Goal: Task Accomplishment & Management: Manage account settings

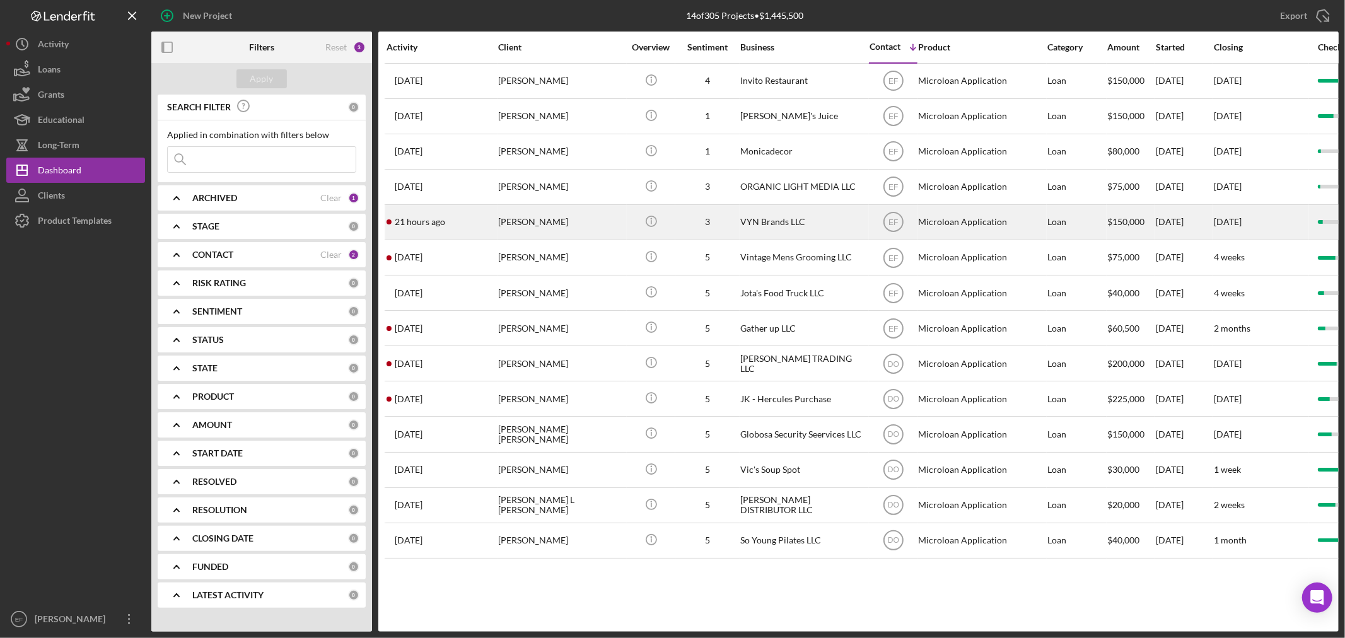
click at [586, 223] on div "[PERSON_NAME]" at bounding box center [561, 221] width 126 height 33
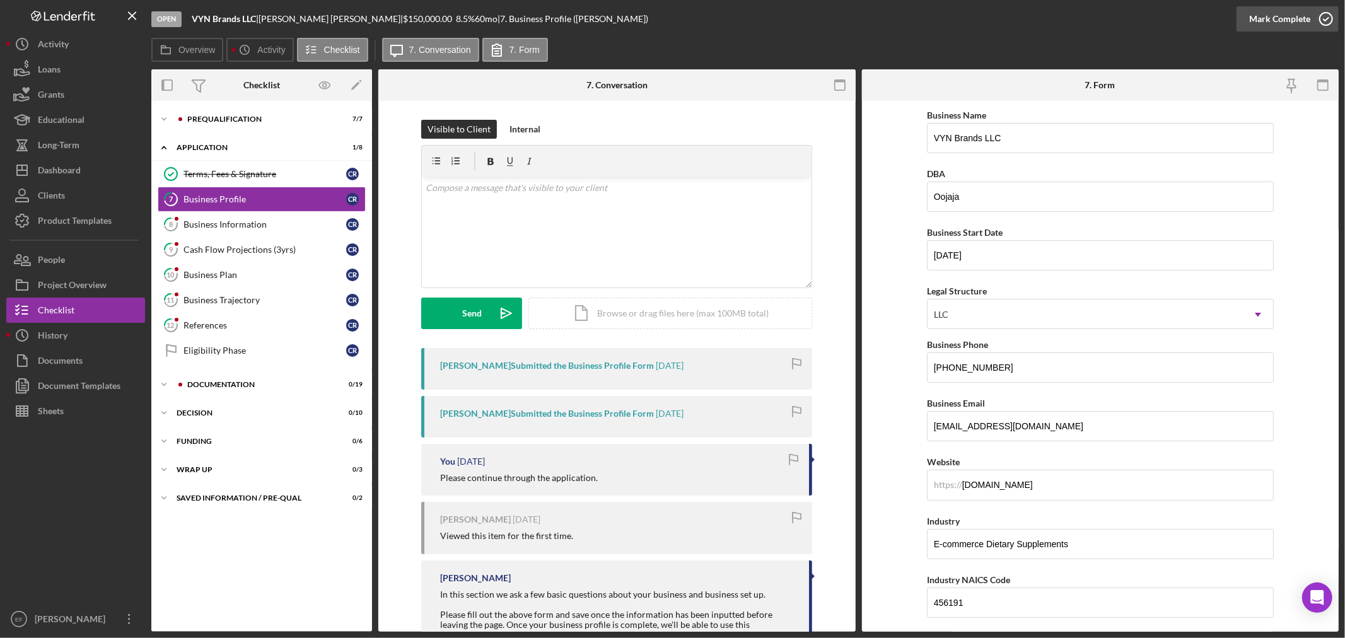
click at [1295, 16] on div "Mark Complete" at bounding box center [1279, 18] width 61 height 25
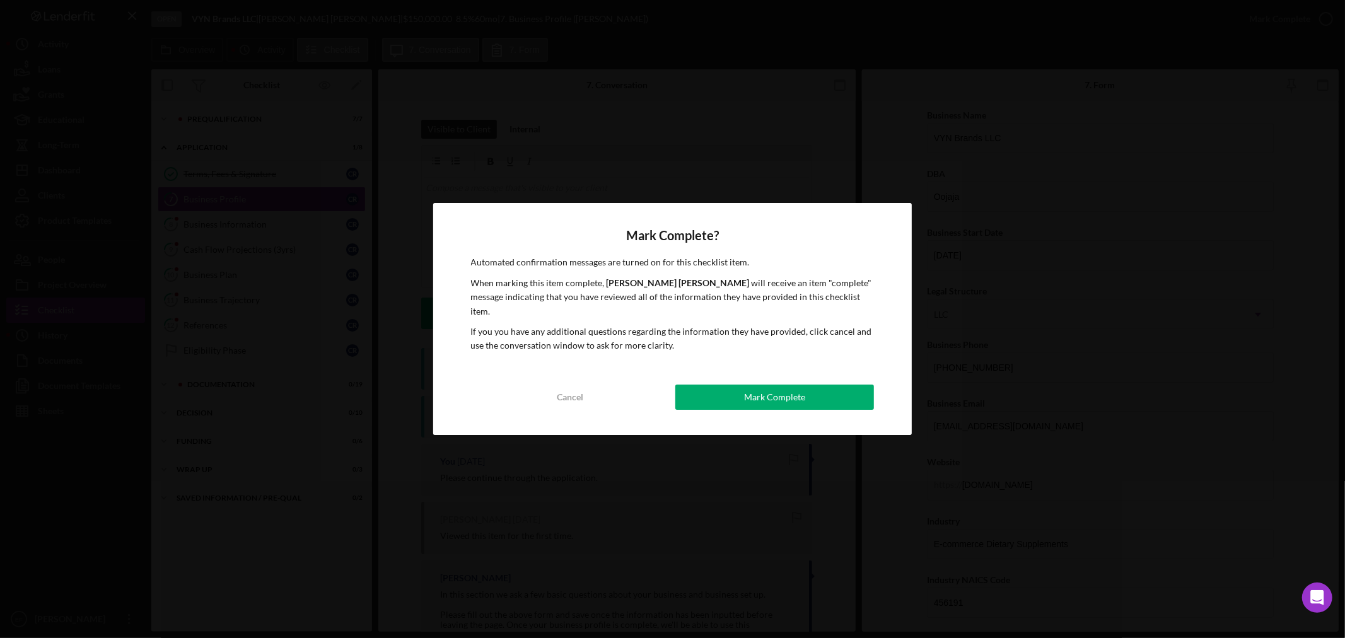
click at [815, 390] on button "Mark Complete" at bounding box center [774, 397] width 199 height 25
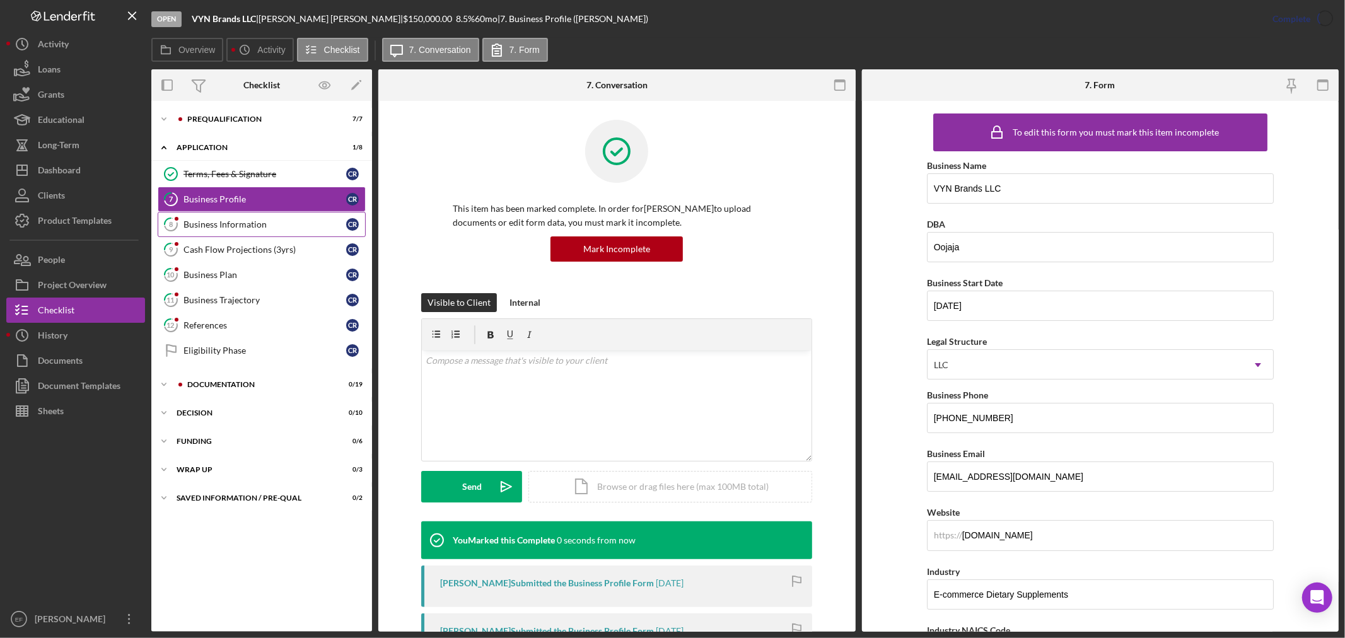
click at [260, 225] on div "Business Information" at bounding box center [264, 224] width 163 height 10
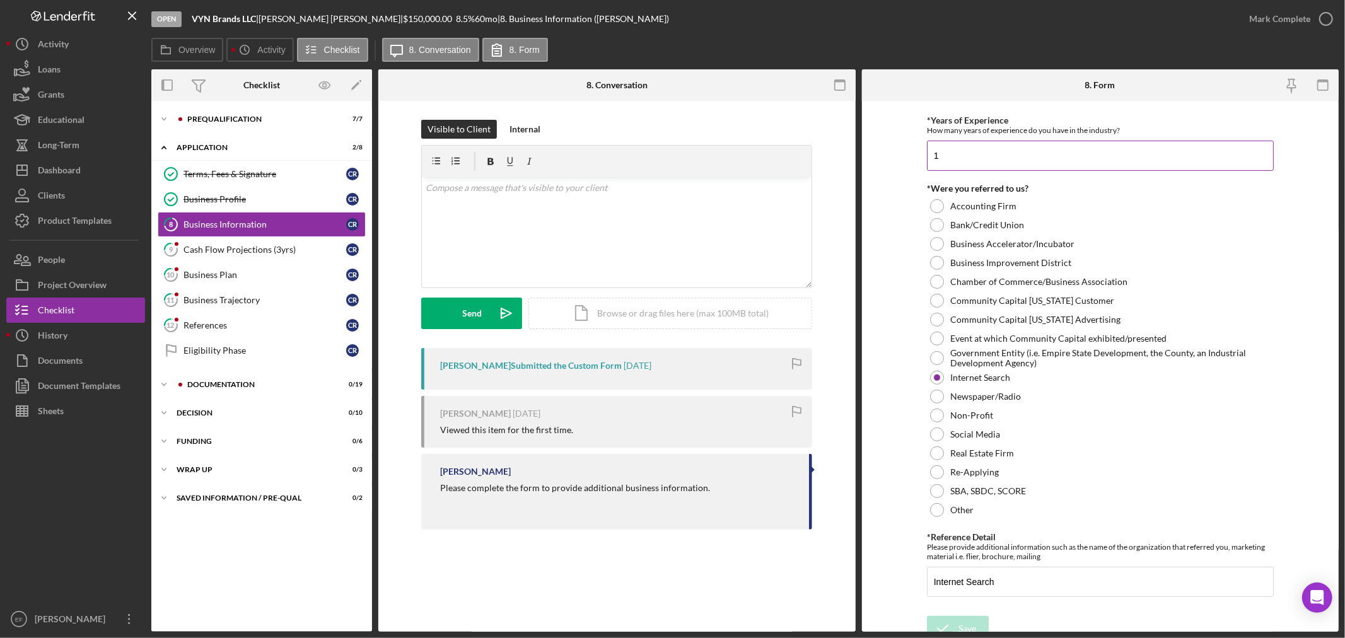
scroll to position [274, 0]
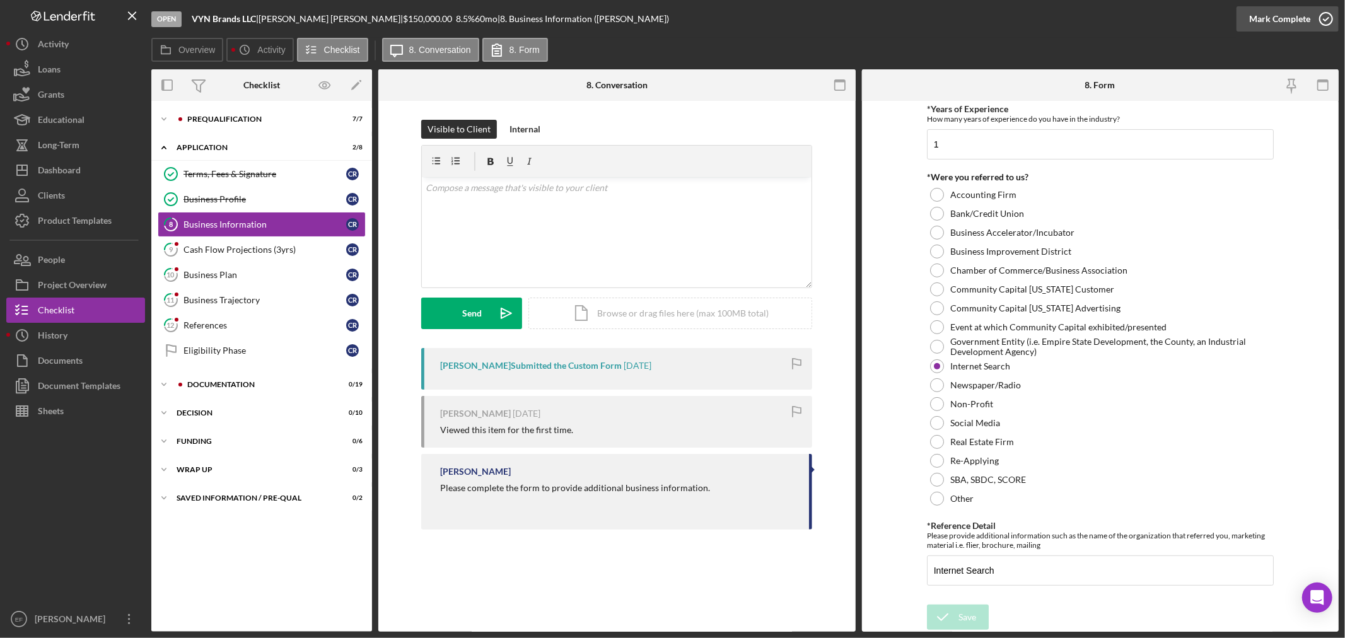
click at [1265, 13] on div "Mark Complete" at bounding box center [1279, 18] width 61 height 25
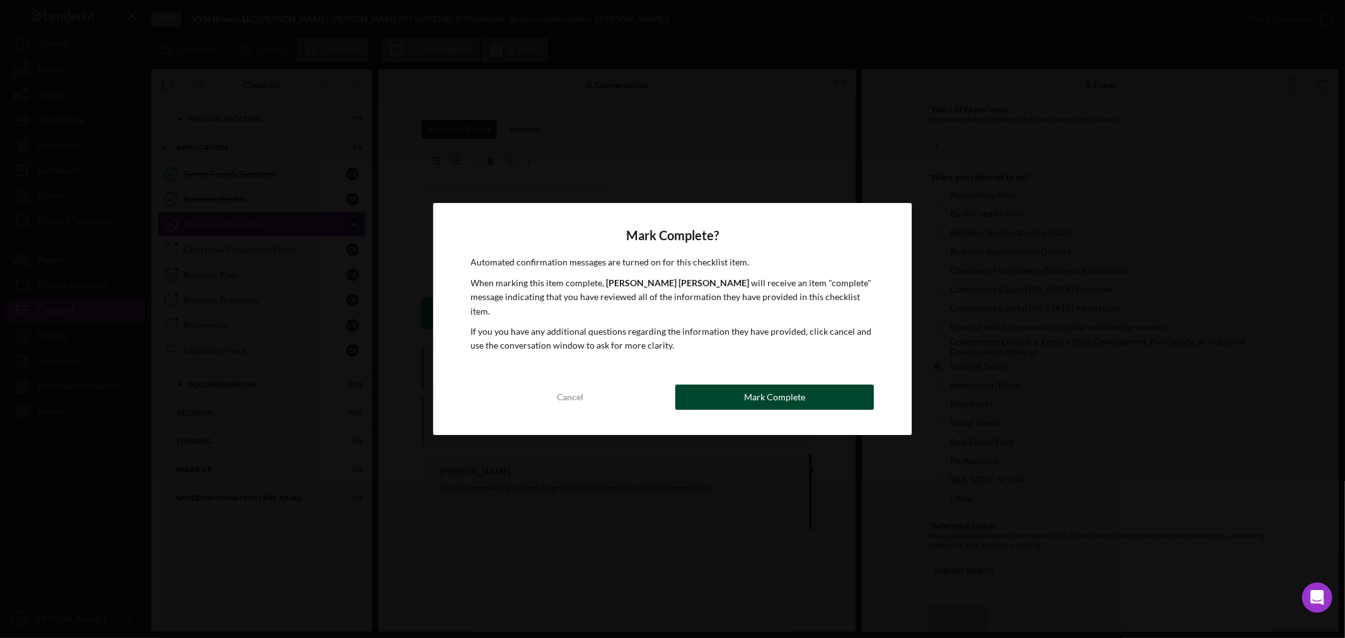
click at [717, 397] on button "Mark Complete" at bounding box center [774, 397] width 199 height 25
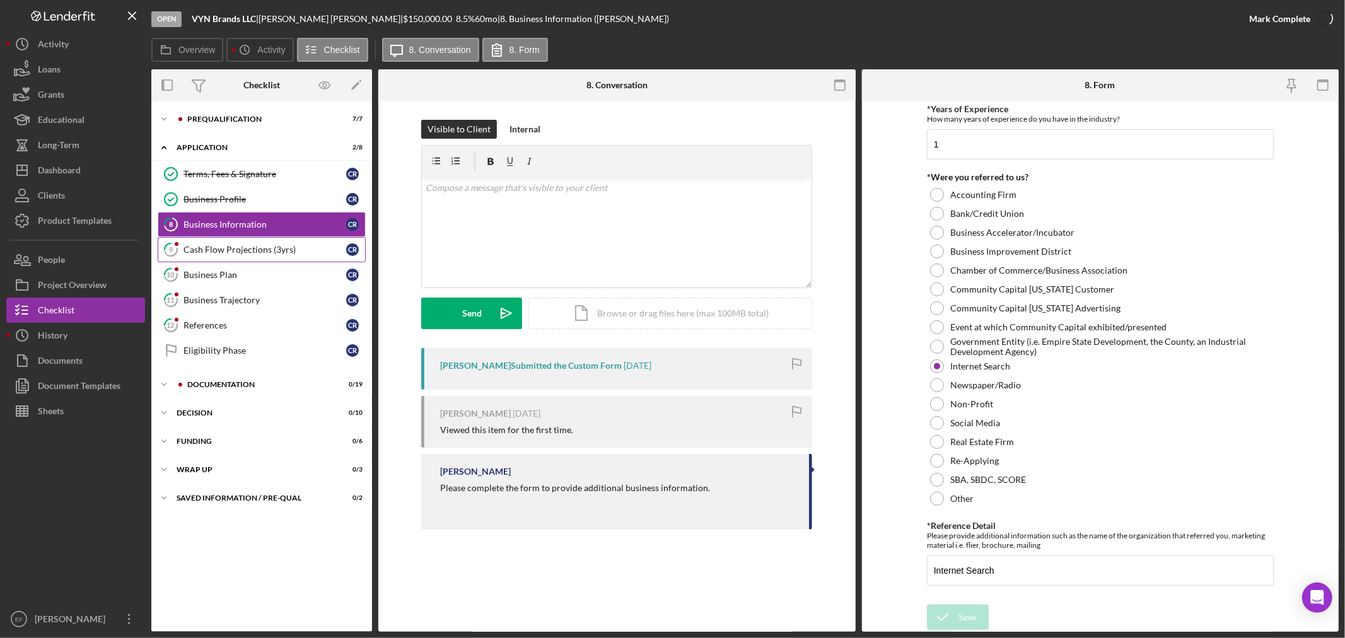
scroll to position [324, 0]
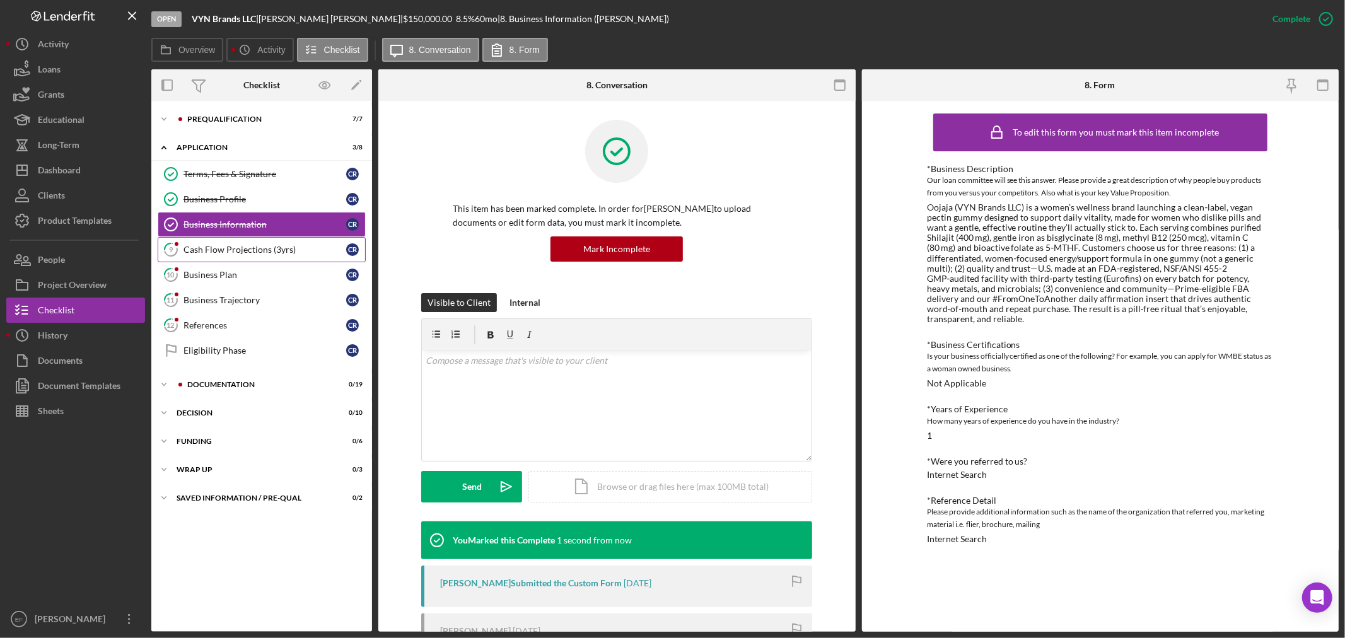
click at [236, 249] on div "Cash Flow Projections (3yrs)" at bounding box center [264, 250] width 163 height 10
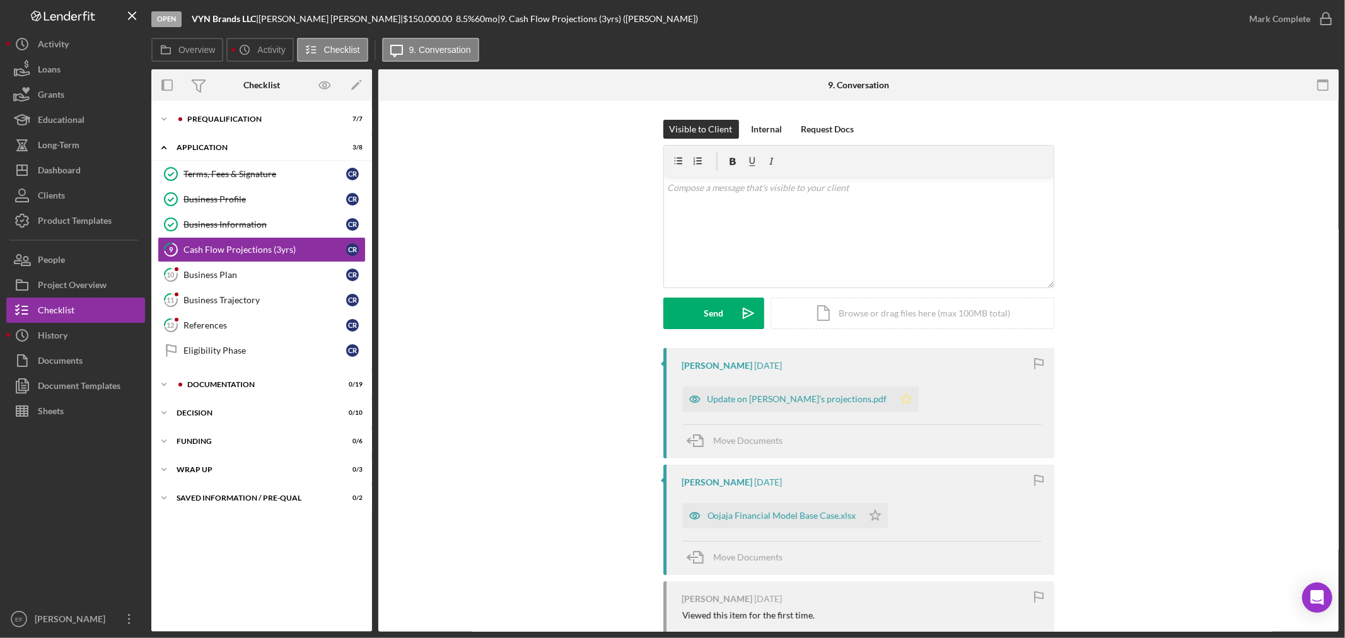
click at [900, 397] on polygon "button" at bounding box center [905, 398] width 11 height 10
click at [869, 514] on polygon "button" at bounding box center [874, 515] width 11 height 10
click at [1299, 16] on div "Mark Complete" at bounding box center [1279, 18] width 61 height 25
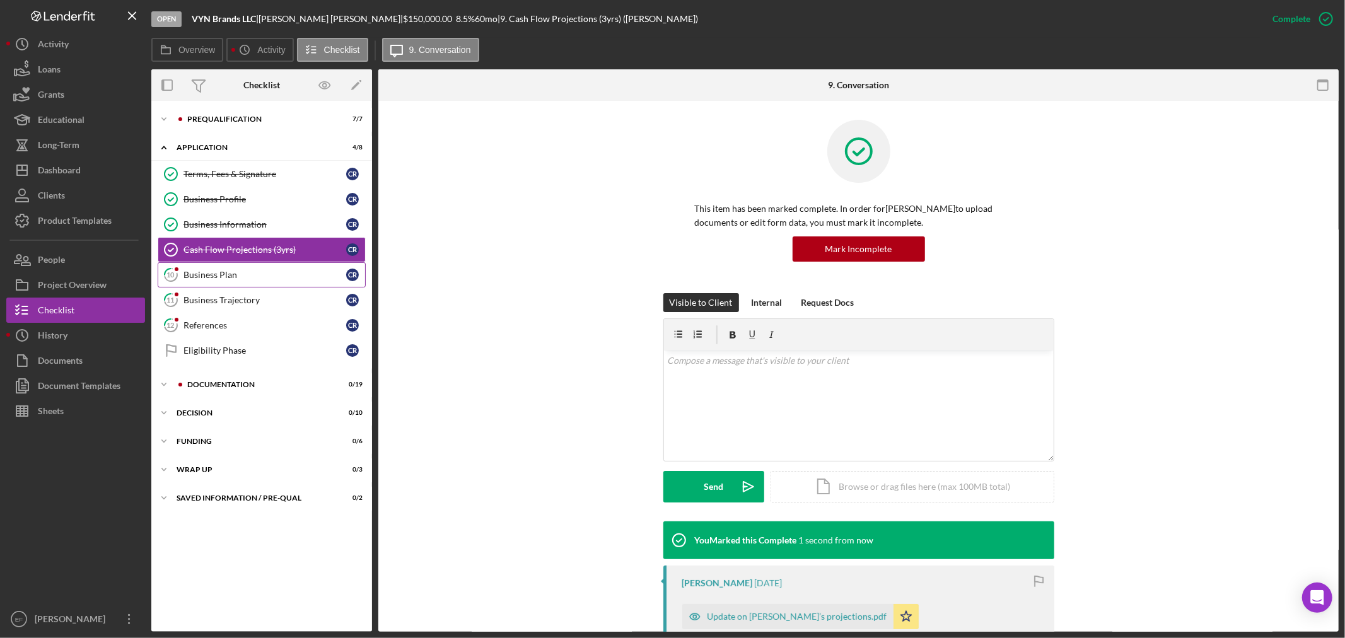
click at [196, 275] on div "Business Plan" at bounding box center [264, 275] width 163 height 10
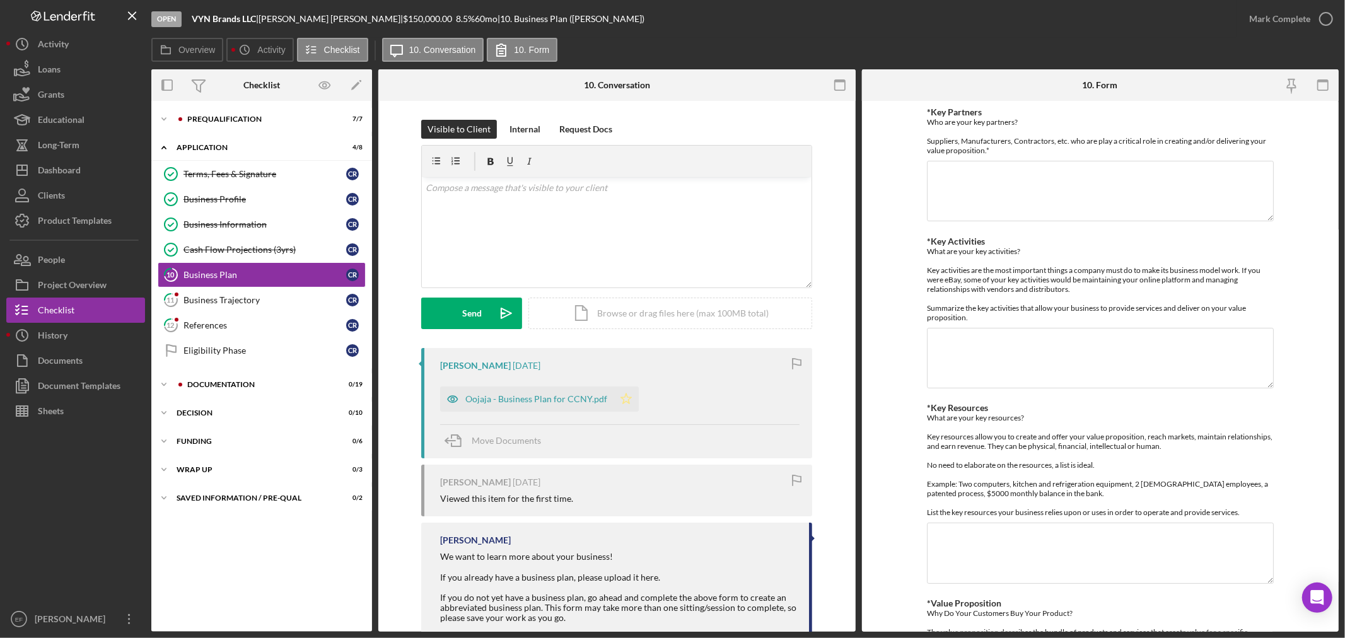
click at [613, 398] on icon "Icon/Star" at bounding box center [625, 398] width 25 height 25
click at [1258, 23] on div "Mark Complete" at bounding box center [1279, 18] width 61 height 25
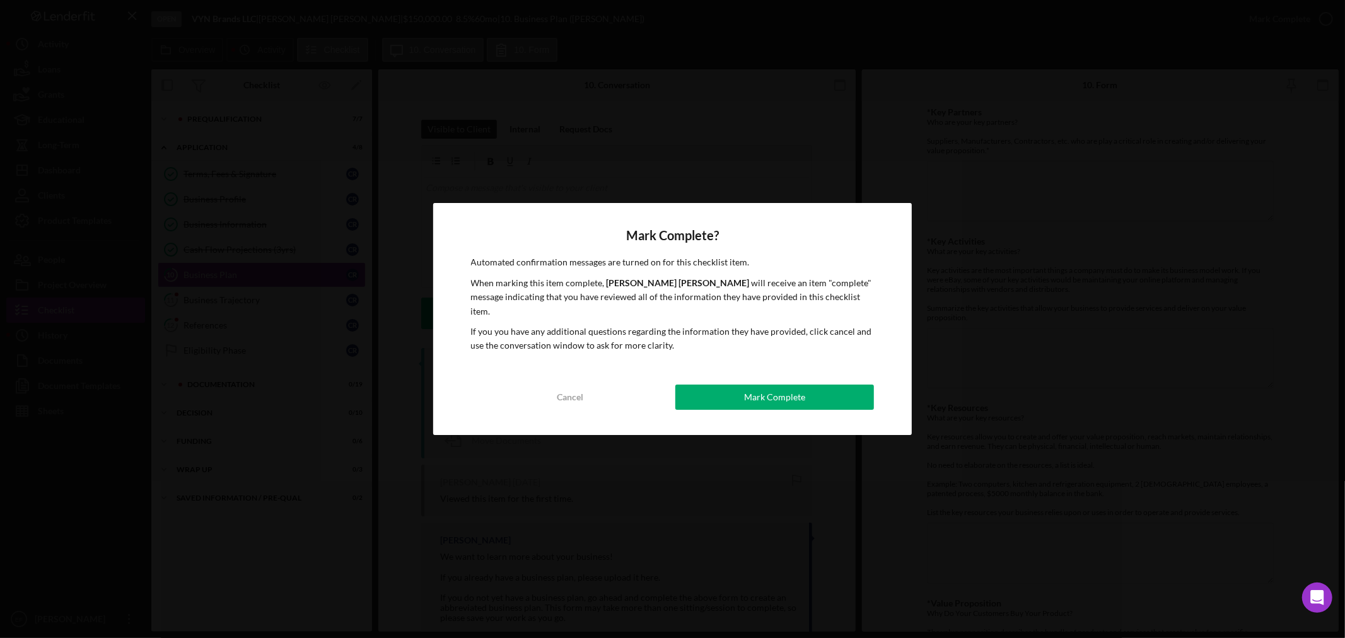
click at [761, 387] on div "Mark Complete" at bounding box center [774, 397] width 61 height 25
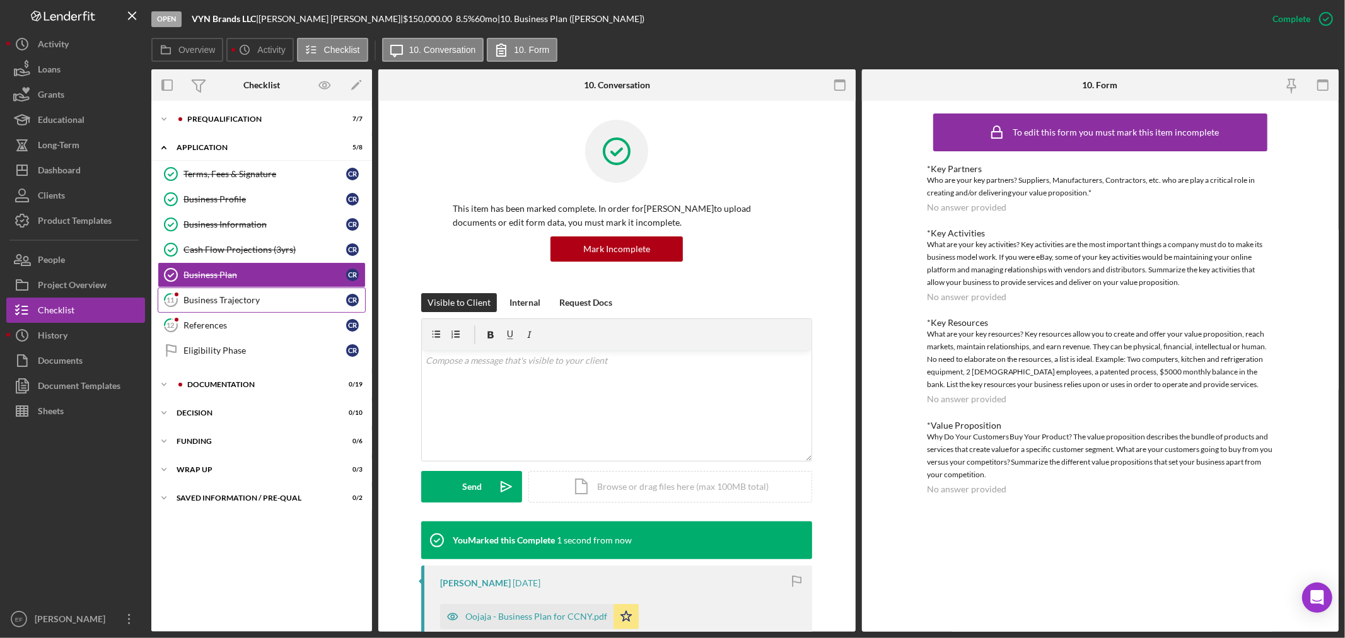
click at [262, 298] on div "Business Trajectory" at bounding box center [264, 300] width 163 height 10
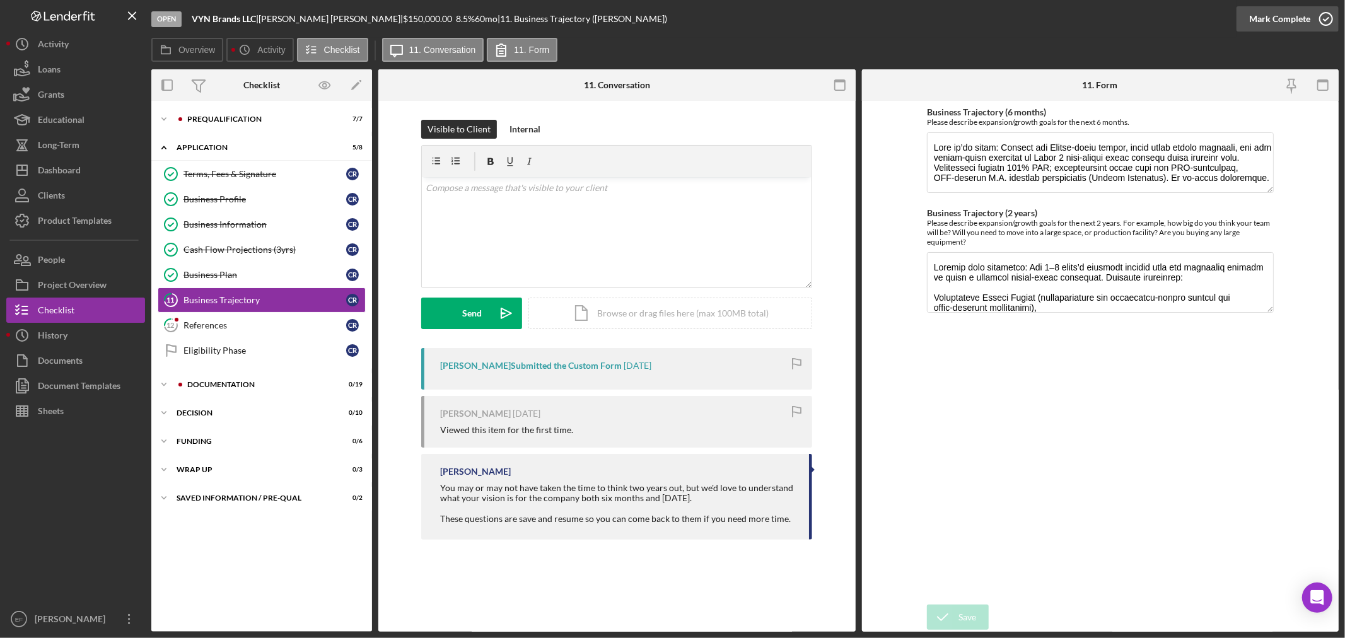
click at [1305, 16] on div "Mark Complete" at bounding box center [1279, 18] width 61 height 25
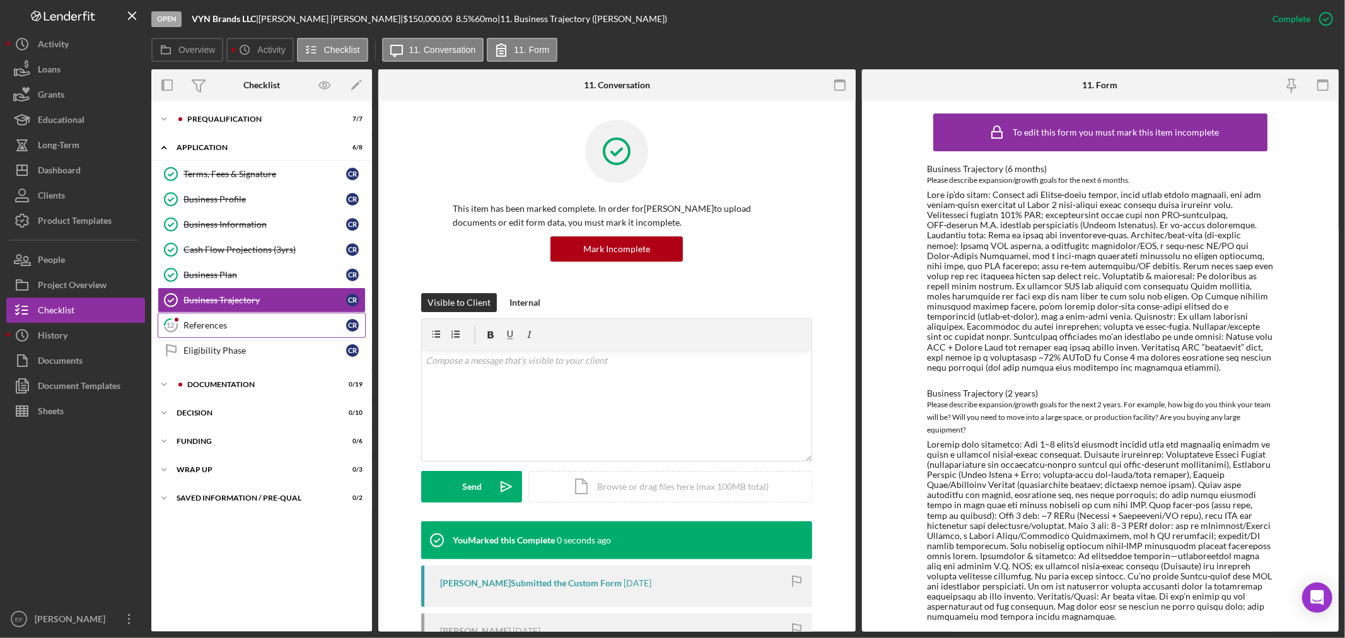
click at [221, 325] on div "References" at bounding box center [264, 325] width 163 height 10
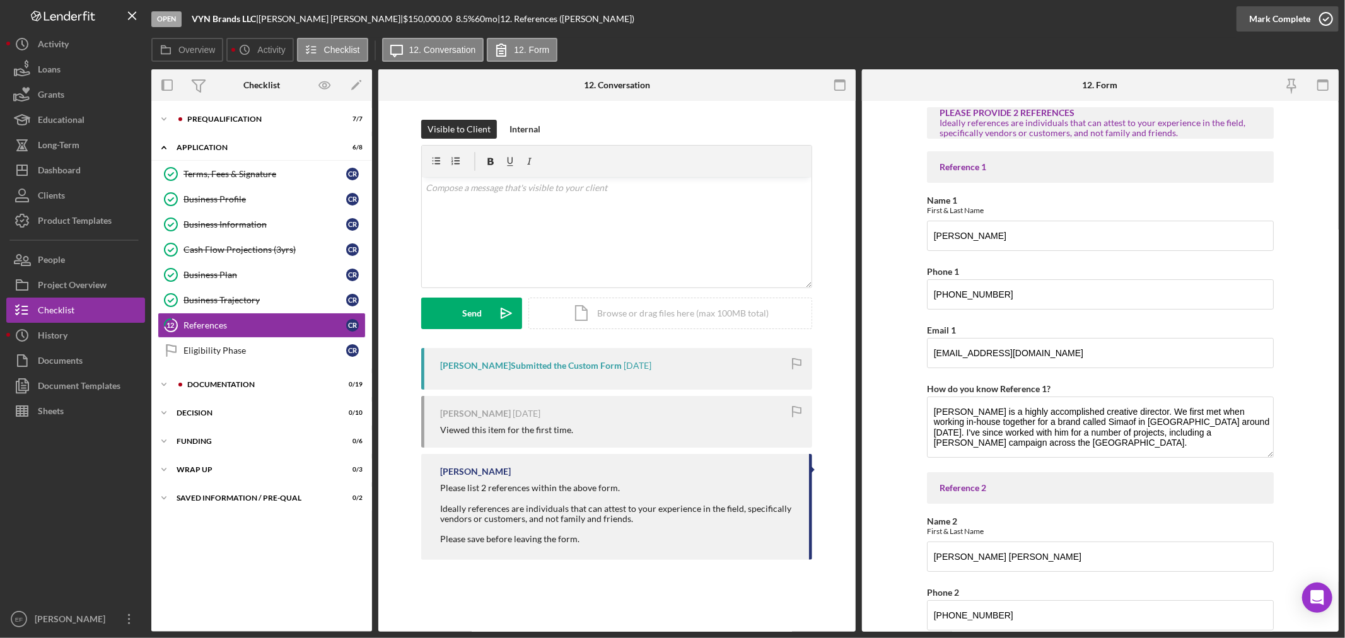
click at [1264, 20] on div "Mark Complete" at bounding box center [1279, 18] width 61 height 25
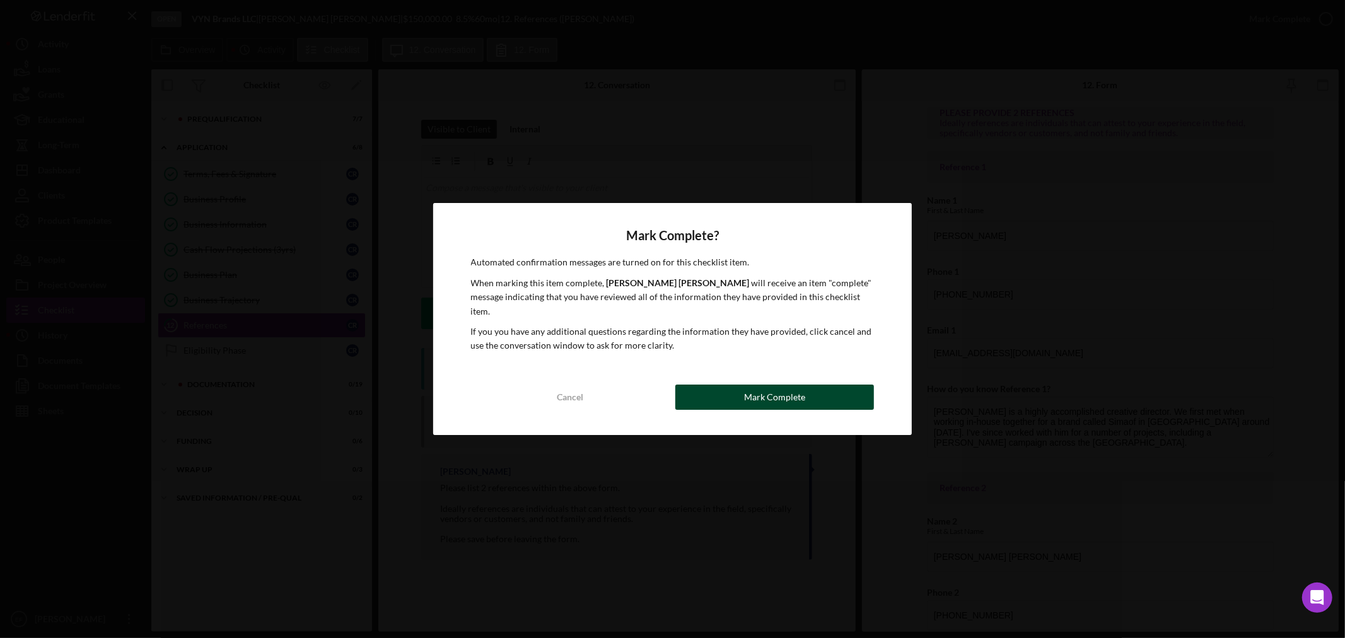
click at [706, 393] on button "Mark Complete" at bounding box center [774, 397] width 199 height 25
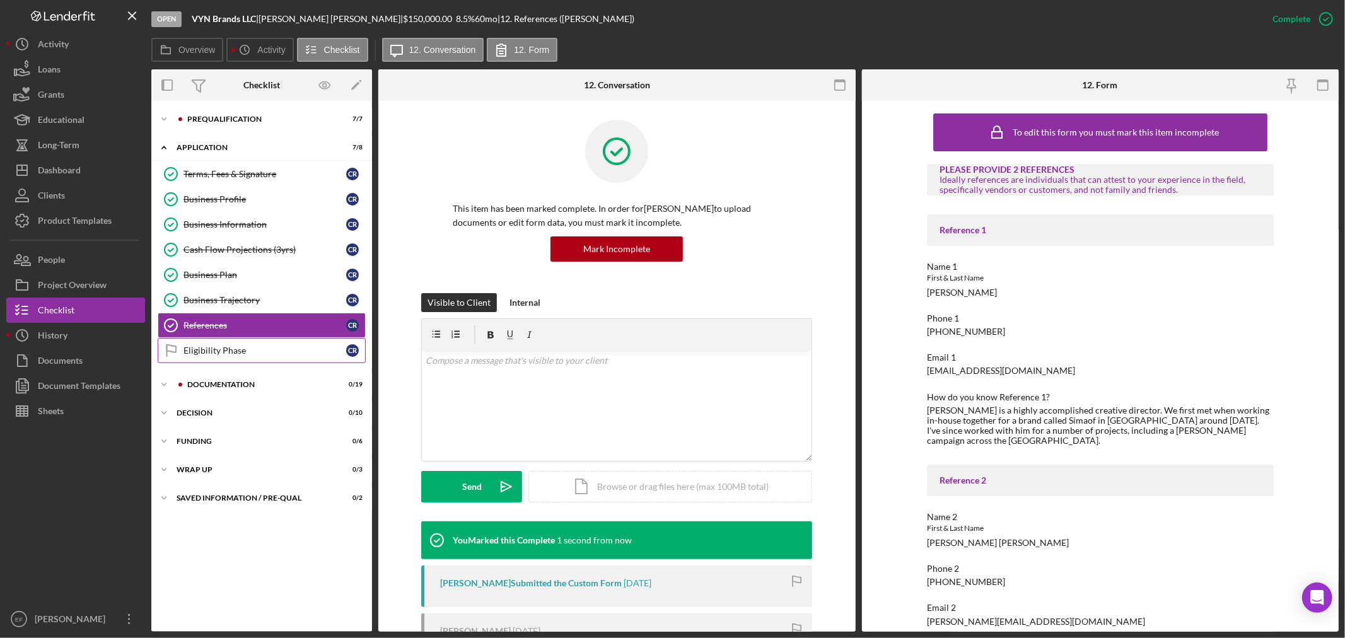
click at [237, 356] on div "Eligibility Phase" at bounding box center [264, 350] width 163 height 10
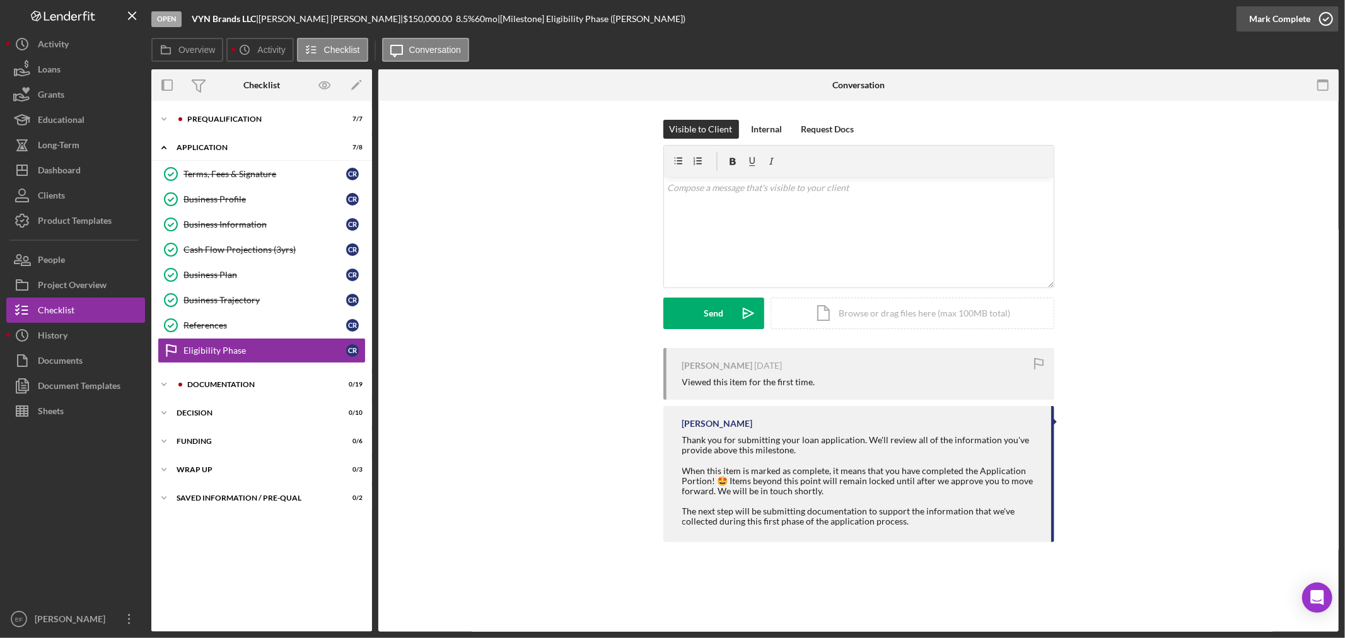
click at [1256, 18] on div "Mark Complete" at bounding box center [1279, 18] width 61 height 25
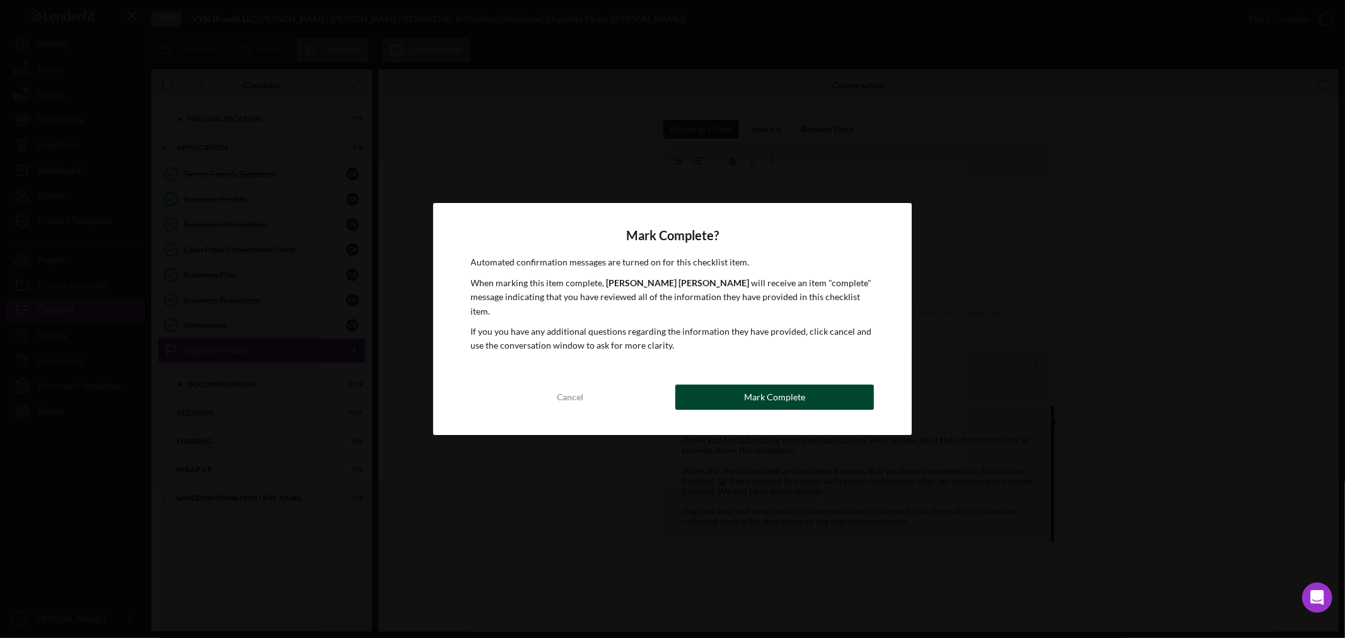
click at [701, 394] on button "Mark Complete" at bounding box center [774, 397] width 199 height 25
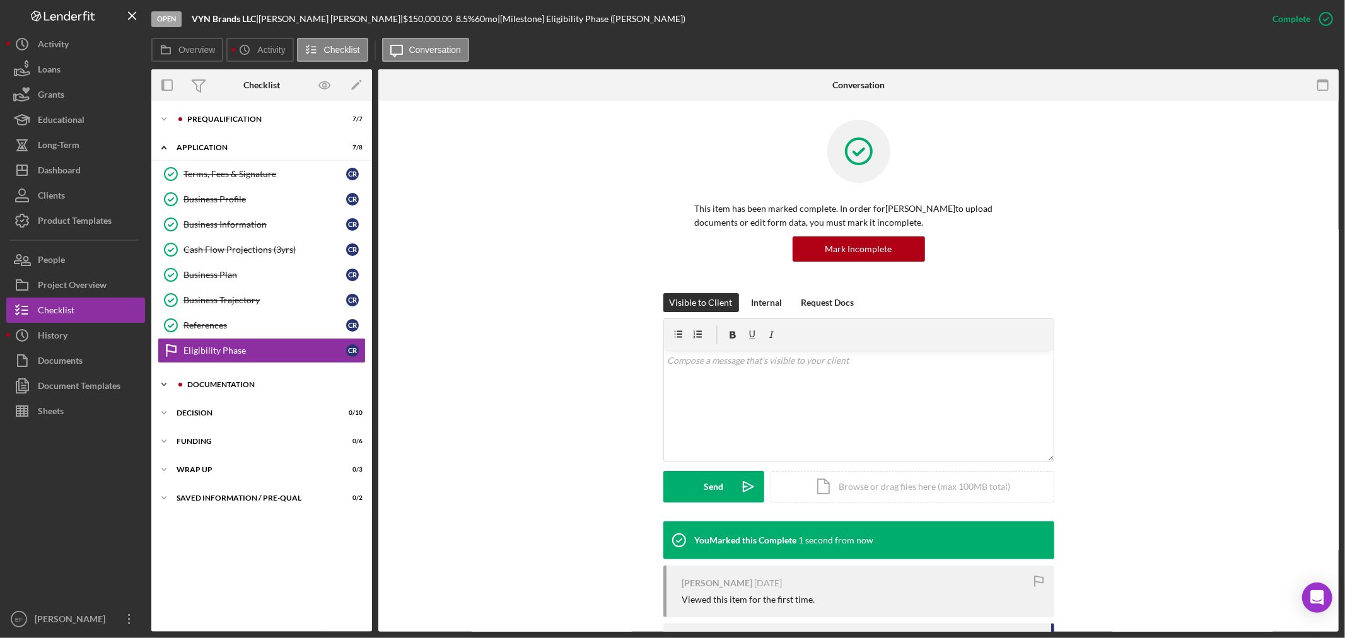
click at [260, 378] on div "Icon/Expander Documentation 0 / 19" at bounding box center [261, 384] width 221 height 25
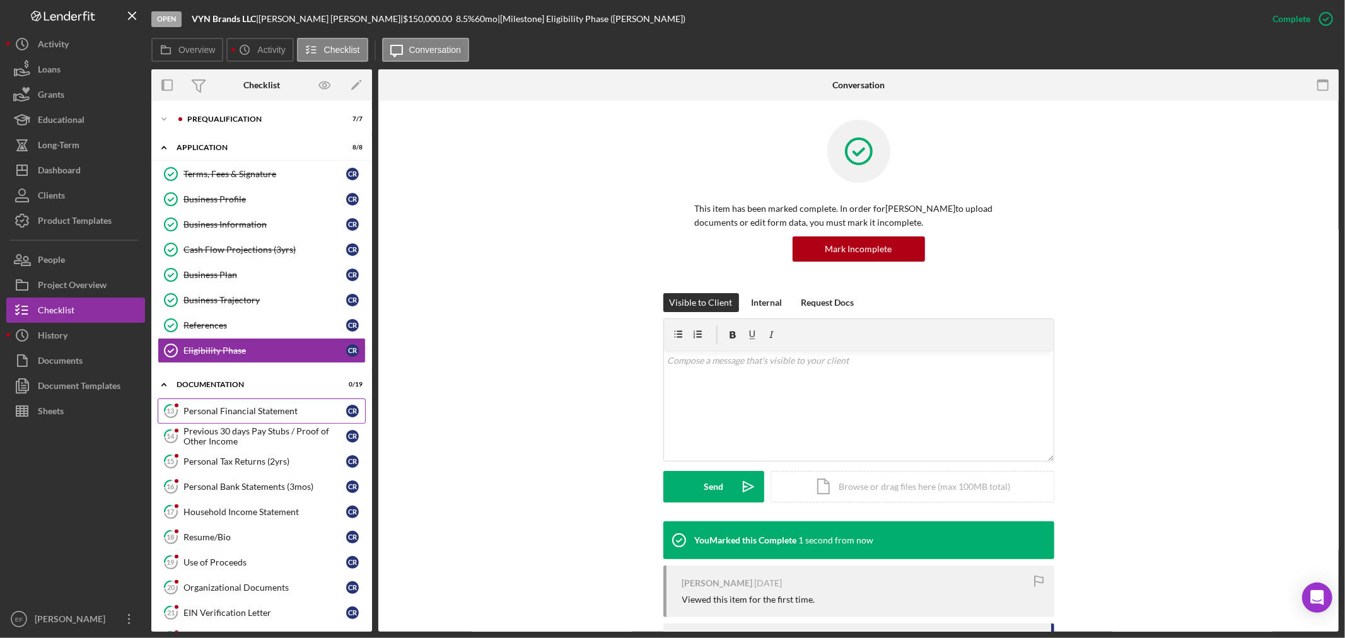
click at [229, 416] on div "Personal Financial Statement" at bounding box center [264, 411] width 163 height 10
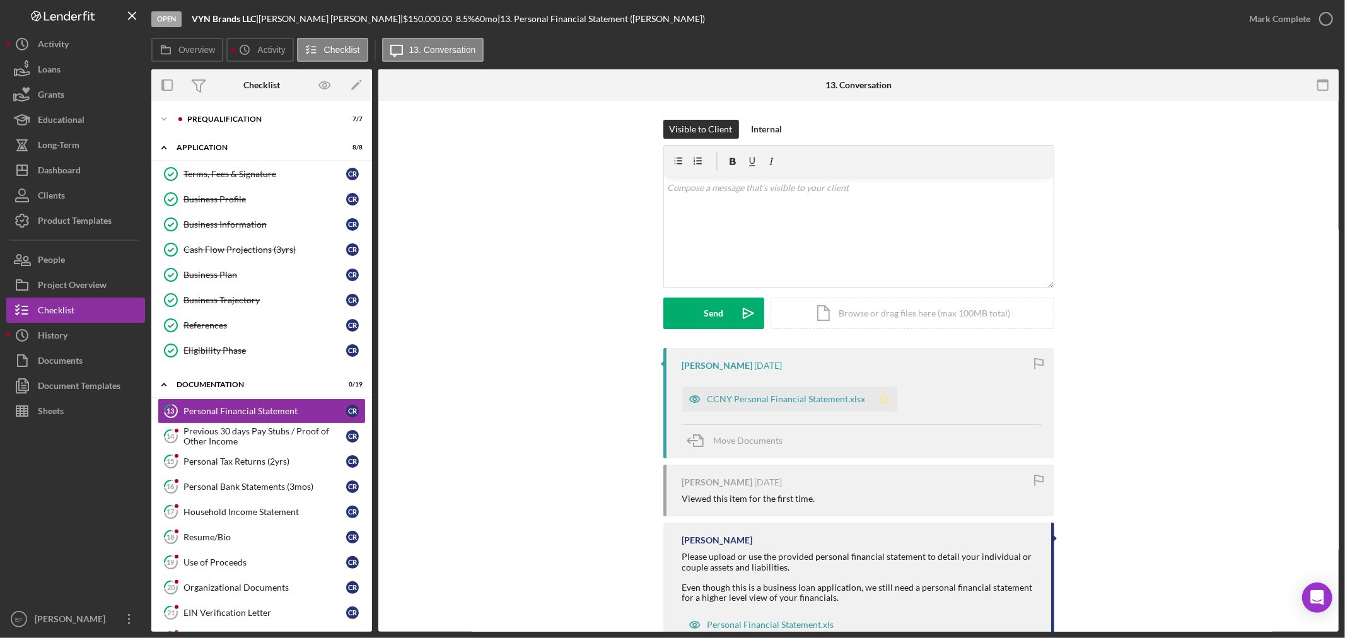
click at [879, 399] on icon "Icon/Star" at bounding box center [884, 398] width 25 height 25
click at [794, 395] on div "CCNY Personal Financial Statement.xlsx" at bounding box center [786, 399] width 158 height 10
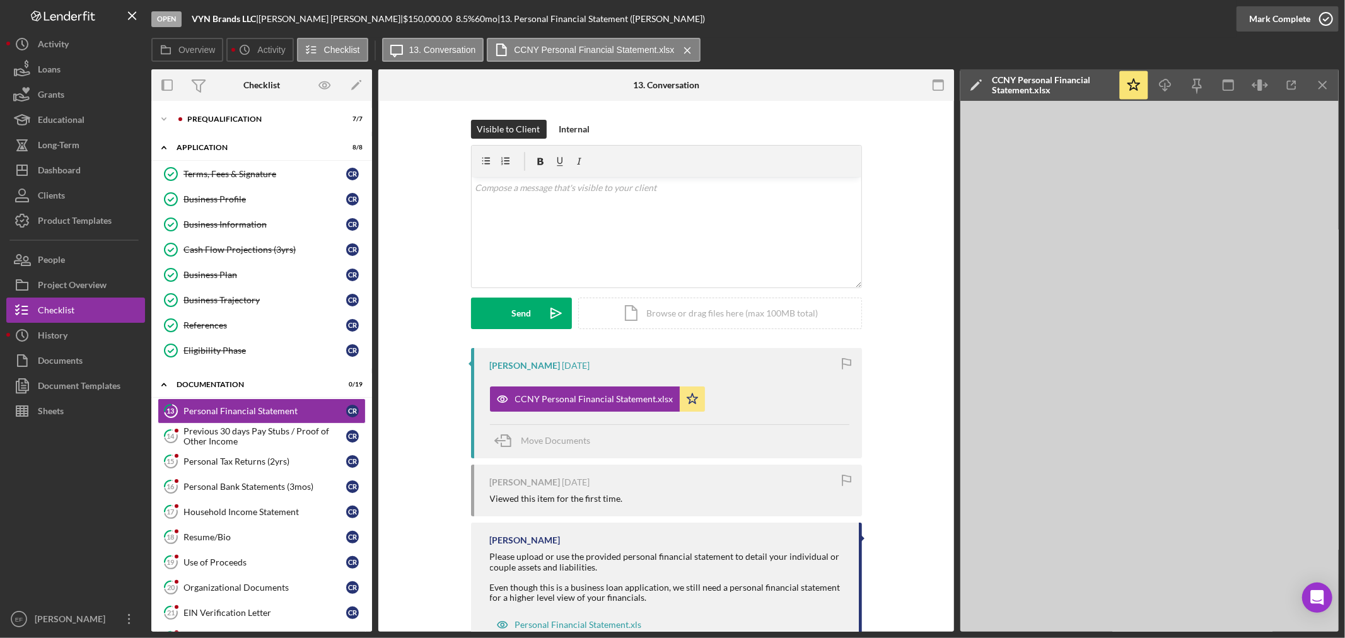
click at [1281, 18] on div "Mark Complete" at bounding box center [1279, 18] width 61 height 25
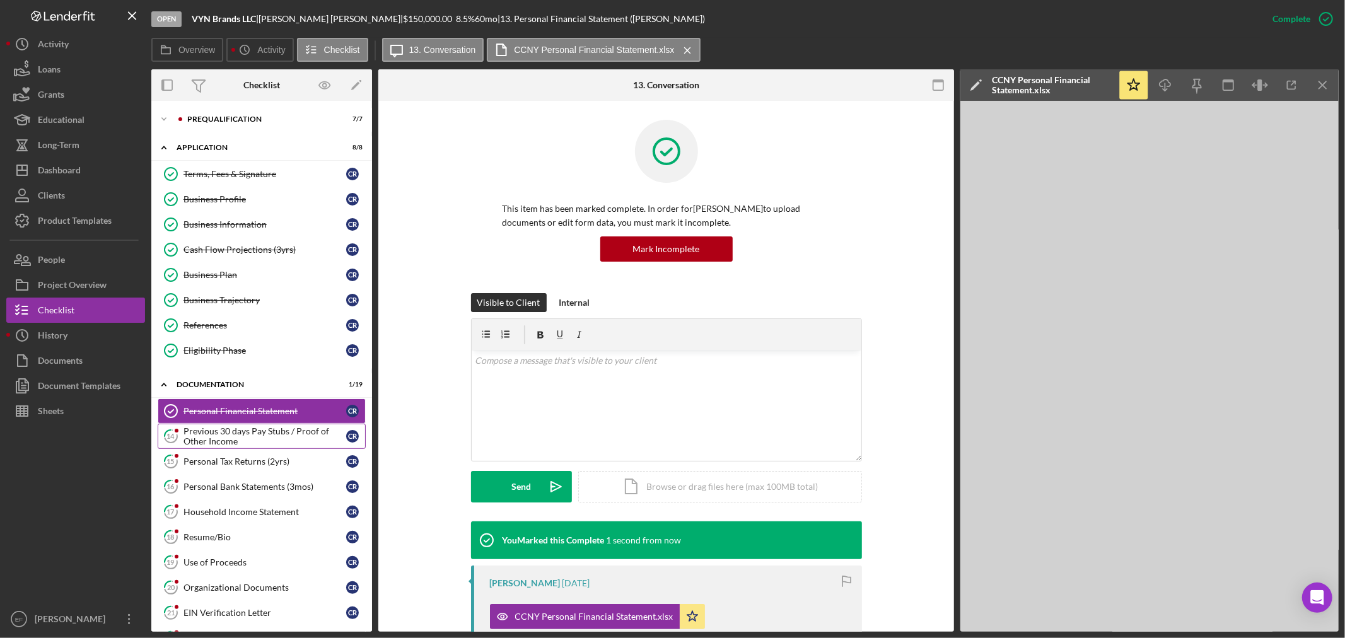
click at [205, 437] on div "Previous 30 days Pay Stubs / Proof of Other Income" at bounding box center [264, 436] width 163 height 20
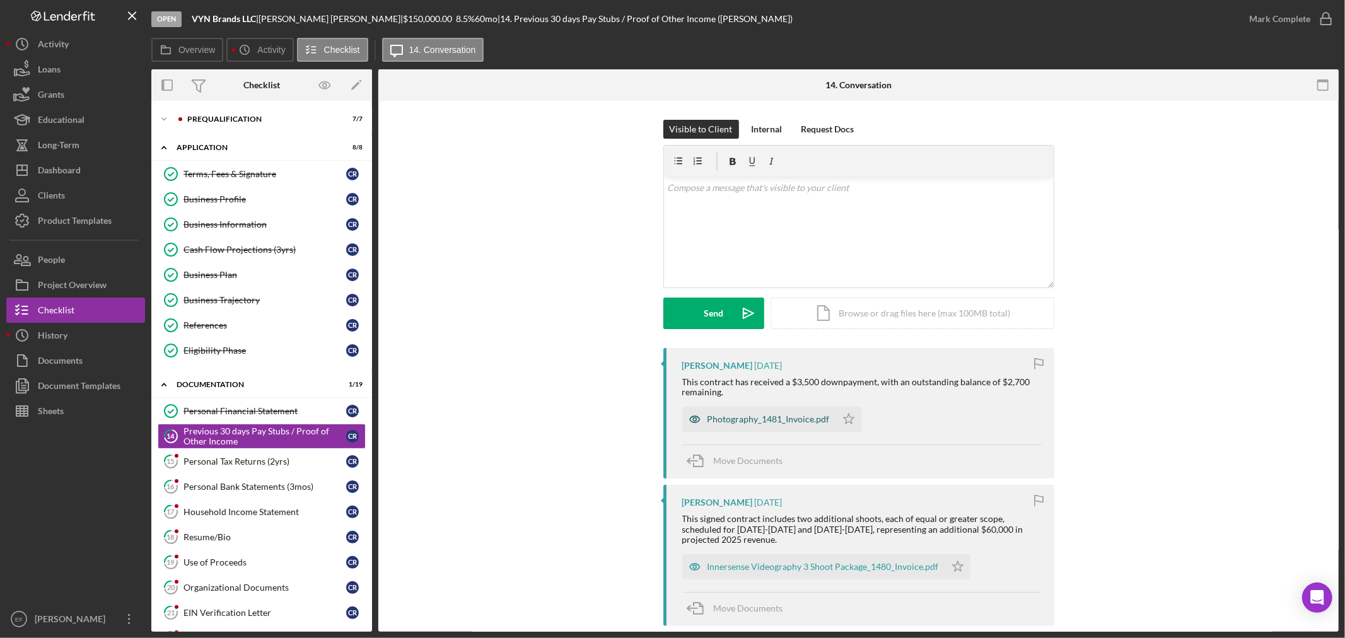
click at [783, 422] on div "Photography_1481_Invoice.pdf" at bounding box center [768, 419] width 122 height 10
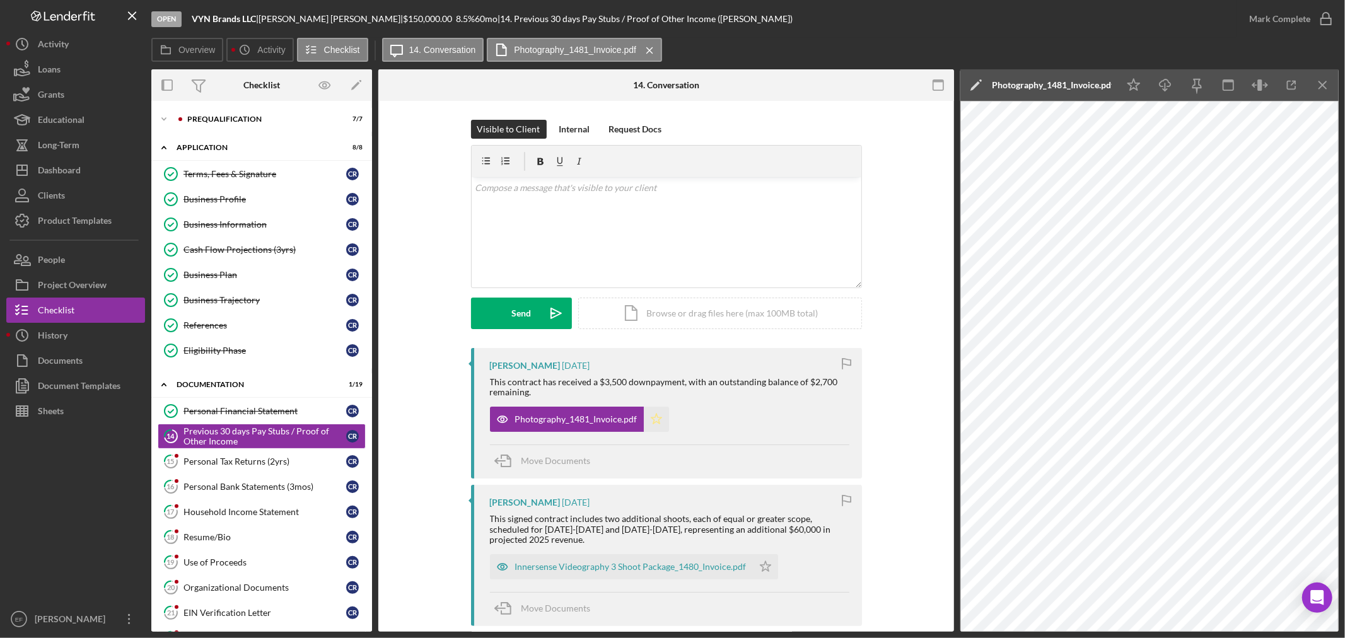
click at [651, 420] on polygon "button" at bounding box center [656, 419] width 11 height 10
click at [572, 566] on div "Innersense Videography 3 Shoot Package_1480_Invoice.pdf" at bounding box center [630, 567] width 231 height 10
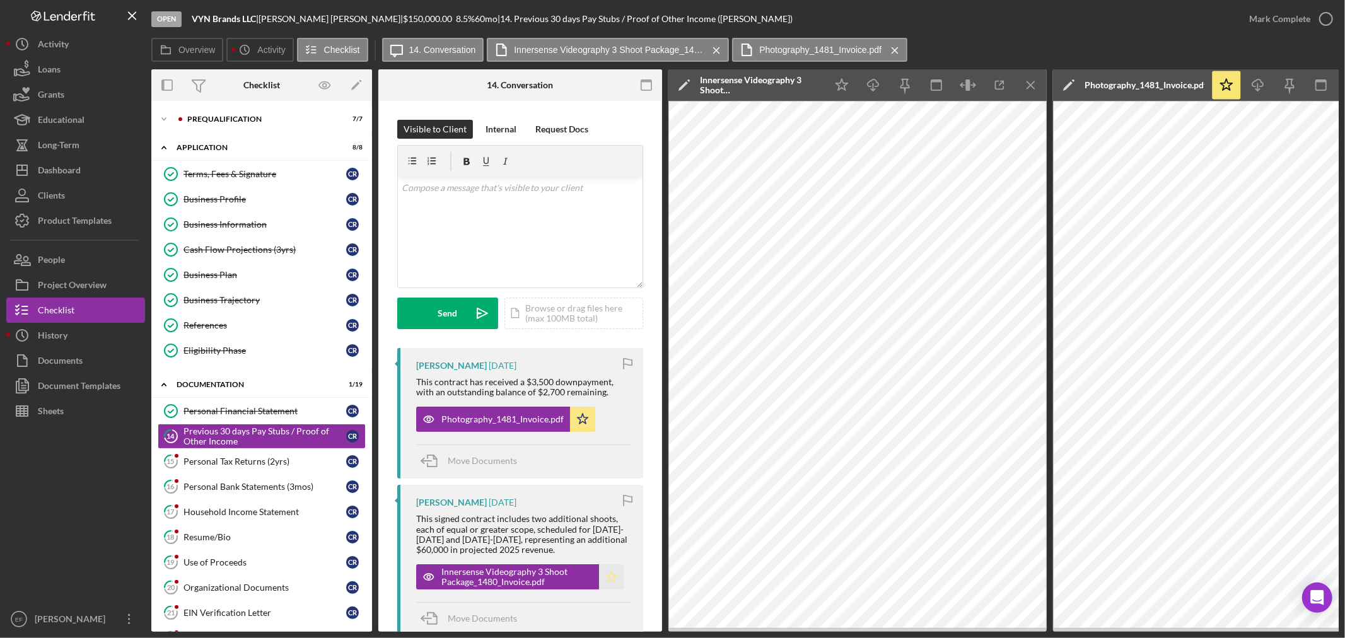
click at [606, 581] on polygon "button" at bounding box center [611, 576] width 11 height 10
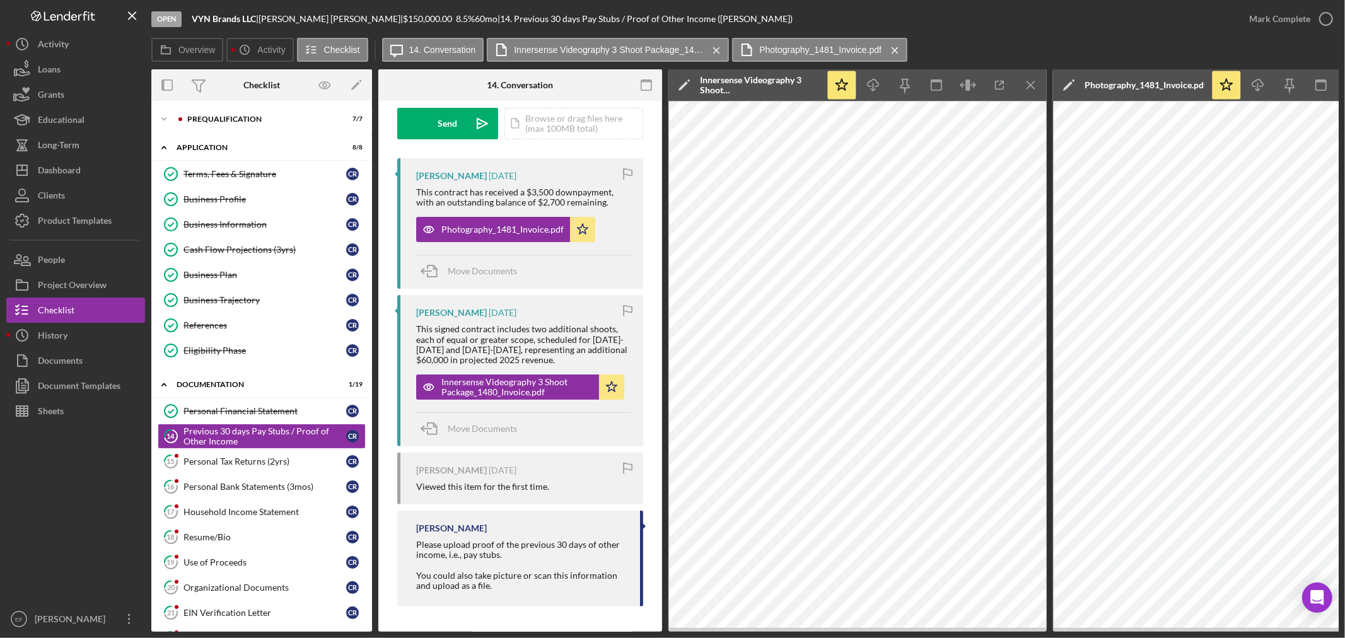
scroll to position [204, 0]
click at [1263, 17] on div "Mark Complete" at bounding box center [1279, 18] width 61 height 25
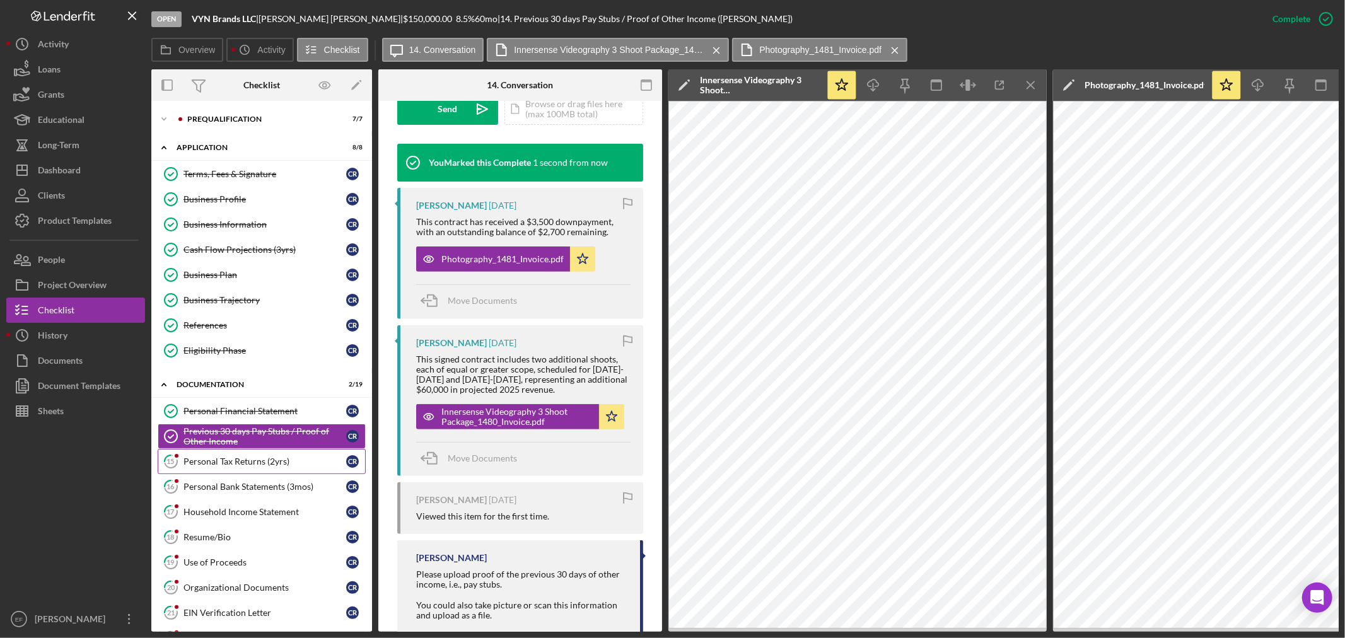
click at [265, 463] on div "Personal Tax Returns (2yrs)" at bounding box center [264, 461] width 163 height 10
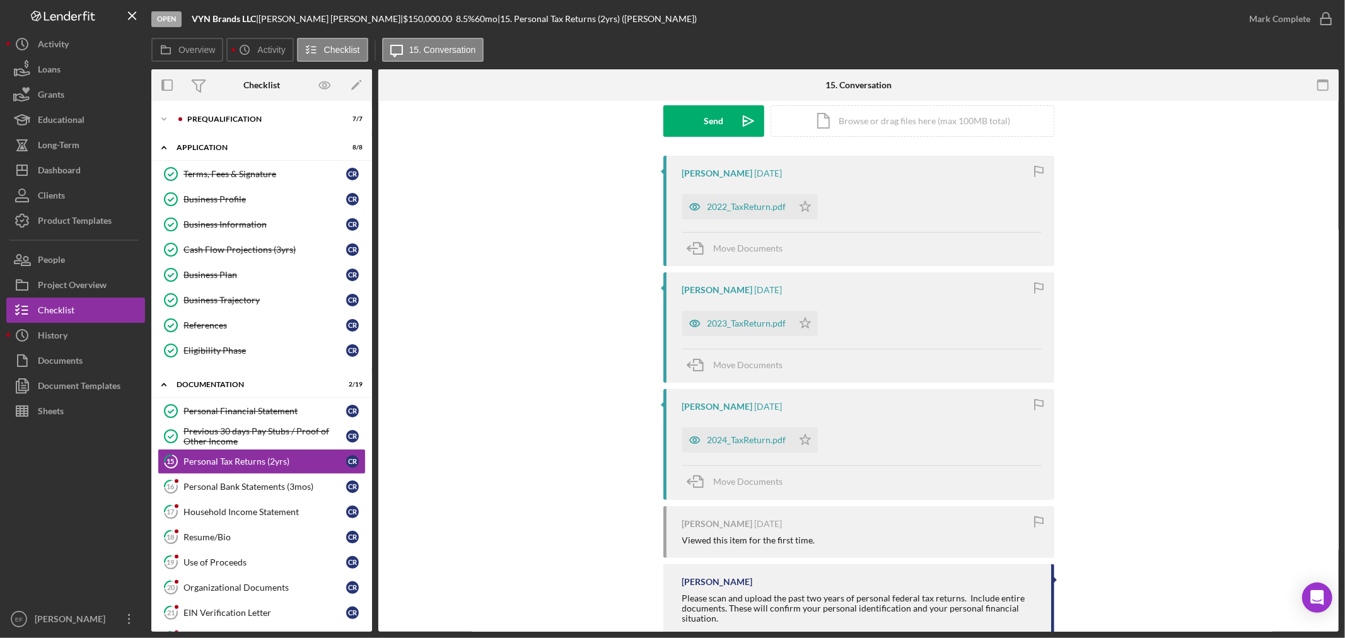
scroll to position [210, 0]
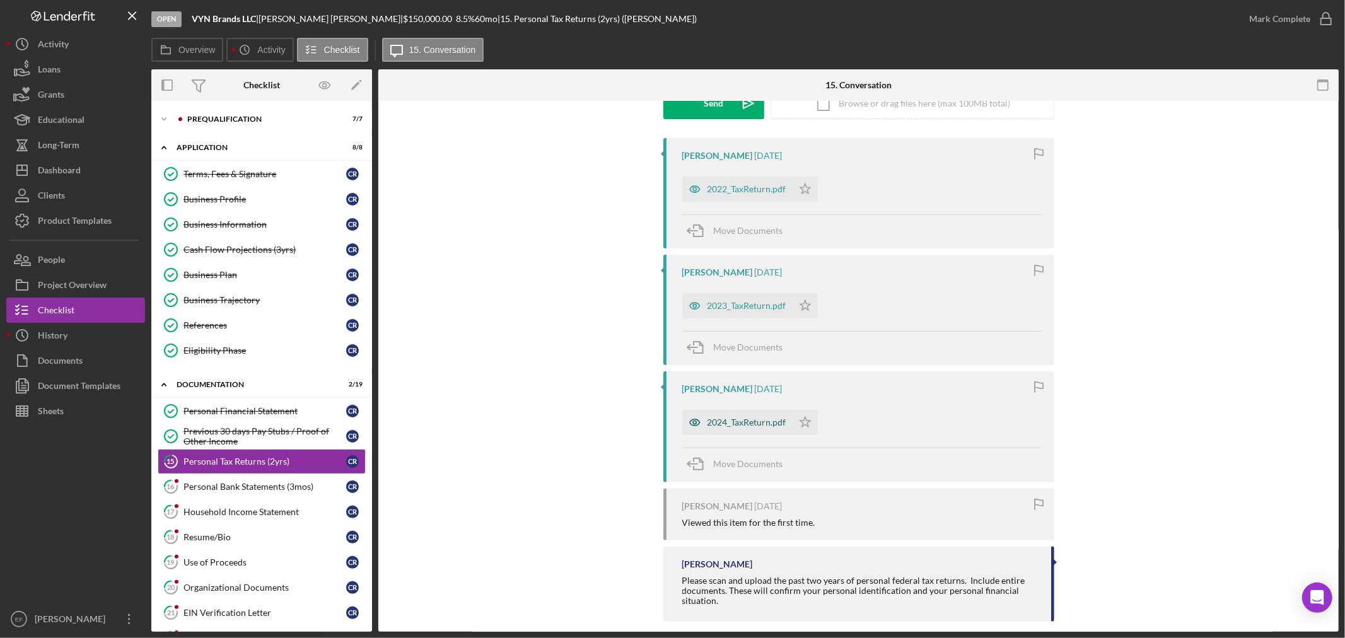
click at [751, 424] on div "2024_TaxReturn.pdf" at bounding box center [746, 422] width 79 height 10
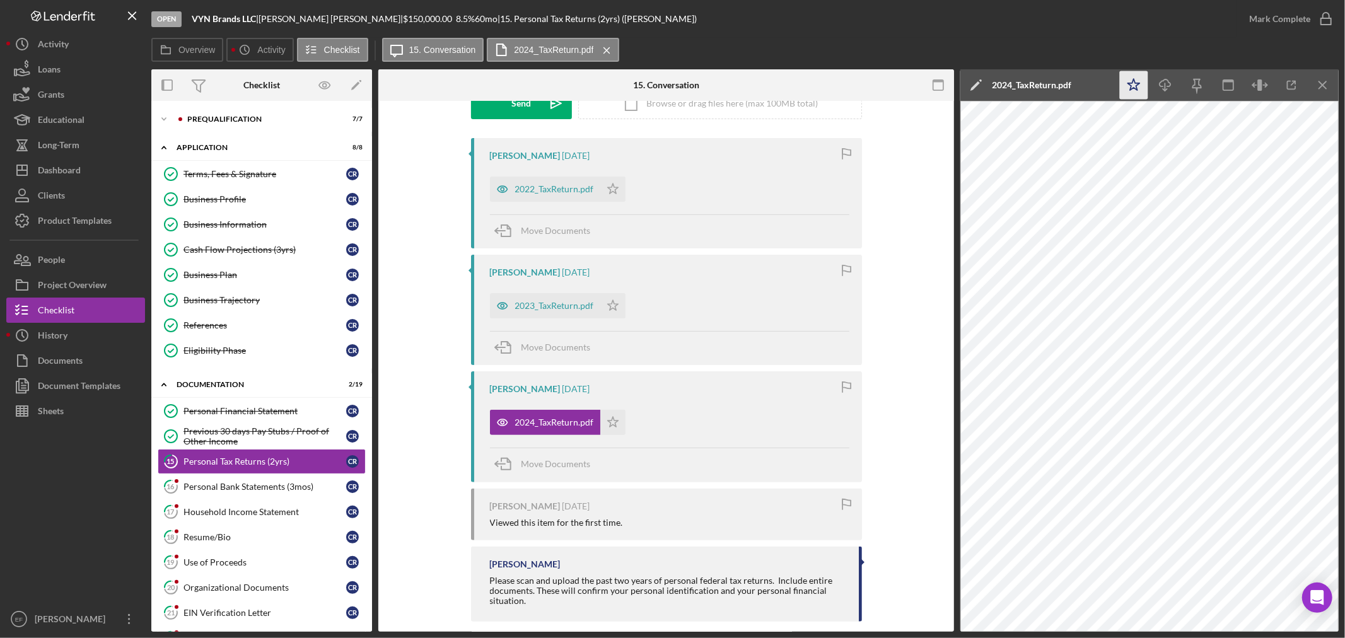
click at [1136, 87] on polygon "button" at bounding box center [1134, 84] width 12 height 11
click at [1287, 14] on div "Mark Complete" at bounding box center [1279, 18] width 61 height 25
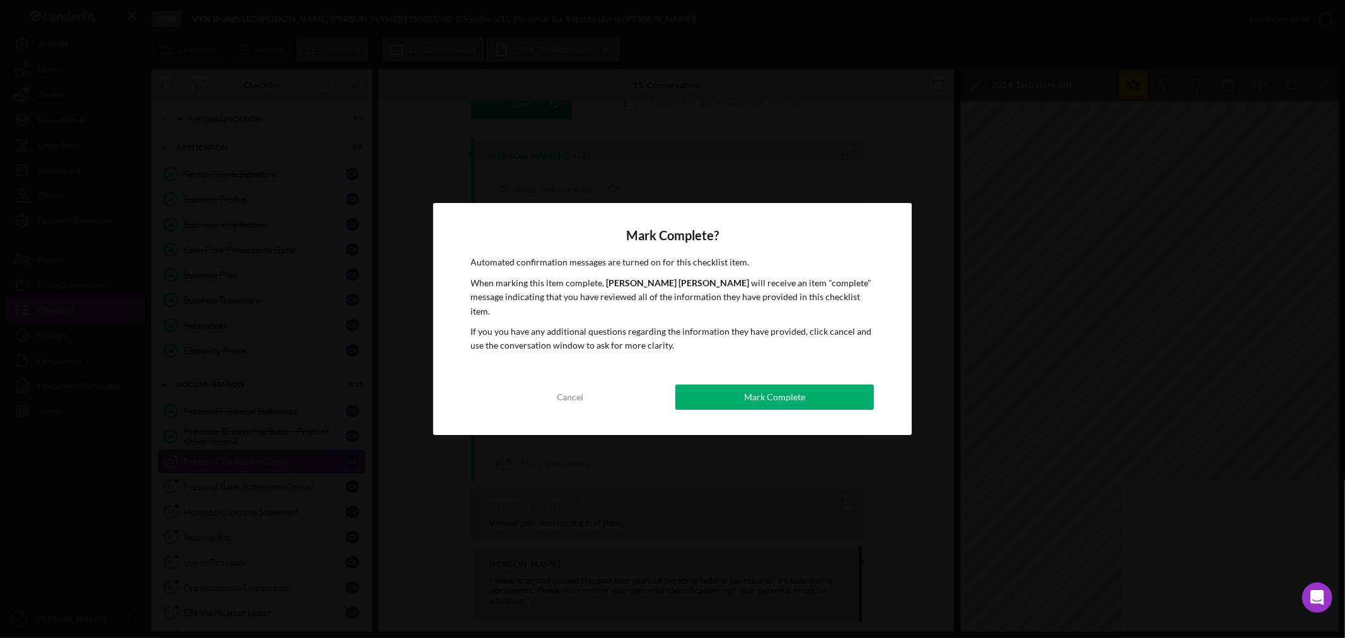
click at [804, 385] on button "Mark Complete" at bounding box center [774, 397] width 199 height 25
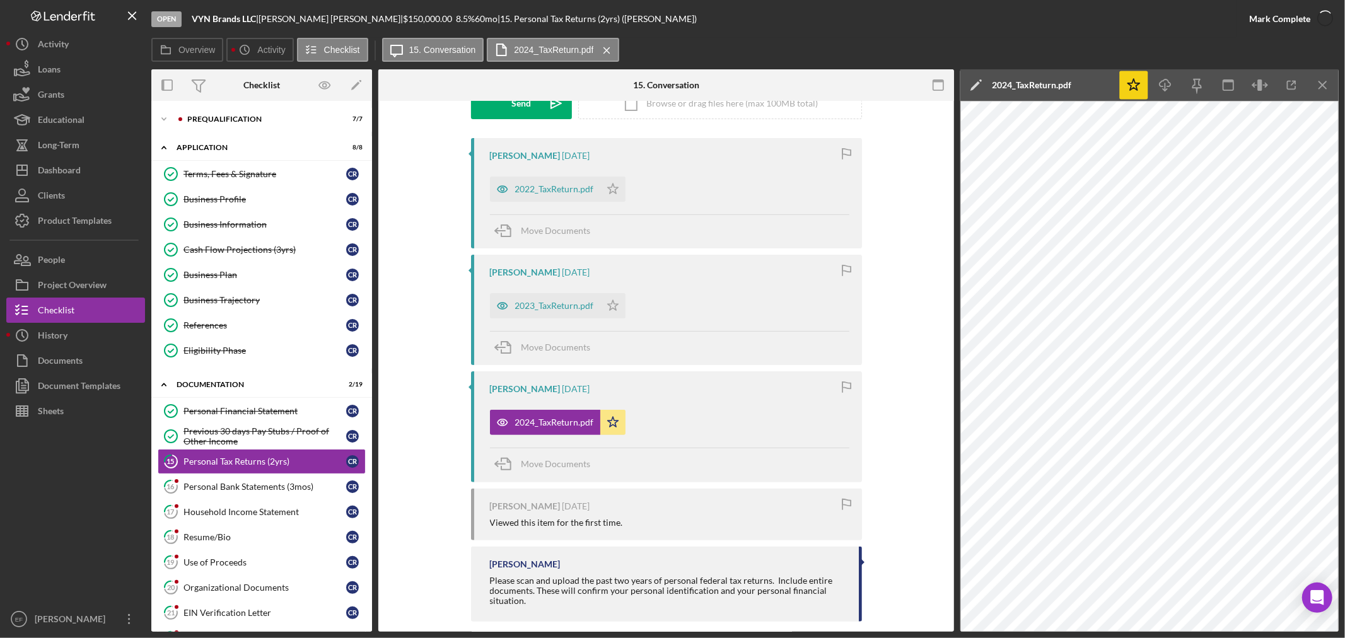
scroll to position [383, 0]
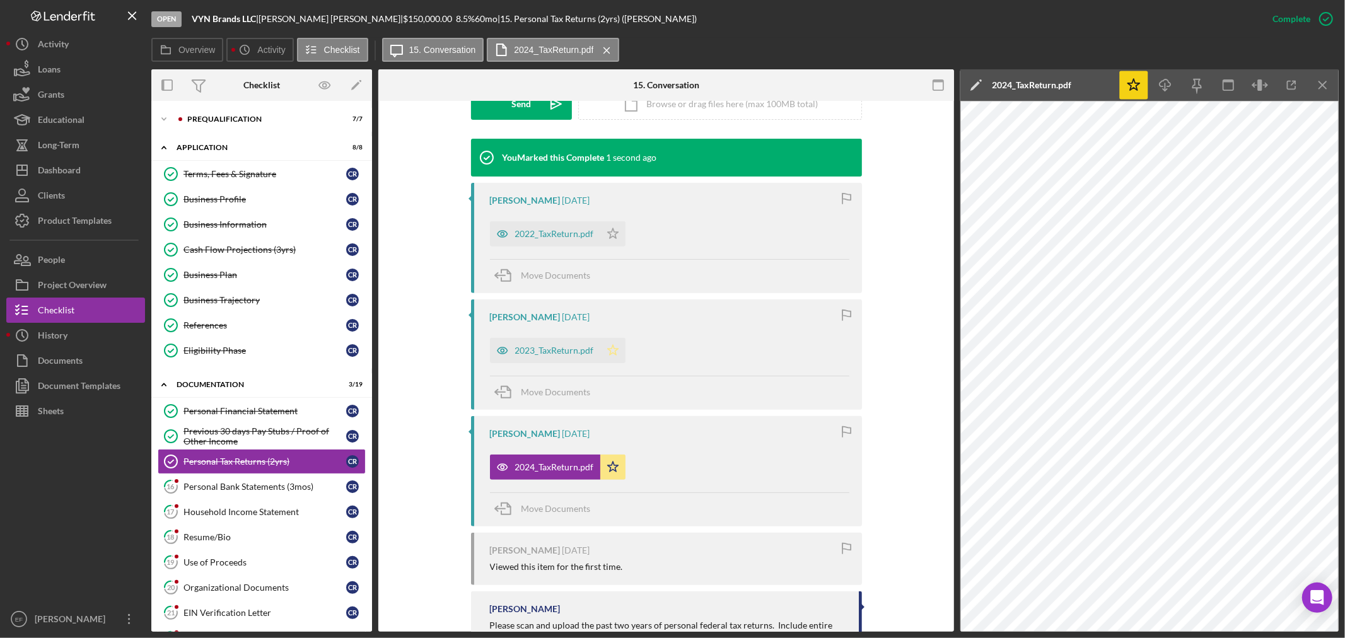
click at [607, 238] on polygon "button" at bounding box center [612, 233] width 11 height 10
click at [609, 233] on icon "Icon/Star" at bounding box center [612, 233] width 25 height 25
click at [254, 481] on link "16 Personal Bank Statements (3mos) C R" at bounding box center [262, 486] width 208 height 25
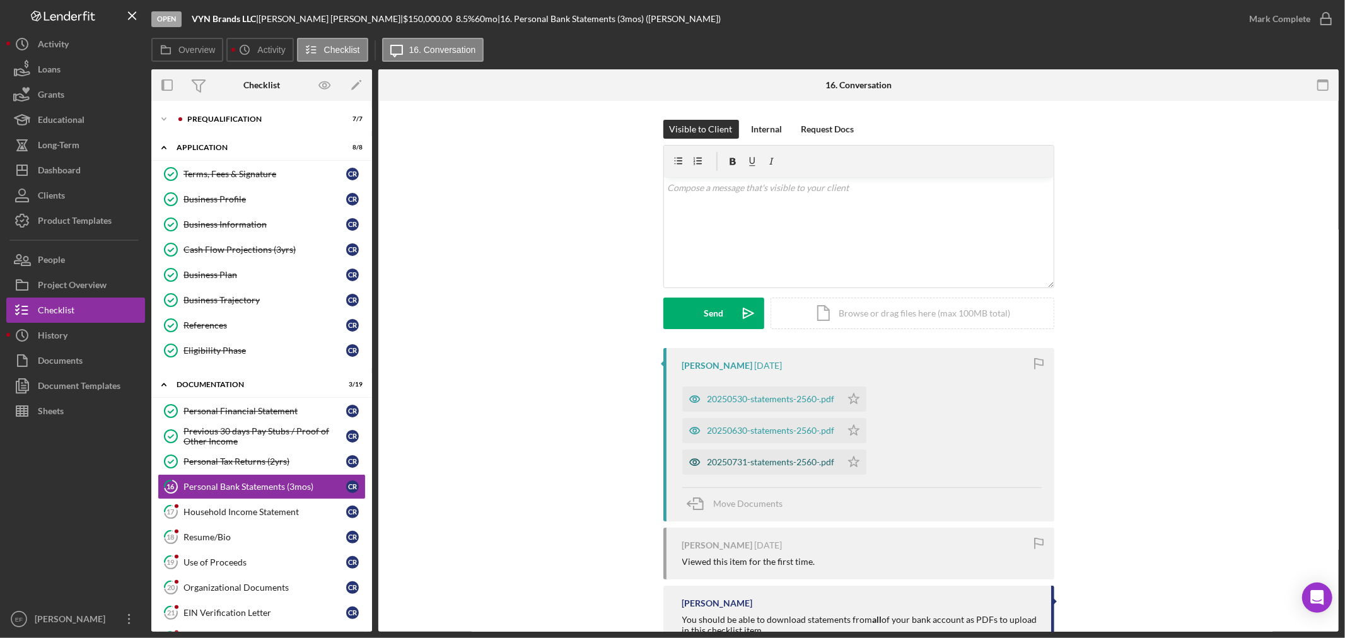
click at [767, 461] on div "20250731-statements-2560-.pdf" at bounding box center [770, 462] width 127 height 10
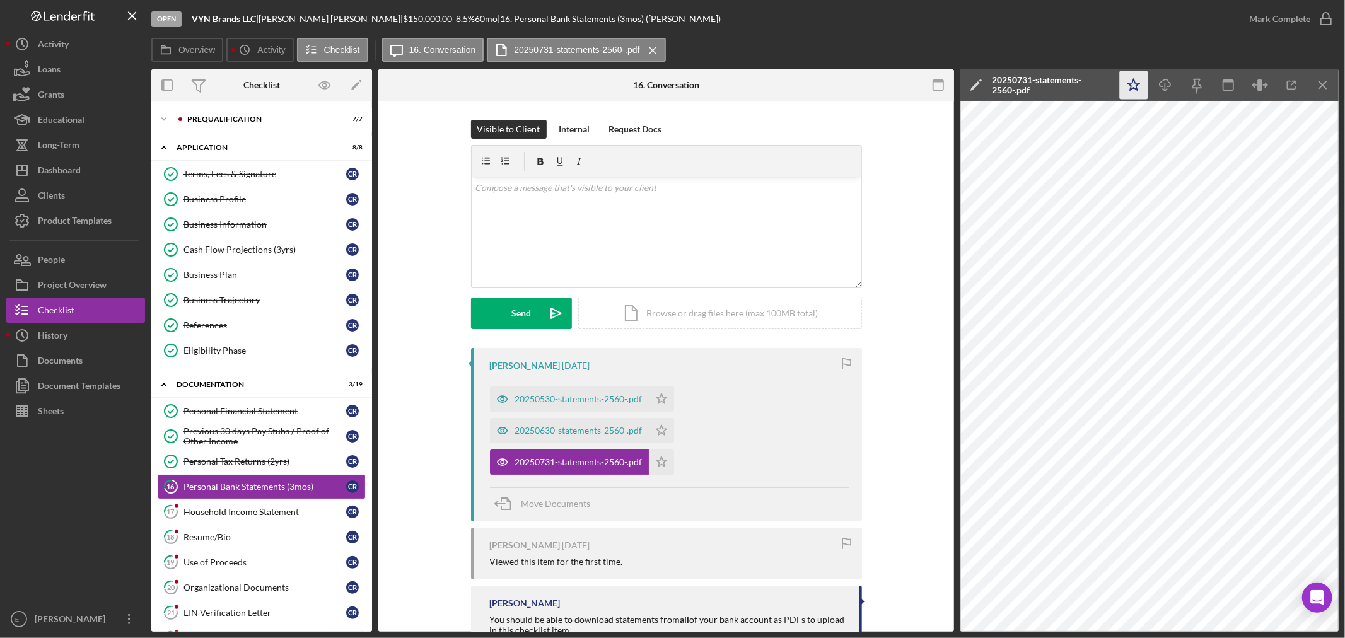
click at [1135, 83] on polygon "button" at bounding box center [1134, 84] width 12 height 11
click at [662, 403] on polygon "button" at bounding box center [661, 398] width 11 height 10
click at [660, 394] on icon "Icon/Star" at bounding box center [661, 398] width 25 height 25
click at [221, 408] on div "Personal Financial Statement" at bounding box center [264, 411] width 163 height 10
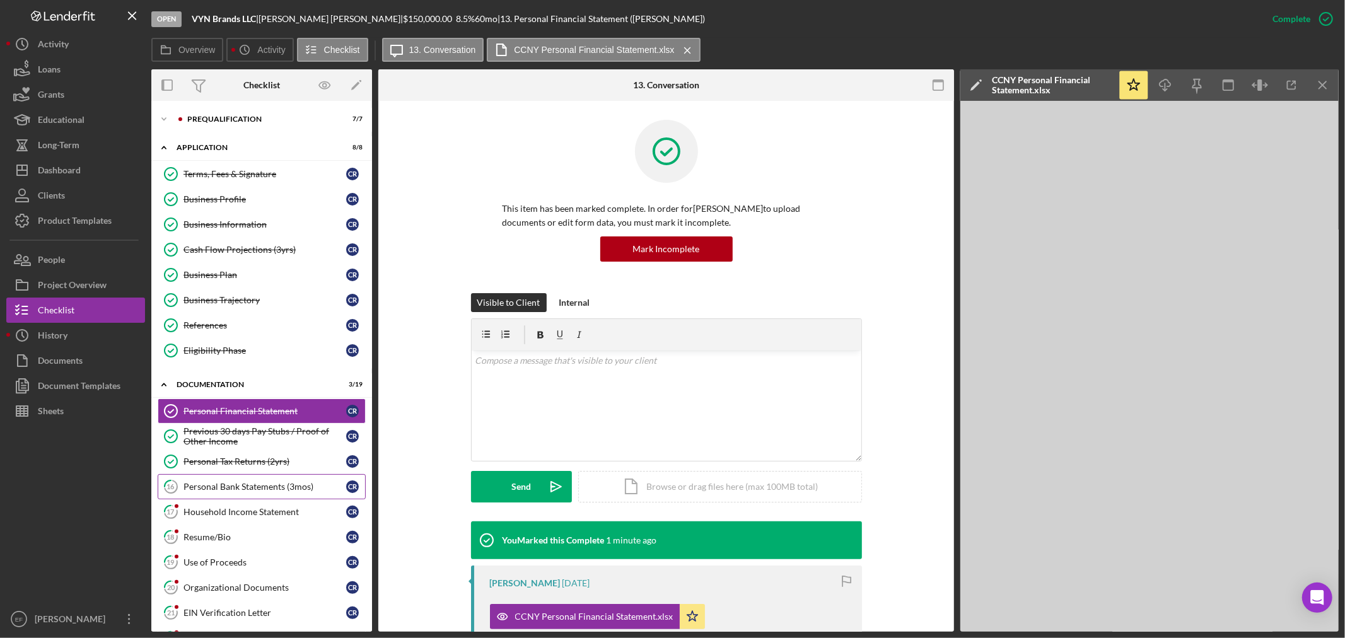
click at [200, 489] on div "Personal Bank Statements (3mos)" at bounding box center [264, 487] width 163 height 10
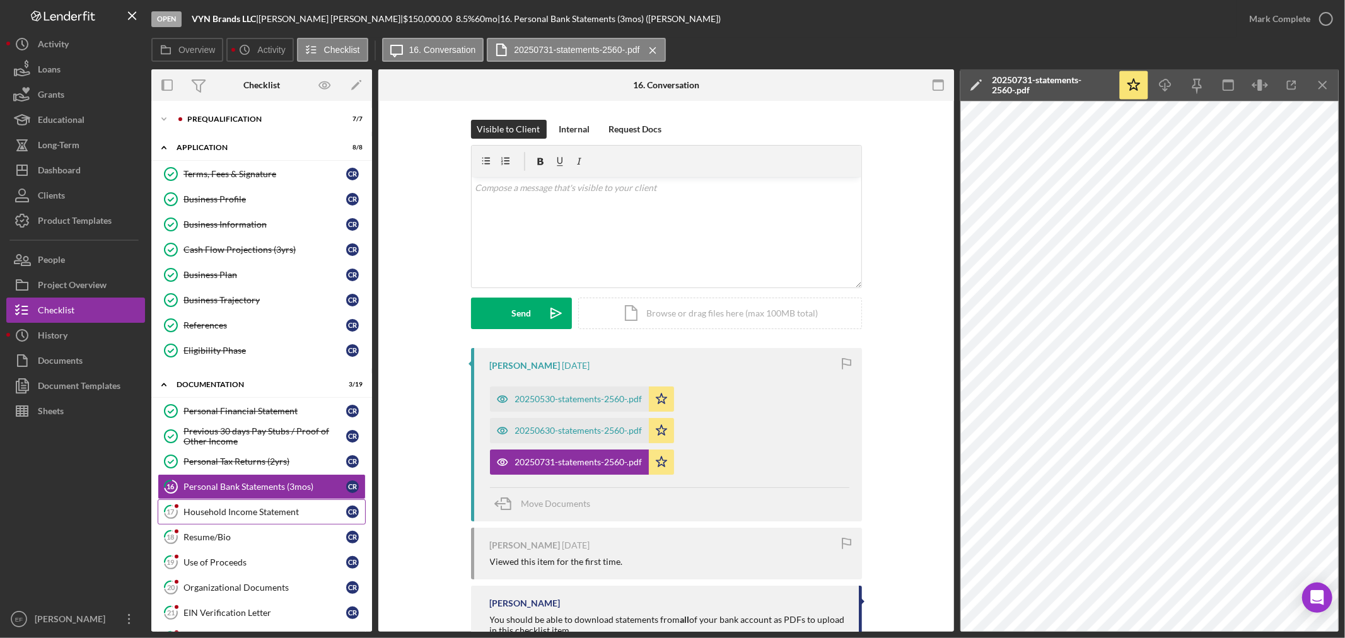
scroll to position [70, 0]
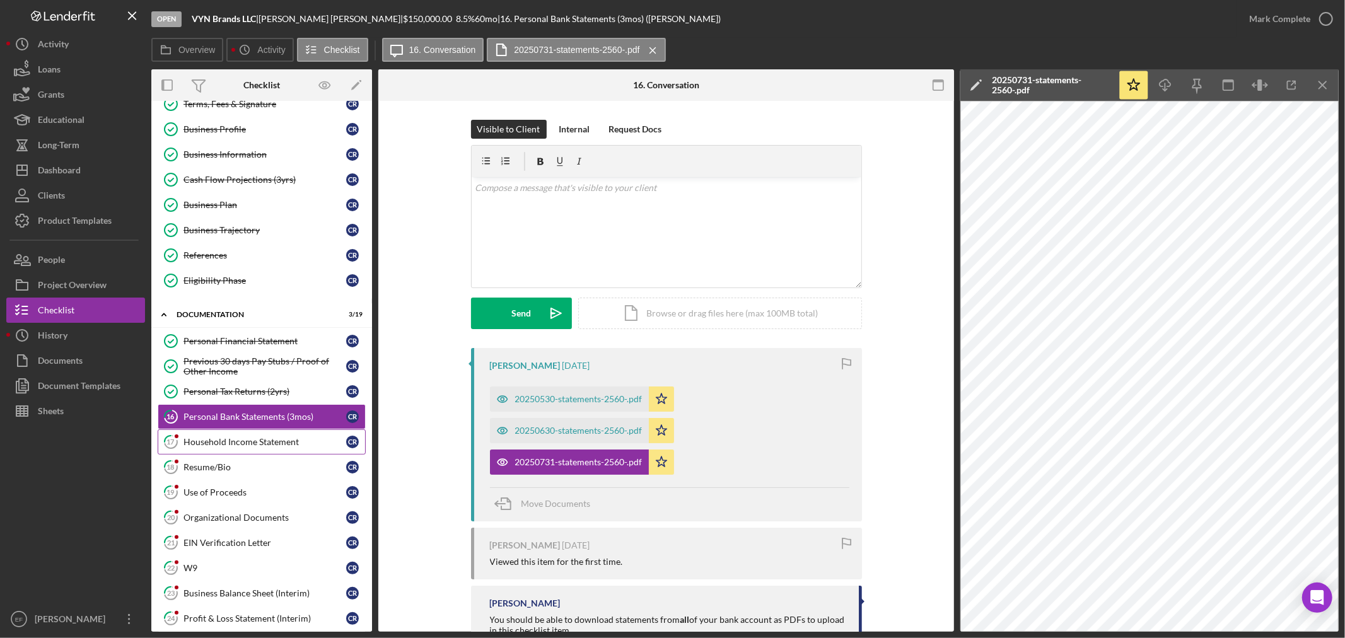
click at [247, 440] on div "Household Income Statement" at bounding box center [264, 442] width 163 height 10
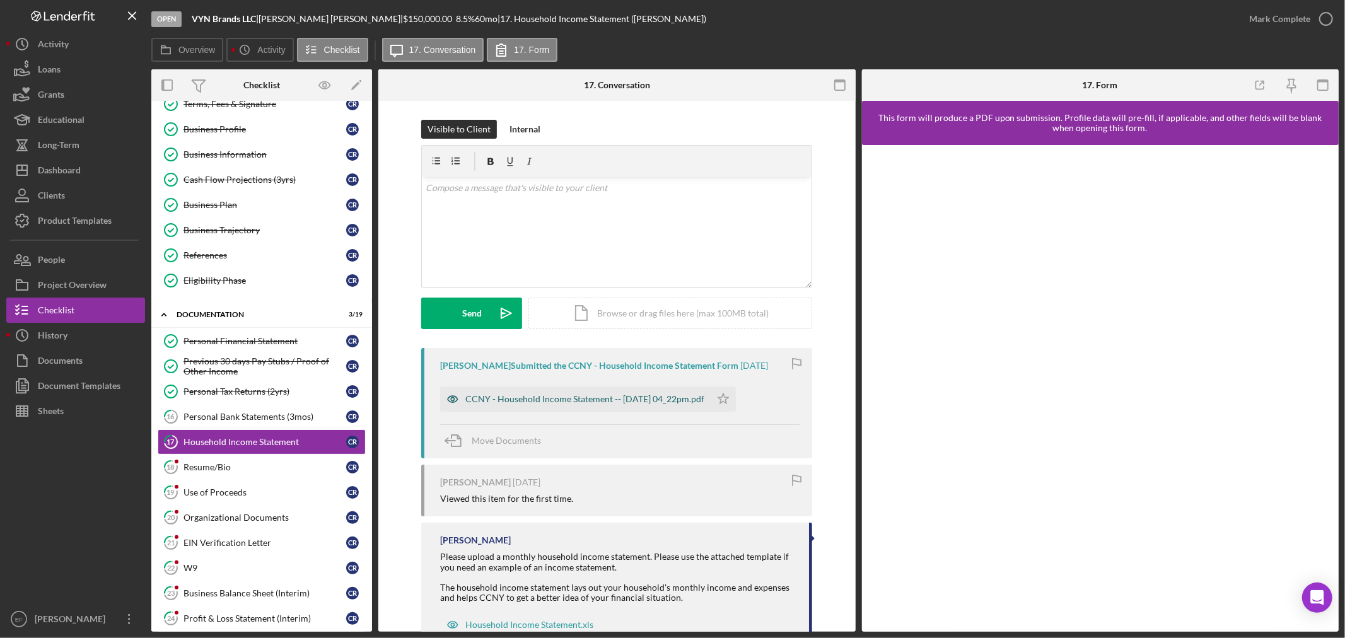
click at [581, 398] on div "CCNY - Household Income Statement -- [DATE] 04_22pm.pdf" at bounding box center [584, 399] width 239 height 10
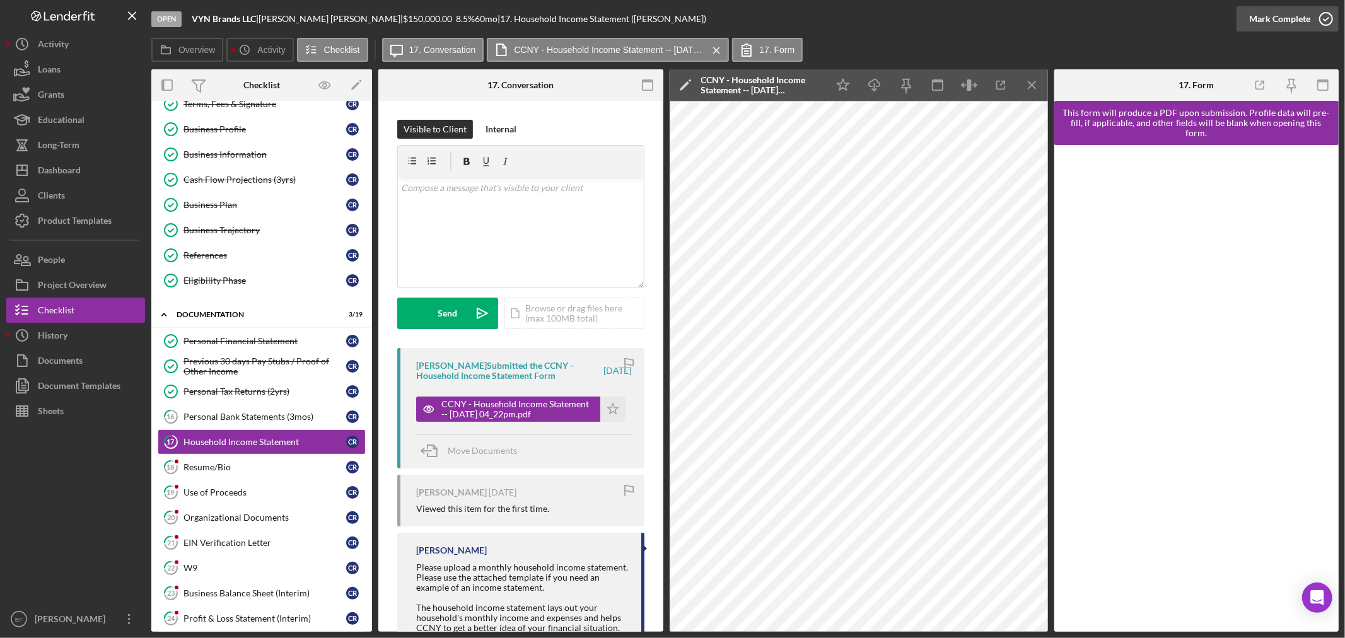
click at [1299, 20] on div "Mark Complete" at bounding box center [1279, 18] width 61 height 25
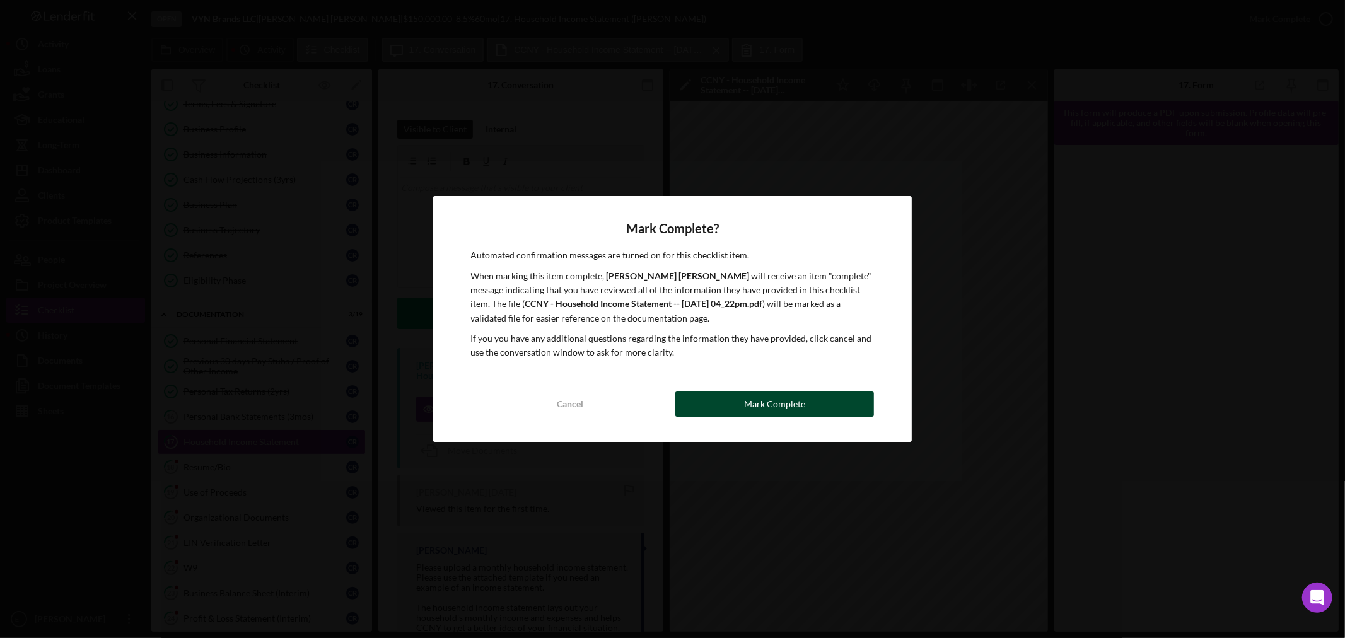
click at [797, 401] on div "Mark Complete" at bounding box center [774, 403] width 61 height 25
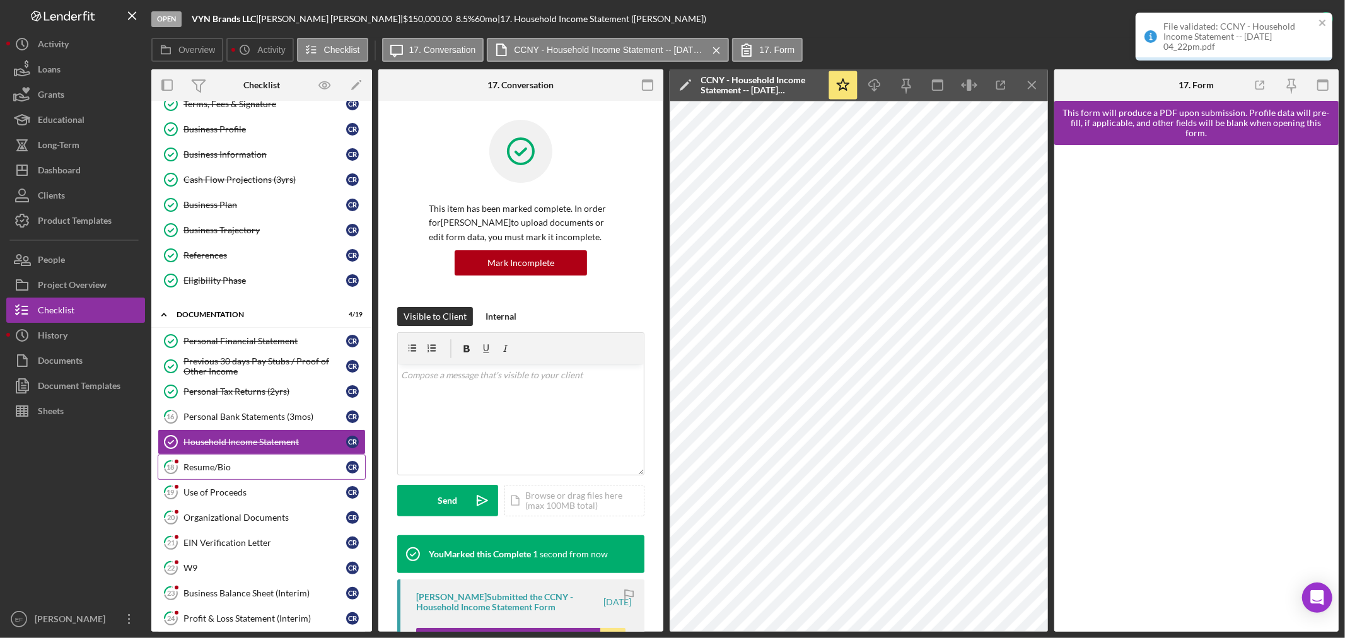
click at [187, 464] on div "Resume/Bio" at bounding box center [264, 467] width 163 height 10
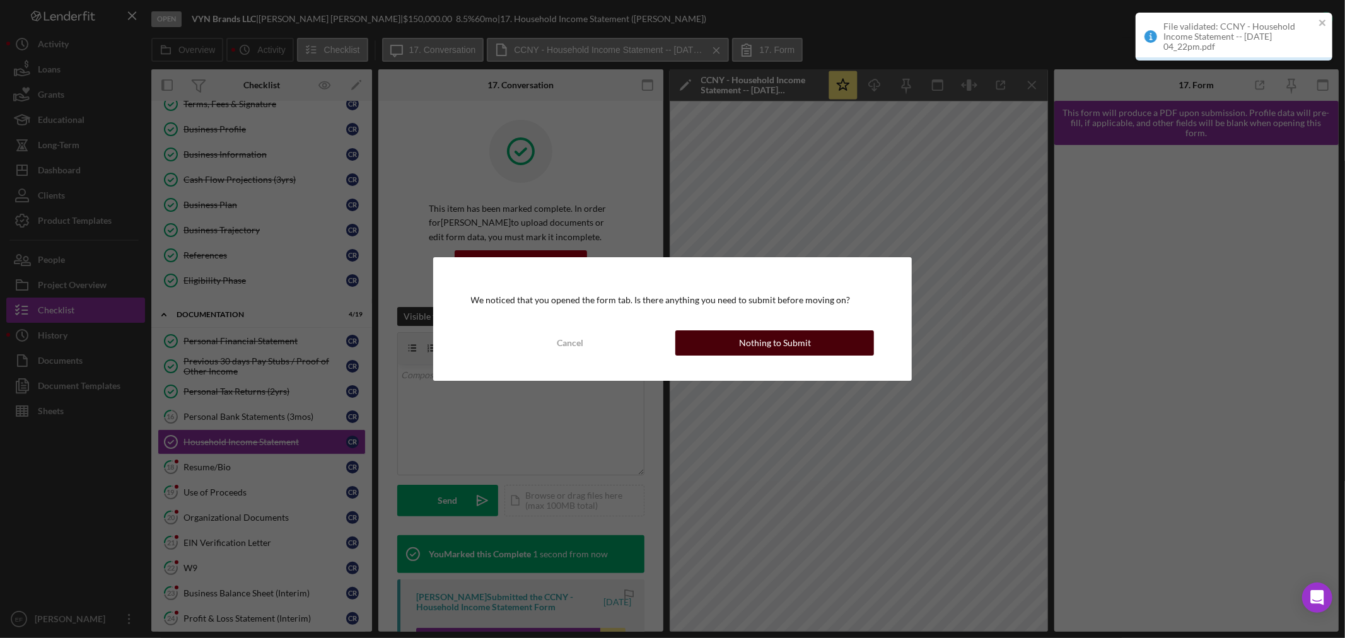
click at [817, 338] on button "Nothing to Submit" at bounding box center [774, 342] width 199 height 25
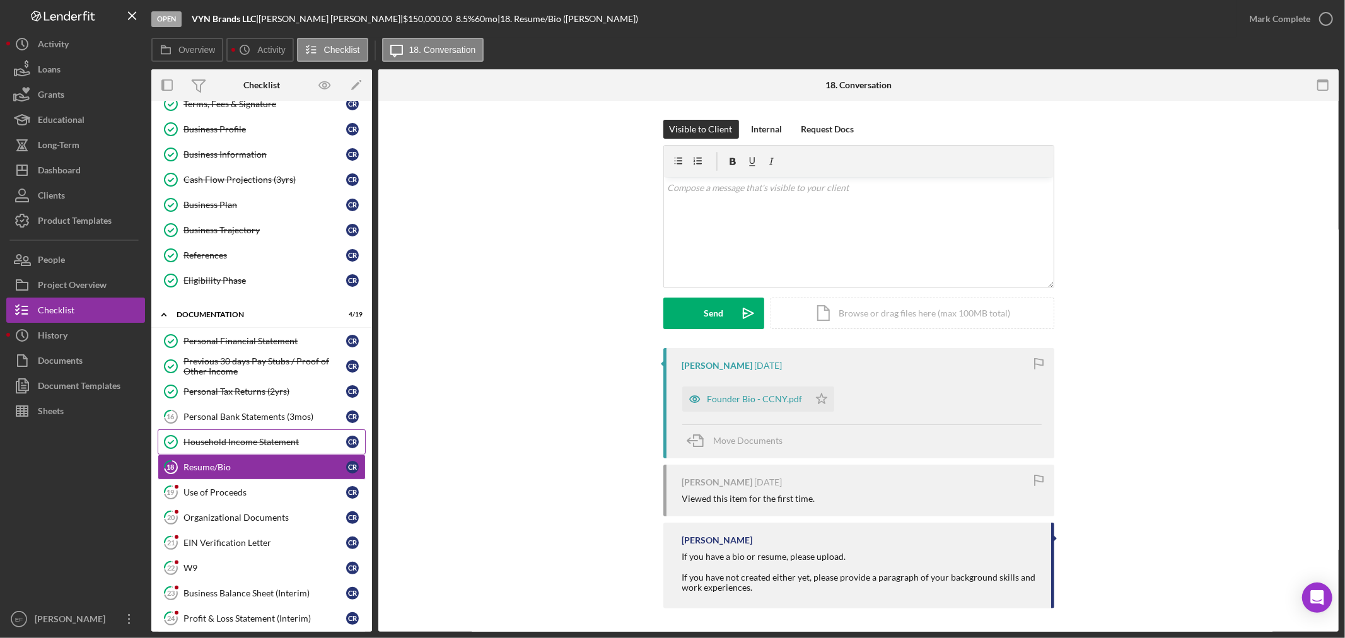
click at [236, 438] on div "Household Income Statement" at bounding box center [264, 442] width 163 height 10
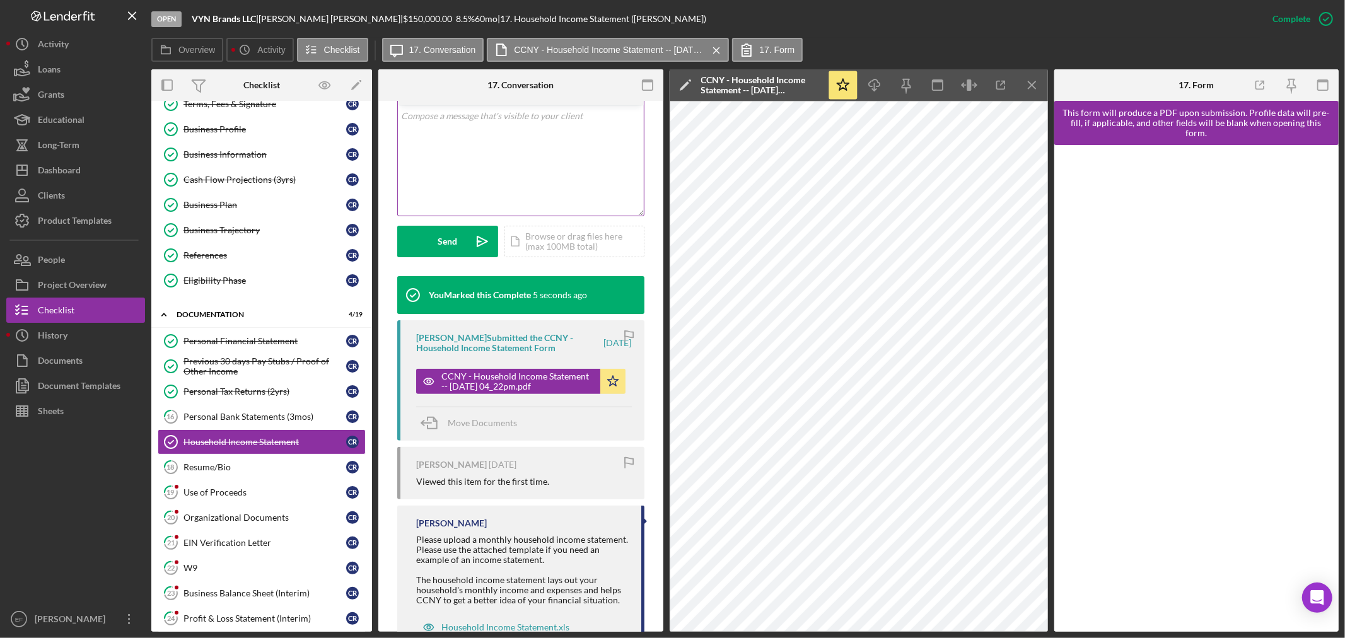
scroll to position [280, 0]
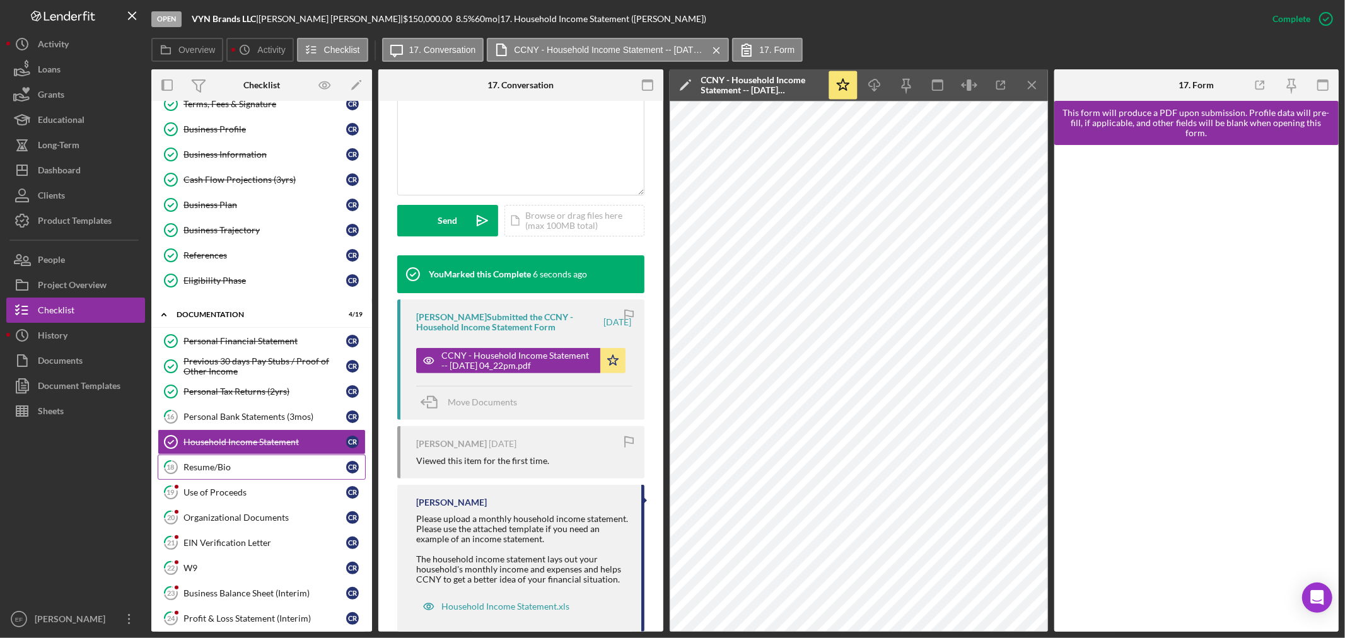
click at [216, 467] on div "Resume/Bio" at bounding box center [264, 467] width 163 height 10
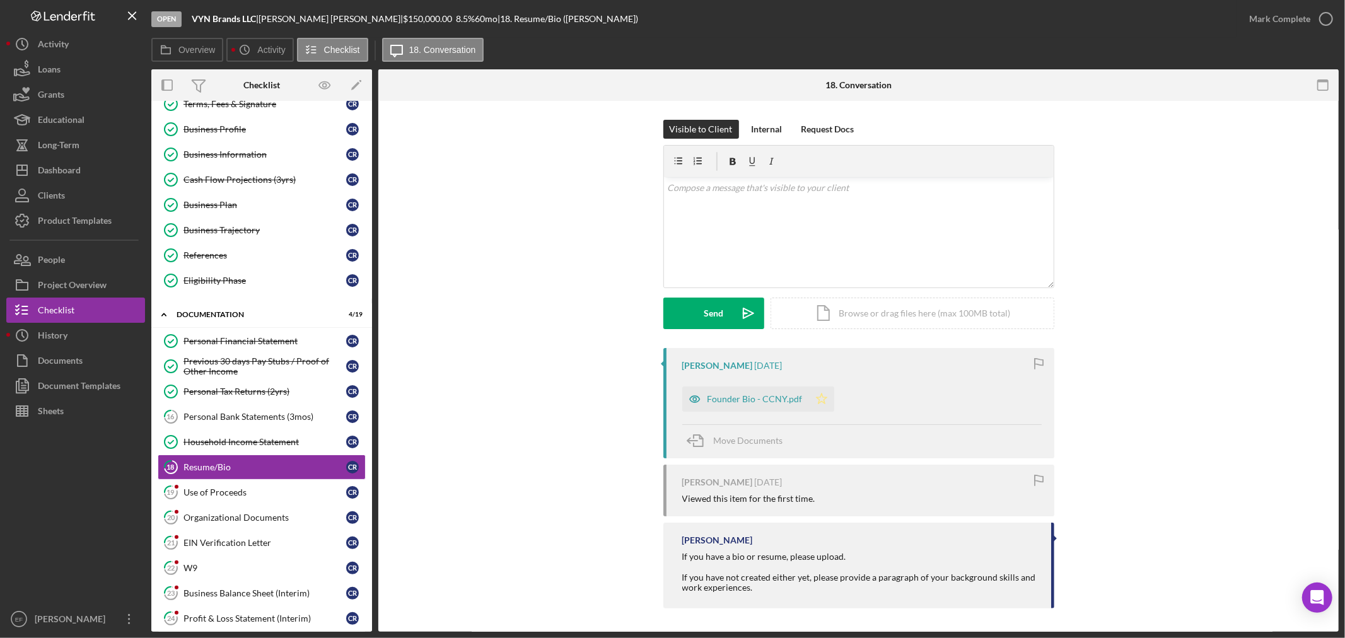
click at [816, 398] on polygon "button" at bounding box center [821, 398] width 11 height 10
click at [1314, 20] on icon "button" at bounding box center [1326, 19] width 32 height 32
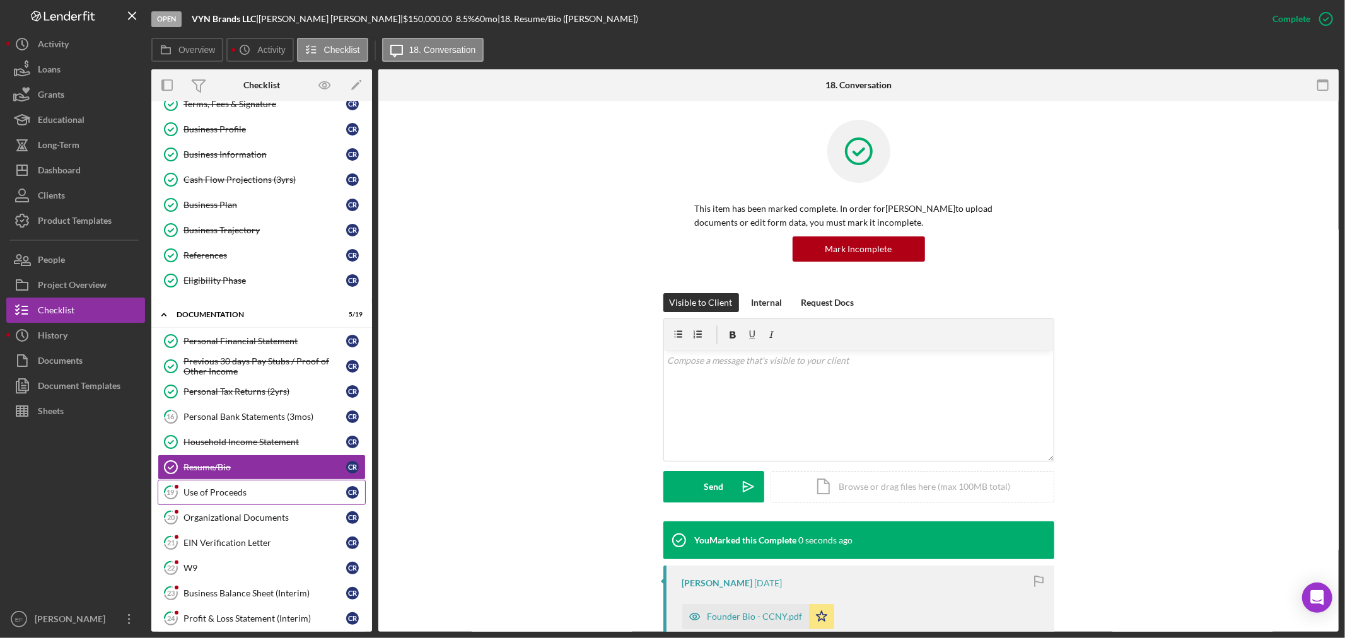
click at [188, 489] on div "Use of Proceeds" at bounding box center [264, 492] width 163 height 10
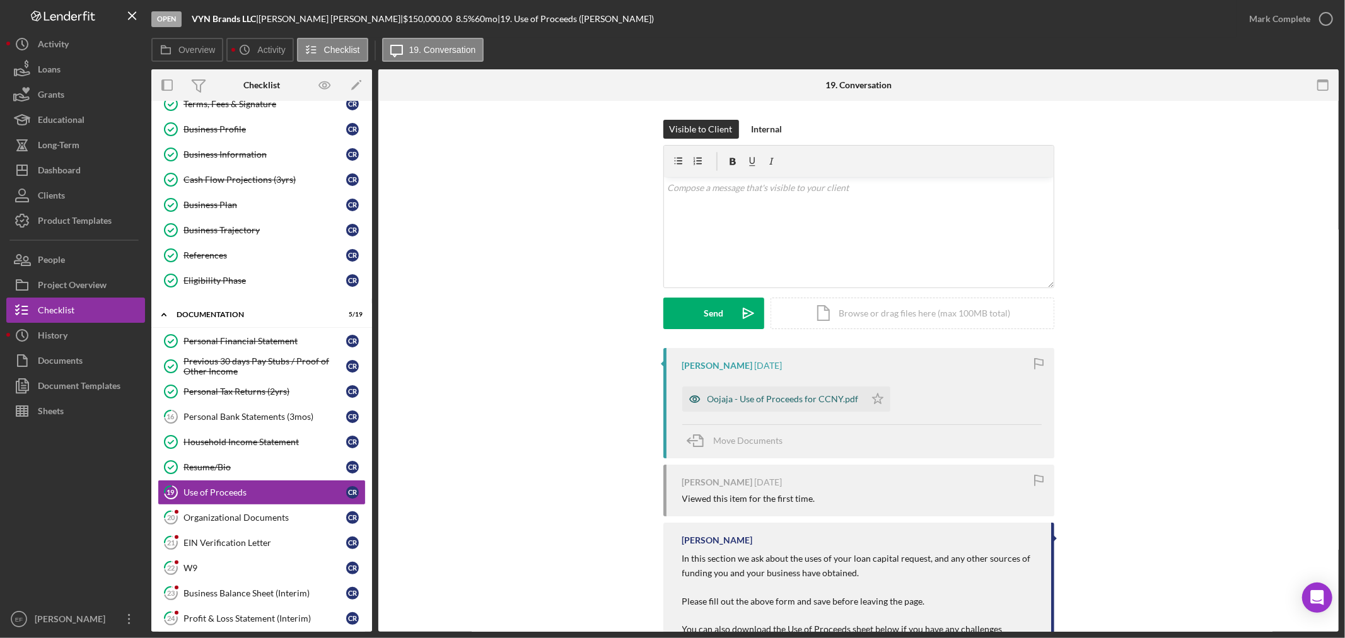
click at [775, 394] on div "Oojaja - Use of Proceeds for CCNY.pdf" at bounding box center [782, 399] width 151 height 10
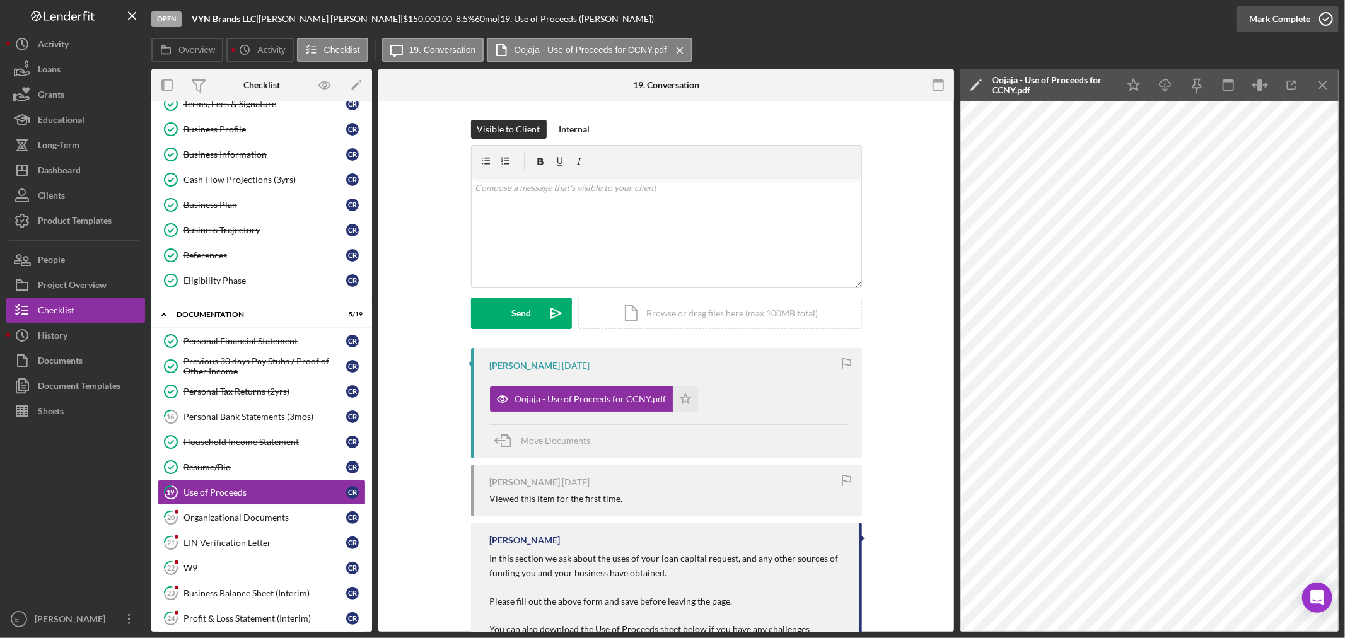
click at [1292, 9] on div "Mark Complete" at bounding box center [1279, 18] width 61 height 25
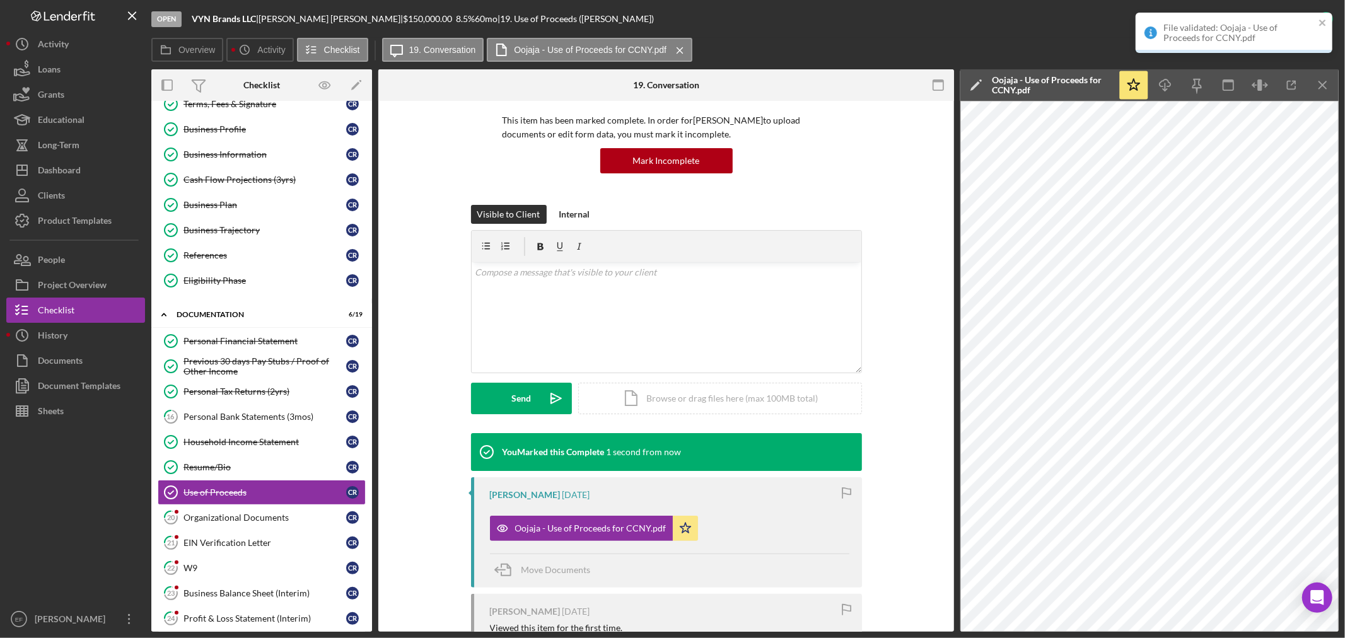
scroll to position [210, 0]
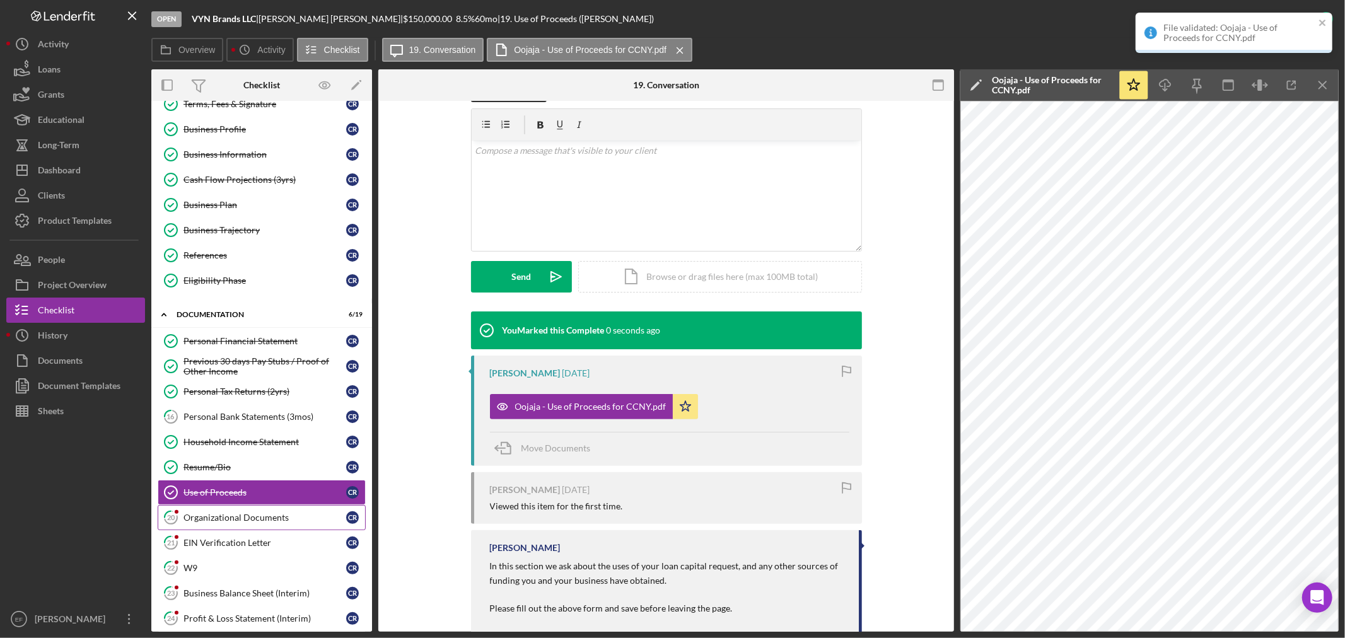
click at [243, 518] on div "Organizational Documents" at bounding box center [264, 517] width 163 height 10
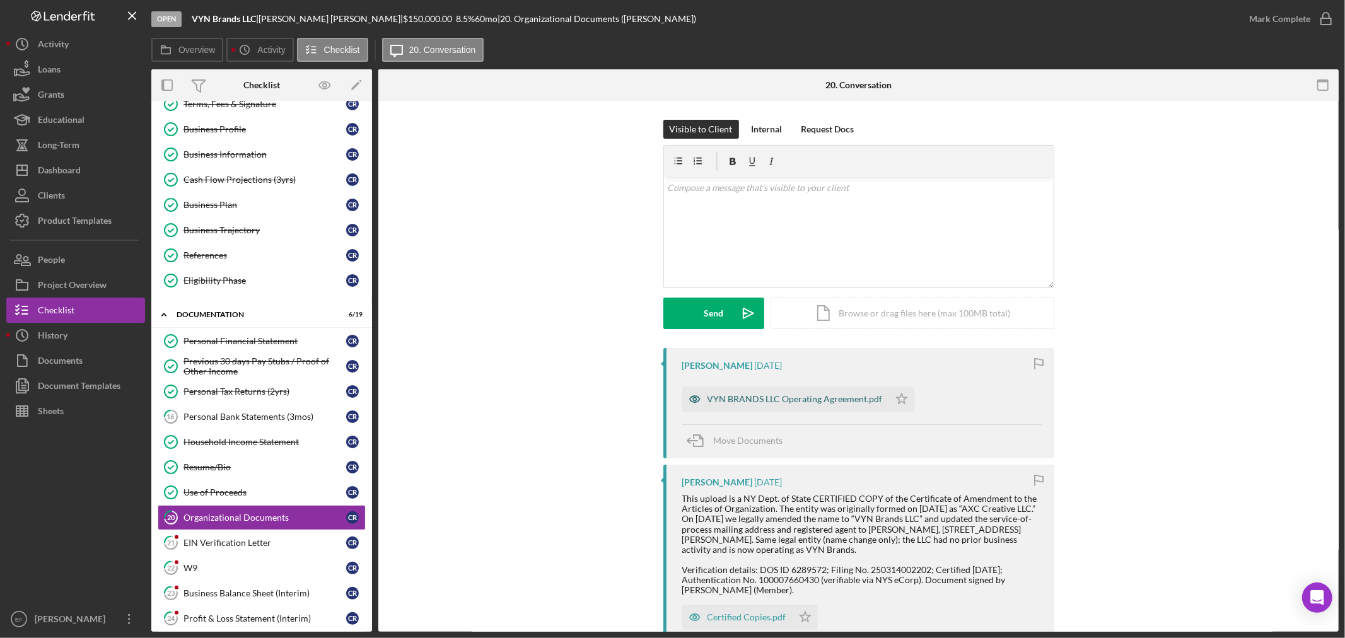
drag, startPoint x: 828, startPoint y: 395, endPoint x: 910, endPoint y: 381, distance: 83.0
click at [838, 390] on div "VYN BRANDS LLC Operating Agreement.pdf" at bounding box center [785, 398] width 207 height 25
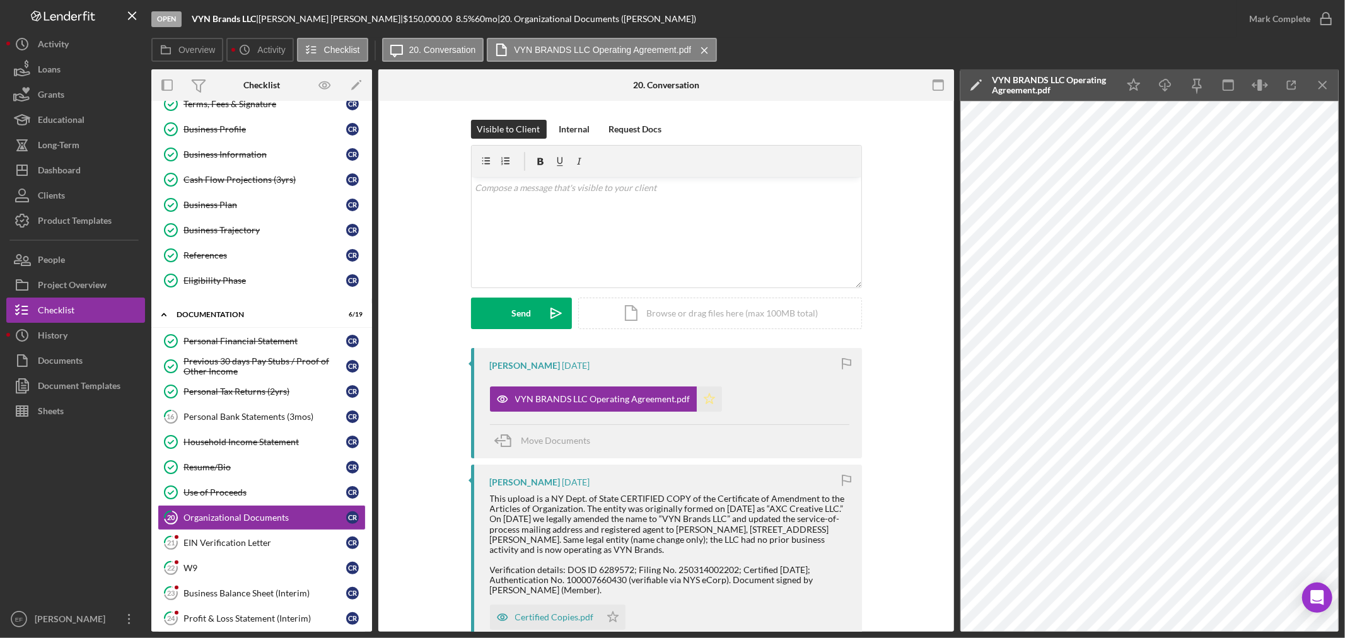
click at [708, 401] on icon "Icon/Star" at bounding box center [709, 398] width 25 height 25
click at [1307, 21] on div "Mark Complete" at bounding box center [1279, 18] width 61 height 25
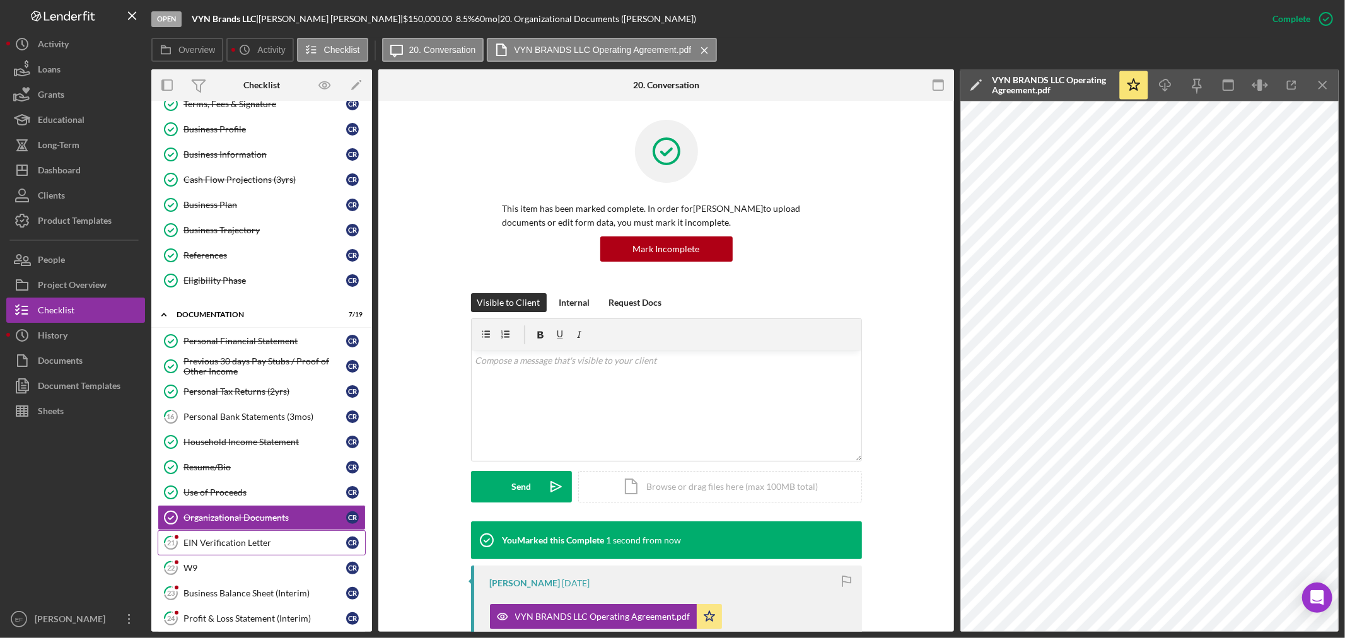
click at [211, 545] on div "EIN Verification Letter" at bounding box center [264, 543] width 163 height 10
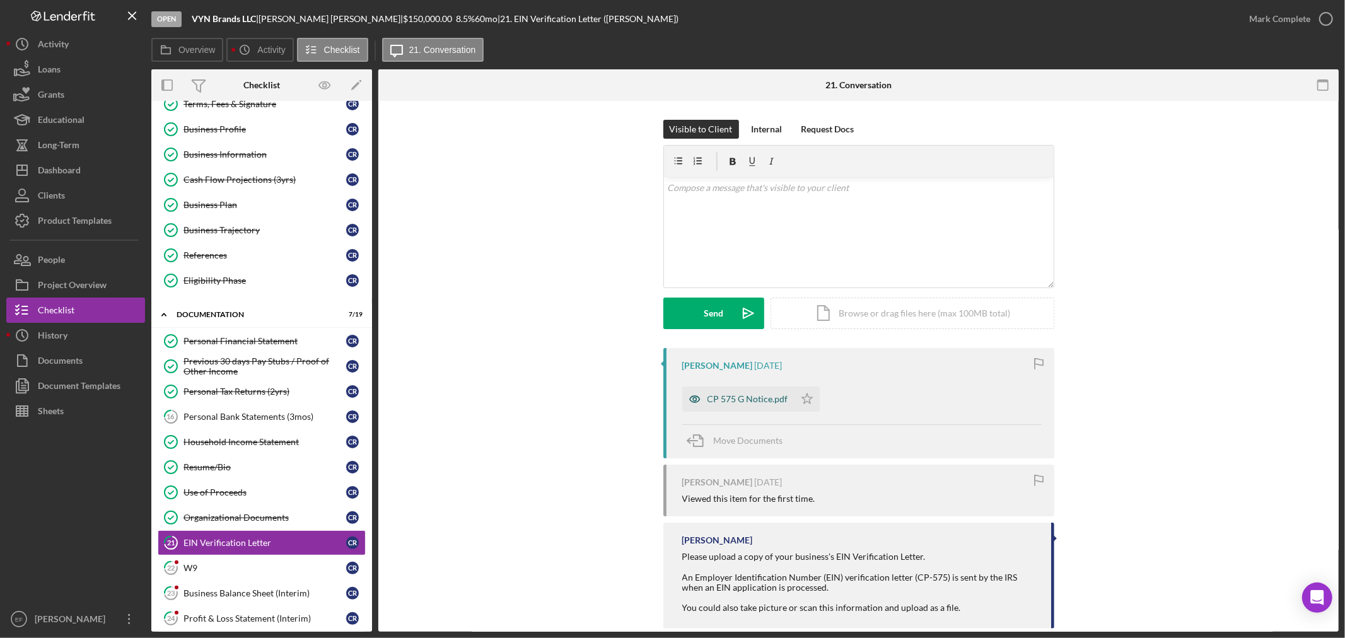
click at [756, 400] on div "CP 575 G Notice.pdf" at bounding box center [747, 399] width 81 height 10
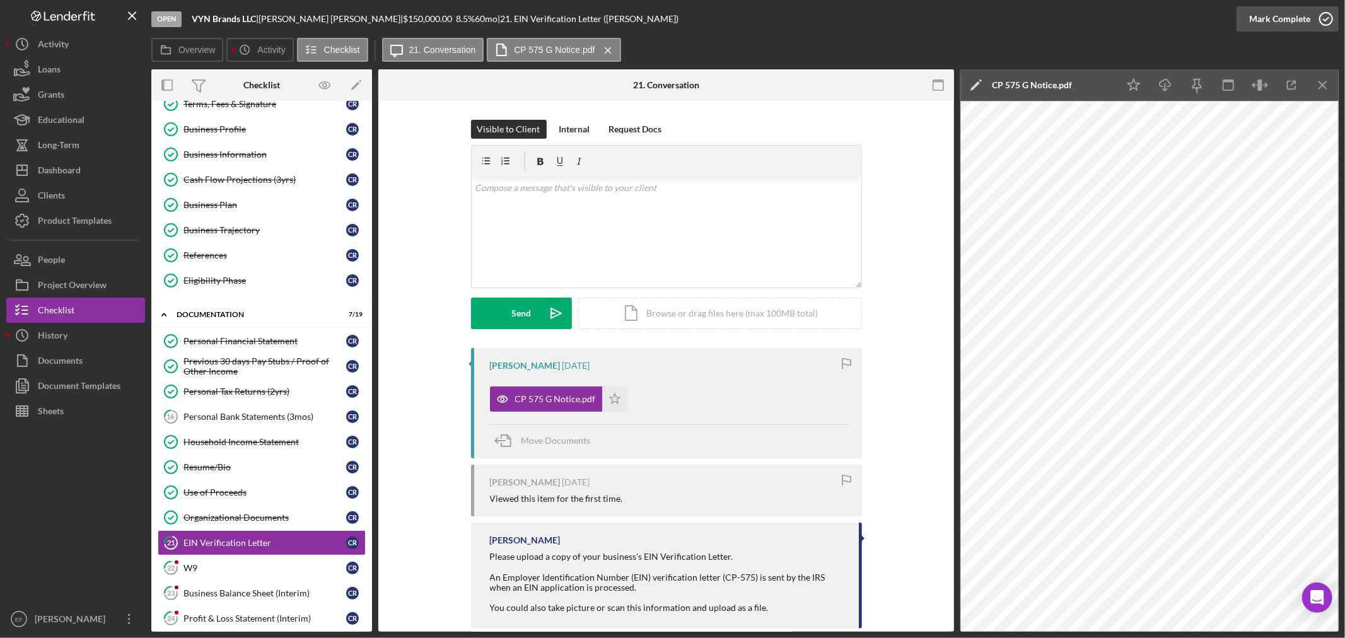
click at [1282, 14] on div "Mark Complete" at bounding box center [1279, 18] width 61 height 25
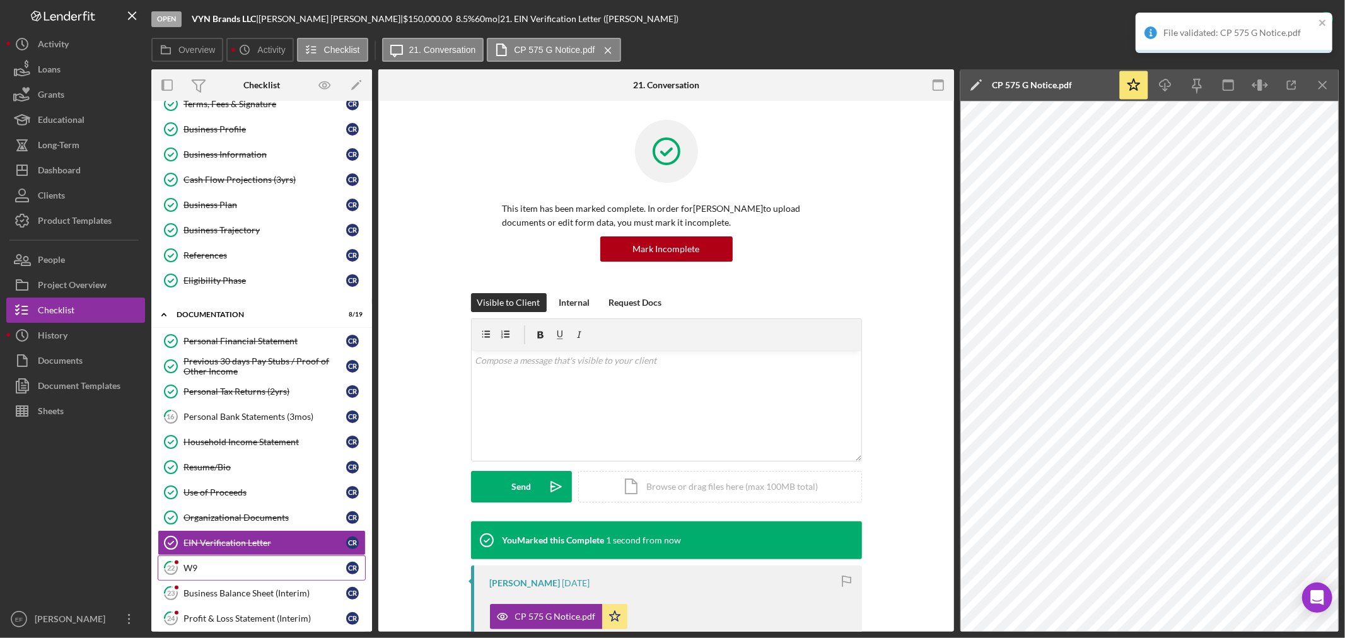
click at [196, 572] on div "W9" at bounding box center [264, 568] width 163 height 10
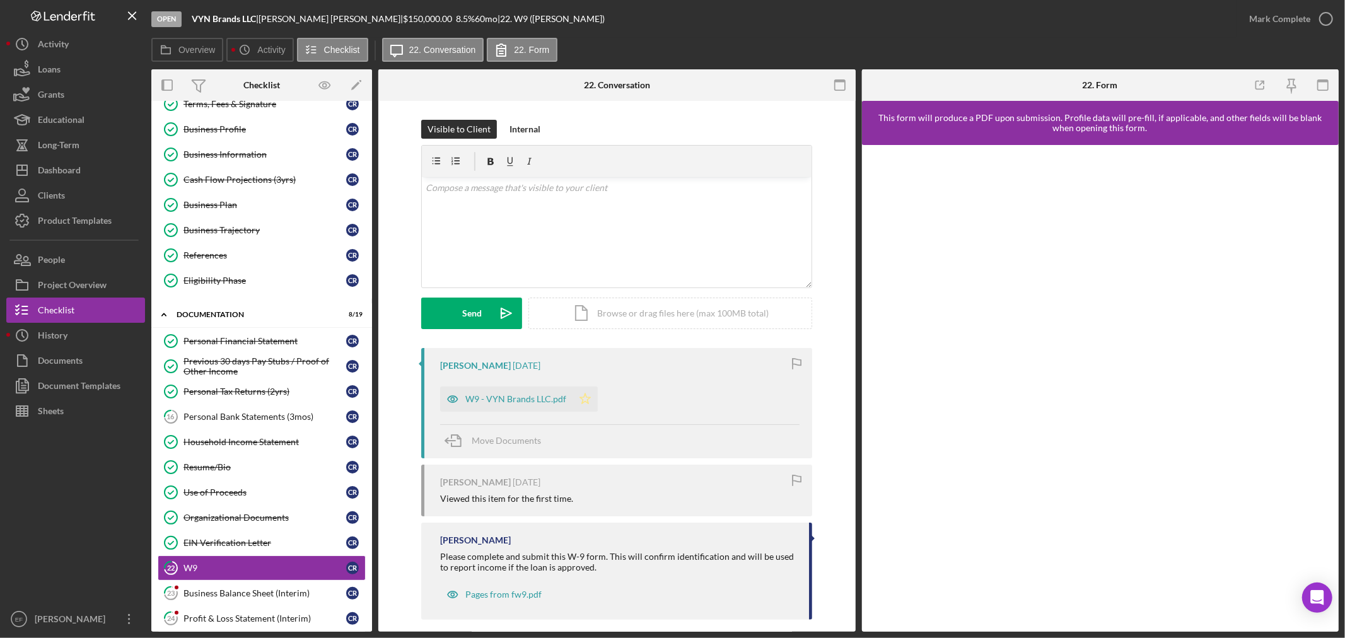
click at [584, 397] on polygon "button" at bounding box center [585, 398] width 11 height 10
click at [1275, 13] on div "Mark Complete" at bounding box center [1279, 18] width 61 height 25
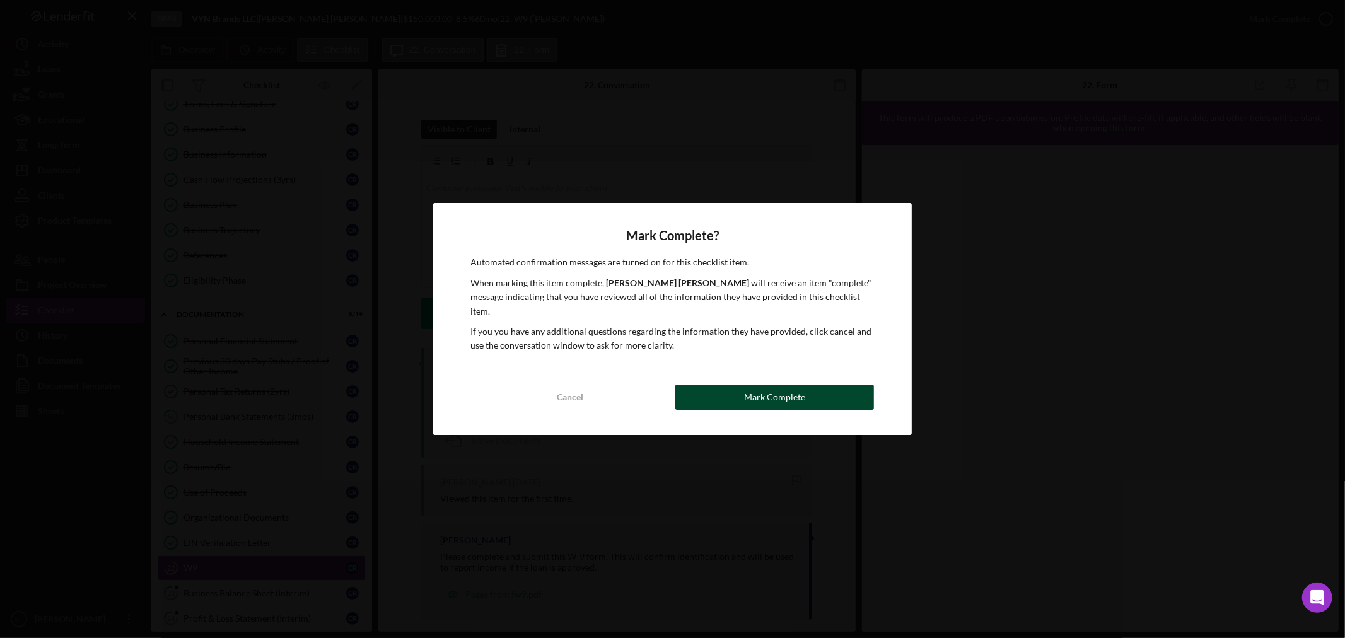
click at [713, 385] on button "Mark Complete" at bounding box center [774, 397] width 199 height 25
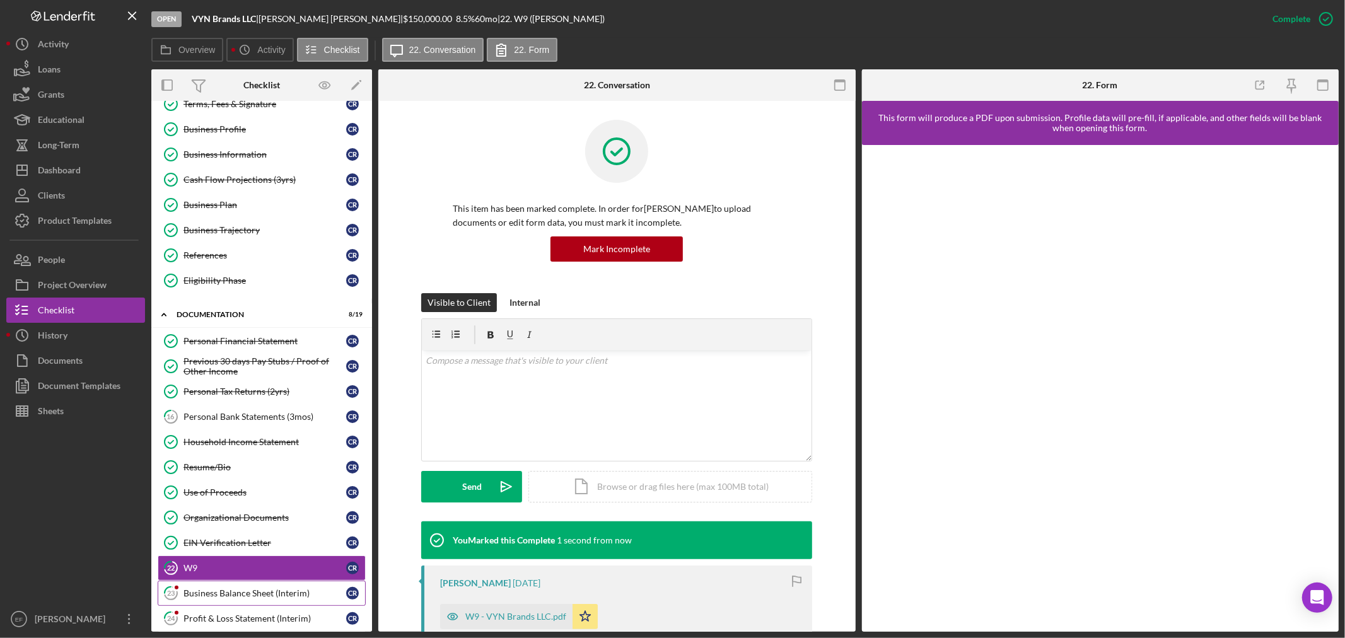
click at [204, 598] on div "Business Balance Sheet (Interim)" at bounding box center [264, 593] width 163 height 10
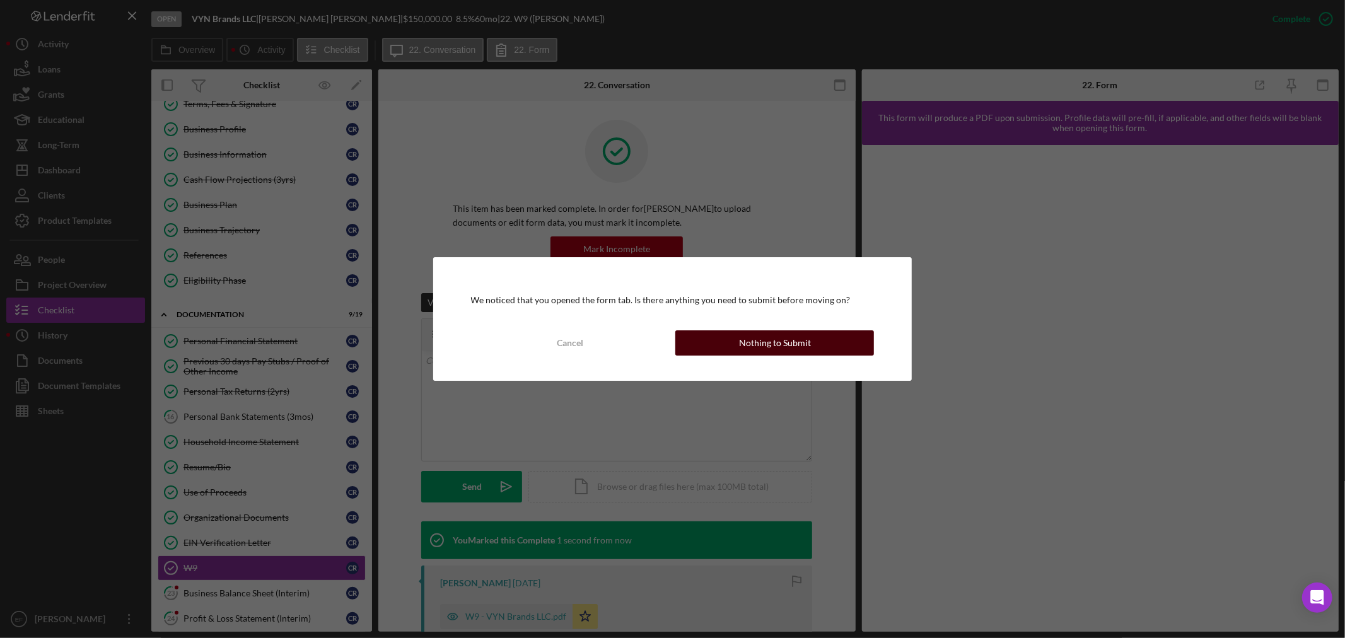
click at [728, 342] on button "Nothing to Submit" at bounding box center [774, 342] width 199 height 25
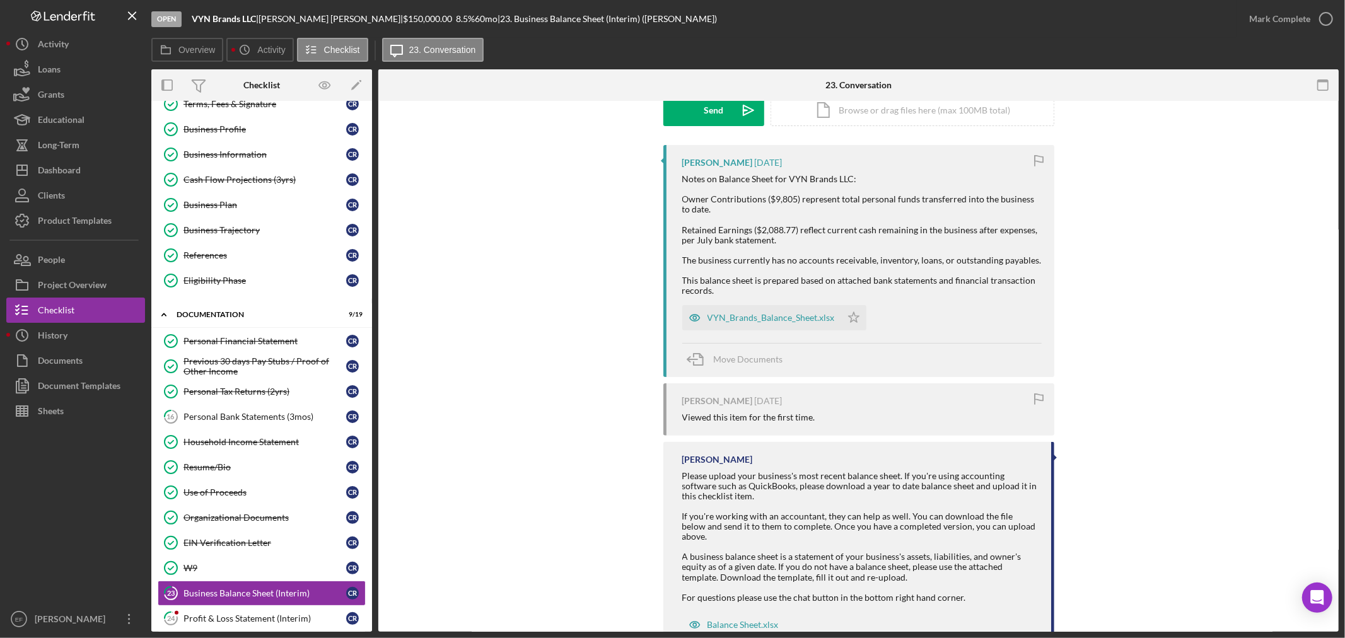
scroll to position [210, 0]
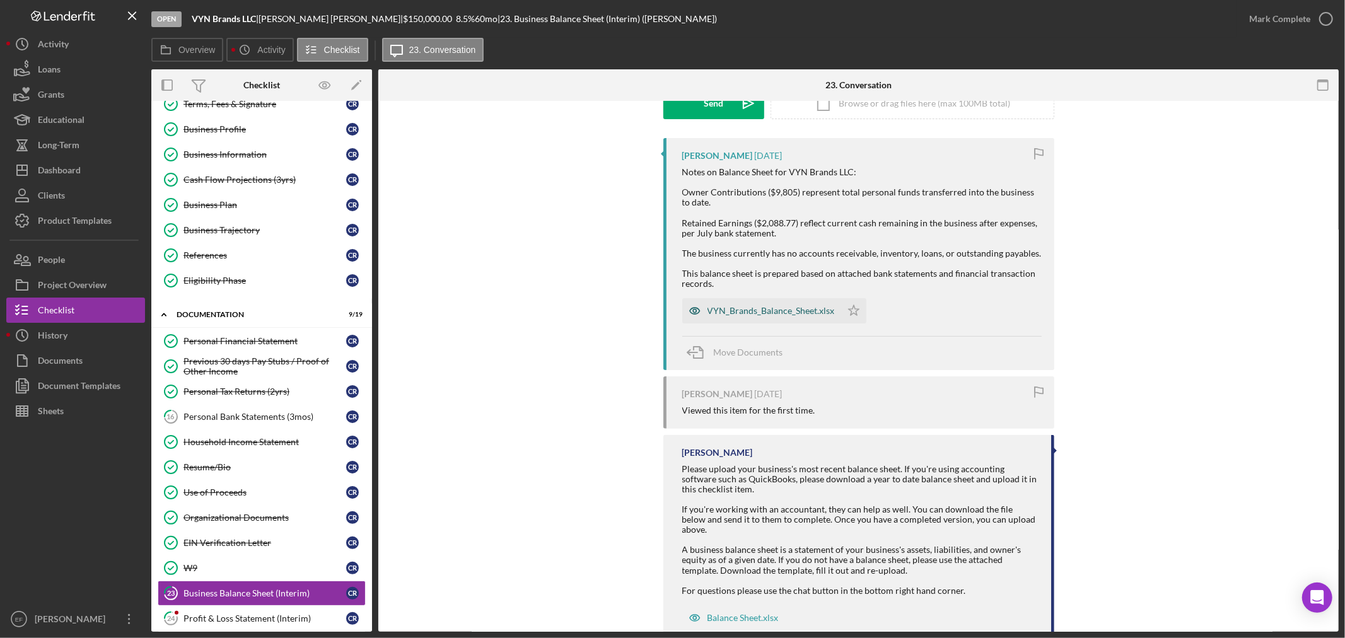
click at [784, 309] on div "VYN_Brands_Balance_Sheet.xlsx" at bounding box center [770, 311] width 127 height 10
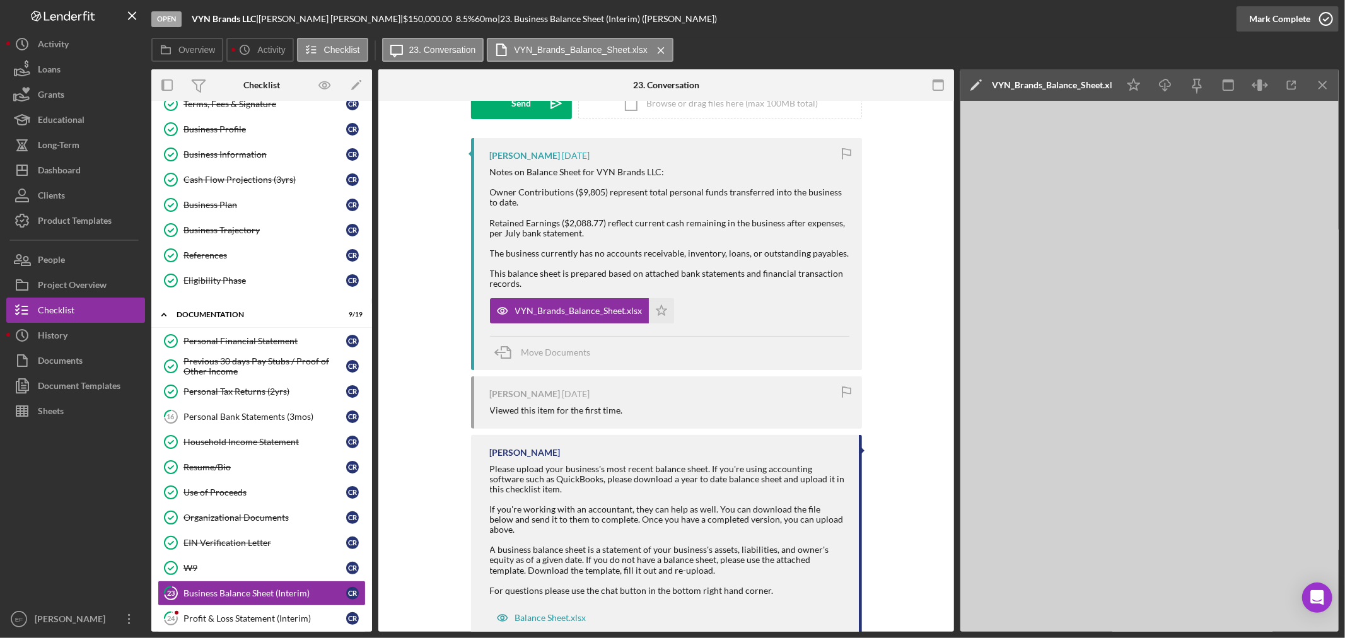
click at [1300, 21] on div "Mark Complete" at bounding box center [1279, 18] width 61 height 25
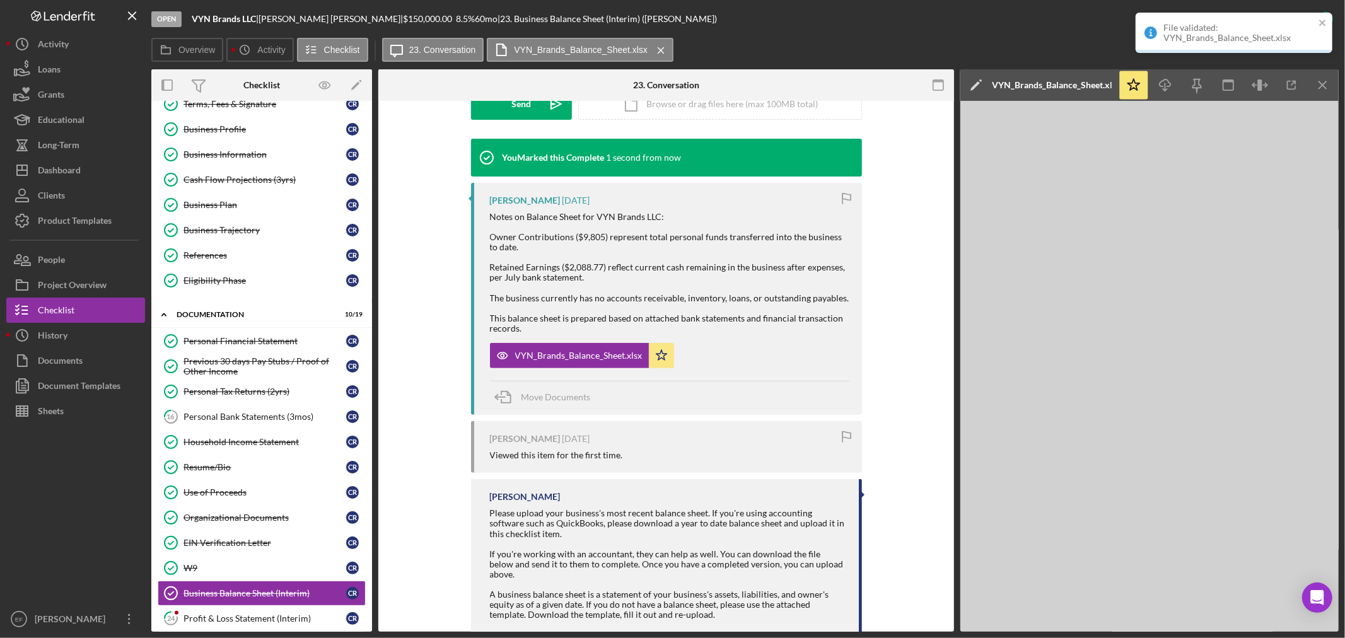
scroll to position [280, 0]
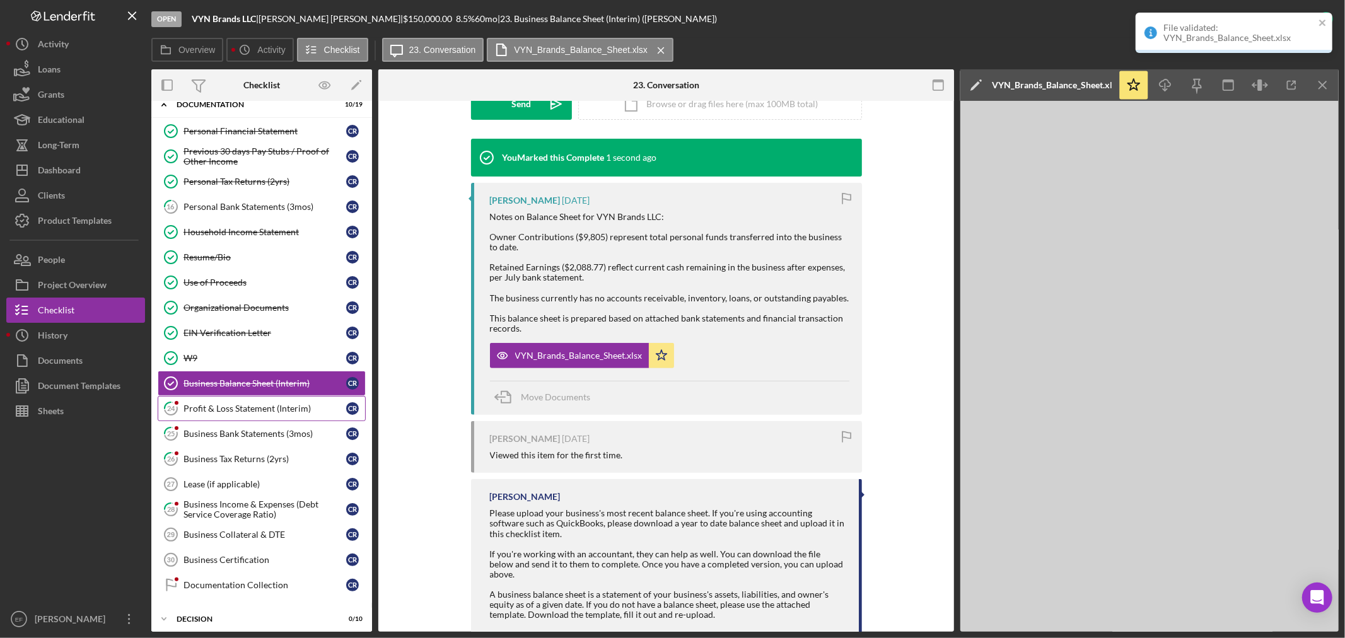
click at [229, 411] on div "Profit & Loss Statement (Interim)" at bounding box center [264, 408] width 163 height 10
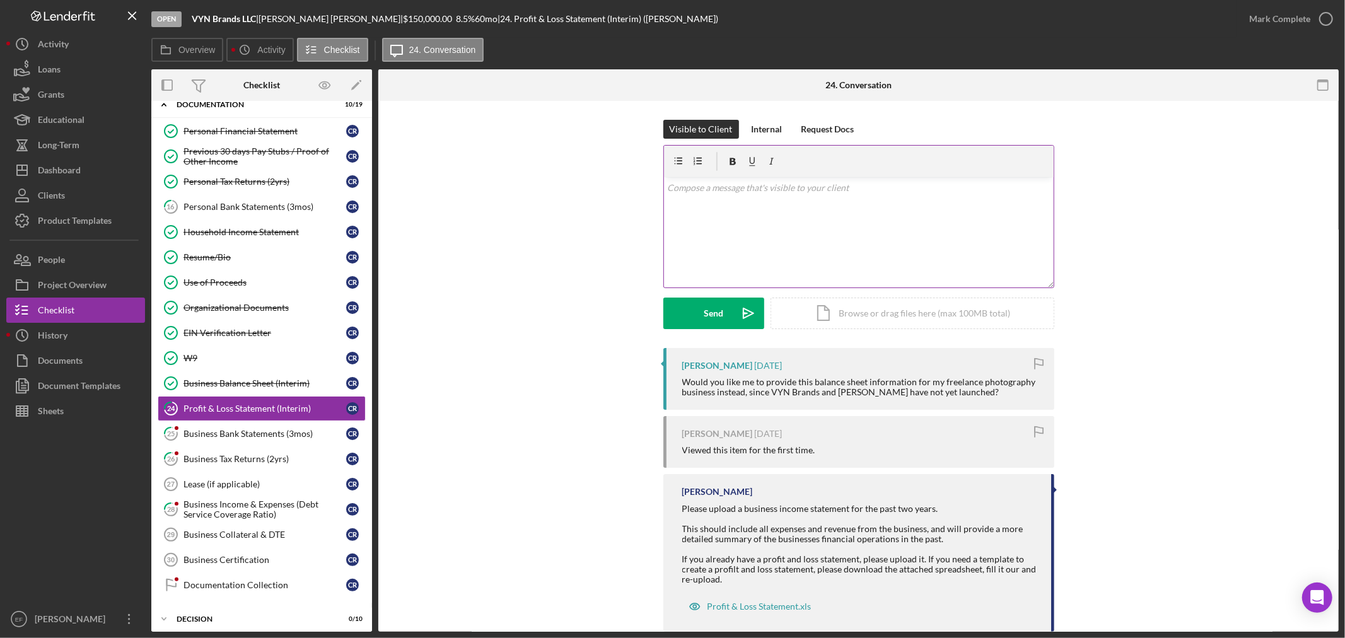
click at [841, 232] on div "v Color teal Color pink Remove color Add row above Add row below Add column bef…" at bounding box center [859, 232] width 390 height 110
click at [761, 124] on div "Internal" at bounding box center [766, 129] width 31 height 19
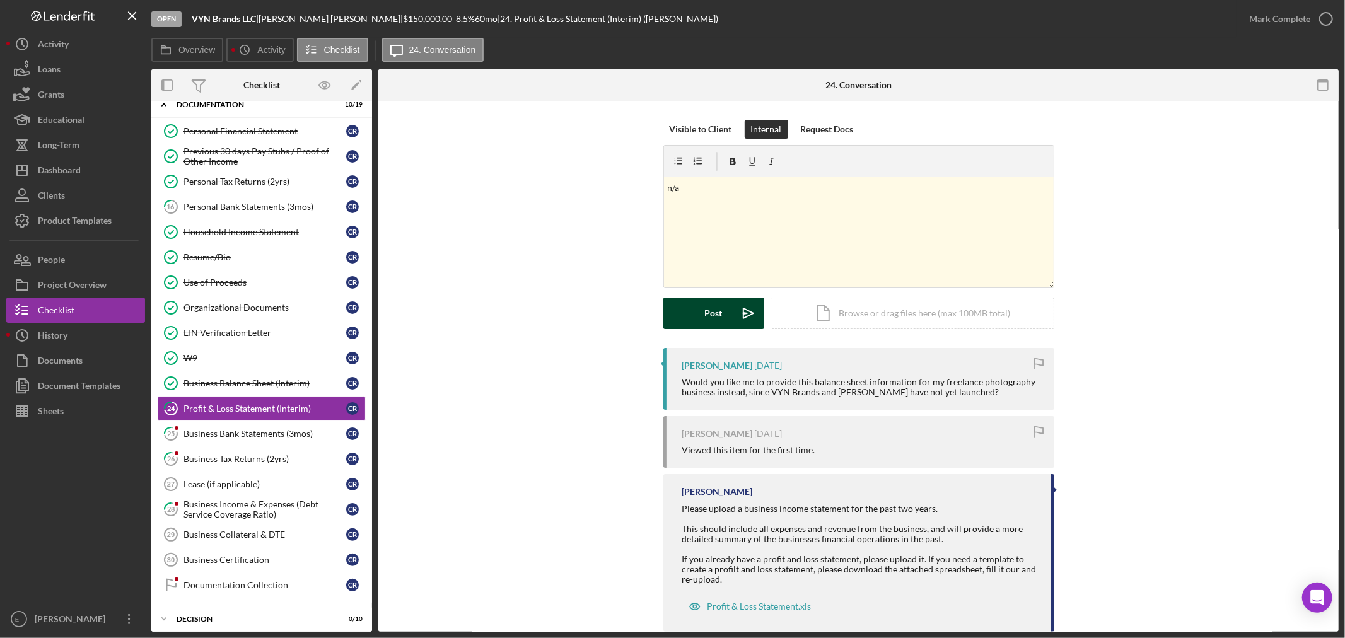
click at [708, 306] on div "Post" at bounding box center [714, 314] width 18 height 32
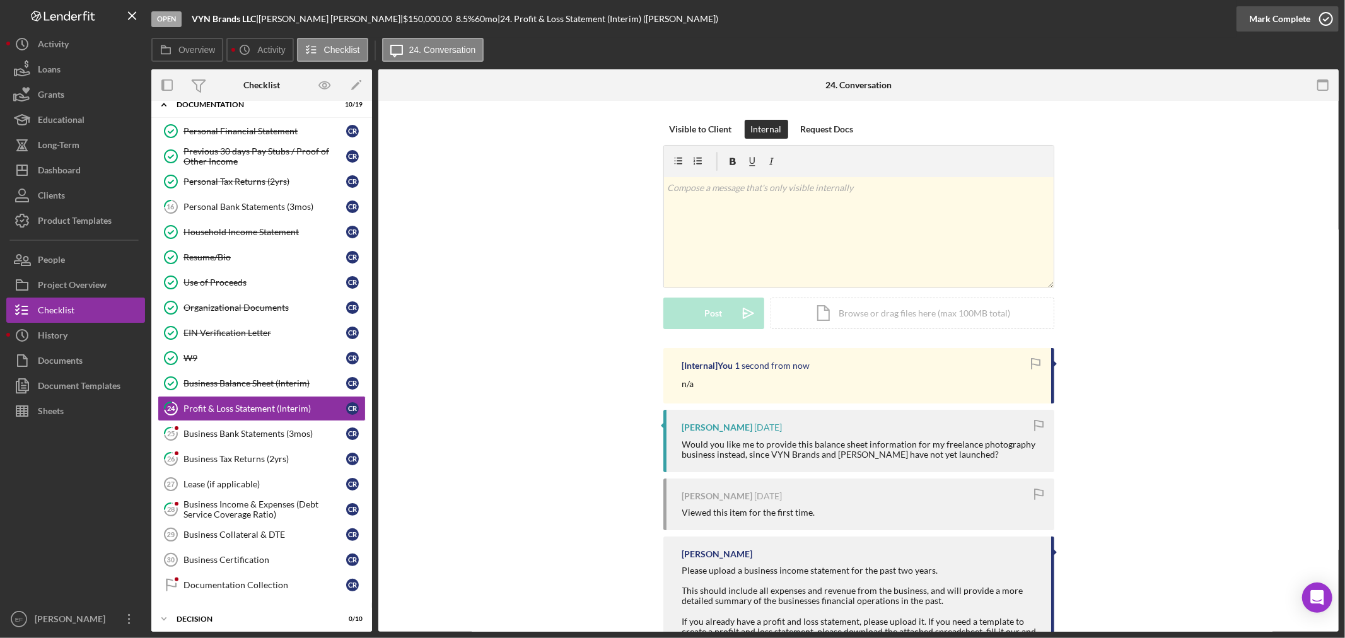
click at [1269, 14] on div "Mark Complete" at bounding box center [1279, 18] width 61 height 25
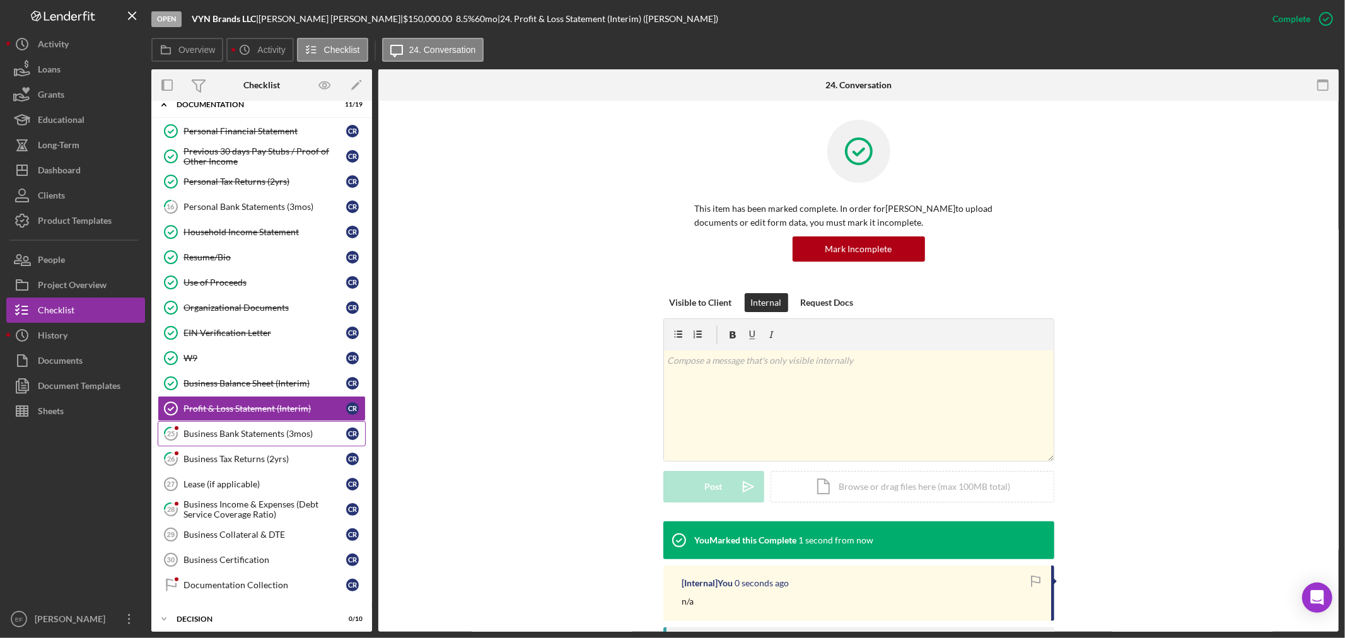
click at [202, 431] on div "Business Bank Statements (3mos)" at bounding box center [264, 434] width 163 height 10
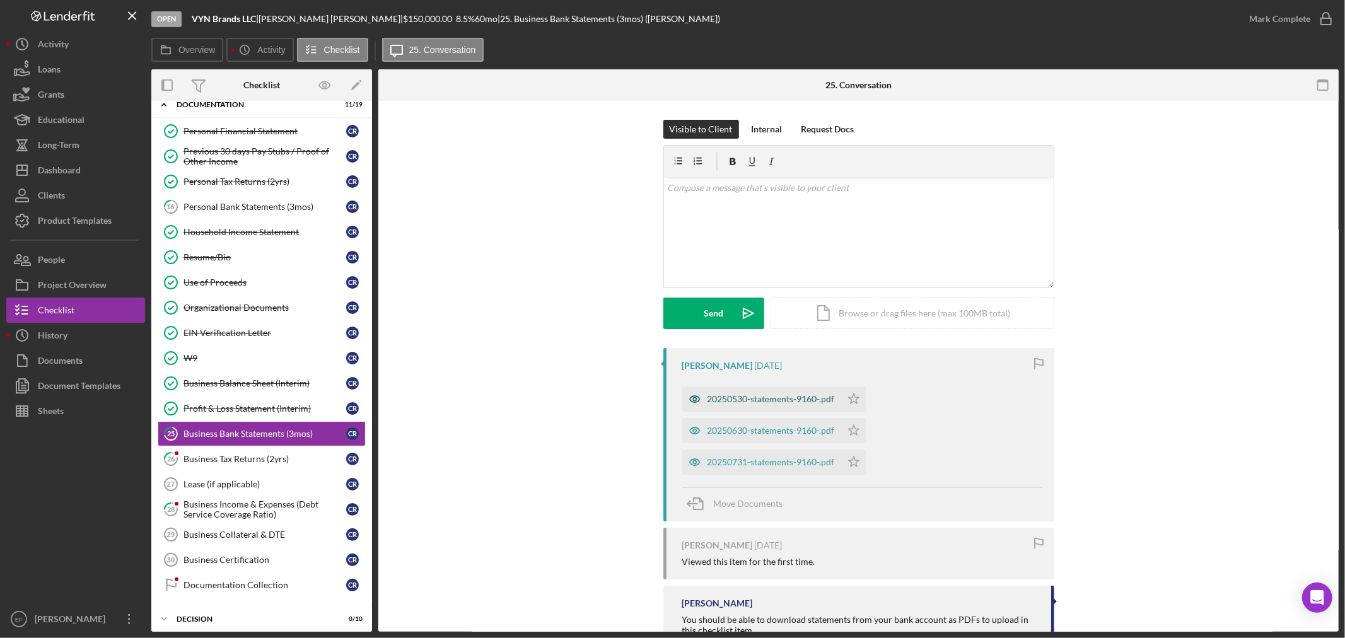
click at [775, 402] on div "20250530-statements-9160-.pdf" at bounding box center [770, 399] width 127 height 10
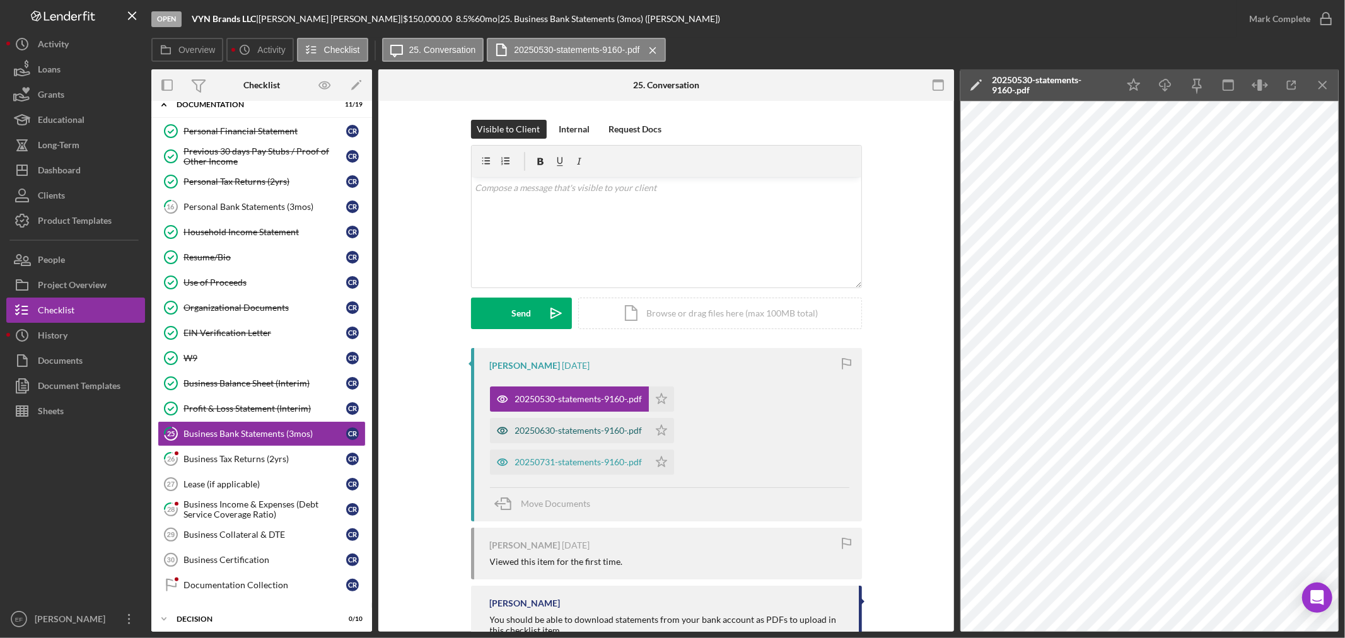
click at [591, 425] on div "20250630-statements-9160-.pdf" at bounding box center [578, 430] width 127 height 10
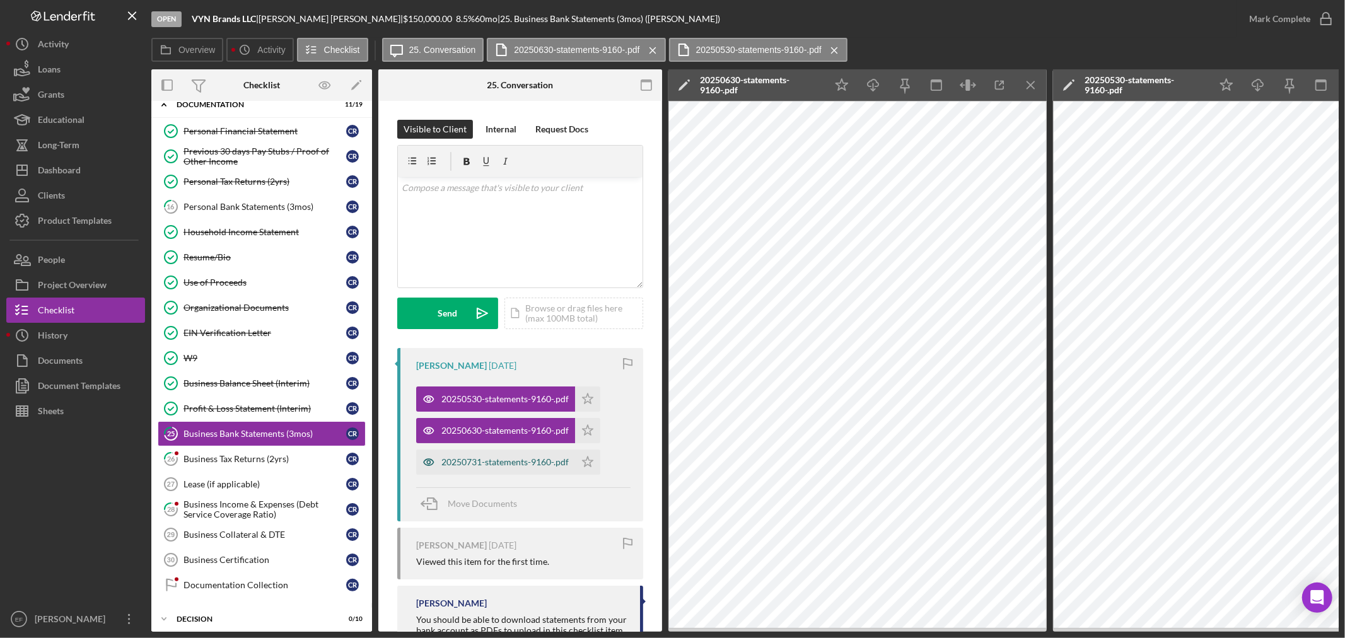
click at [547, 471] on div "20250731-statements-9160-.pdf" at bounding box center [495, 461] width 159 height 25
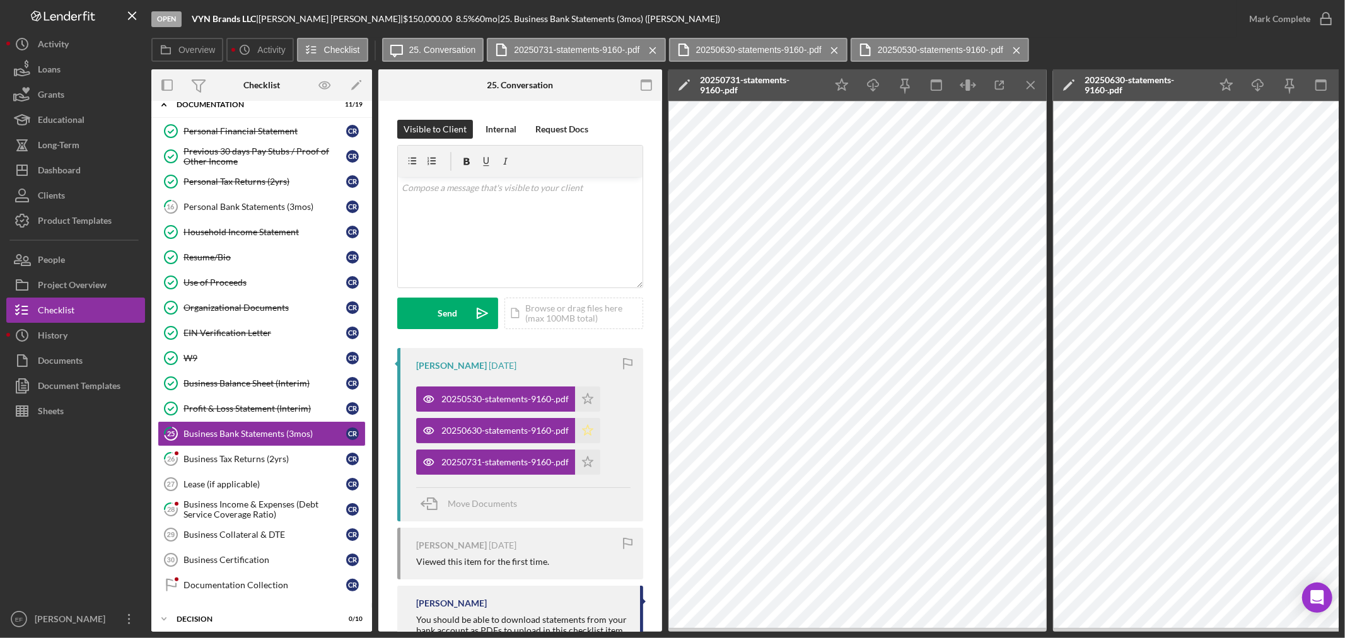
drag, startPoint x: 590, startPoint y: 463, endPoint x: 584, endPoint y: 439, distance: 24.6
click at [590, 403] on polygon "button" at bounding box center [587, 398] width 11 height 10
click at [584, 432] on icon "Icon/Star" at bounding box center [587, 430] width 25 height 25
click at [587, 393] on icon "Icon/Star" at bounding box center [587, 398] width 25 height 25
click at [237, 461] on div "Business Tax Returns (2yrs)" at bounding box center [264, 459] width 163 height 10
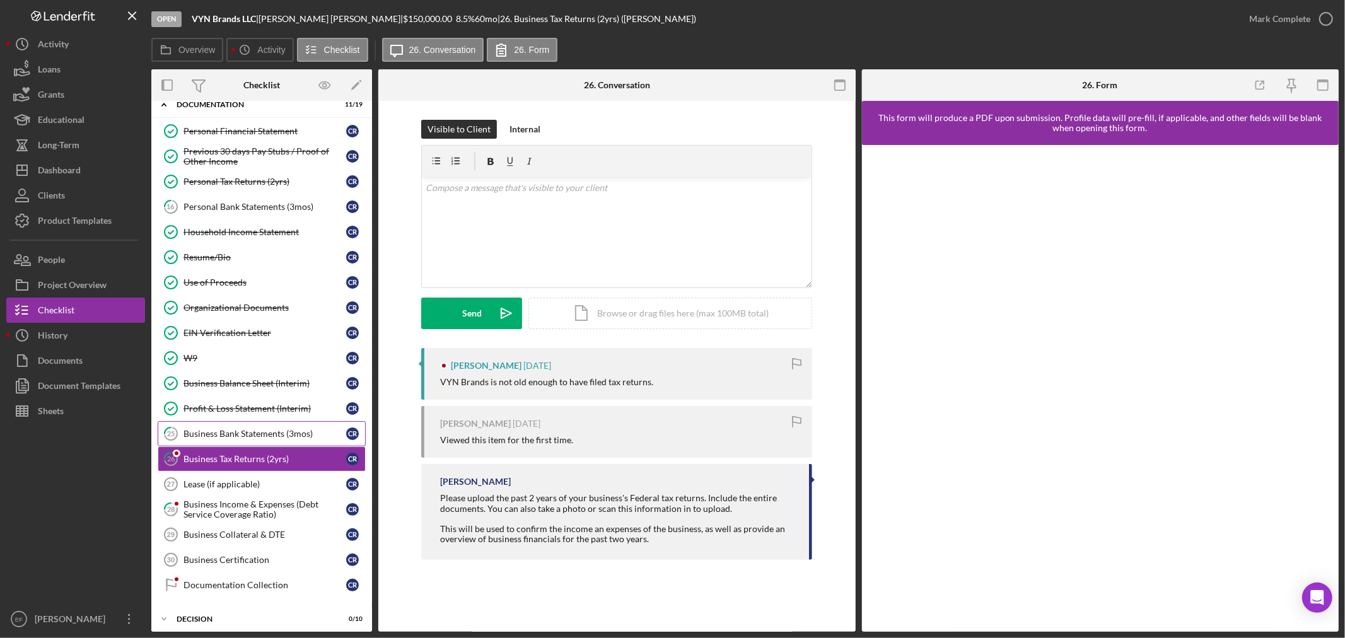
click at [269, 443] on link "25 Business Bank Statements (3mos) C R" at bounding box center [262, 433] width 208 height 25
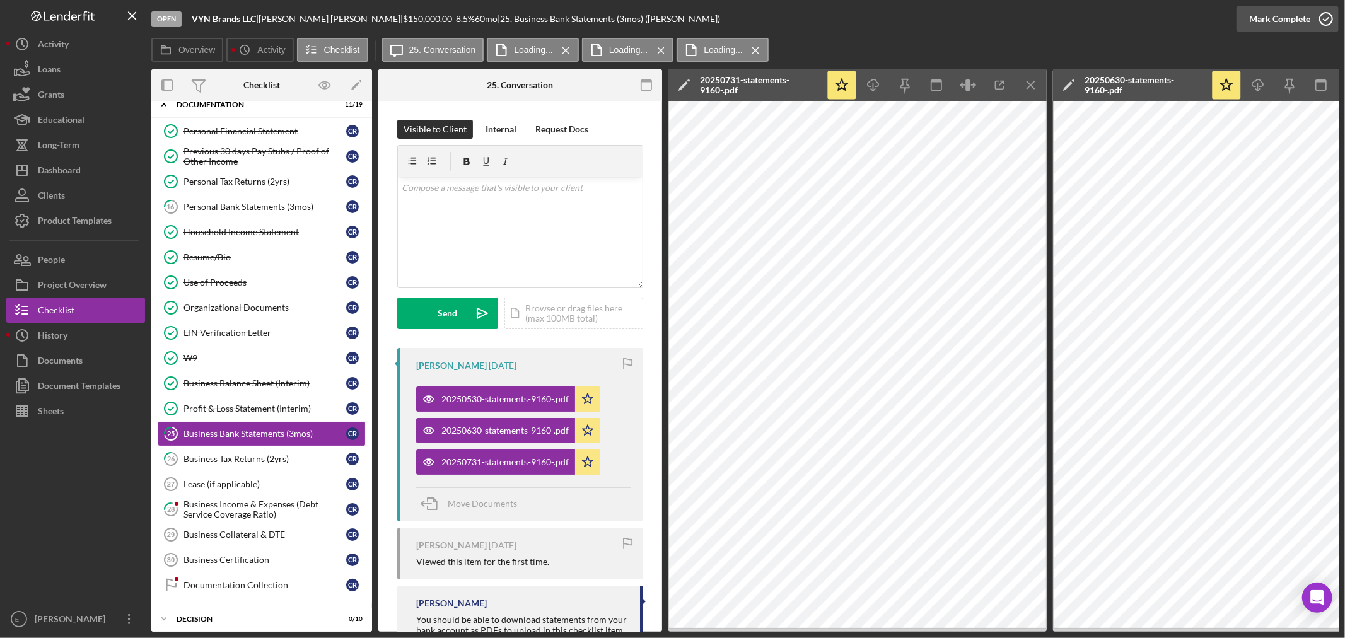
click at [1328, 15] on icon "button" at bounding box center [1326, 19] width 32 height 32
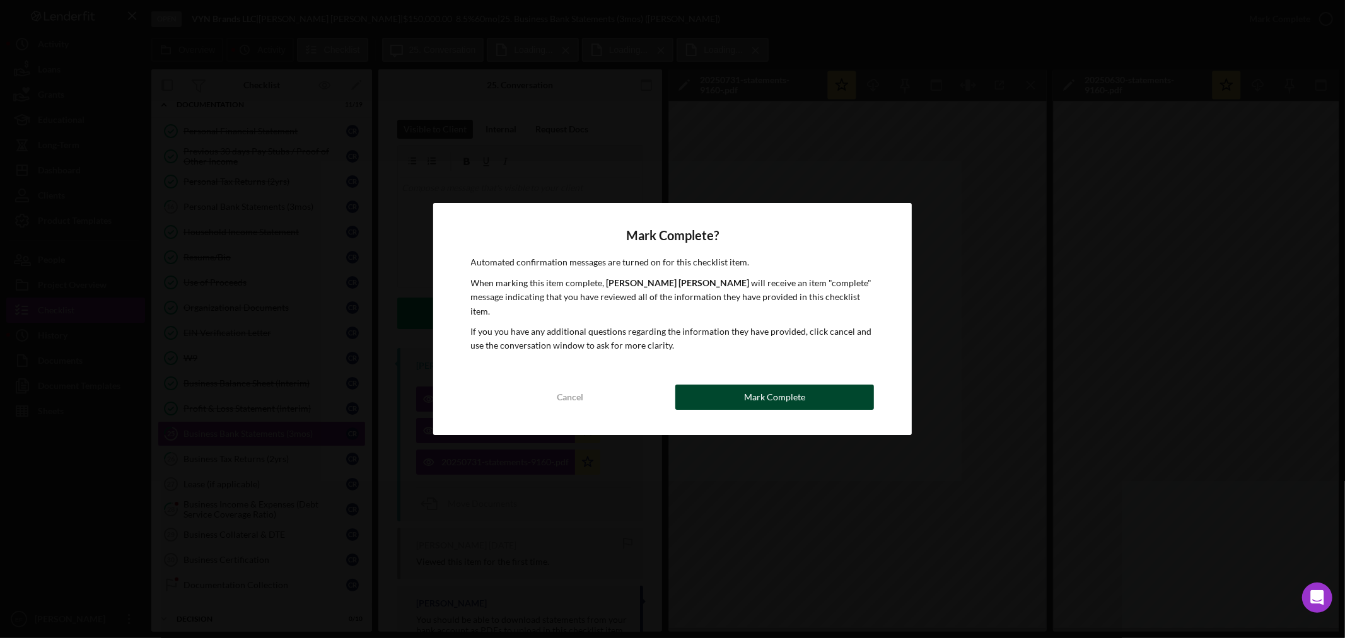
click at [735, 392] on button "Mark Complete" at bounding box center [774, 397] width 199 height 25
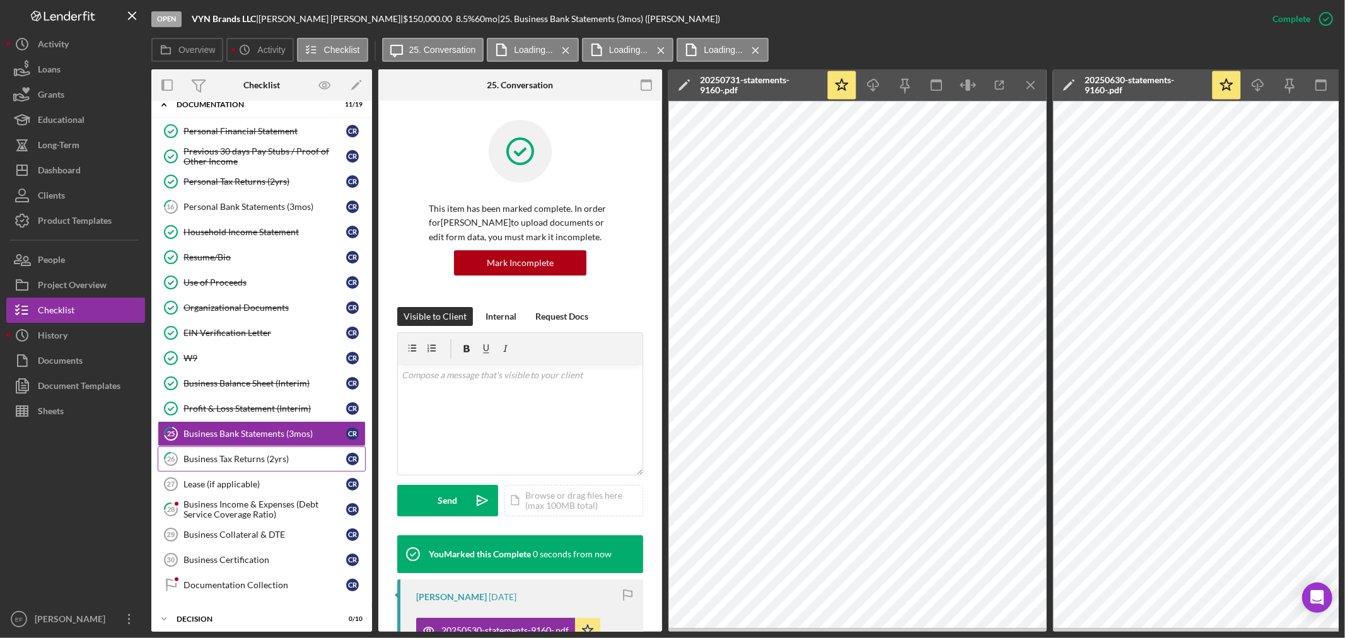
click at [234, 464] on div "Business Tax Returns (2yrs)" at bounding box center [264, 459] width 163 height 10
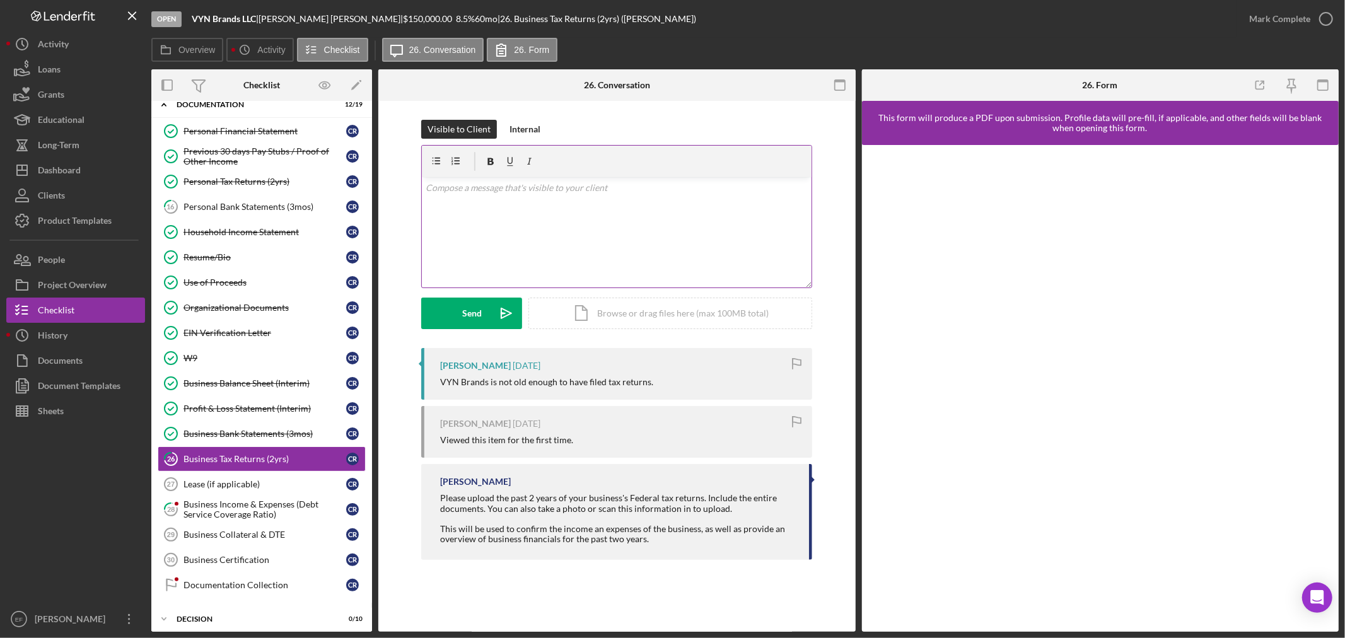
click at [678, 199] on div "v Color teal Color pink Remove color Add row above Add row below Add column bef…" at bounding box center [617, 232] width 390 height 110
click at [509, 122] on div "Internal" at bounding box center [524, 129] width 31 height 19
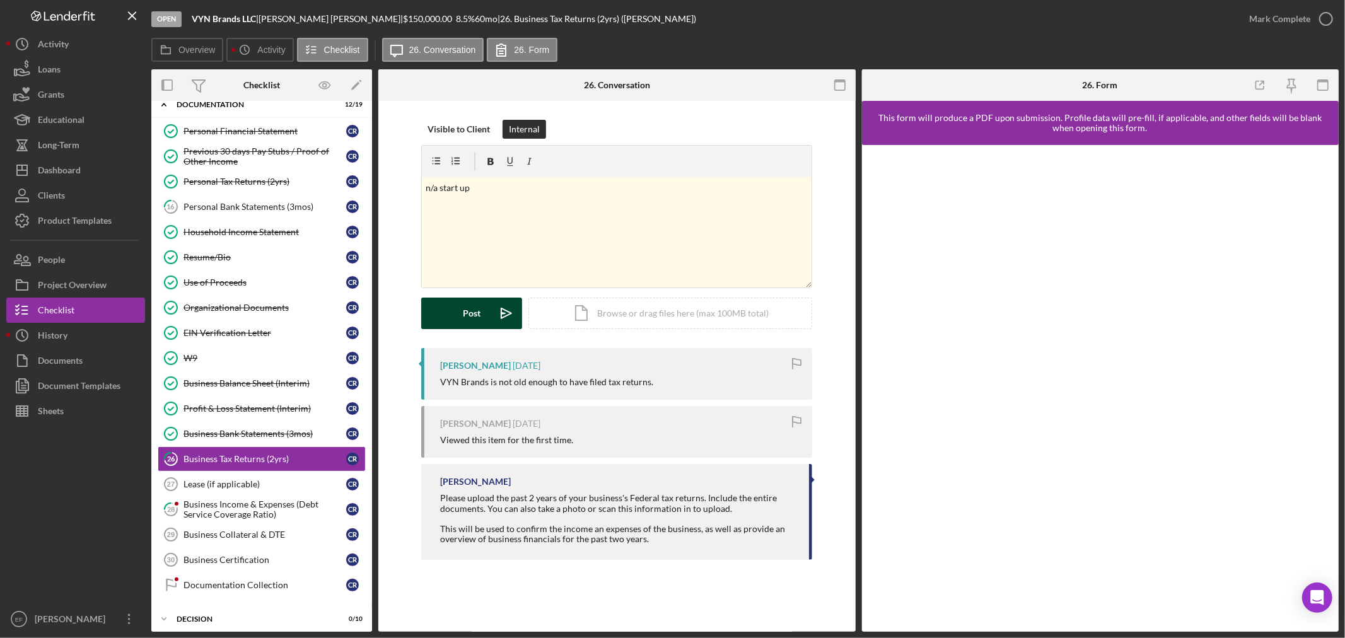
click at [463, 316] on button "Post Icon/icon-invite-send" at bounding box center [471, 314] width 101 height 32
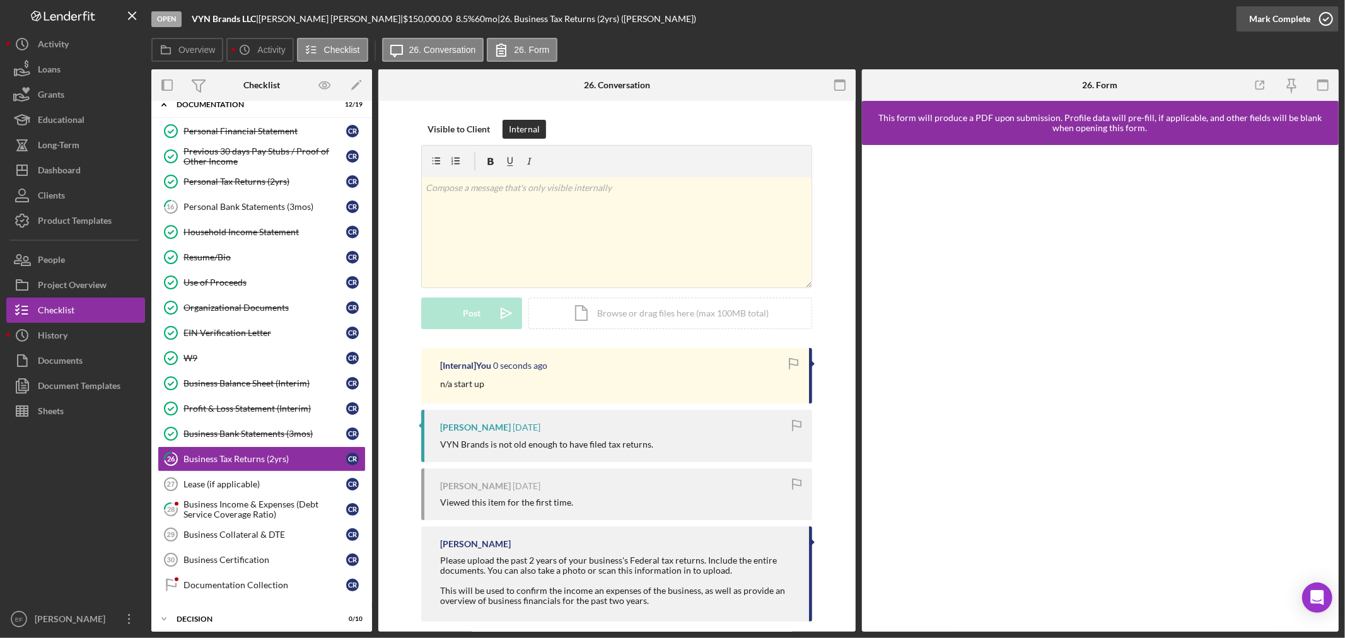
click at [1258, 20] on div "Mark Complete" at bounding box center [1279, 18] width 61 height 25
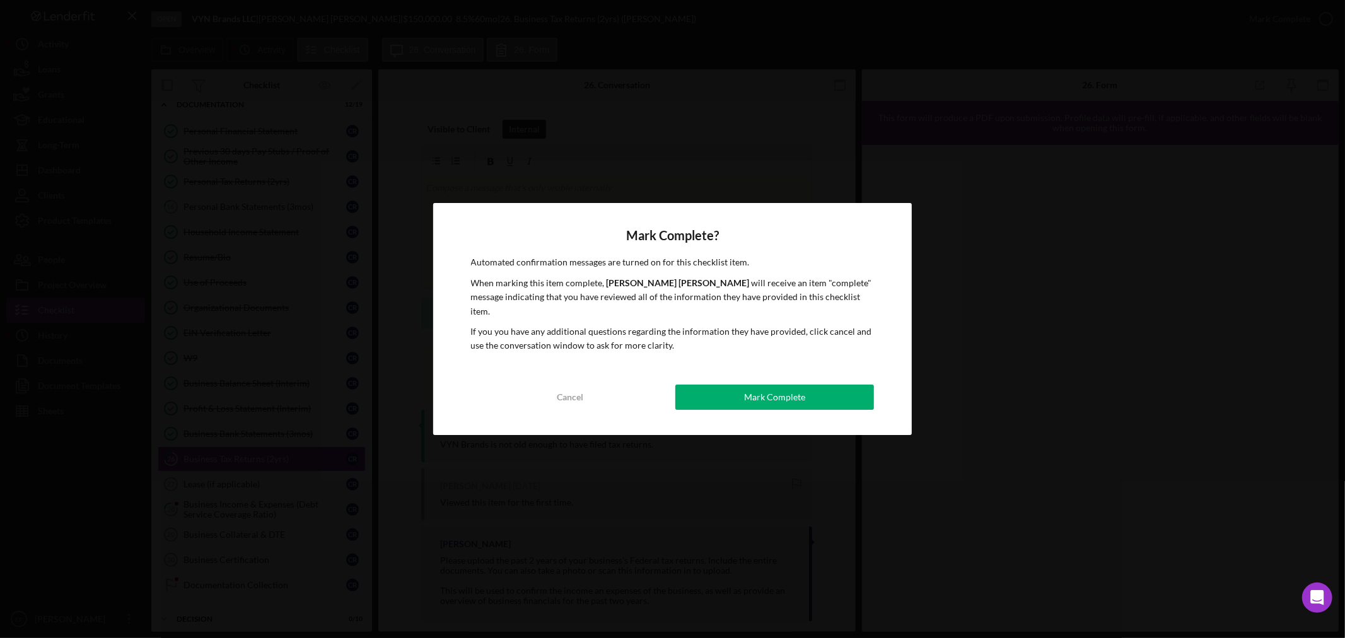
click at [795, 385] on div "Mark Complete" at bounding box center [774, 397] width 61 height 25
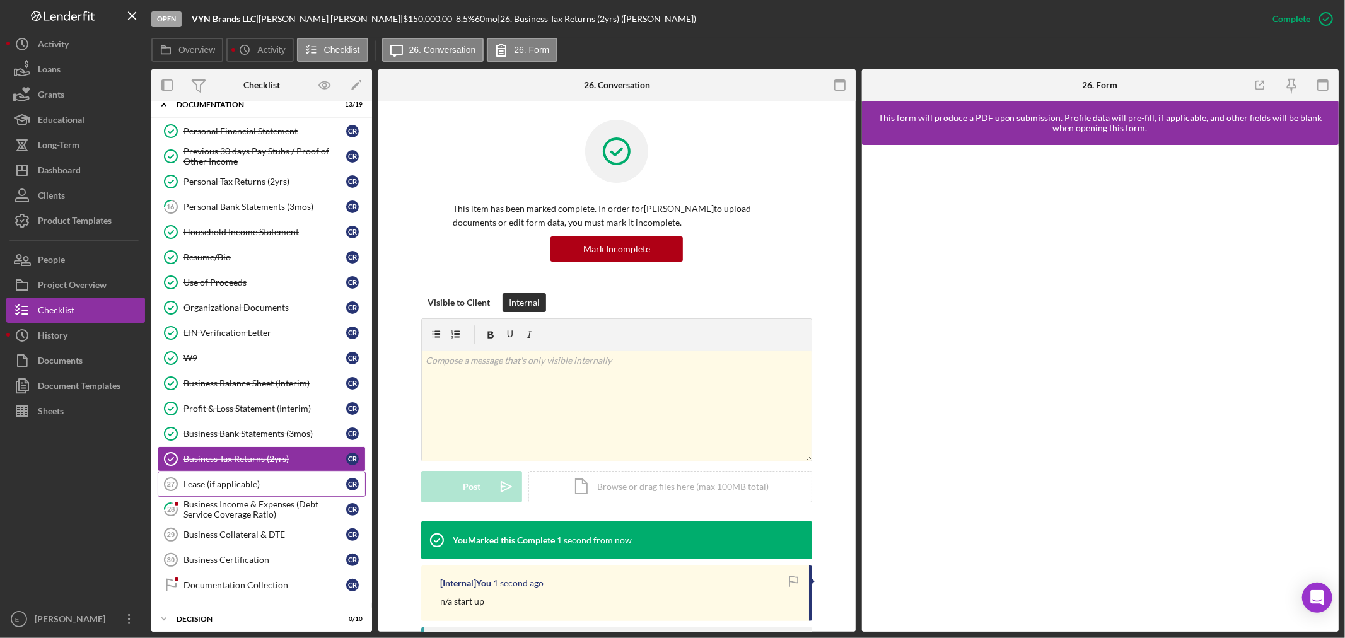
click at [250, 483] on div "Lease (if applicable)" at bounding box center [264, 484] width 163 height 10
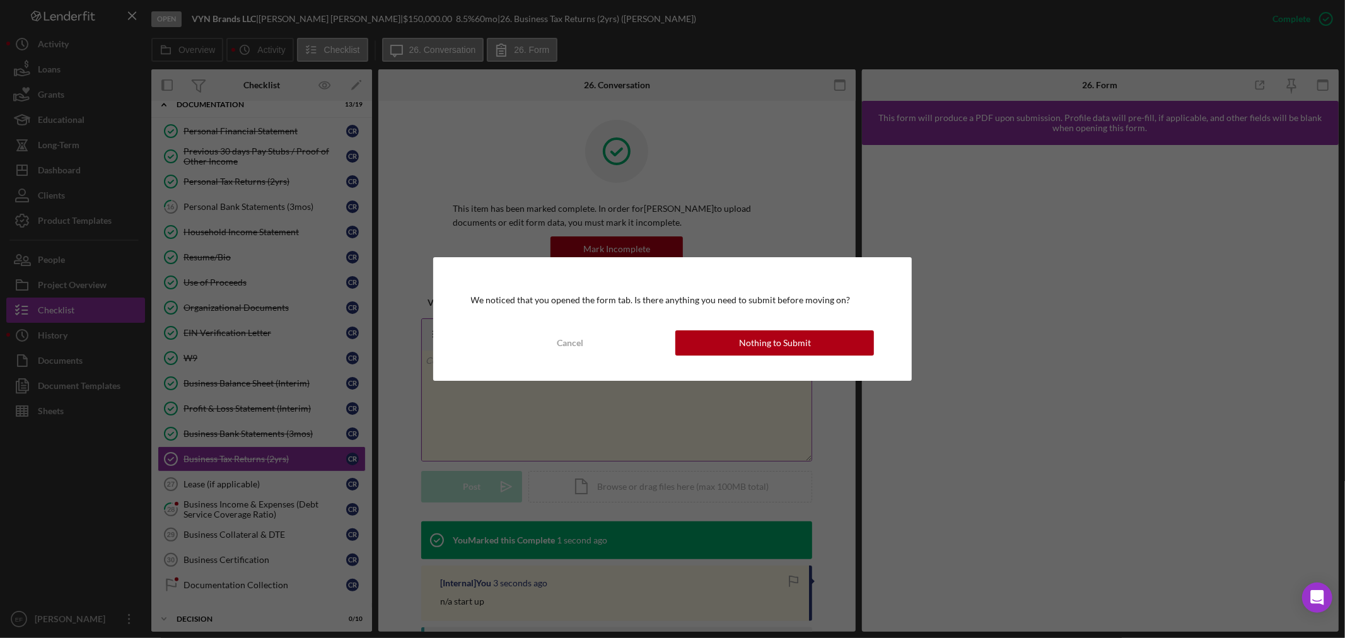
click at [765, 345] on div "Nothing to Submit" at bounding box center [775, 342] width 72 height 25
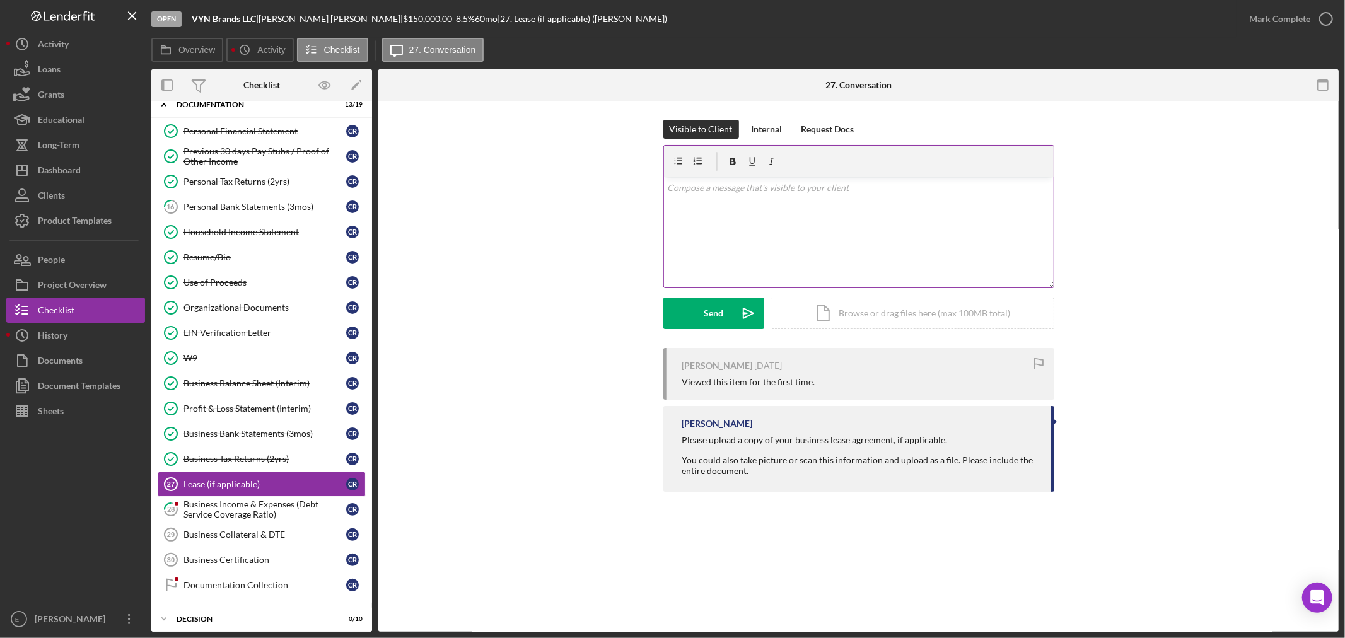
click at [714, 224] on div "v Color teal Color pink Remove color Add row above Add row below Add column bef…" at bounding box center [859, 232] width 390 height 110
click at [759, 127] on div "Internal" at bounding box center [766, 129] width 31 height 19
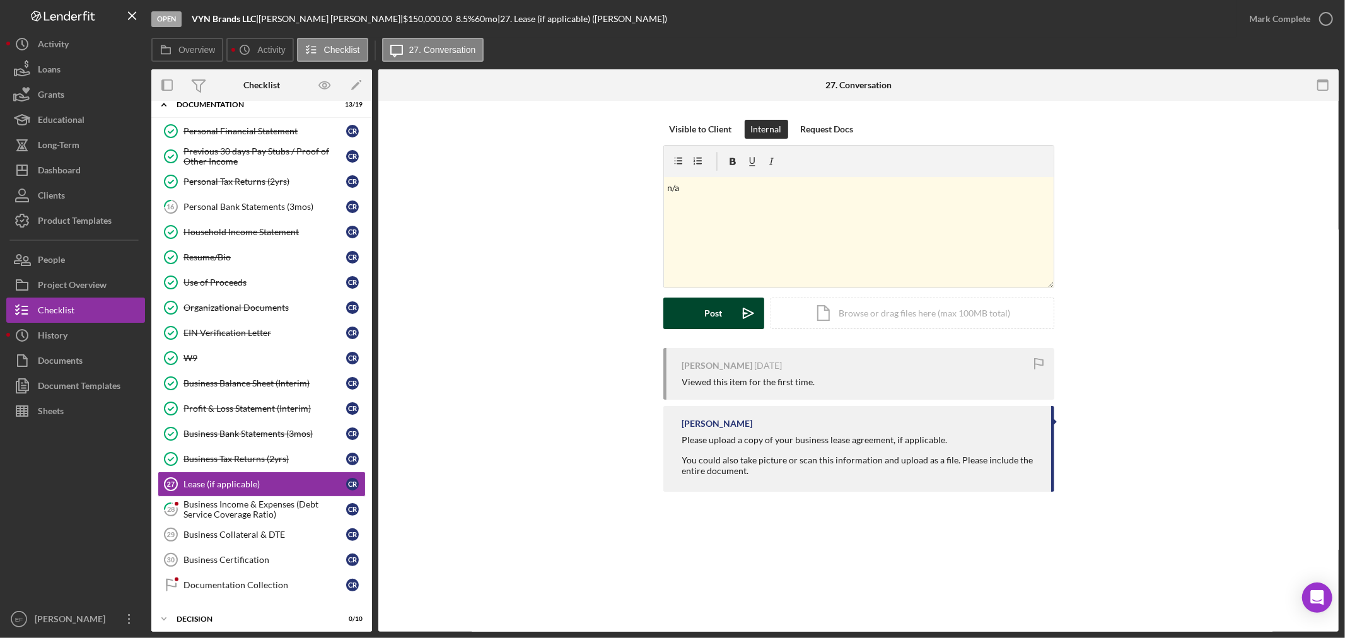
click at [682, 321] on button "Post Icon/icon-invite-send" at bounding box center [713, 314] width 101 height 32
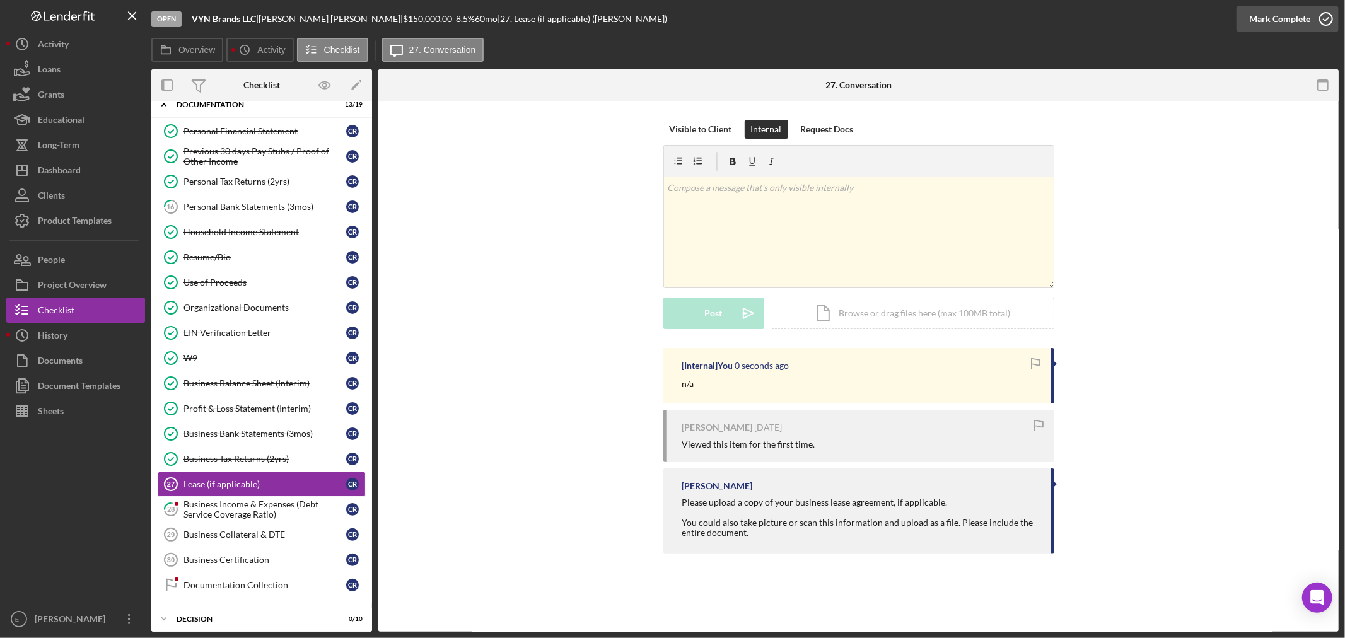
click at [1287, 22] on div "Mark Complete" at bounding box center [1279, 18] width 61 height 25
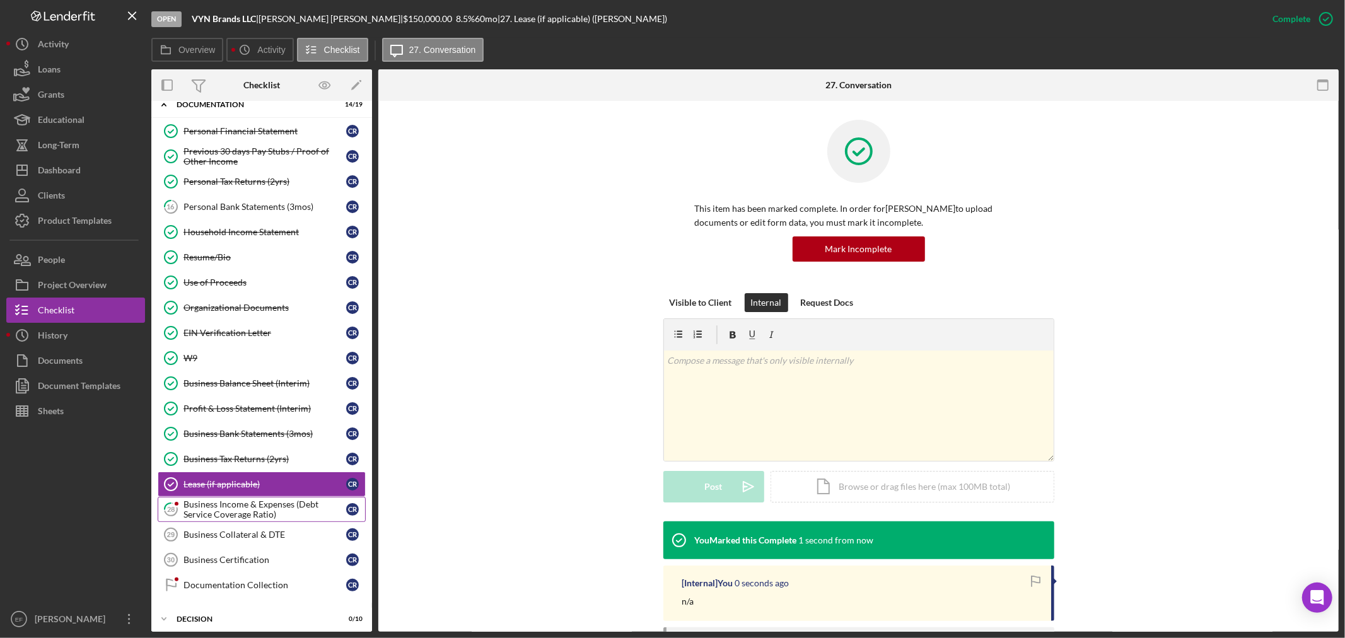
click at [240, 509] on div "Business Income & Expenses (Debt Service Coverage Ratio)" at bounding box center [264, 509] width 163 height 20
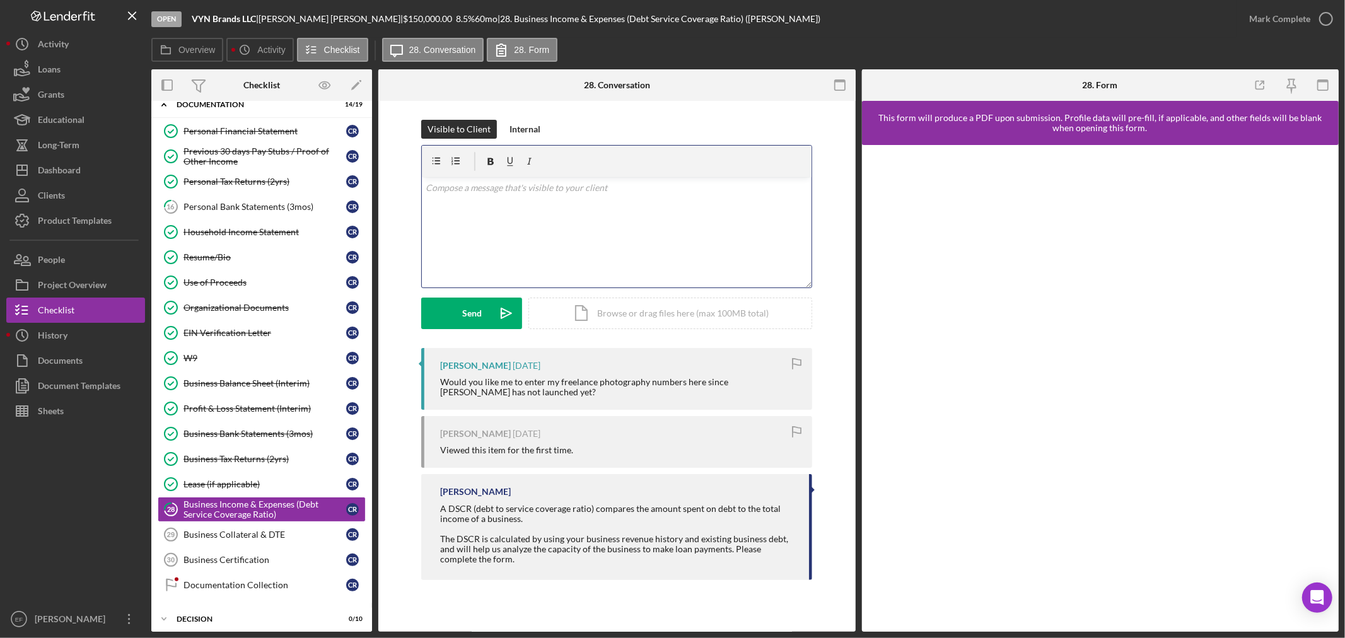
click at [582, 222] on div "v Color teal Color pink Remove color Add row above Add row below Add column bef…" at bounding box center [617, 232] width 390 height 110
click at [503, 132] on button "Internal" at bounding box center [524, 129] width 43 height 19
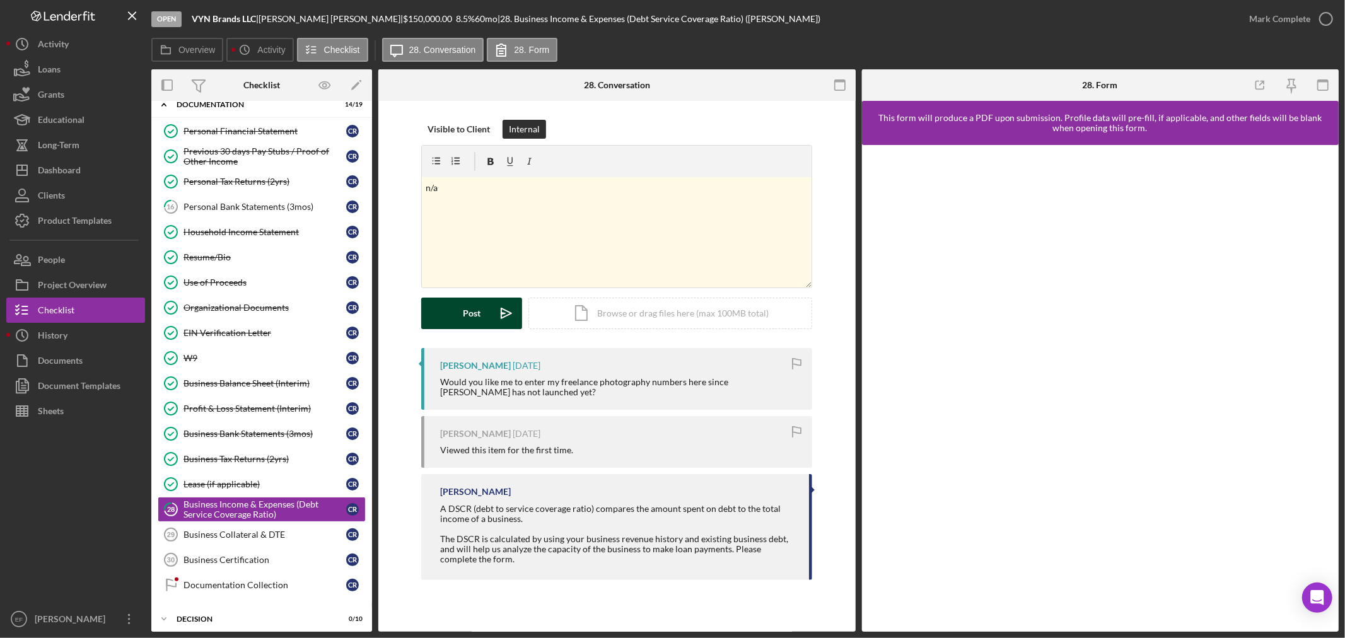
drag, startPoint x: 463, startPoint y: 307, endPoint x: 463, endPoint y: 263, distance: 43.5
click at [463, 306] on button "Post Icon/icon-invite-send" at bounding box center [471, 314] width 101 height 32
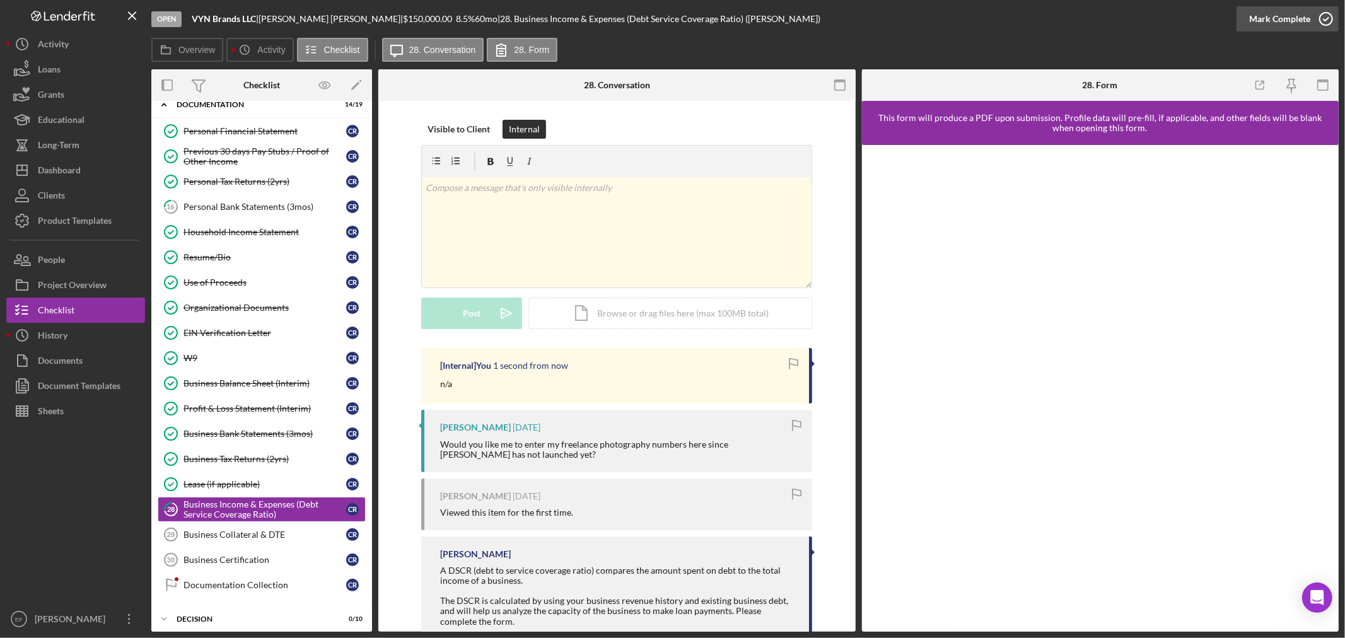
click at [1304, 20] on div "Mark Complete" at bounding box center [1279, 18] width 61 height 25
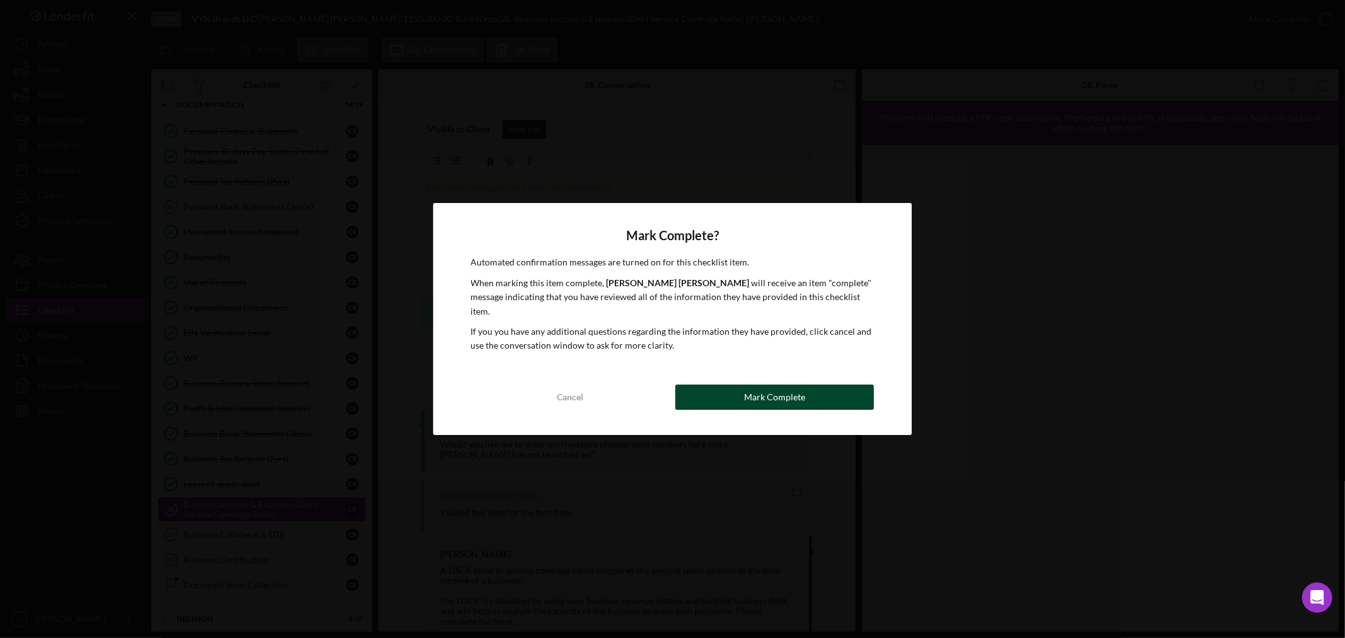
click at [778, 385] on div "Mark Complete" at bounding box center [774, 397] width 61 height 25
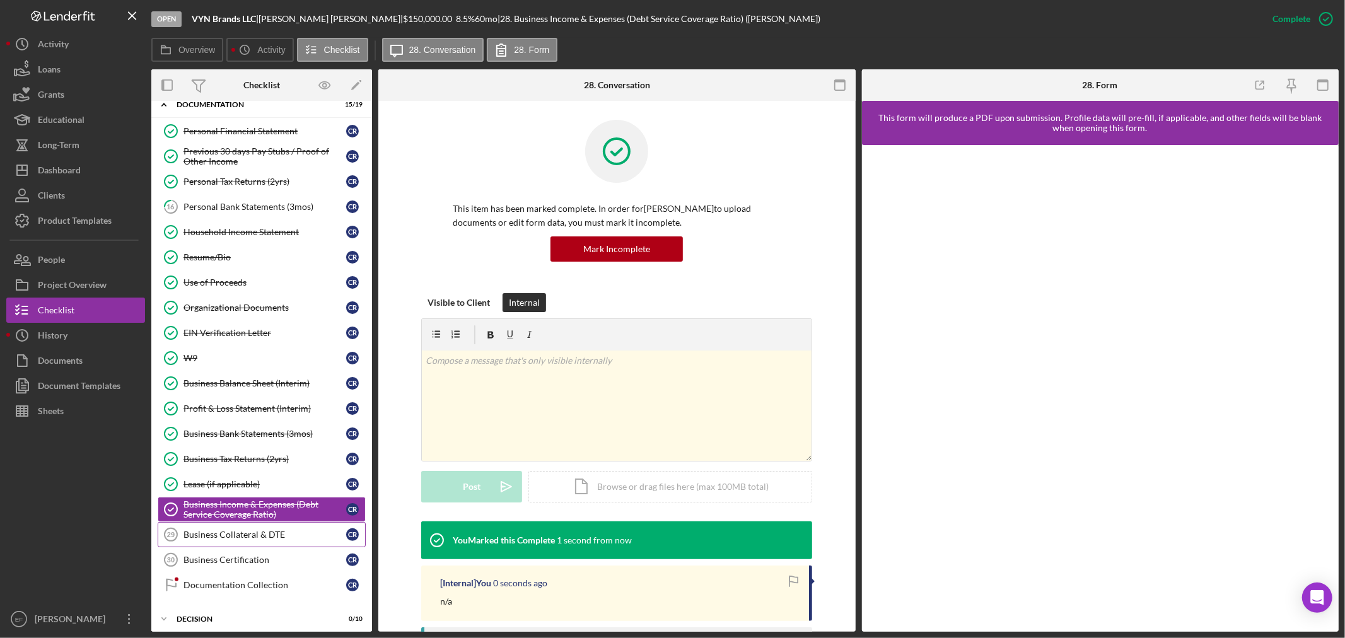
click at [223, 527] on link "Business Collateral & DTE 29 Business Collateral & DTE C R" at bounding box center [262, 534] width 208 height 25
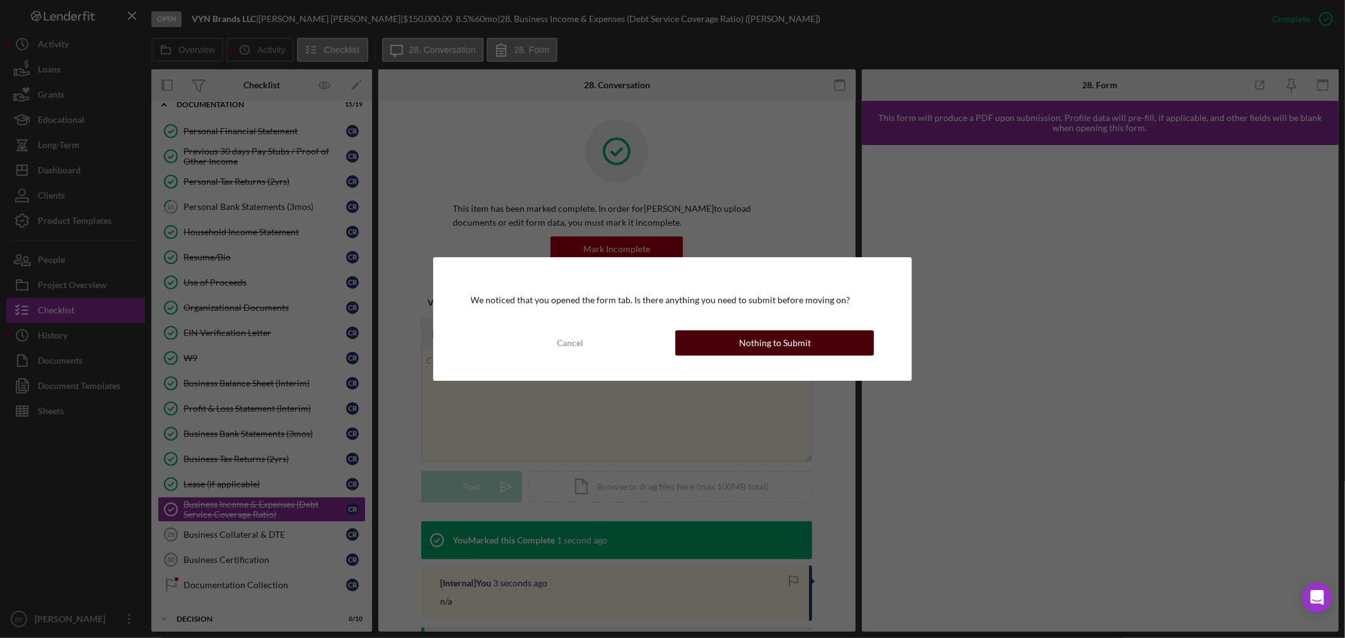
click at [818, 342] on button "Nothing to Submit" at bounding box center [774, 342] width 199 height 25
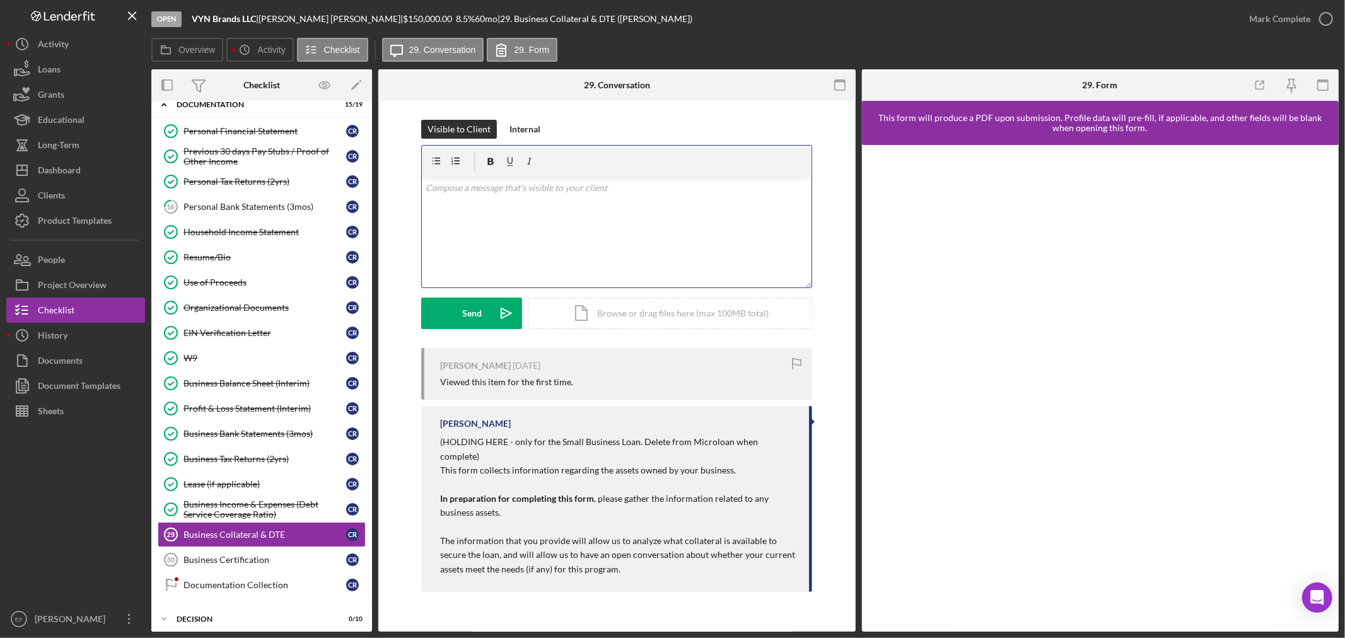
click at [650, 204] on div "v Color teal Color pink Remove color Add row above Add row below Add column bef…" at bounding box center [617, 232] width 390 height 110
click at [485, 313] on button "Send Icon/icon-invite-send" at bounding box center [471, 314] width 101 height 32
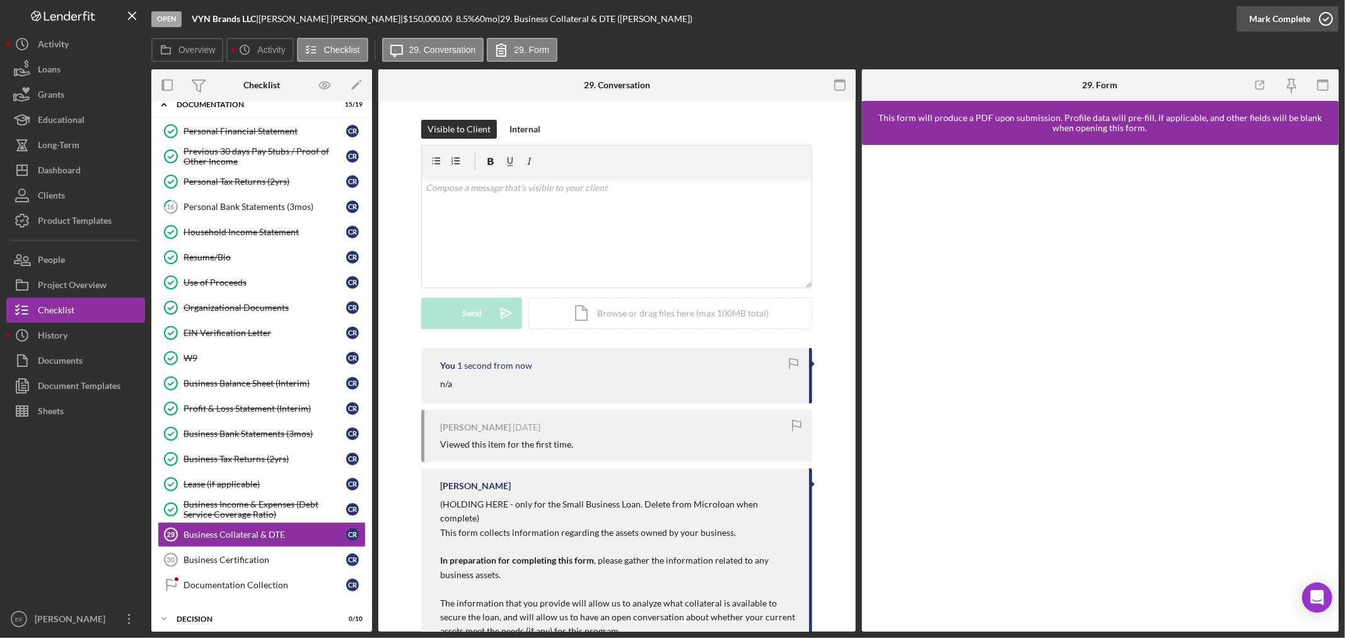
click at [1261, 14] on div "Mark Complete" at bounding box center [1279, 18] width 61 height 25
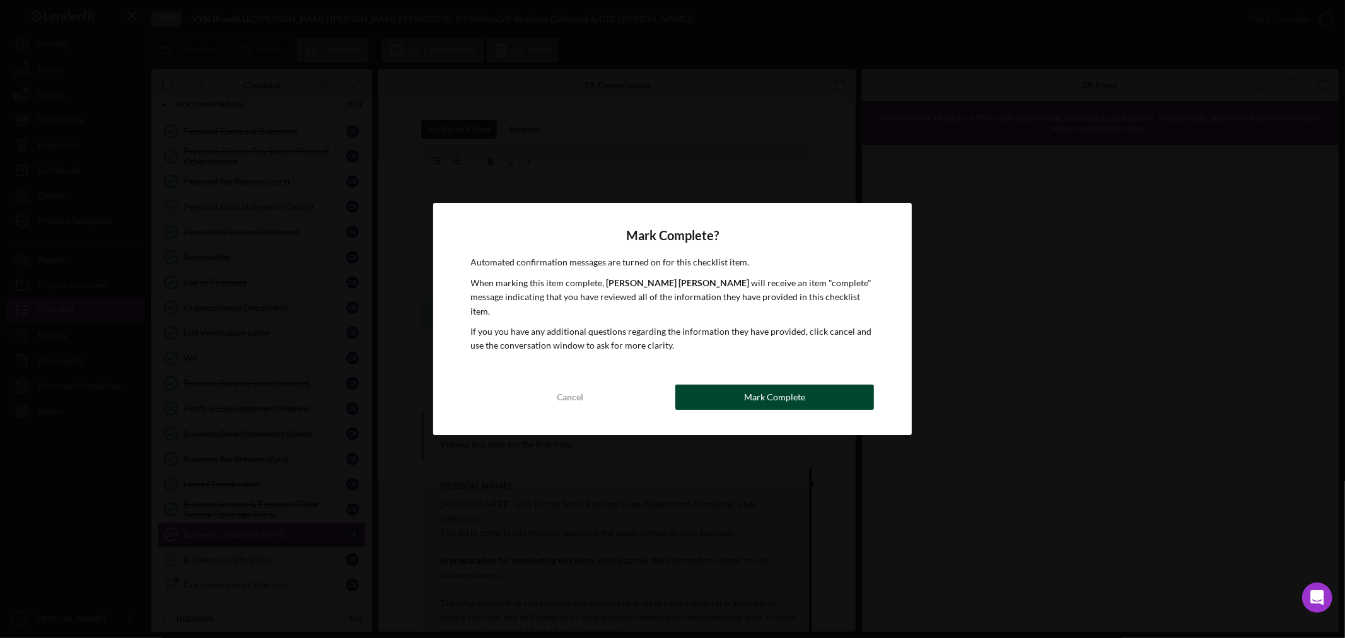
click at [727, 385] on button "Mark Complete" at bounding box center [774, 397] width 199 height 25
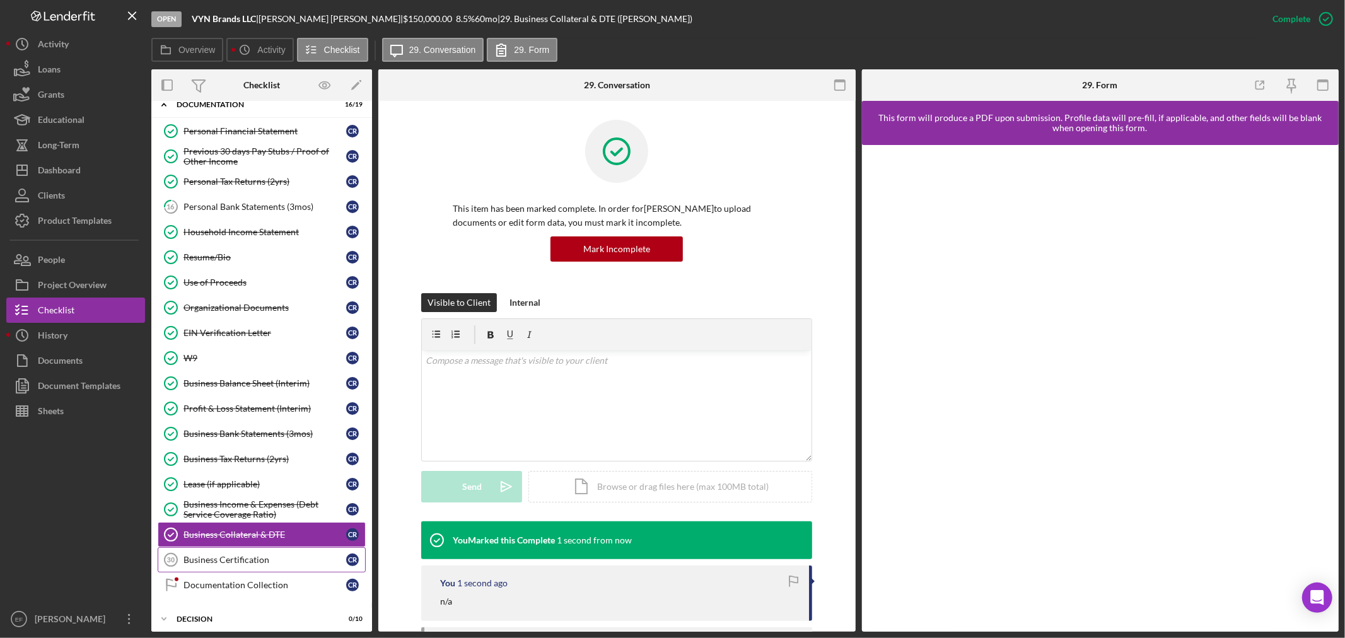
click at [218, 570] on link "Business Certification 30 Business Certification C R" at bounding box center [262, 559] width 208 height 25
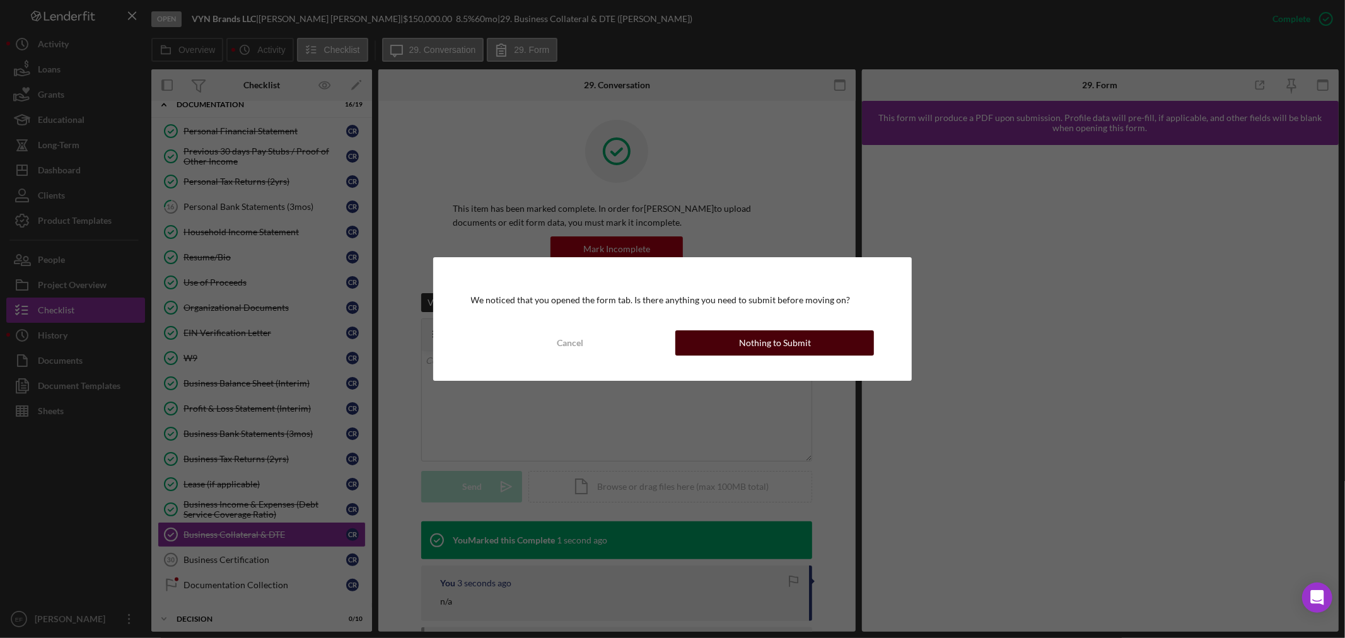
click at [809, 337] on button "Nothing to Submit" at bounding box center [774, 342] width 199 height 25
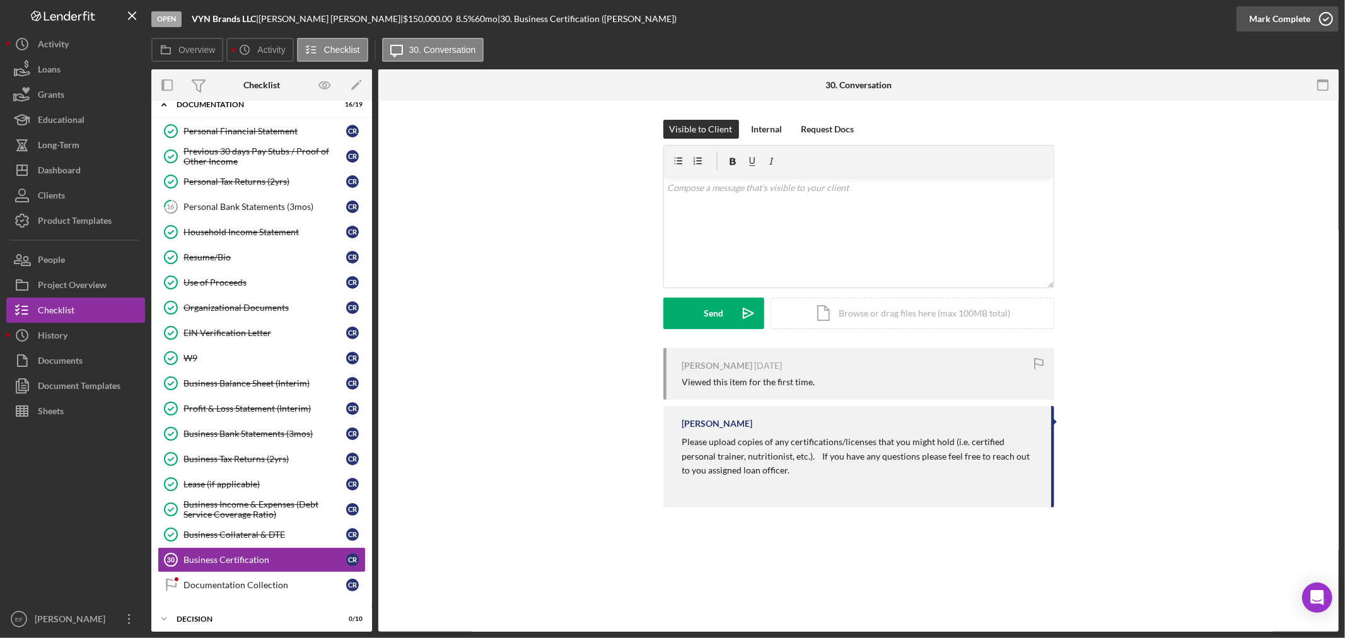
click at [1271, 16] on div "Mark Complete" at bounding box center [1279, 18] width 61 height 25
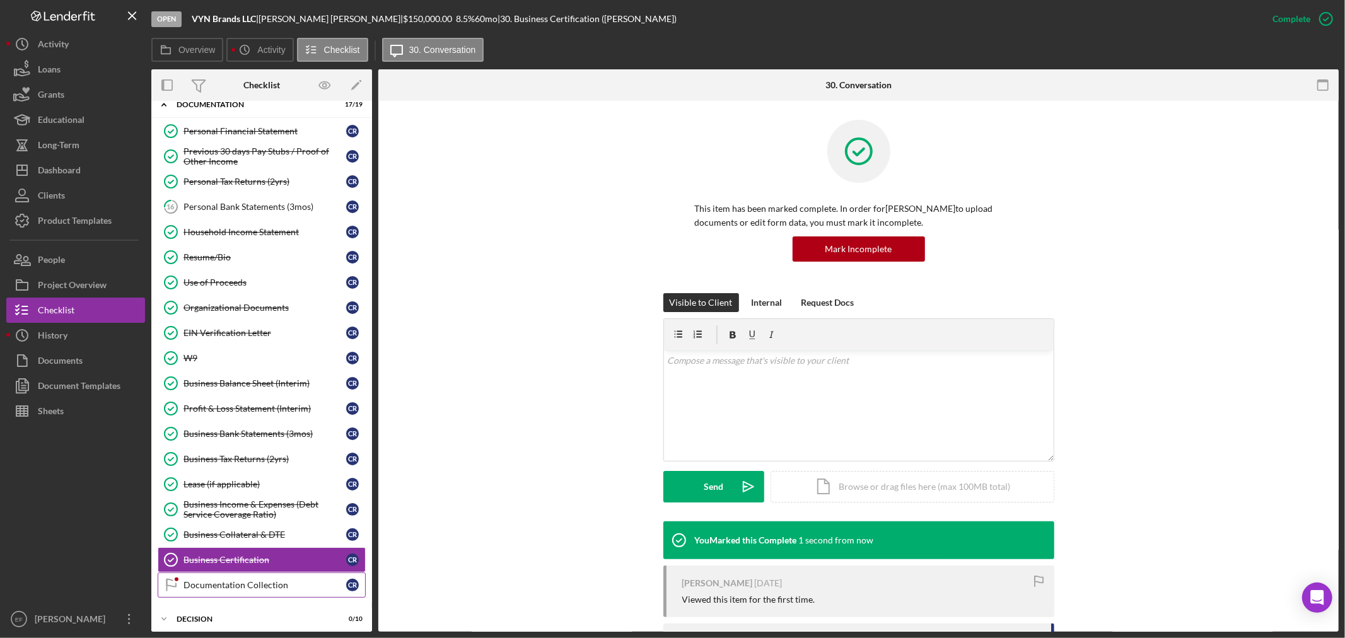
click at [227, 594] on link "Documentation Collection Documentation Collection C R" at bounding box center [262, 584] width 208 height 25
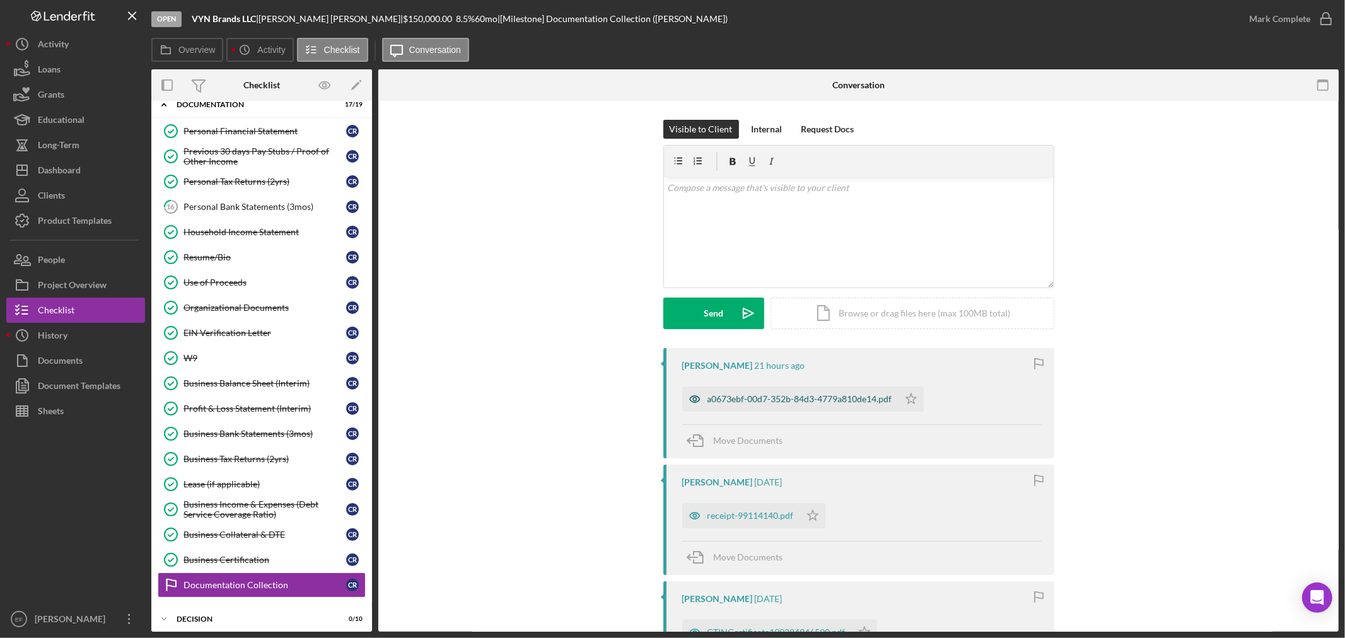
click at [751, 396] on div "a0673ebf-00d7-352b-84d3-4779a810de14.pdf" at bounding box center [799, 399] width 185 height 10
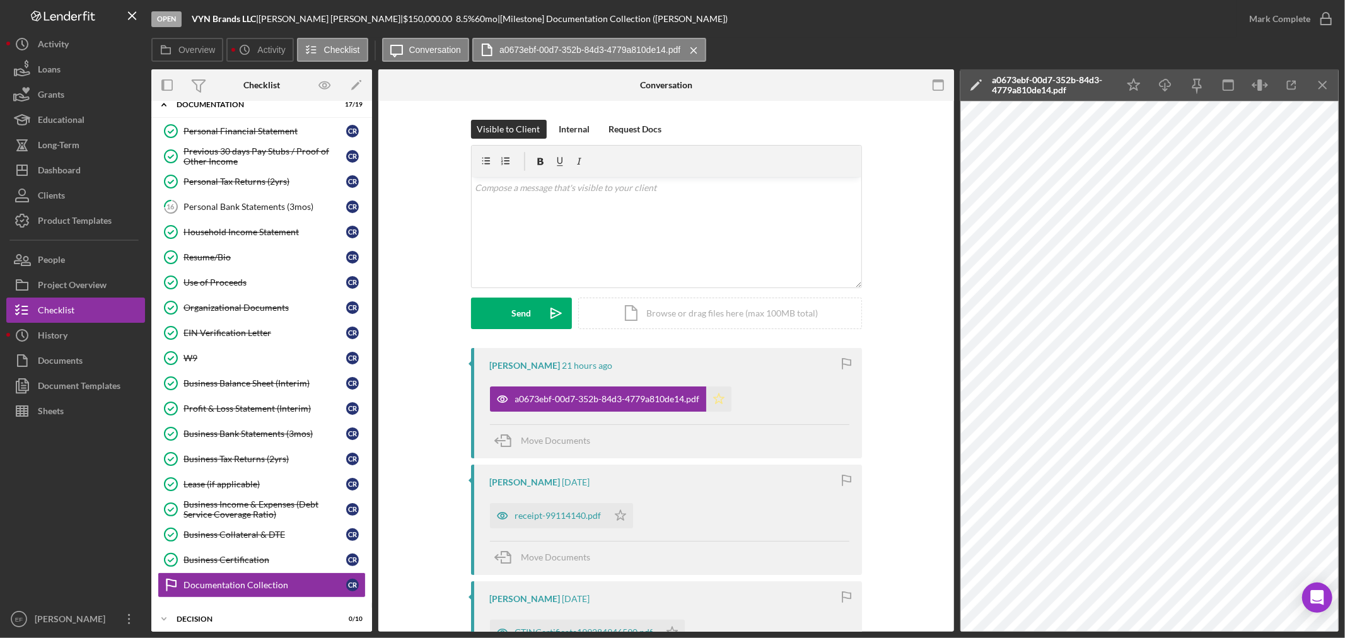
click at [719, 403] on icon "Icon/Star" at bounding box center [718, 398] width 25 height 25
click at [552, 519] on div "receipt-99114140.pdf" at bounding box center [558, 516] width 86 height 10
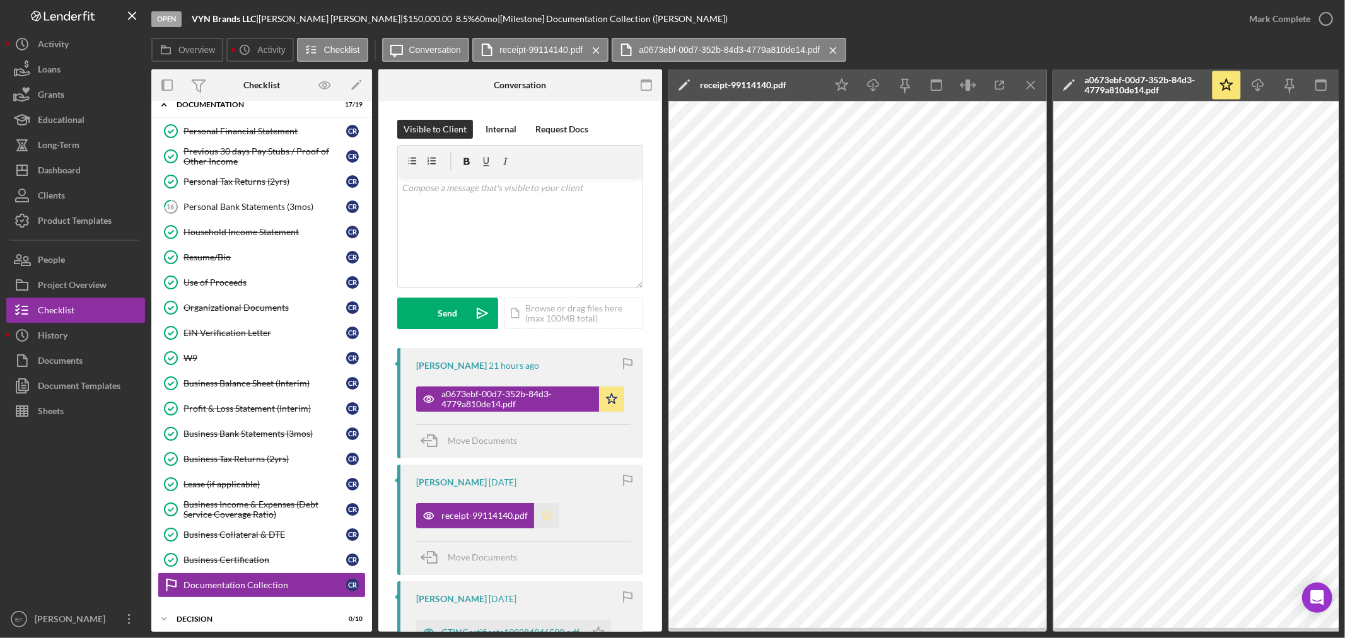
click at [551, 515] on icon "Icon/Star" at bounding box center [546, 515] width 25 height 25
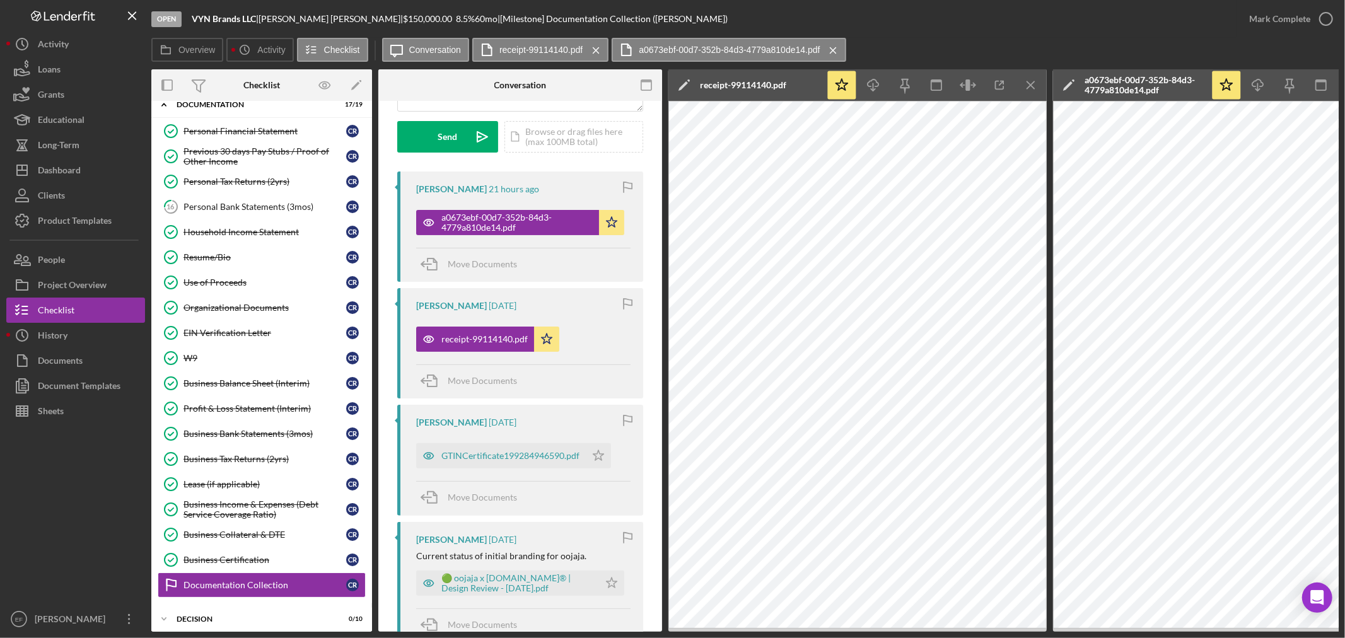
scroll to position [280, 0]
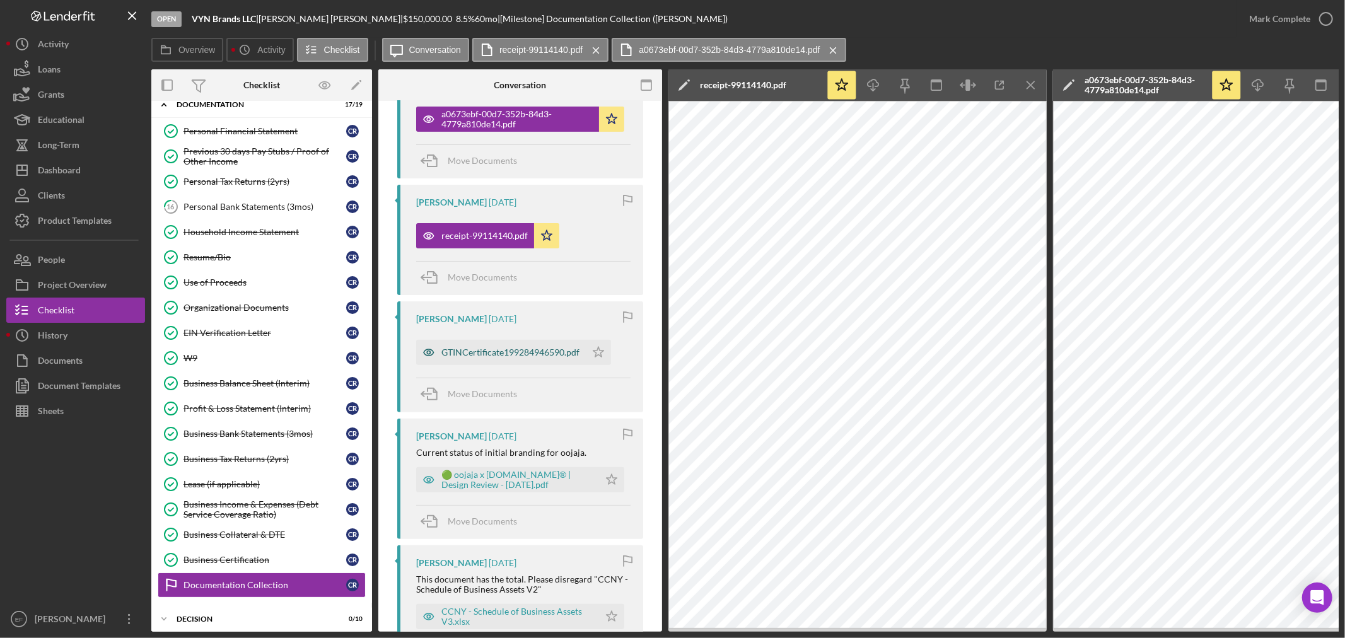
click at [488, 347] on div "GTINCertificate199284946590.pdf" at bounding box center [501, 352] width 170 height 25
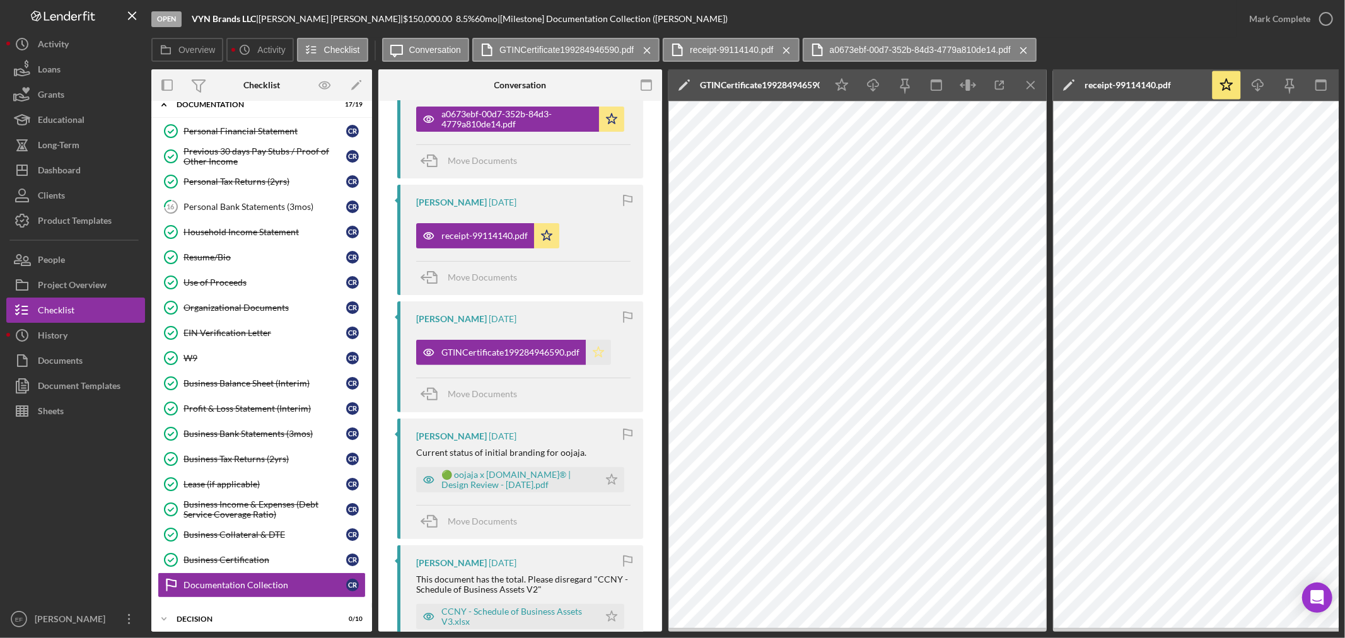
click at [594, 351] on polygon "button" at bounding box center [598, 352] width 11 height 10
click at [518, 469] on div "🟢 oojaja x [DOMAIN_NAME]® | Design Review - [DATE].pdf" at bounding box center [507, 479] width 183 height 25
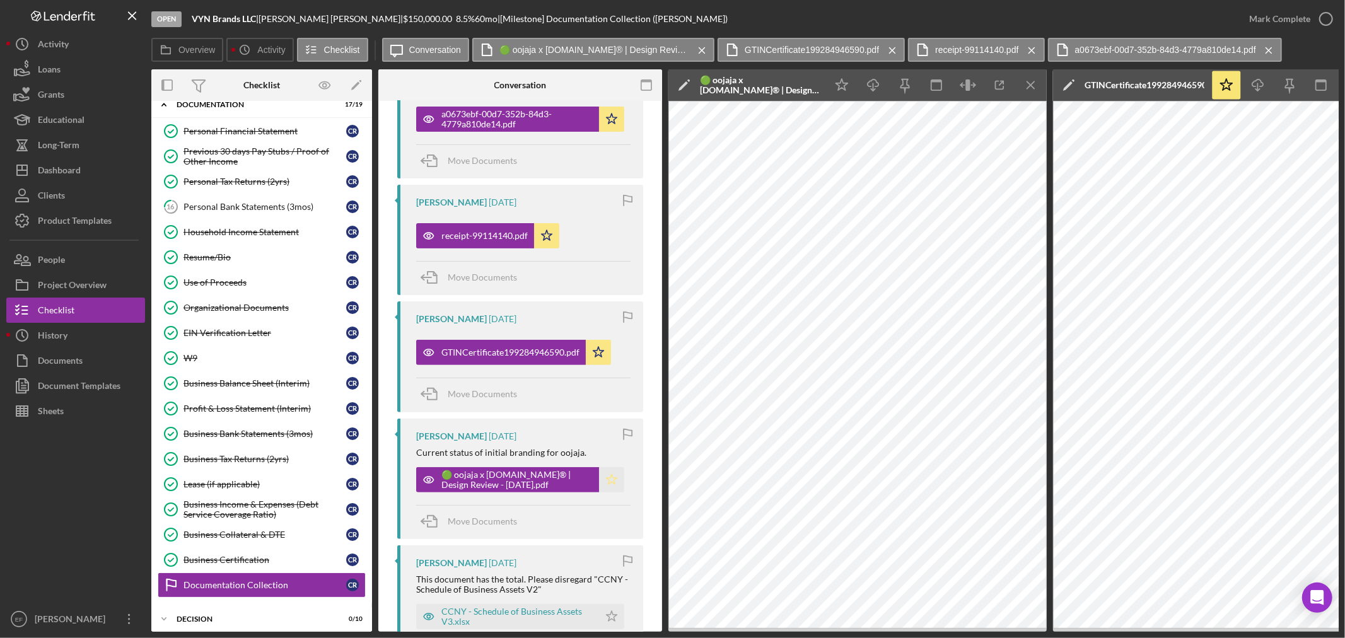
click at [613, 479] on polygon "button" at bounding box center [611, 479] width 11 height 10
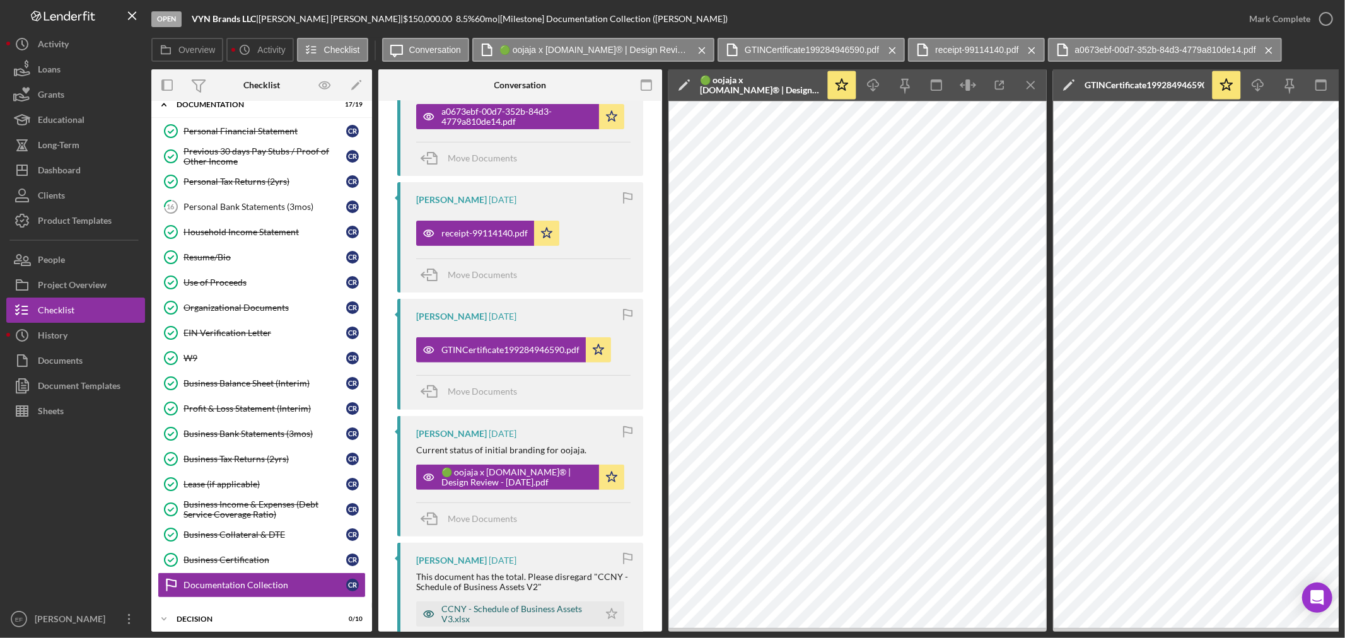
scroll to position [350, 0]
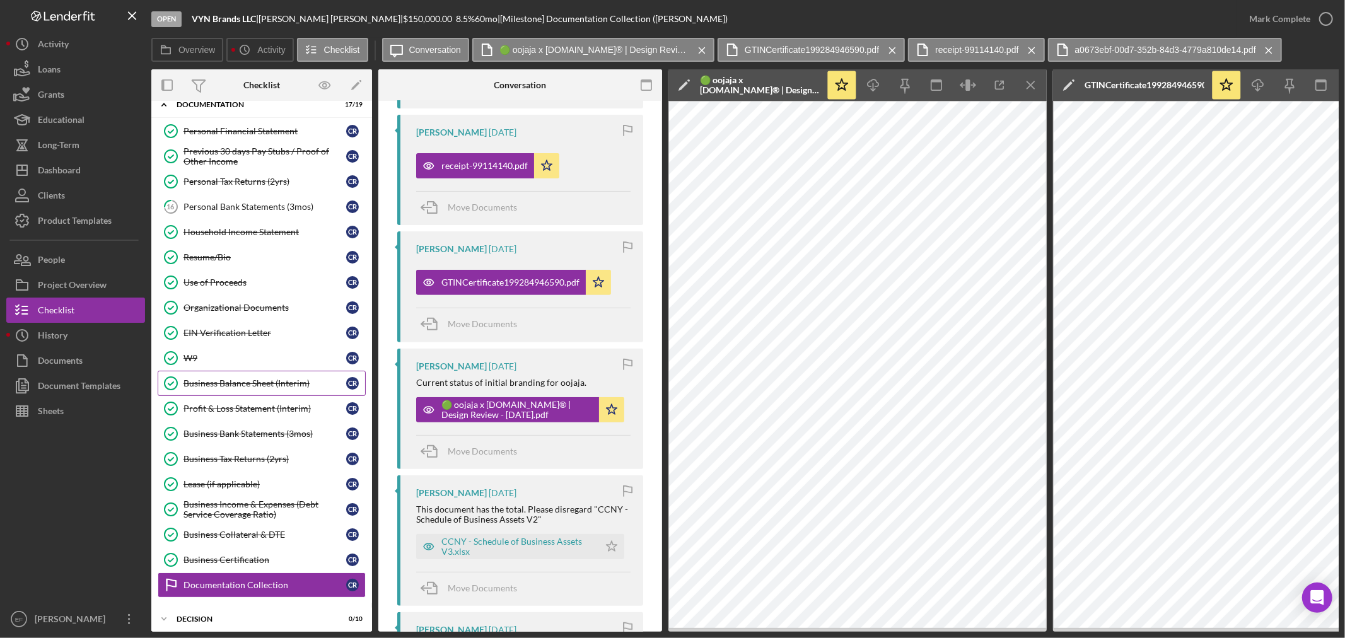
click at [271, 391] on link "Business Balance Sheet (Interim) Business Balance Sheet (Interim) C R" at bounding box center [262, 383] width 208 height 25
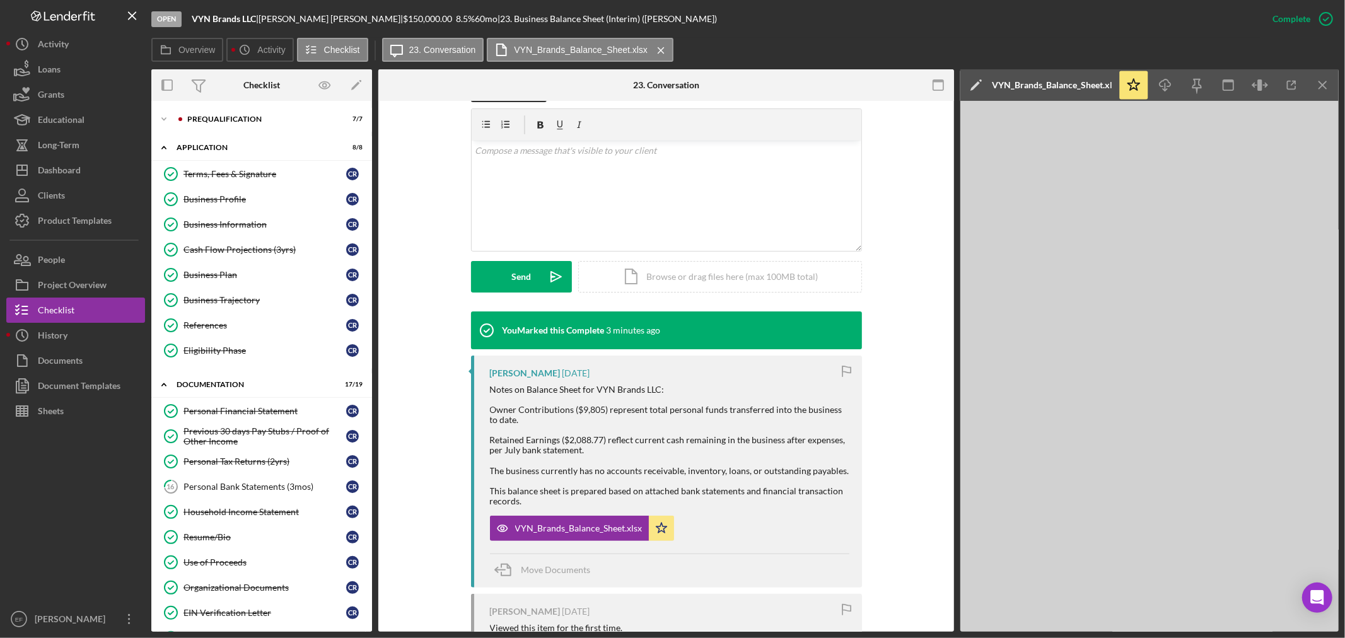
scroll to position [375, 0]
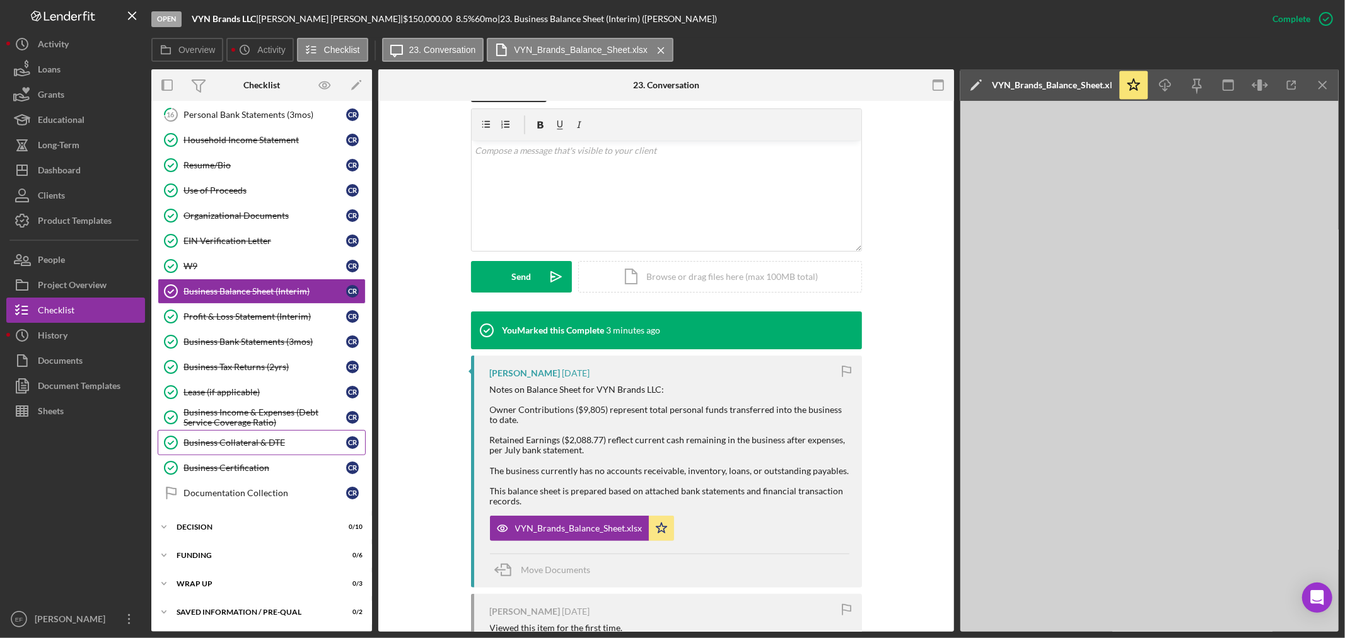
click at [271, 443] on div "Business Collateral & DTE" at bounding box center [264, 442] width 163 height 10
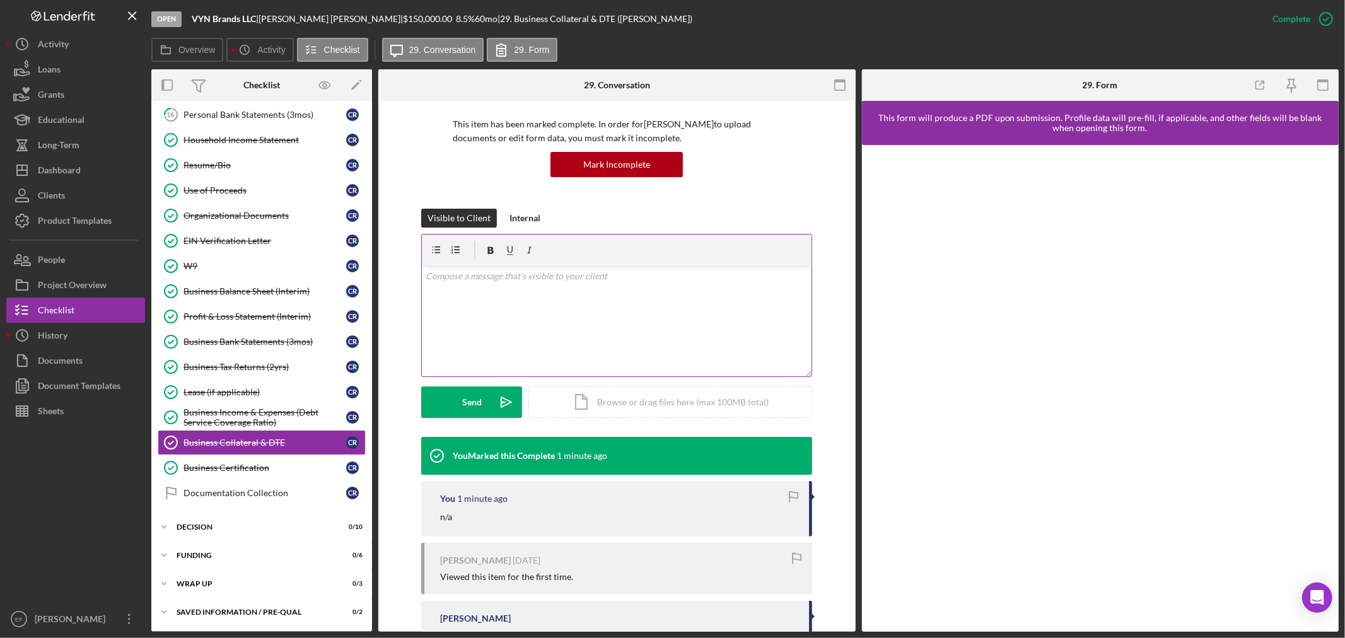
scroll to position [210, 0]
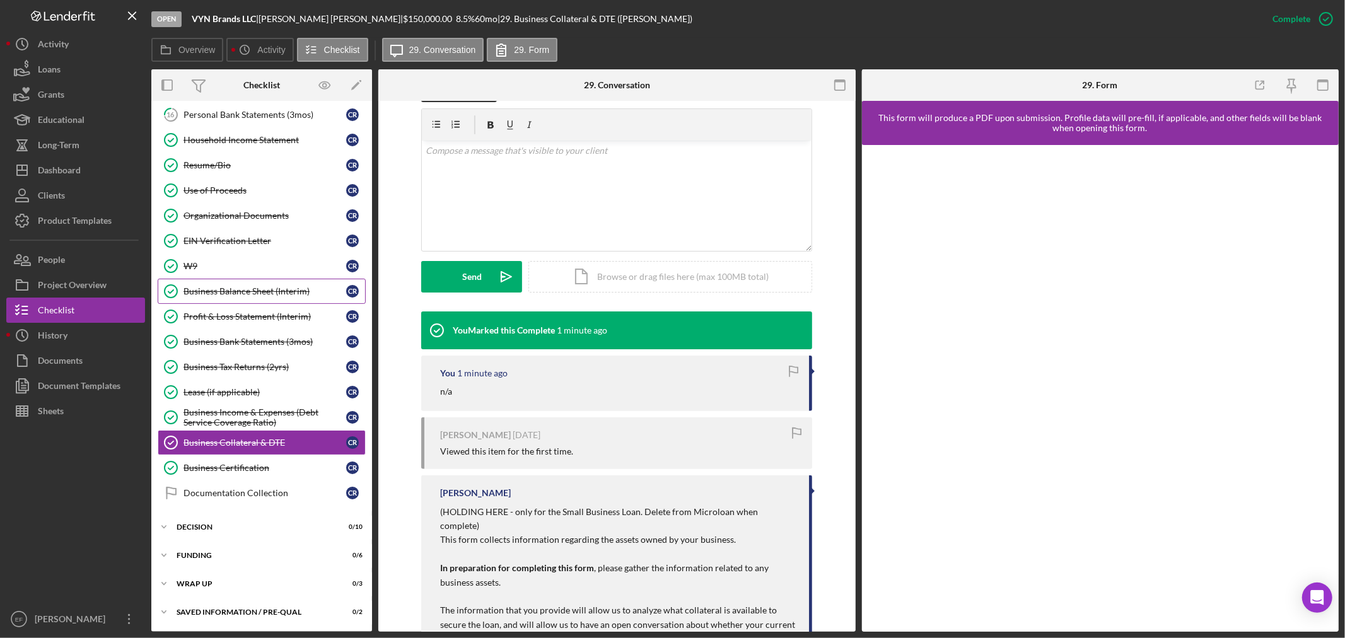
click at [248, 290] on div "Business Balance Sheet (Interim)" at bounding box center [264, 291] width 163 height 10
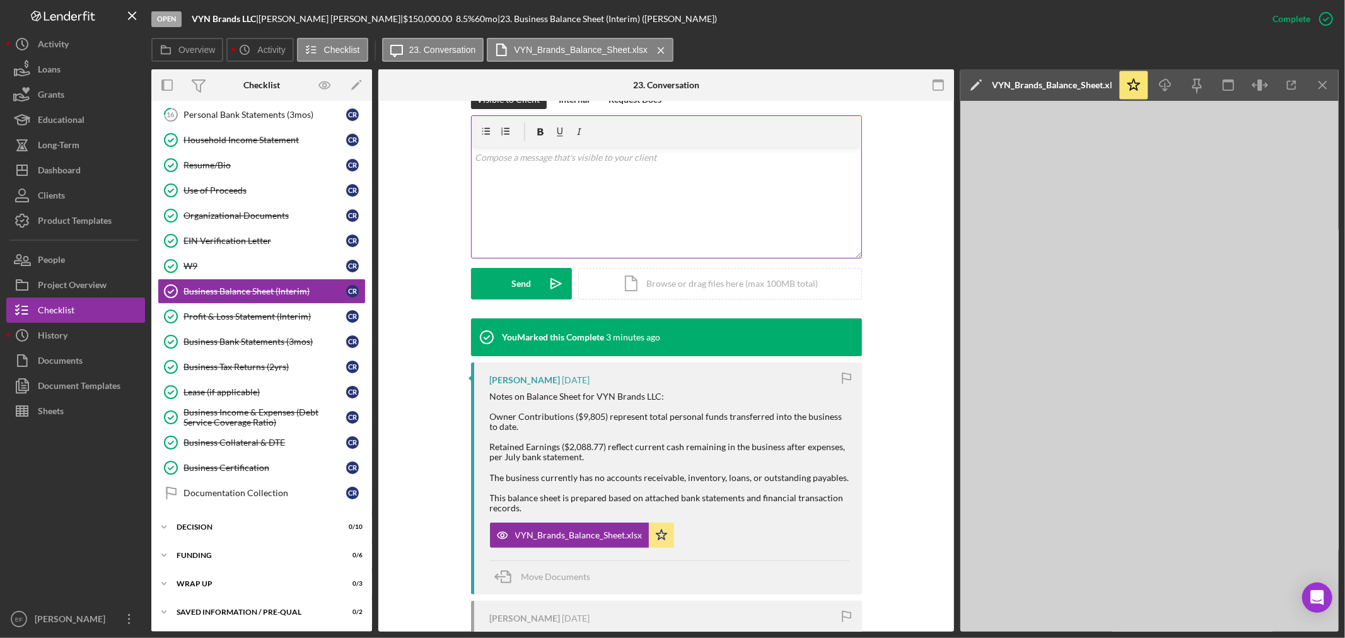
scroll to position [210, 0]
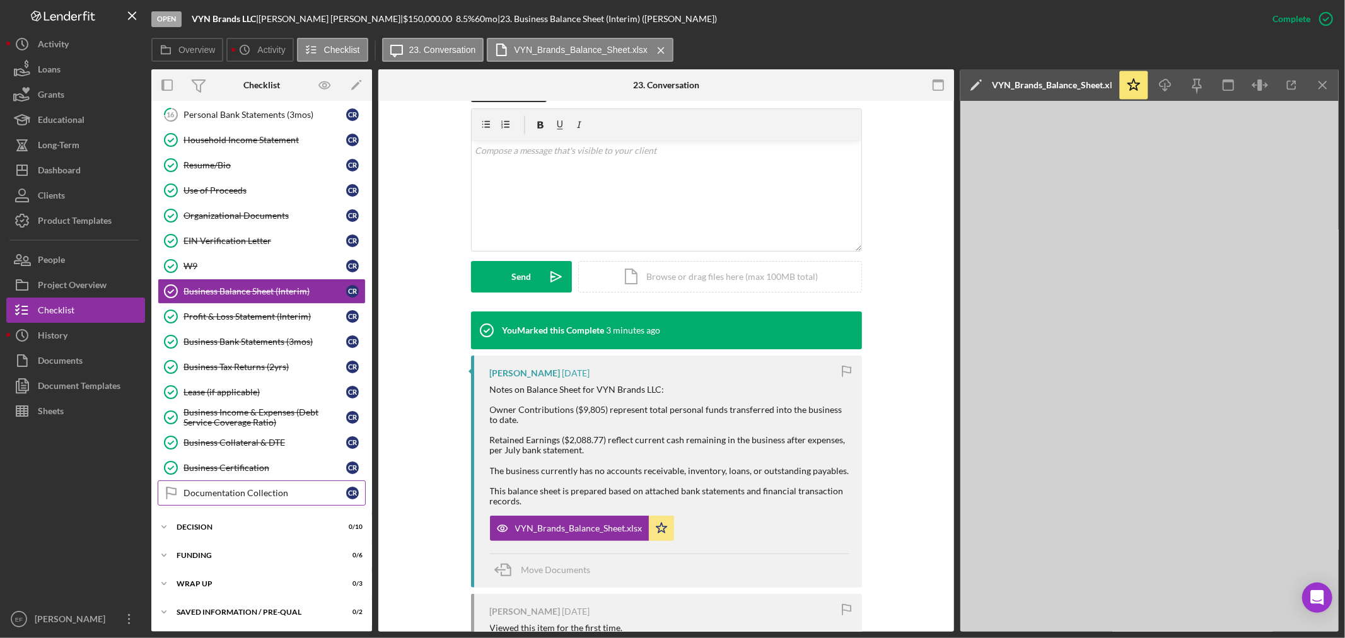
click at [262, 486] on link "Documentation Collection Documentation Collection C R" at bounding box center [262, 492] width 208 height 25
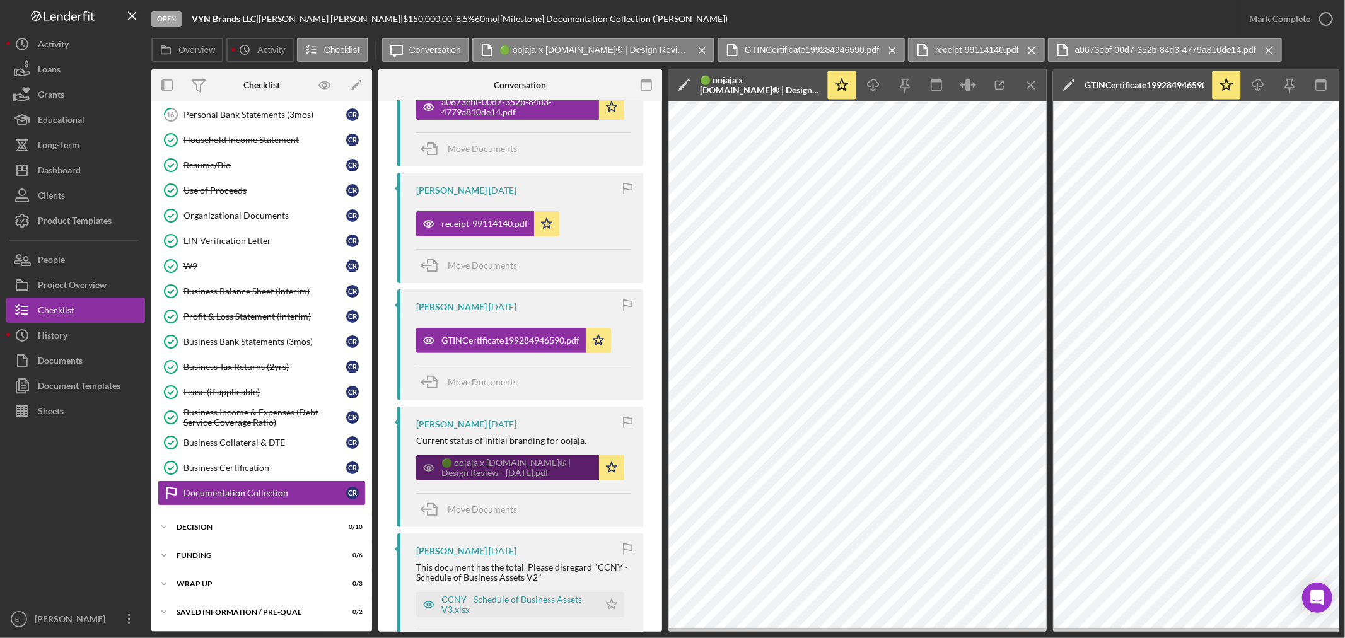
scroll to position [420, 0]
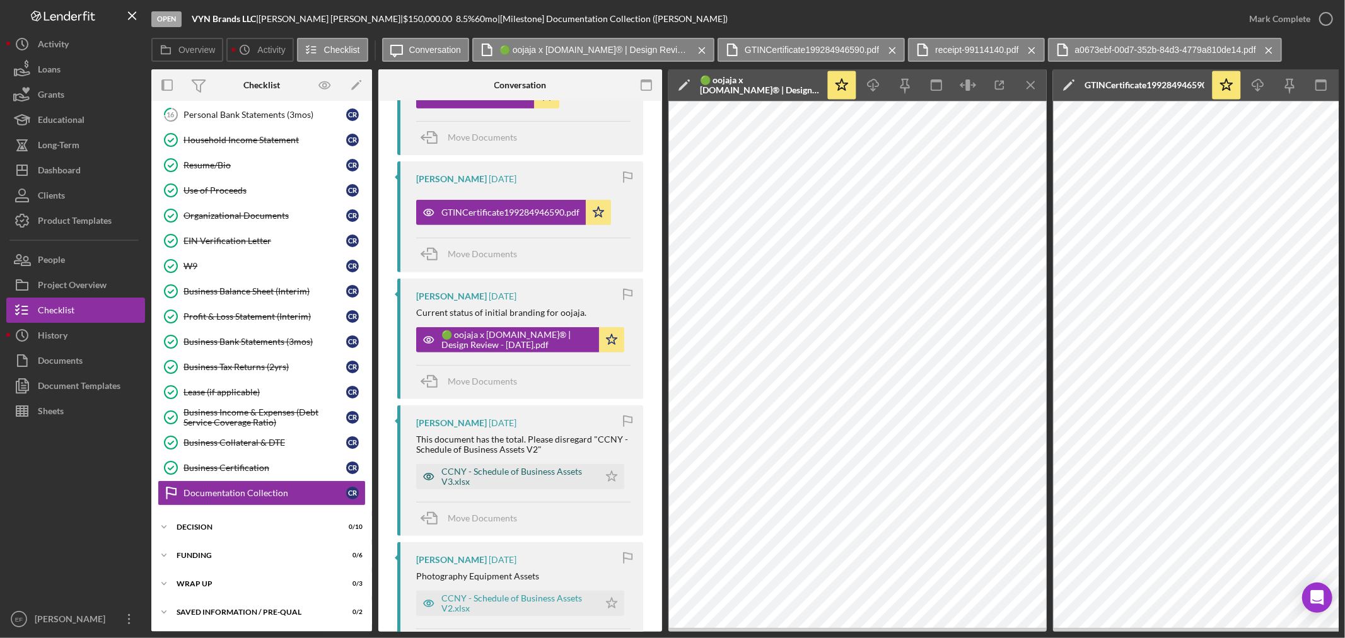
click at [474, 468] on div "CCNY - Schedule of Business Assets V3.xlsx" at bounding box center [516, 476] width 151 height 20
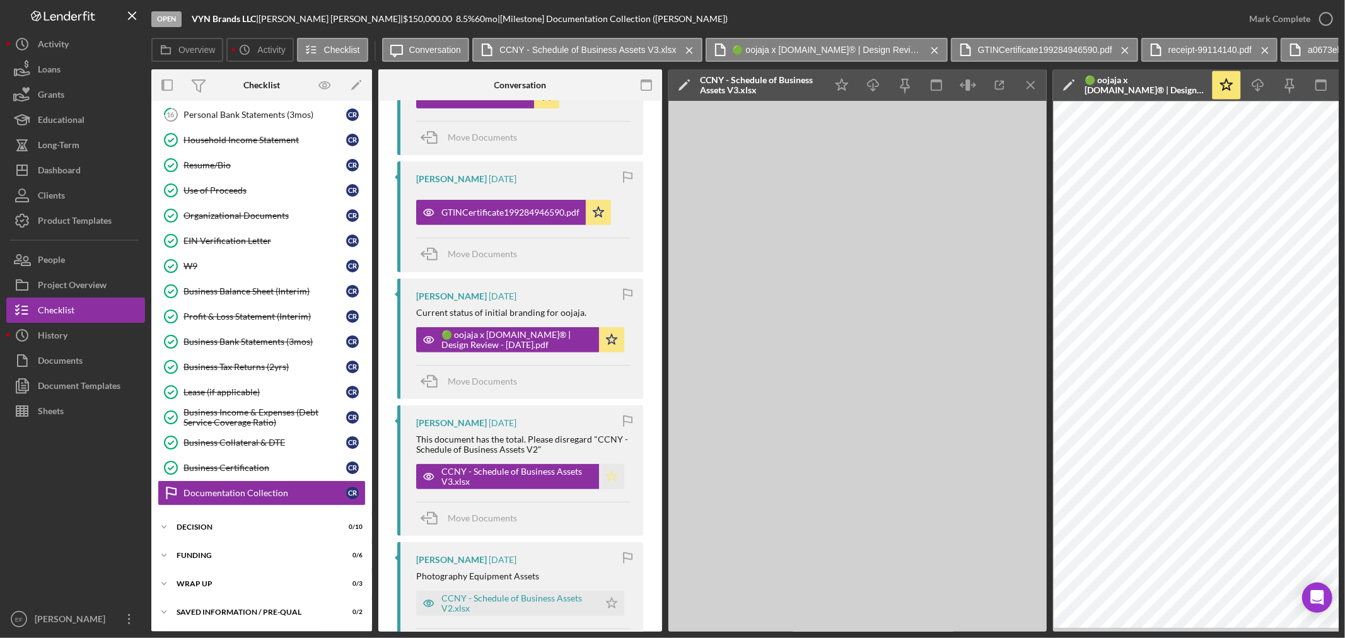
click at [610, 477] on polygon "button" at bounding box center [611, 476] width 11 height 10
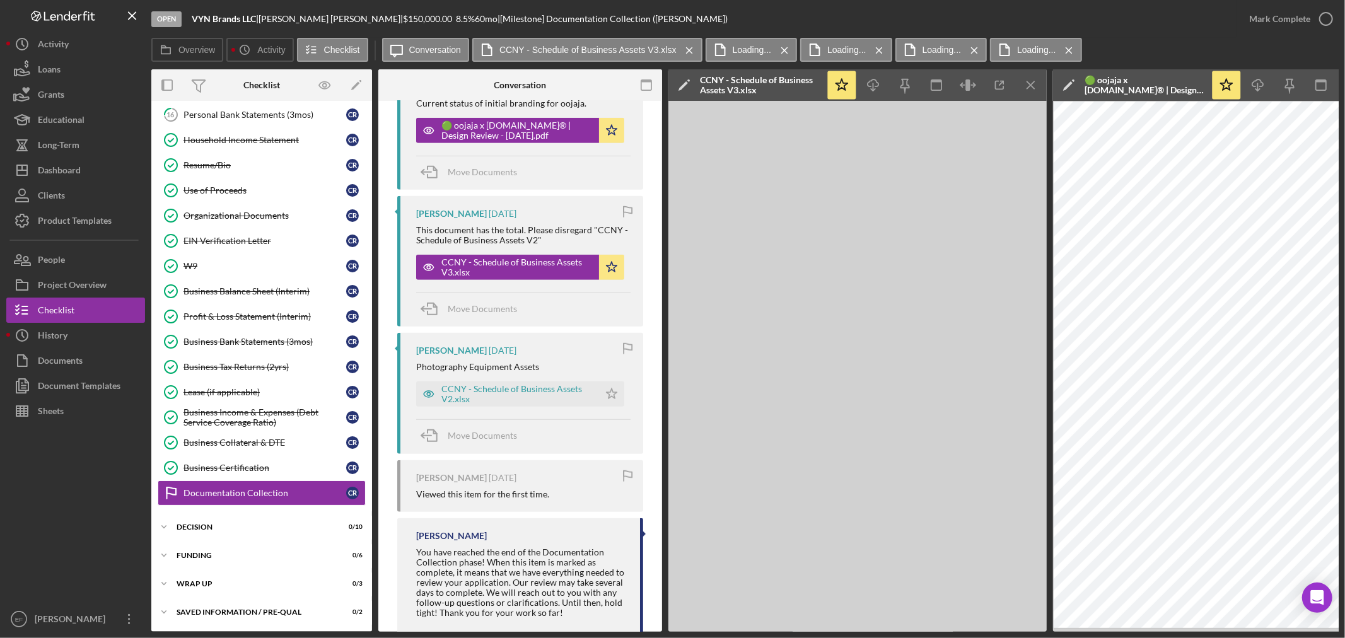
scroll to position [630, 0]
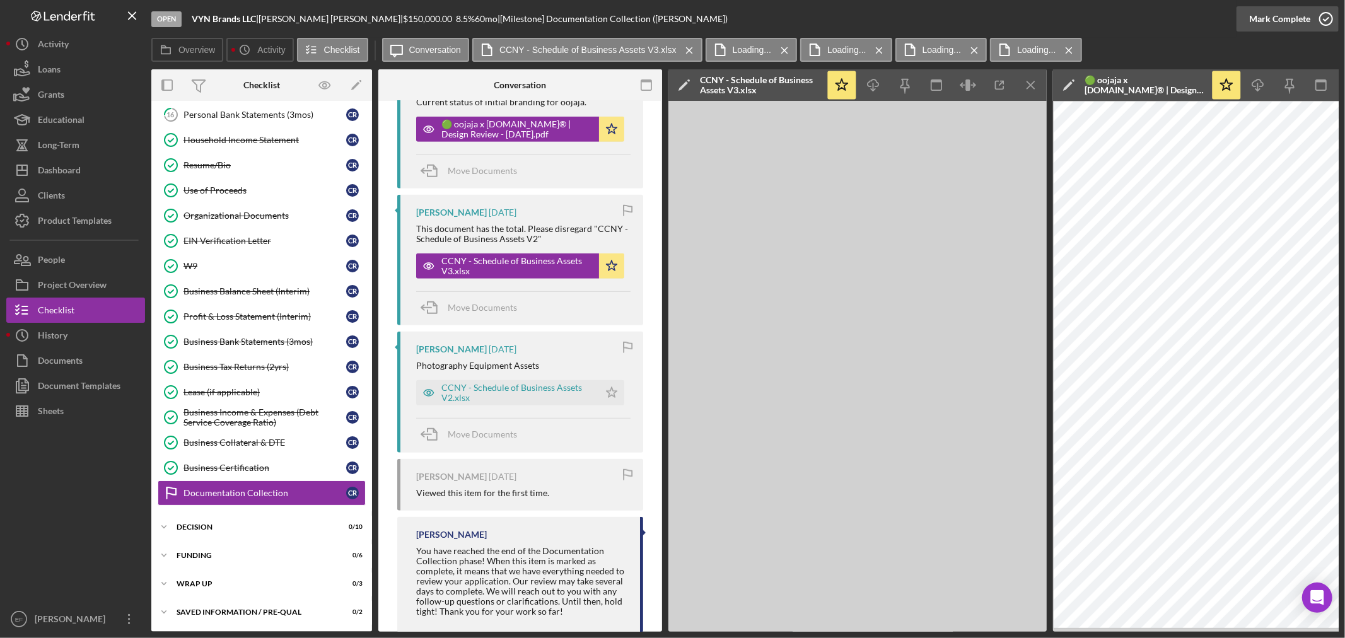
click at [1271, 20] on div "Mark Complete" at bounding box center [1279, 18] width 61 height 25
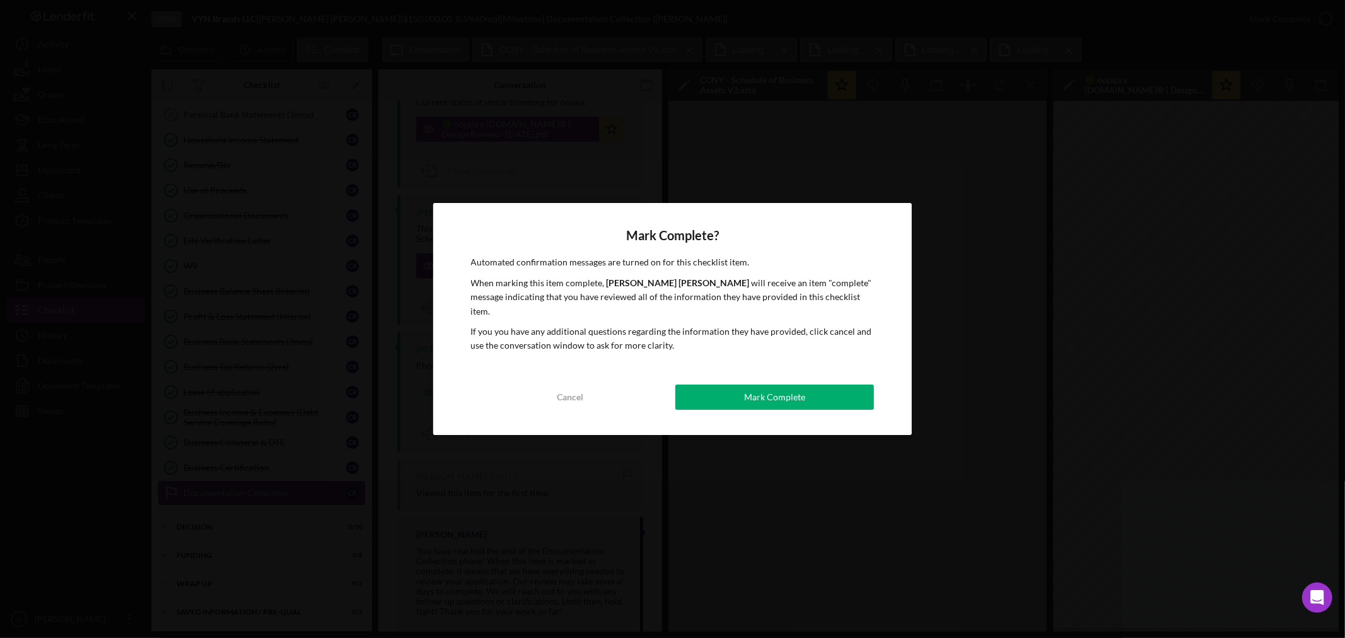
click at [749, 387] on div "Mark Complete" at bounding box center [774, 397] width 61 height 25
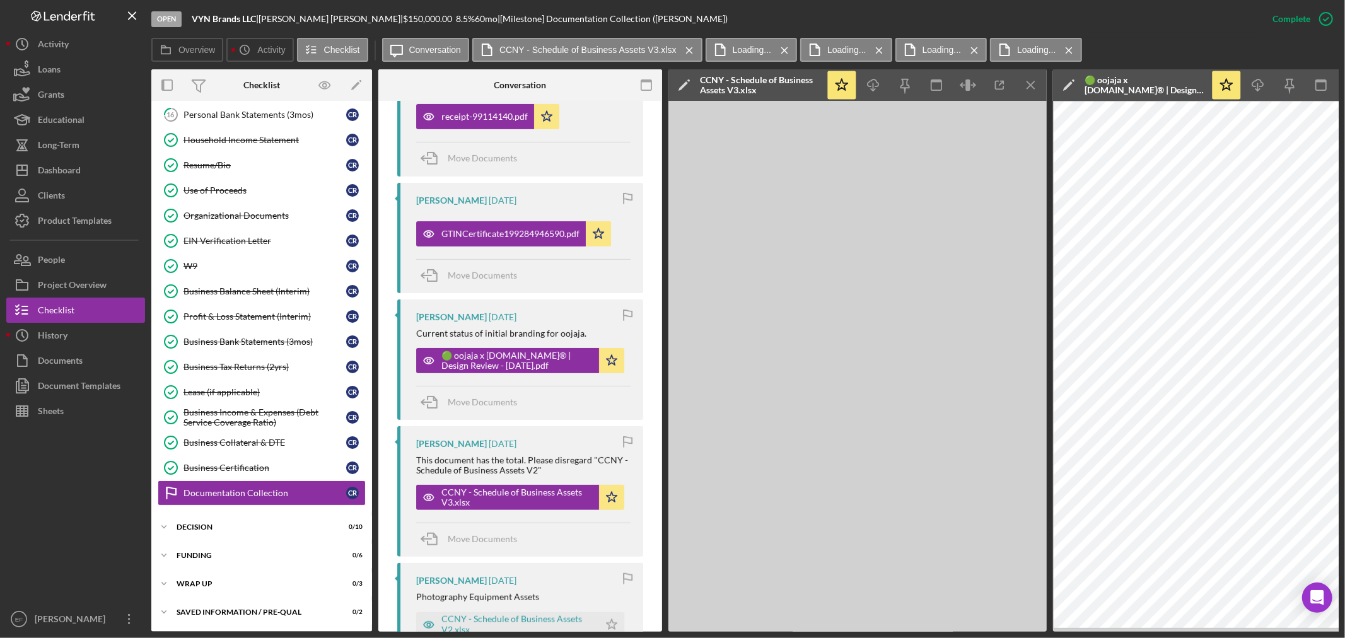
scroll to position [861, 0]
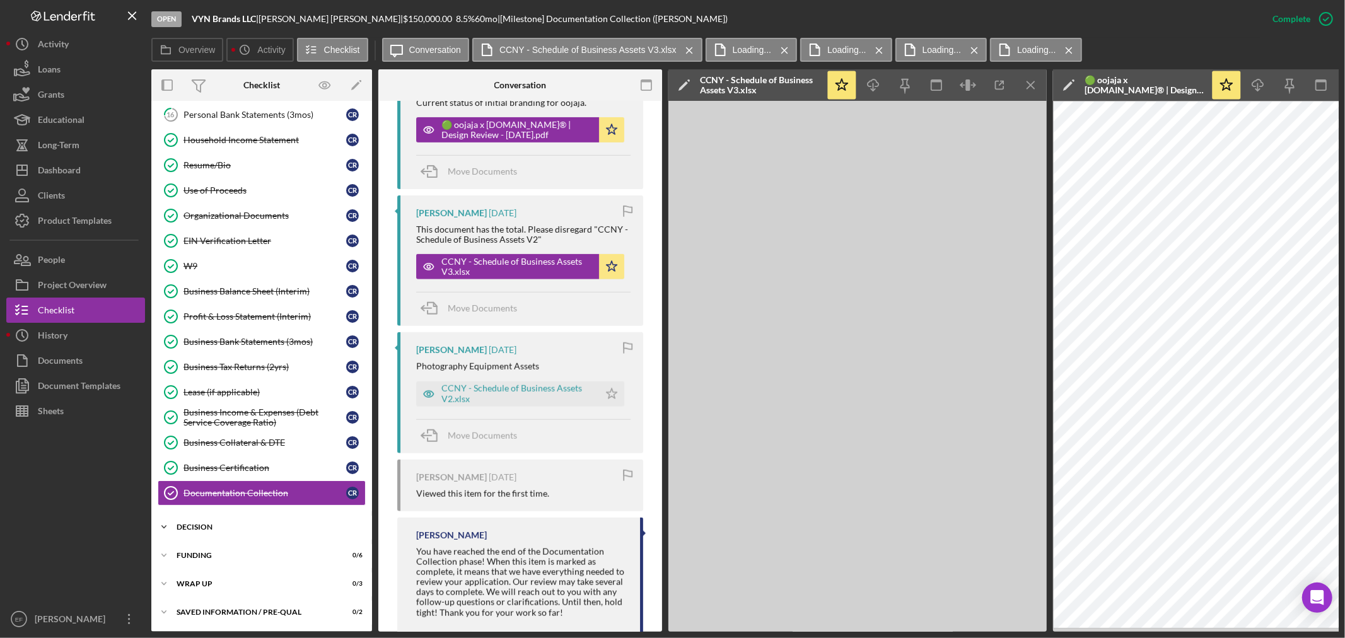
click at [245, 528] on div "Decision" at bounding box center [266, 527] width 180 height 8
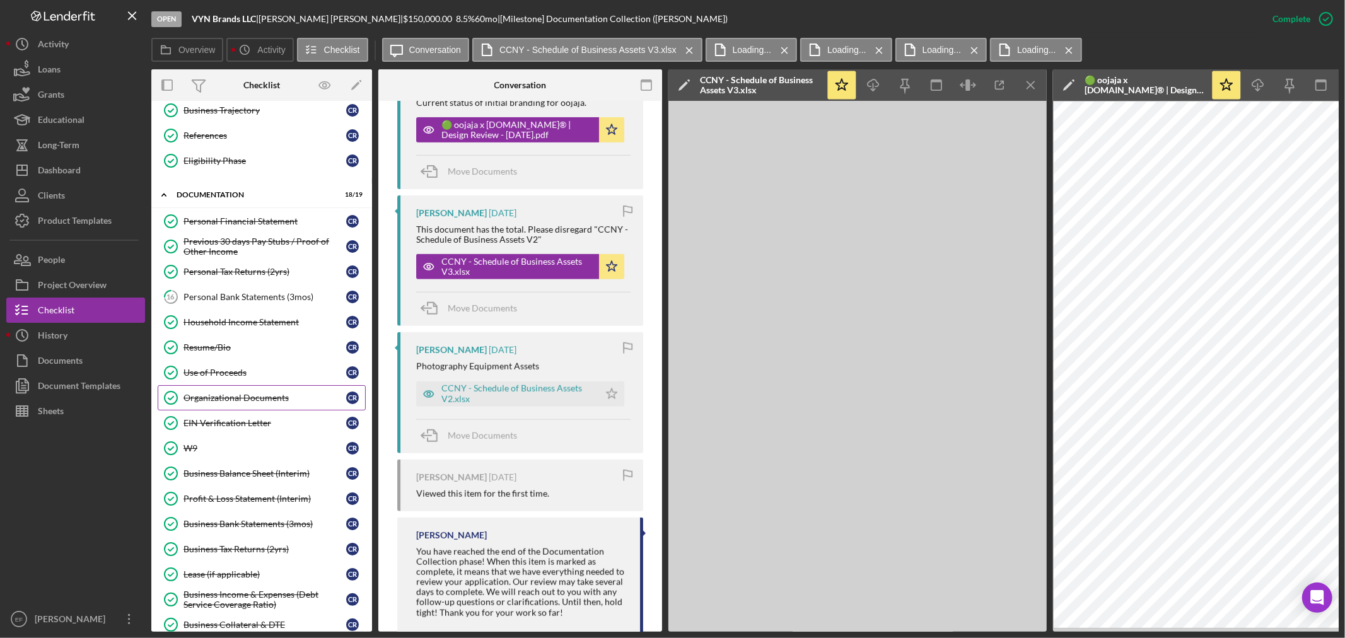
scroll to position [165, 0]
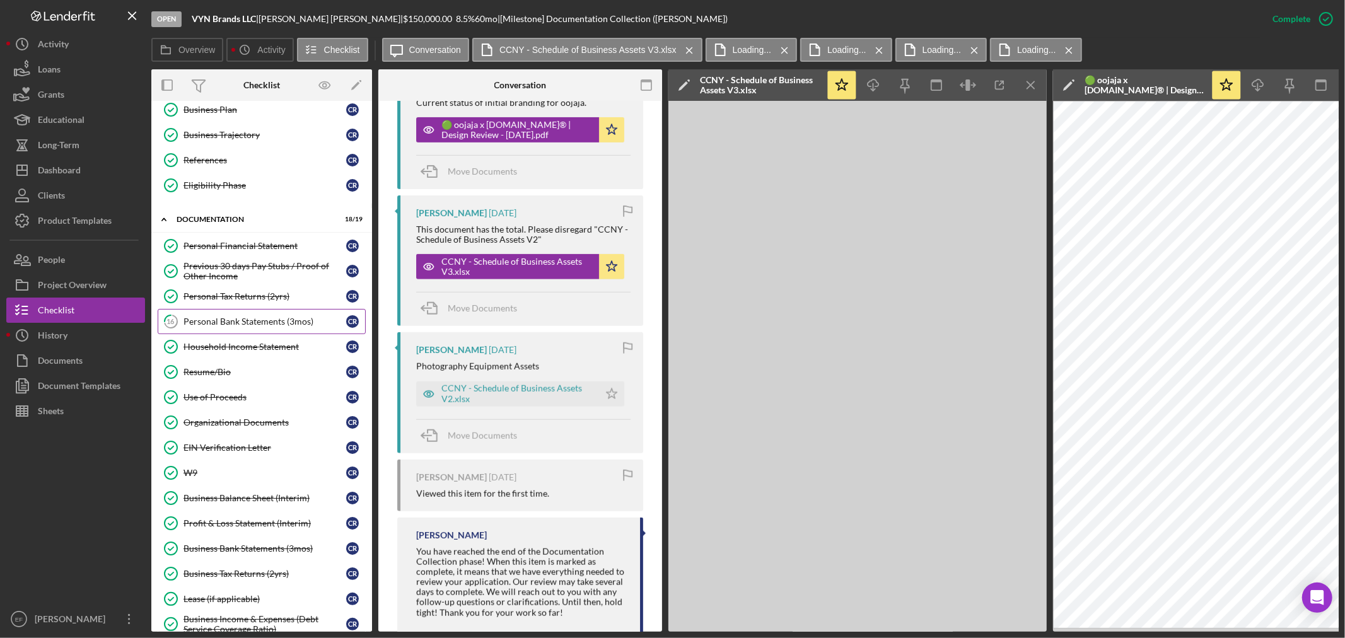
click at [278, 318] on div "Personal Bank Statements (3mos)" at bounding box center [264, 321] width 163 height 10
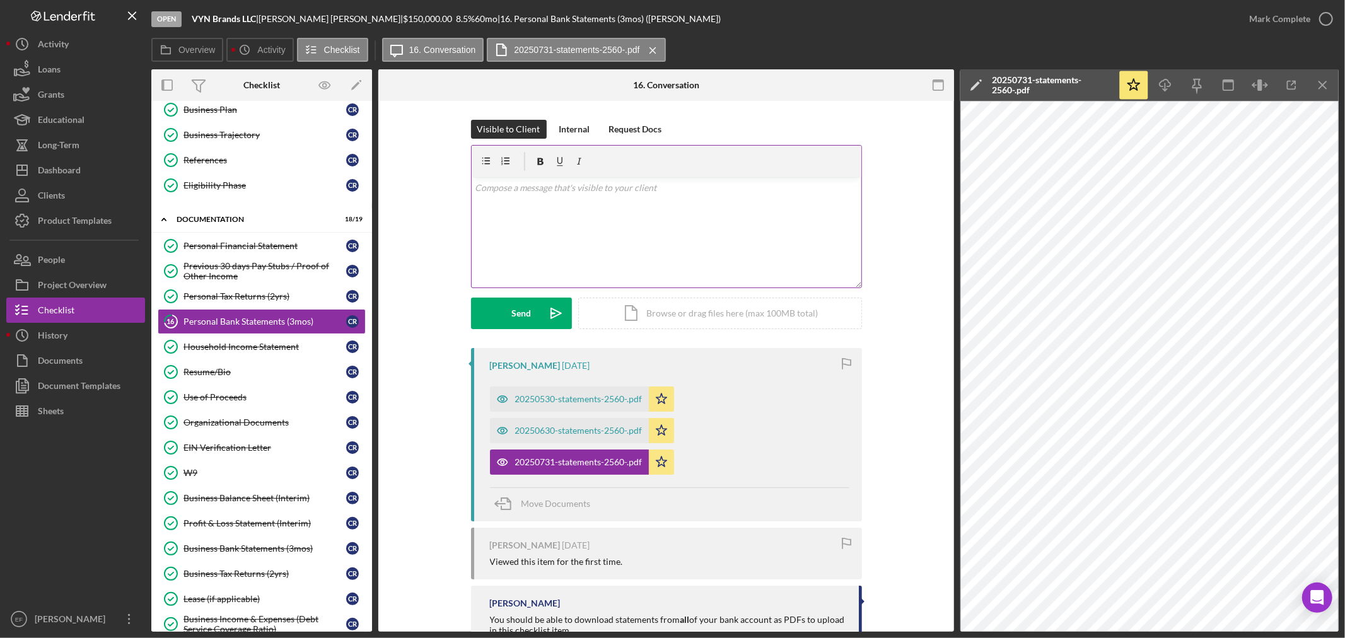
click at [602, 193] on p at bounding box center [666, 188] width 383 height 14
click at [211, 248] on div "Personal Financial Statement" at bounding box center [264, 246] width 163 height 10
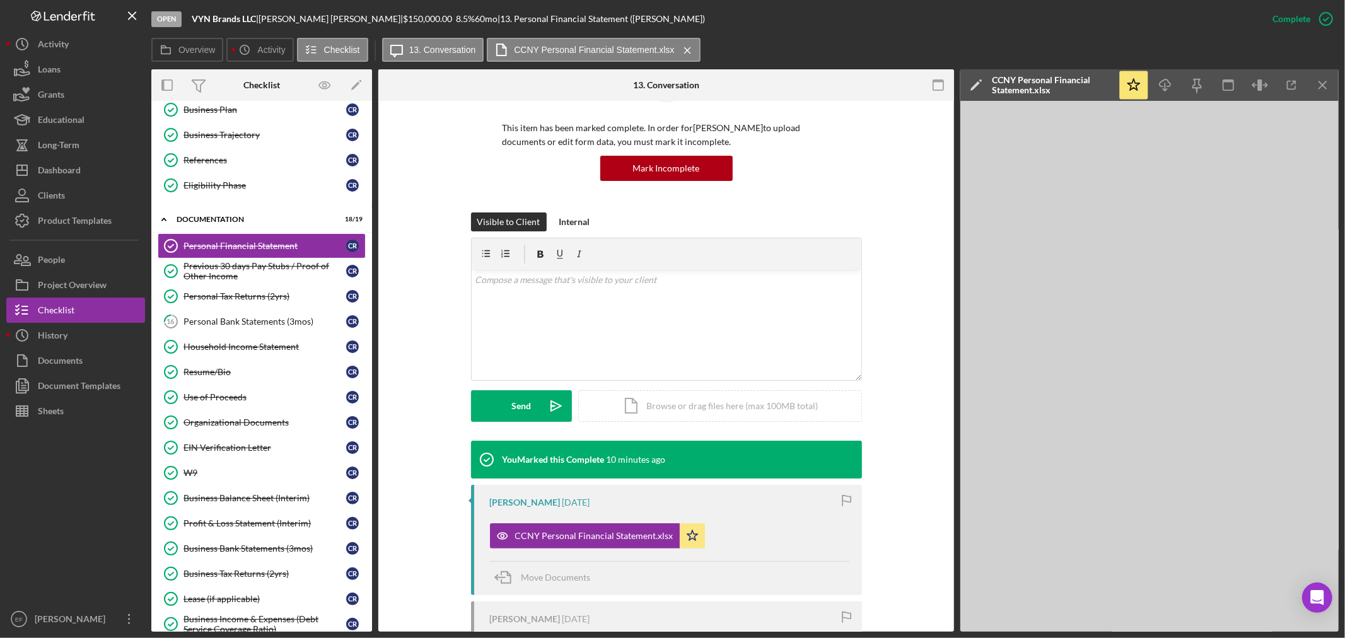
scroll to position [210, 0]
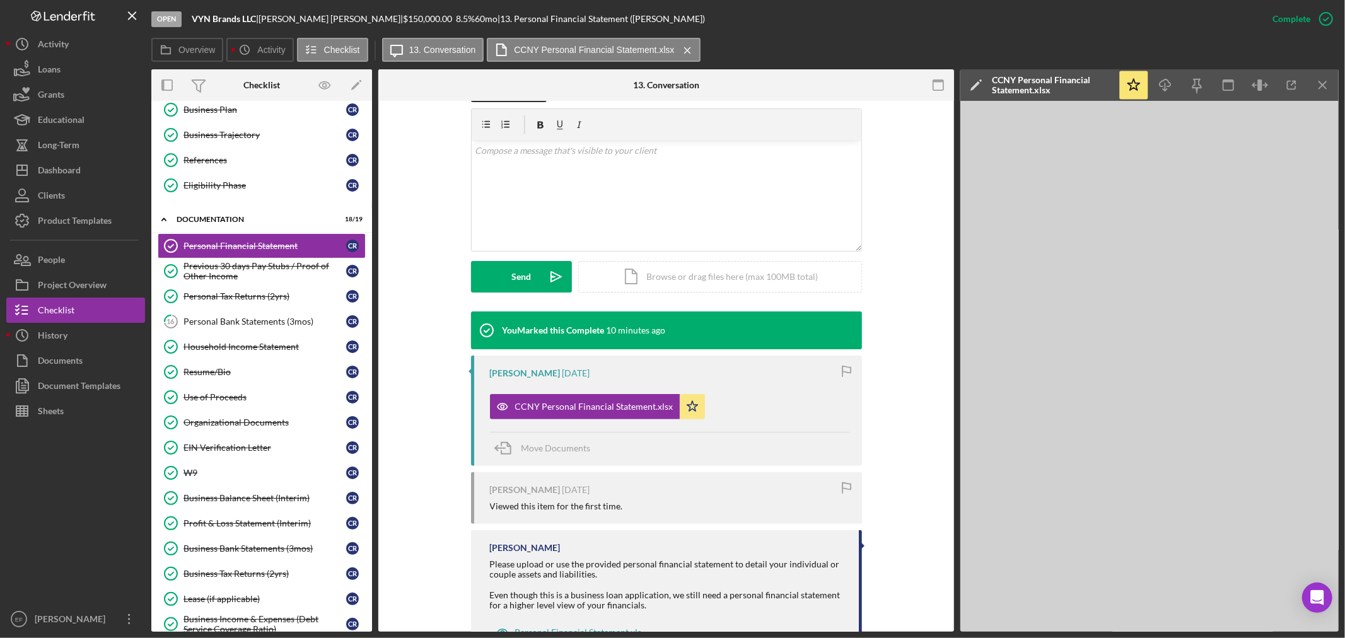
drag, startPoint x: 210, startPoint y: 323, endPoint x: 529, endPoint y: 369, distance: 323.0
click at [216, 322] on div "Personal Bank Statements (3mos)" at bounding box center [264, 321] width 163 height 10
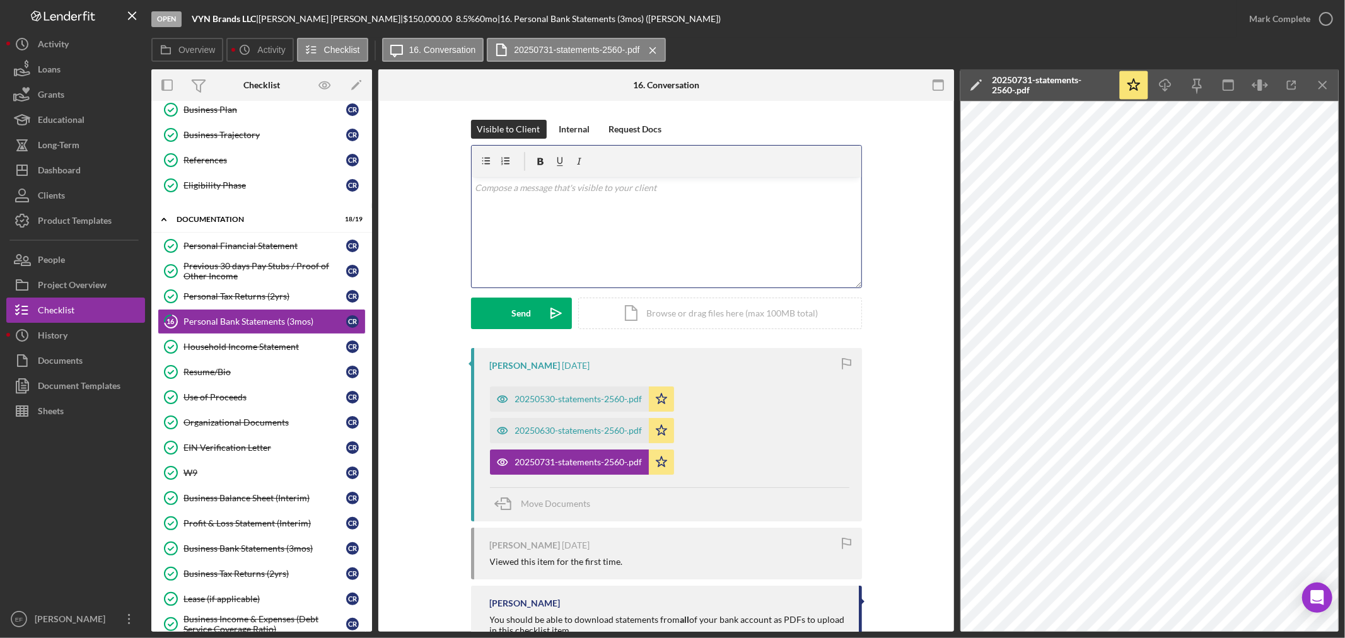
click at [564, 232] on div "v Color teal Color pink Remove color Add row above Add row below Add column bef…" at bounding box center [667, 232] width 390 height 110
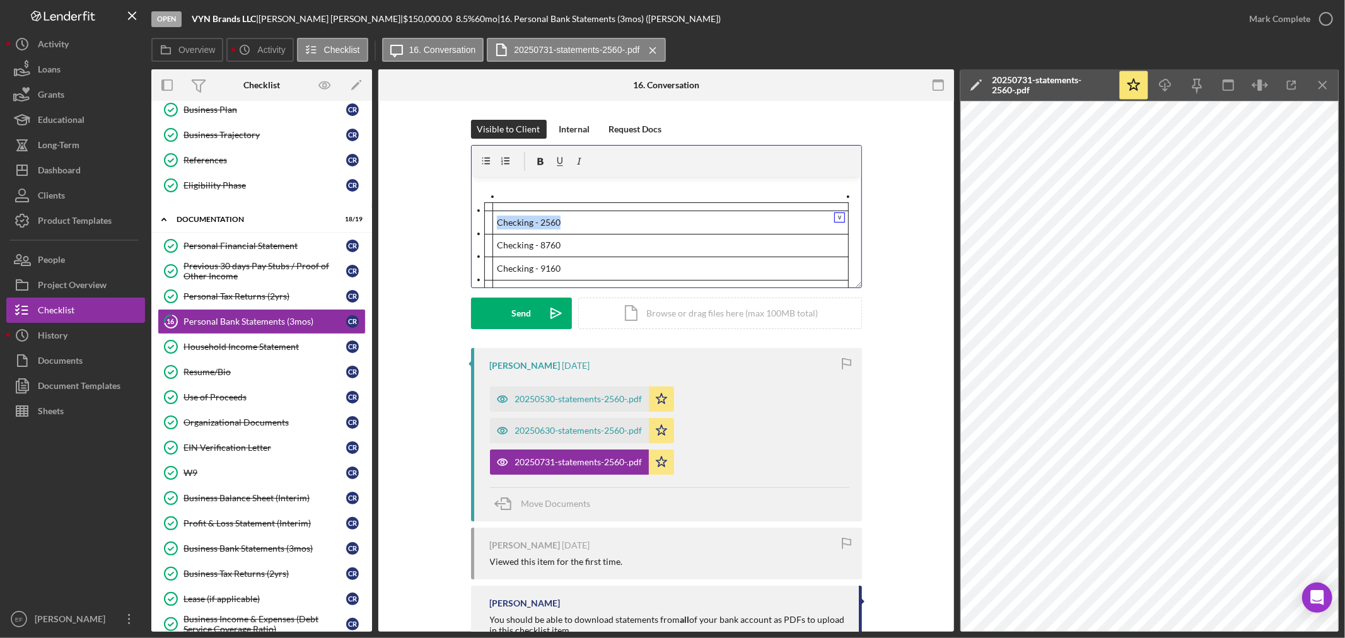
drag, startPoint x: 593, startPoint y: 217, endPoint x: 437, endPoint y: 223, distance: 155.8
click at [438, 224] on div "Visible to Client Internal Request Docs v Color teal Color pink Remove color Ad…" at bounding box center [666, 234] width 538 height 228
click at [512, 183] on div "v Color teal Color pink Remove color Add row above Add row below Add column bef…" at bounding box center [667, 232] width 390 height 110
click at [506, 190] on div "v Color teal Color pink Remove color Add row above Add row below Add column bef…" at bounding box center [667, 232] width 390 height 110
click at [499, 196] on div "v Color teal Color pink Remove color Add row above Add row below Add column bef…" at bounding box center [667, 232] width 390 height 110
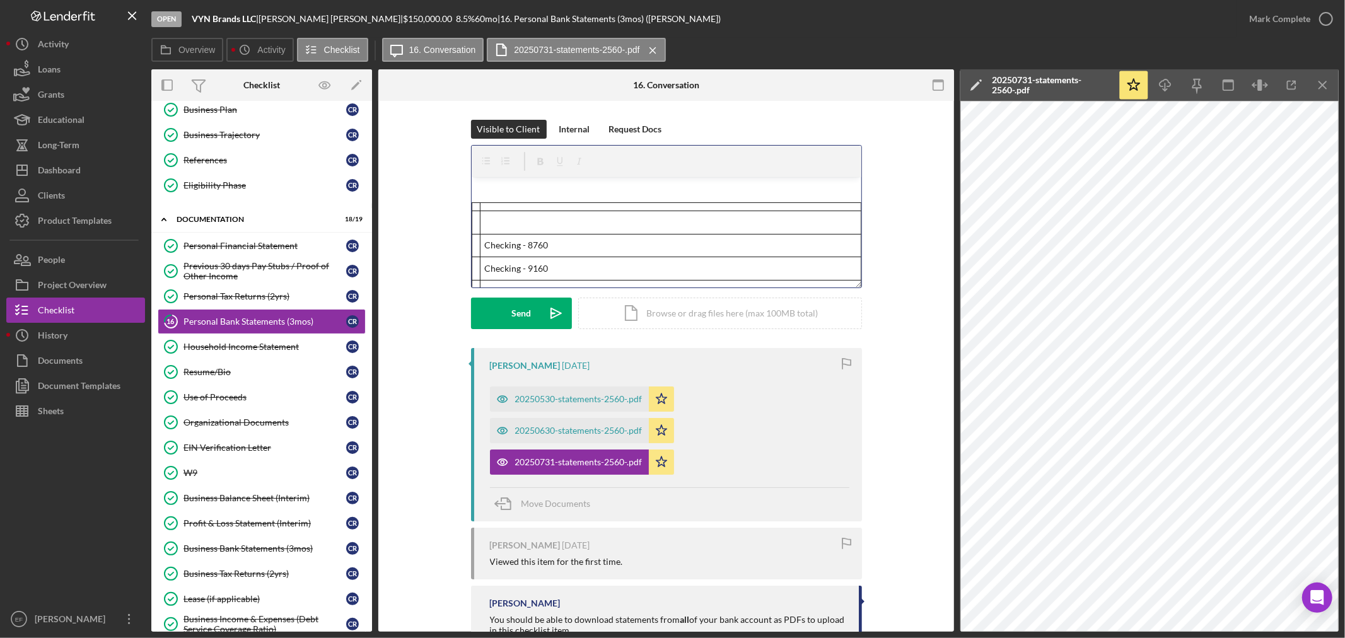
click at [477, 196] on div "v Color teal Color pink Remove color Add row above Add row below Add column bef…" at bounding box center [667, 232] width 390 height 110
drag, startPoint x: 477, startPoint y: 205, endPoint x: 474, endPoint y: 224, distance: 19.1
click at [484, 216] on table "Checking - 8760 Checking - 9160 Savings - 4868" at bounding box center [666, 252] width 364 height 101
click at [514, 203] on div at bounding box center [582, 199] width 178 height 23
click at [519, 205] on div at bounding box center [582, 199] width 178 height 23
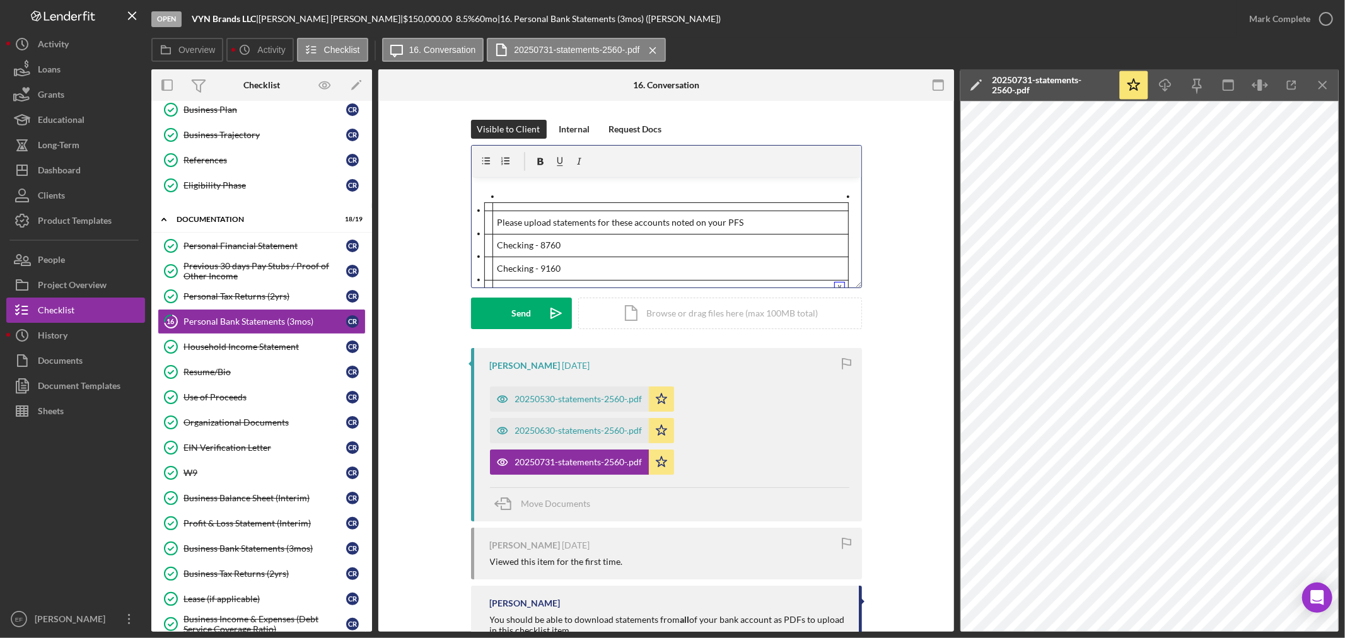
click at [746, 217] on p "Please upload statements for these accounts noted on your PFS" at bounding box center [670, 223] width 347 height 14
drag, startPoint x: 503, startPoint y: 313, endPoint x: 504, endPoint y: 306, distance: 7.7
click at [505, 309] on button "Send Icon/icon-invite-send" at bounding box center [521, 314] width 101 height 32
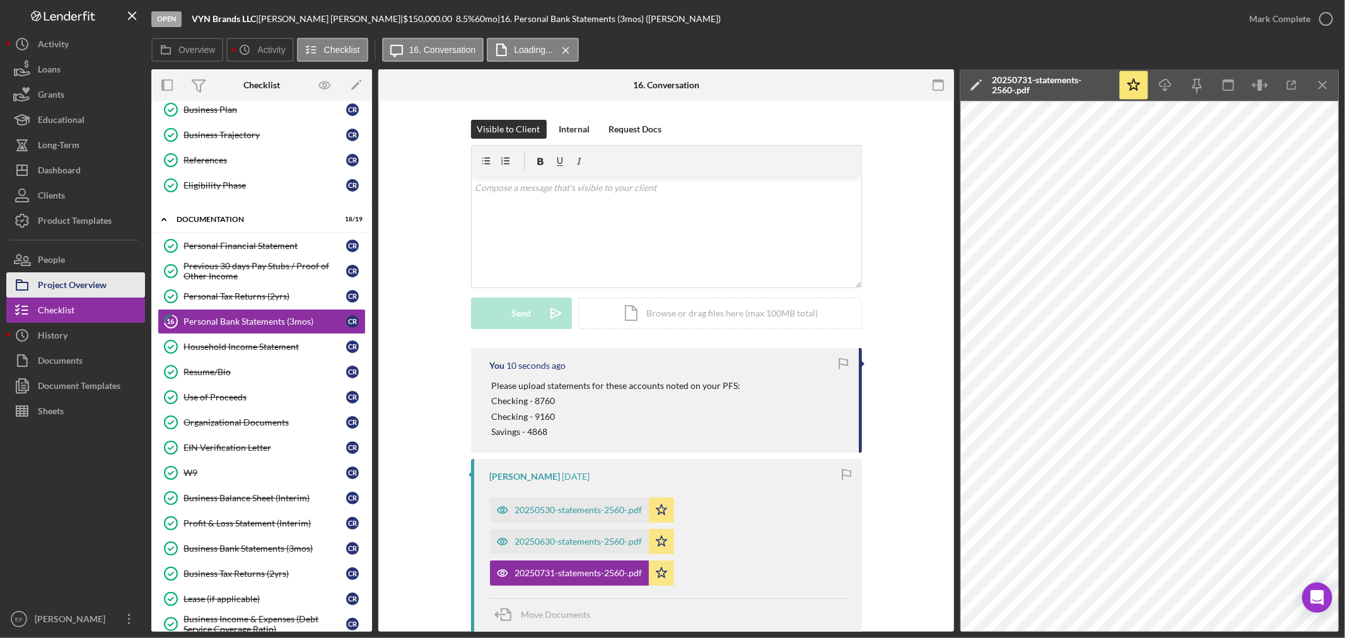
click at [93, 282] on div "Project Overview" at bounding box center [72, 286] width 69 height 28
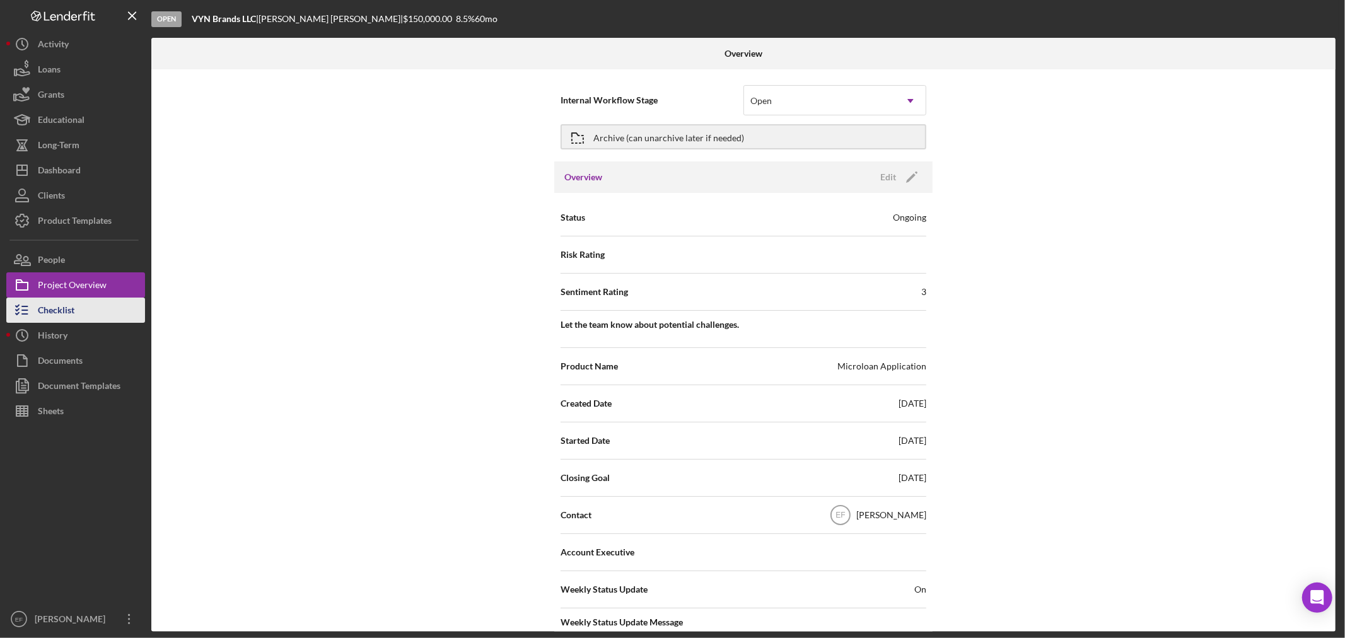
click at [51, 310] on div "Checklist" at bounding box center [56, 312] width 37 height 28
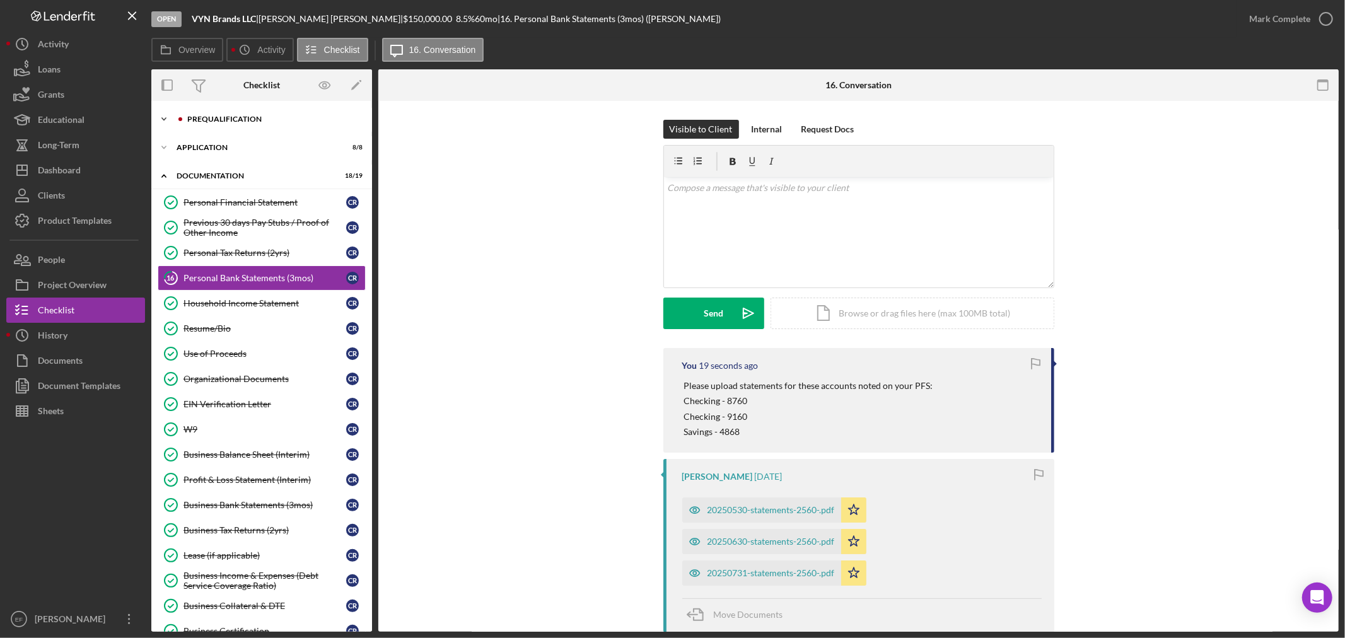
click at [212, 114] on div "Icon/Expander Prequalification 7 / 7" at bounding box center [261, 119] width 221 height 25
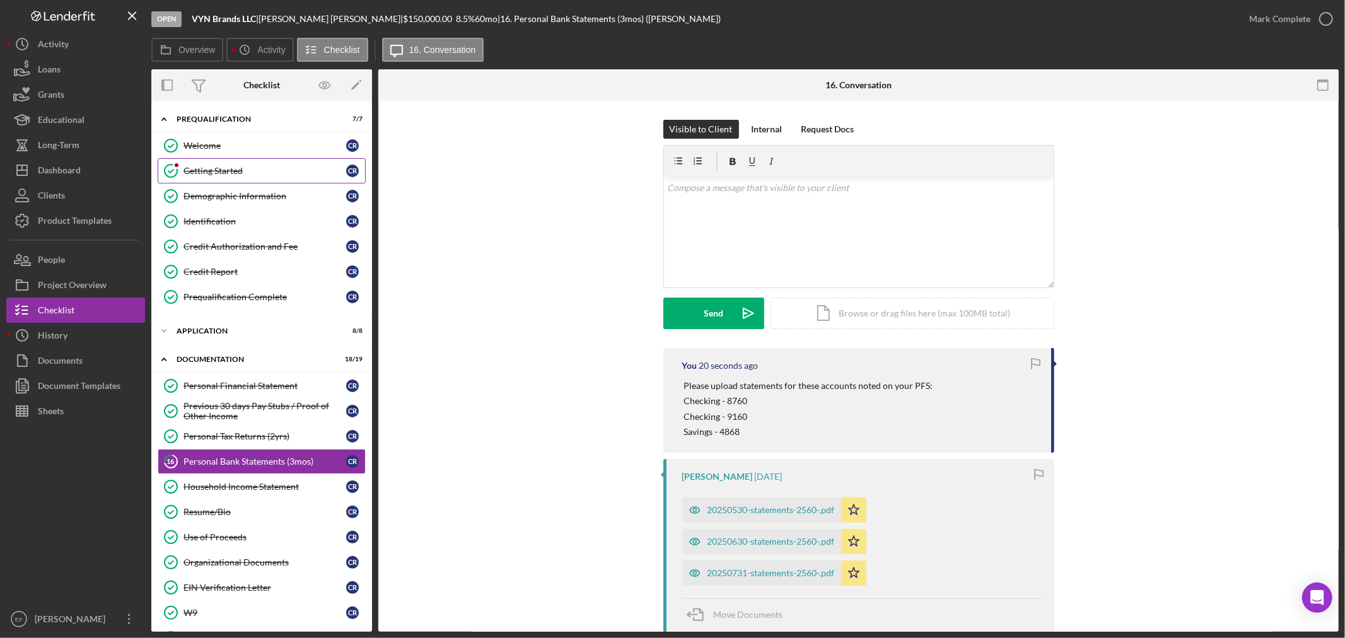
click at [212, 171] on div "Getting Started" at bounding box center [264, 171] width 163 height 10
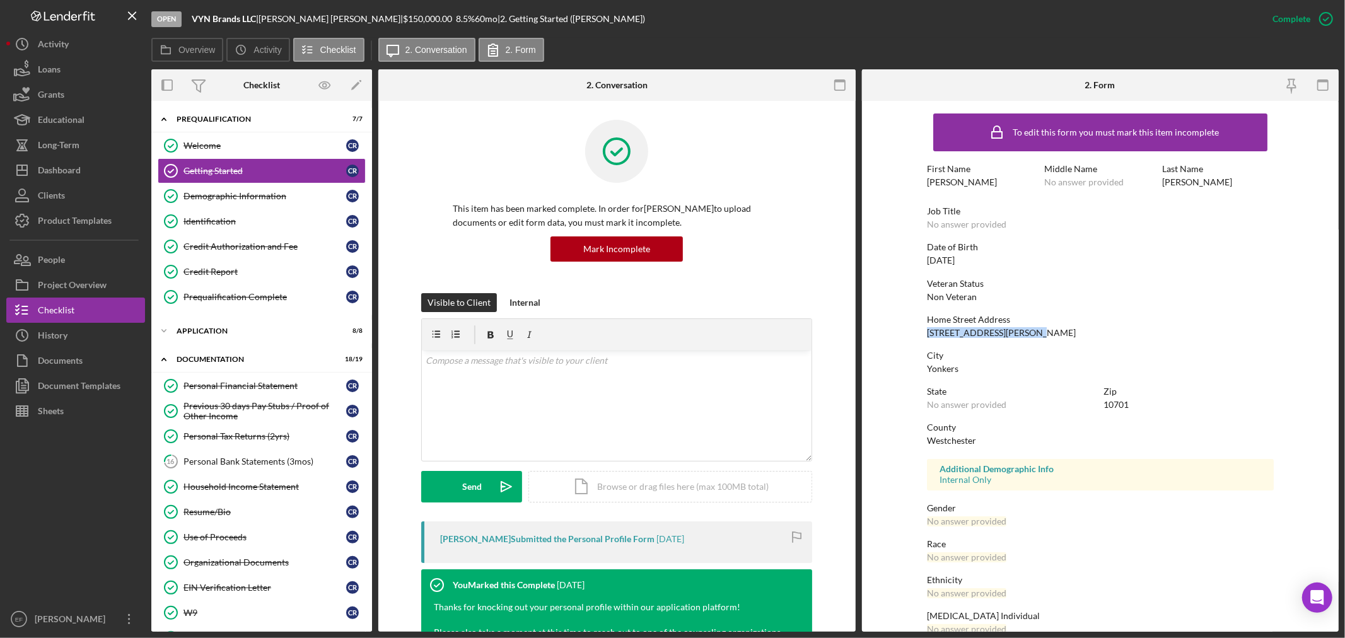
drag, startPoint x: 925, startPoint y: 334, endPoint x: 1022, endPoint y: 330, distance: 97.2
click at [1022, 330] on div "Home Street Address [STREET_ADDRESS]" at bounding box center [1100, 326] width 347 height 23
copy div "[STREET_ADDRESS][PERSON_NAME]"
drag, startPoint x: 1162, startPoint y: 183, endPoint x: 1211, endPoint y: 184, distance: 48.5
click at [1211, 184] on div "Last Name [PERSON_NAME]" at bounding box center [1218, 175] width 112 height 23
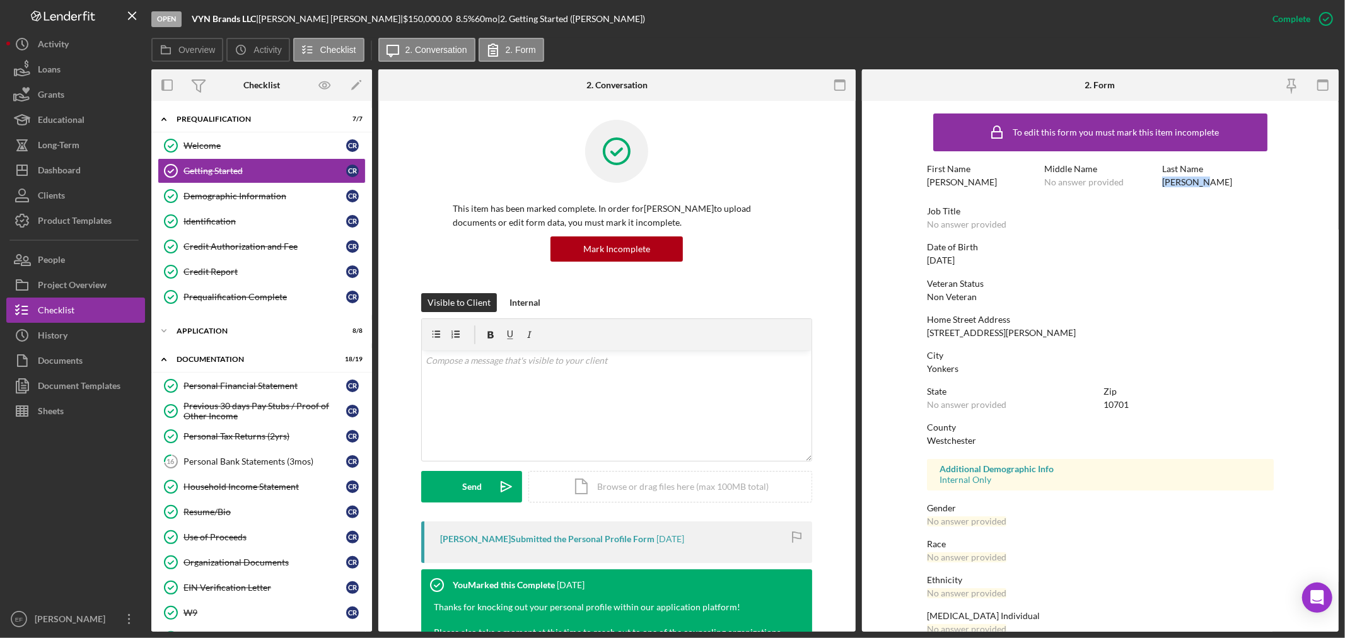
copy div "[PERSON_NAME]"
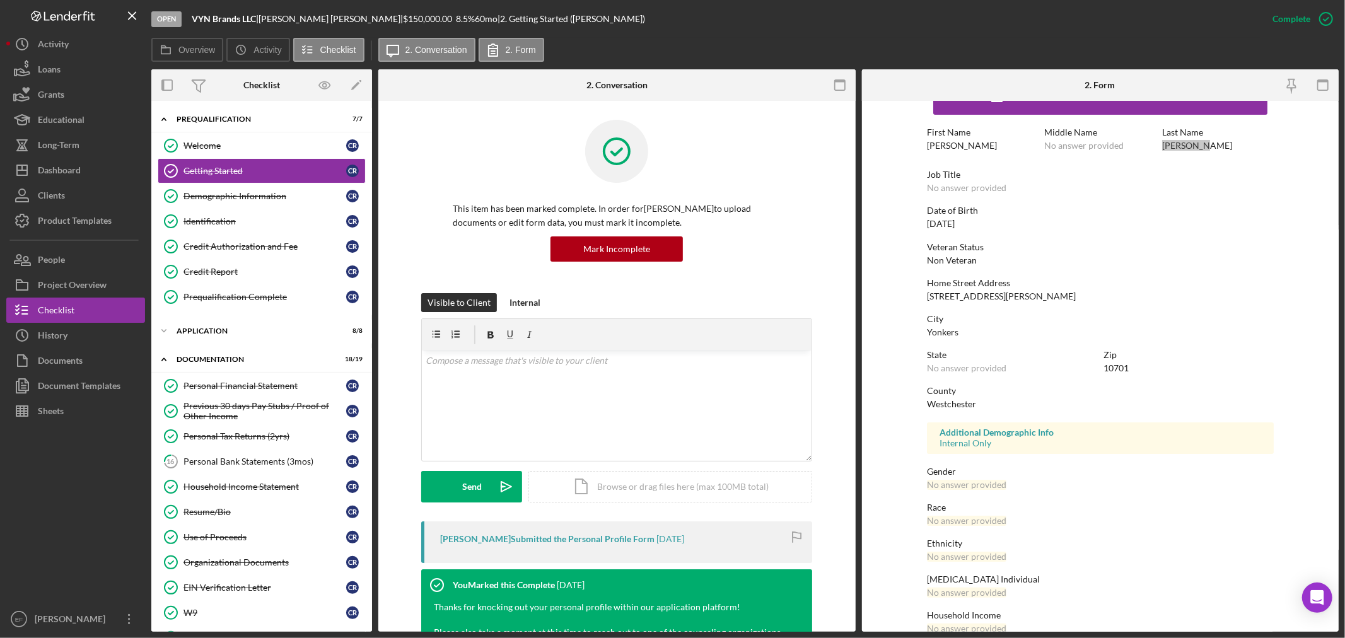
scroll to position [57, 0]
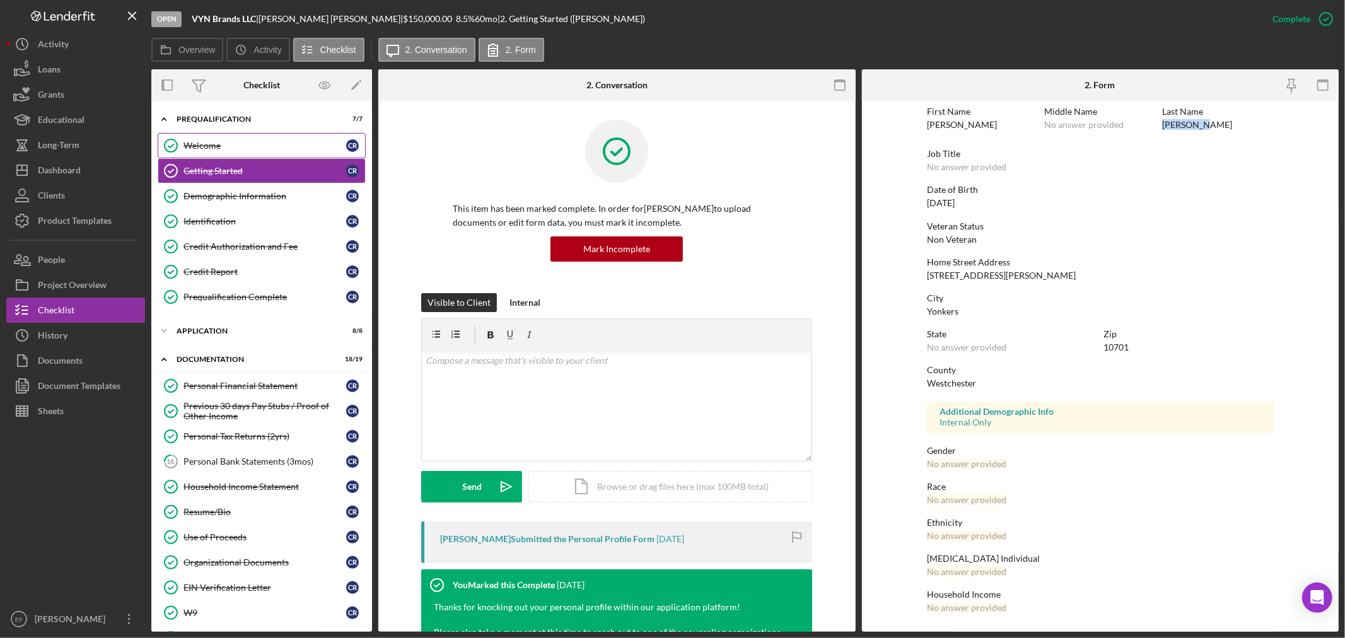
click at [217, 149] on div "Welcome" at bounding box center [264, 146] width 163 height 10
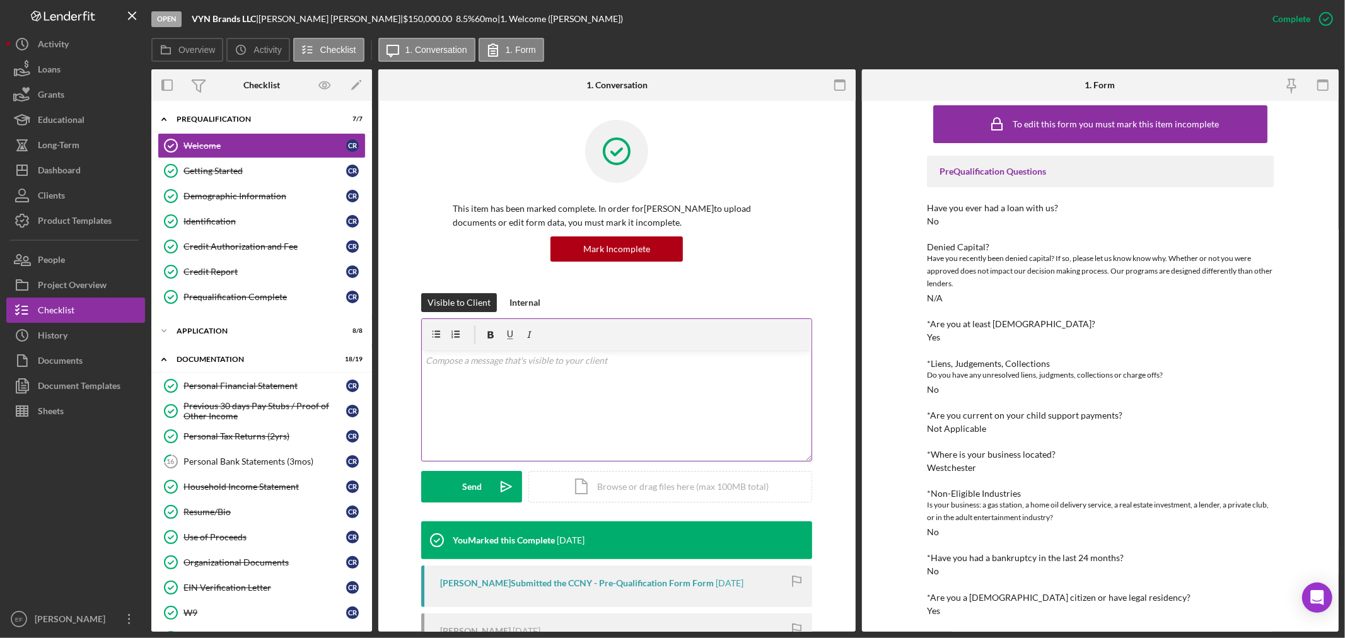
scroll to position [10, 0]
click at [228, 217] on div "Identification" at bounding box center [264, 221] width 163 height 10
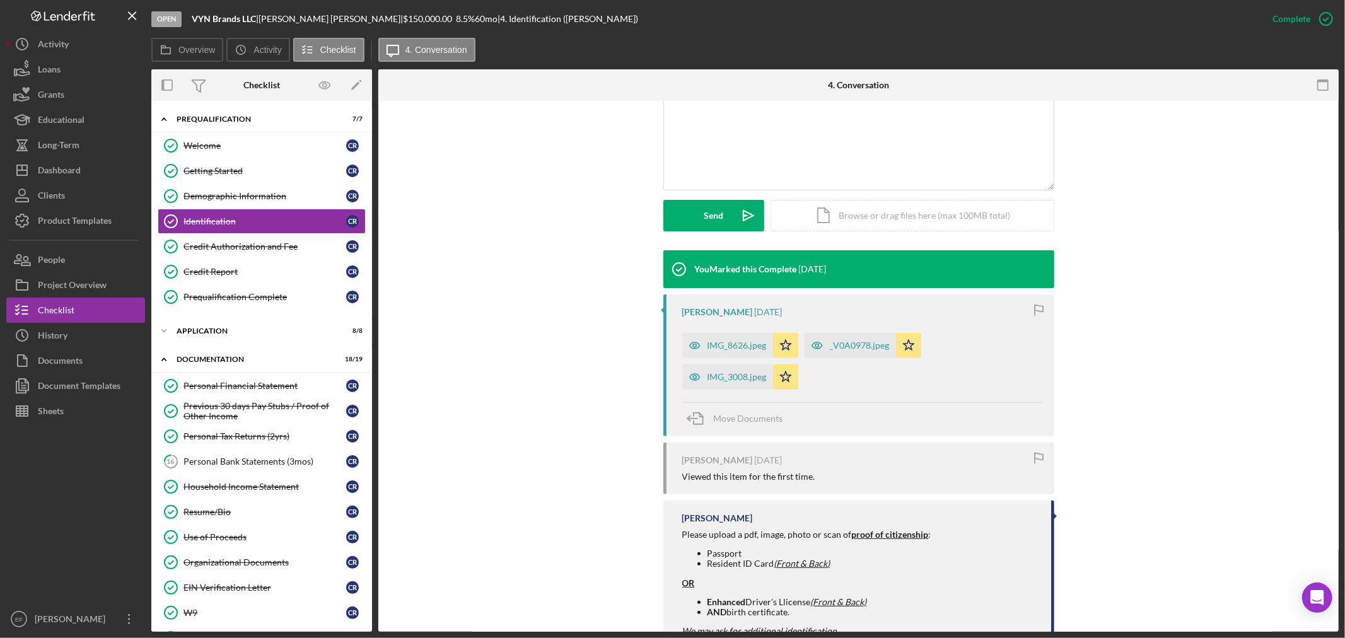
scroll to position [280, 0]
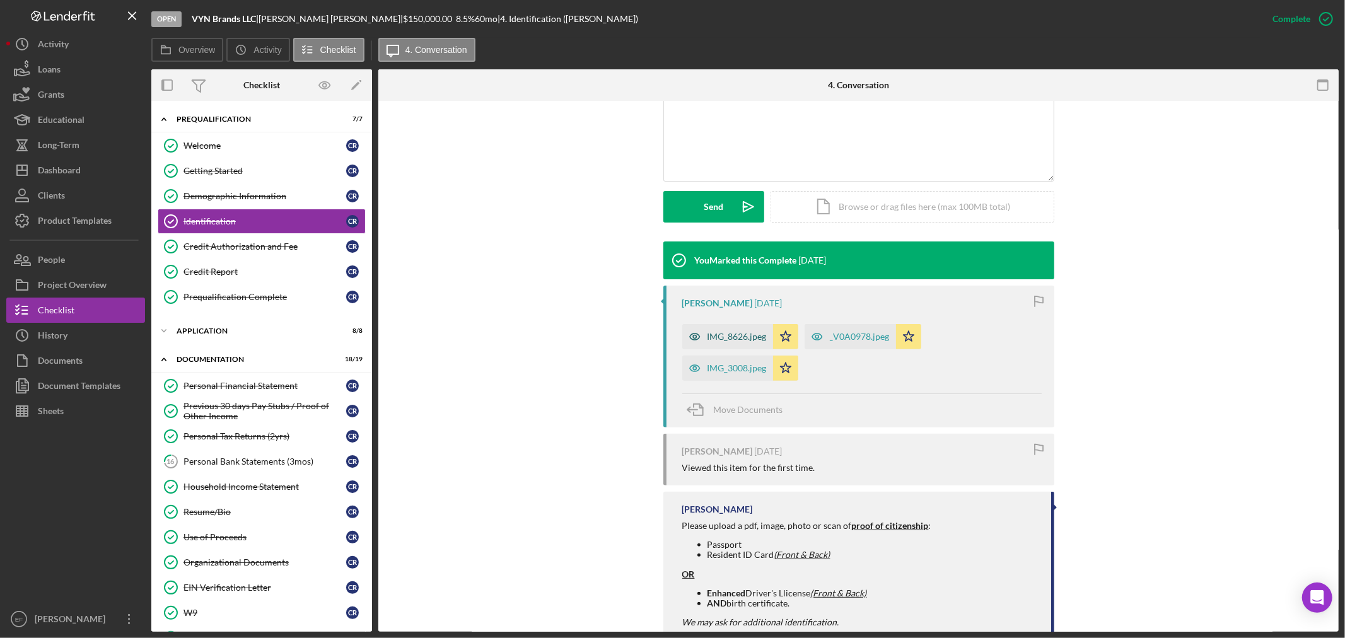
click at [732, 338] on div "IMG_8626.jpeg" at bounding box center [736, 337] width 59 height 10
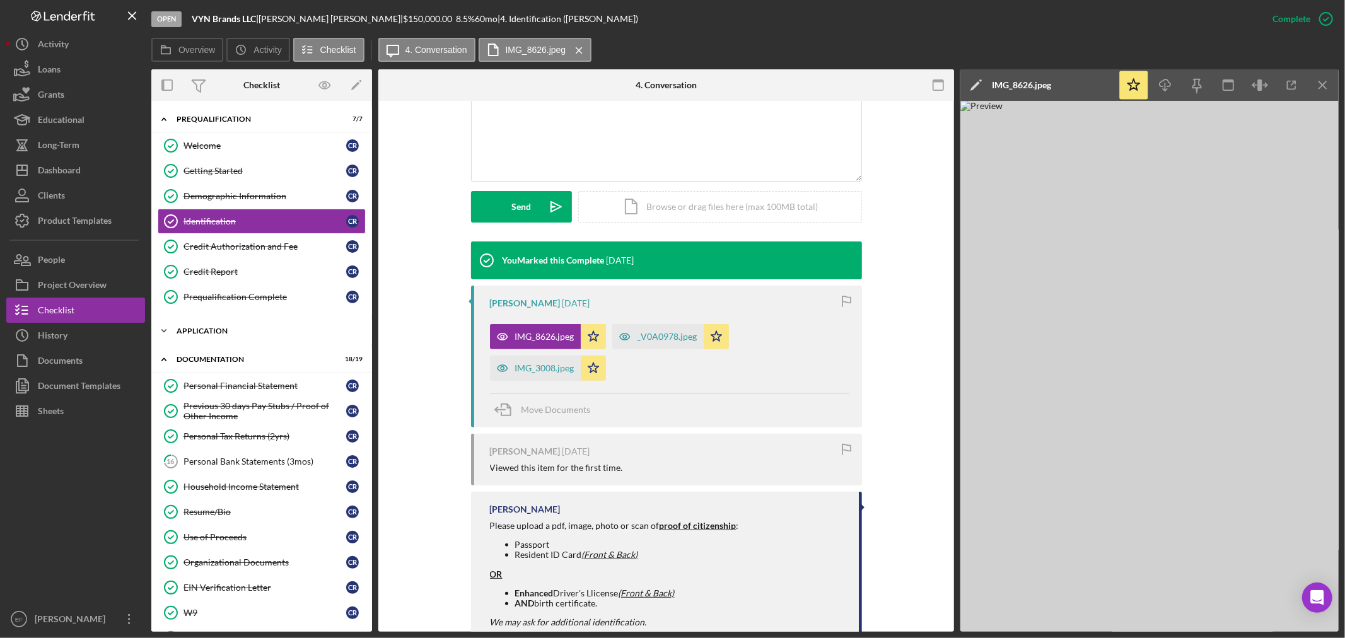
click at [234, 335] on div "Application" at bounding box center [266, 331] width 180 height 8
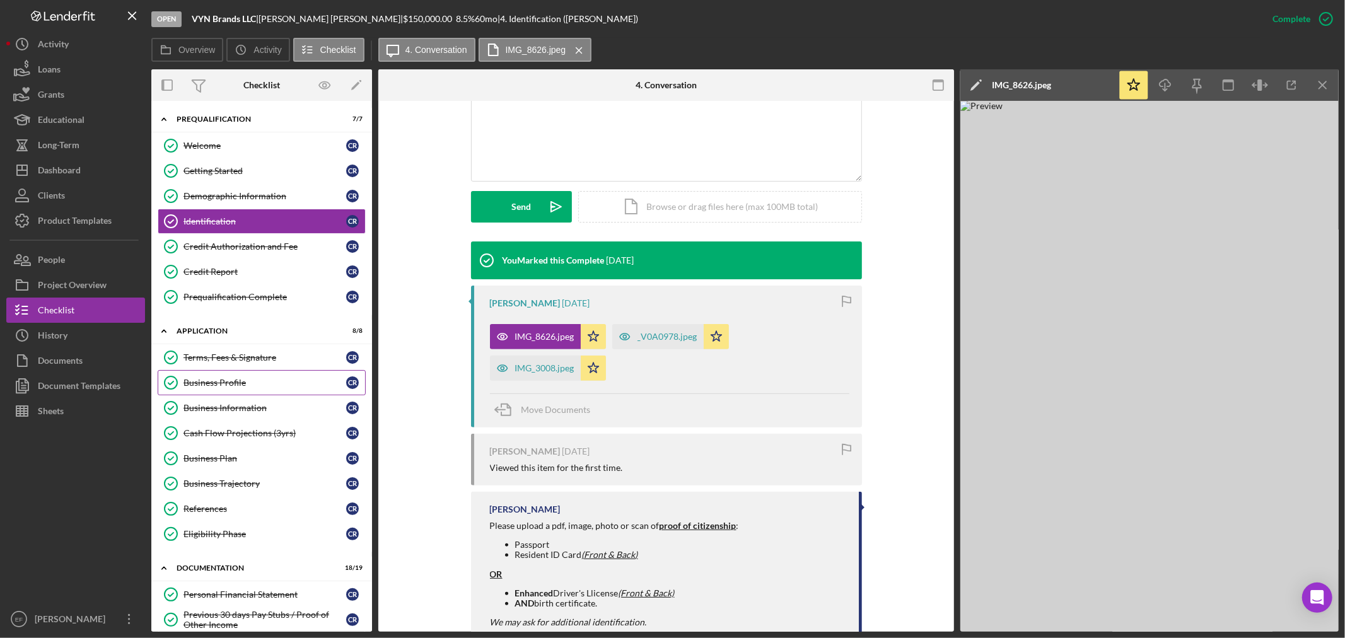
click at [240, 386] on div "Business Profile" at bounding box center [264, 383] width 163 height 10
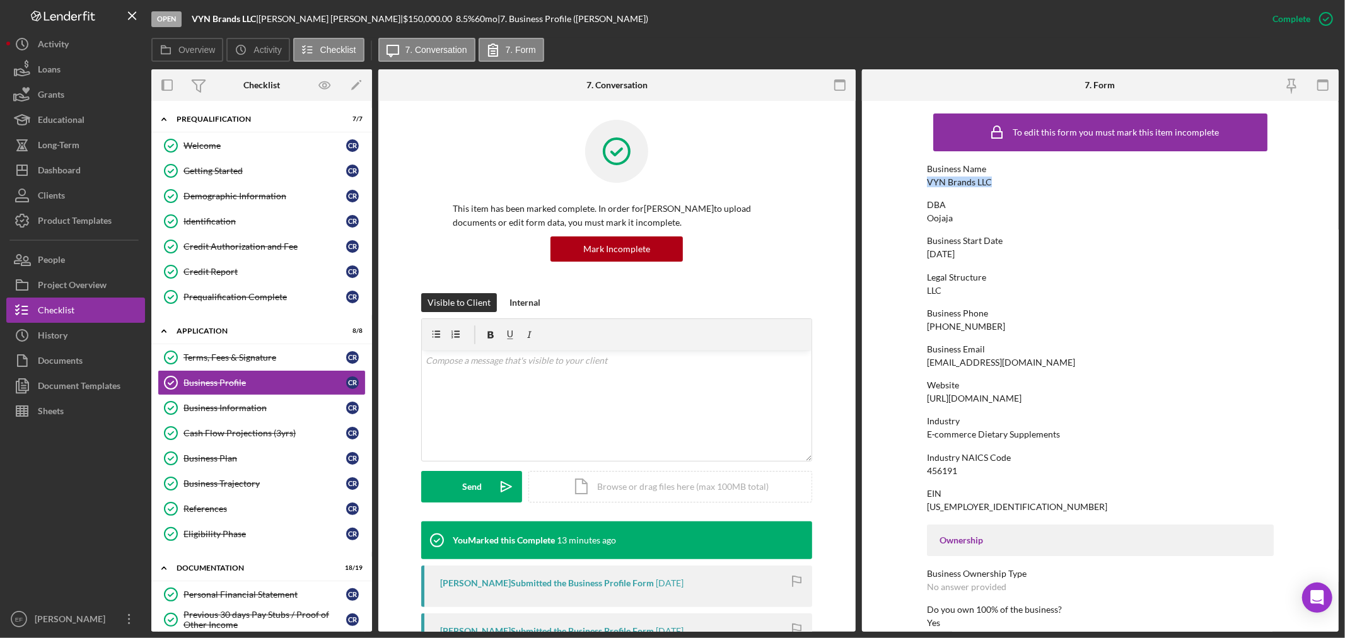
drag, startPoint x: 922, startPoint y: 179, endPoint x: 1000, endPoint y: 184, distance: 77.7
click at [1000, 184] on form "To edit this form you must mark this item incomplete Business Name VYN Brands L…" at bounding box center [1100, 366] width 477 height 531
copy div "VYN Brands LLC"
click at [967, 178] on div "VYN Brands LLC" at bounding box center [959, 182] width 65 height 10
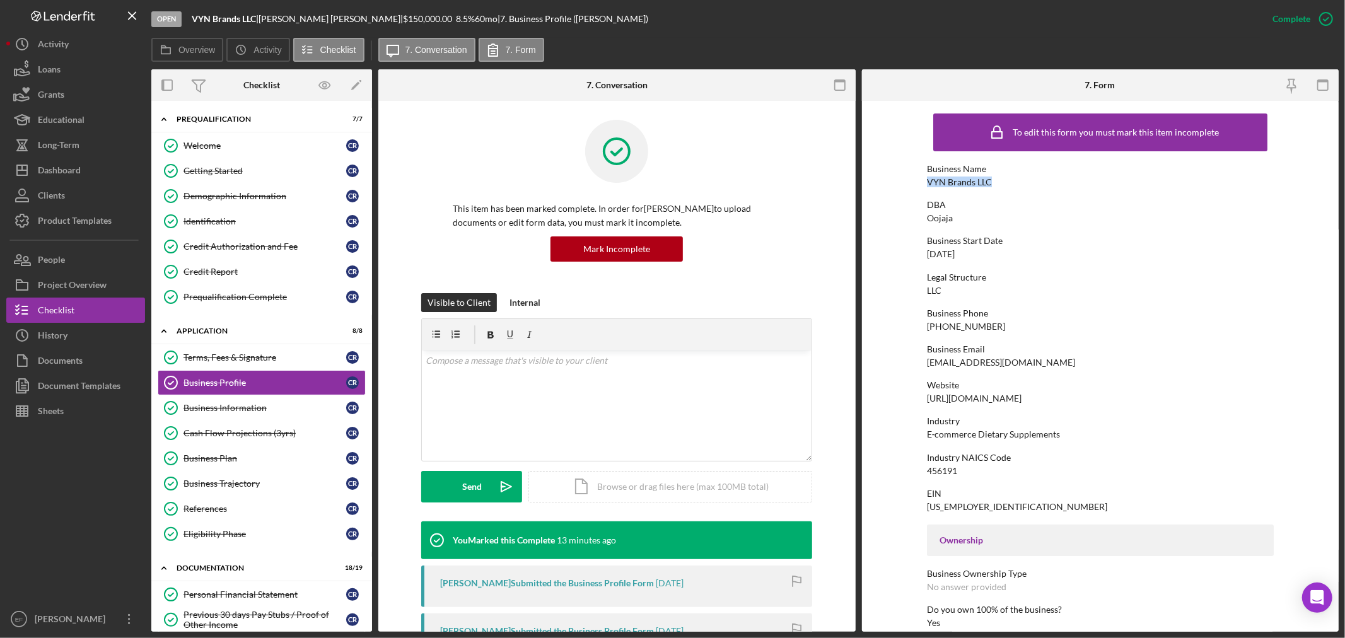
copy div "VYN Brands LLC"
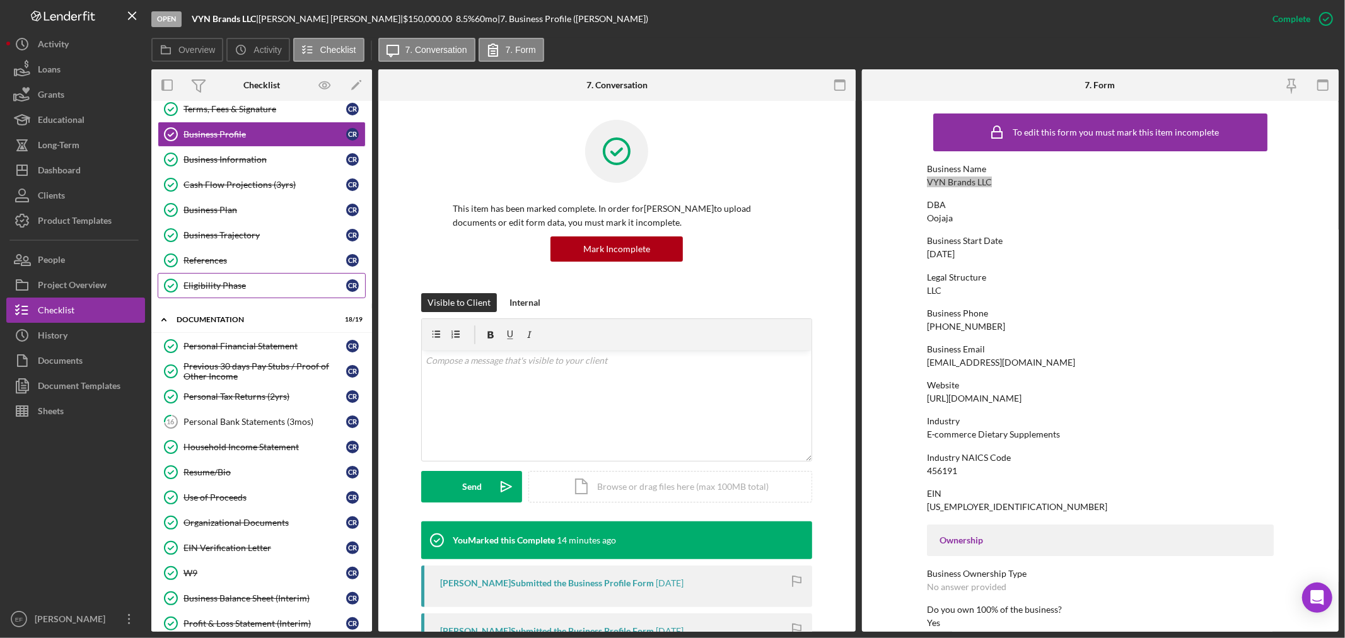
scroll to position [280, 0]
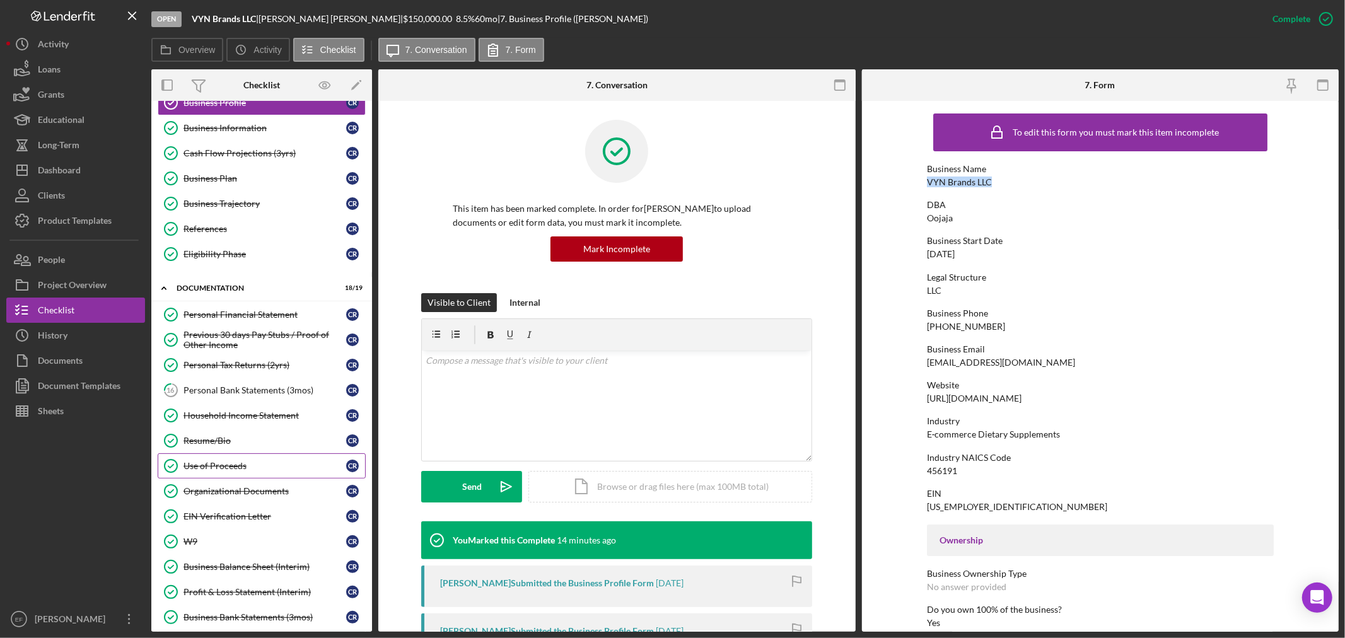
click at [206, 461] on link "Use of Proceeds Use of Proceeds C R" at bounding box center [262, 465] width 208 height 25
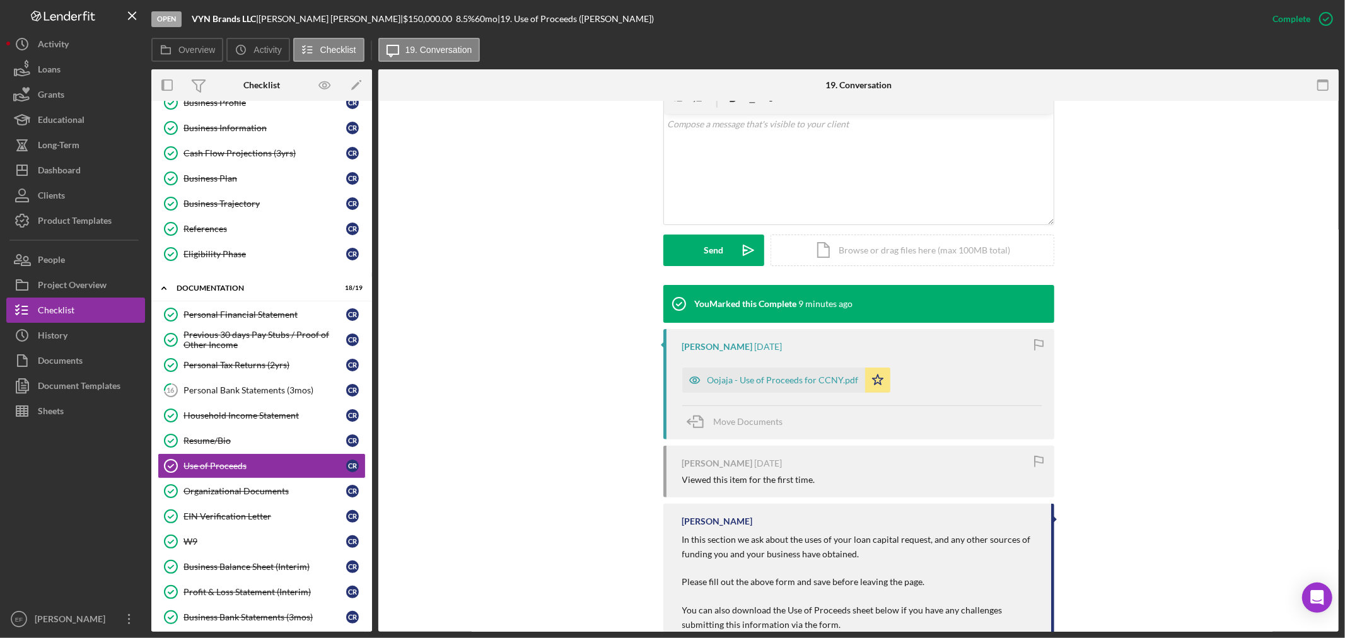
scroll to position [280, 0]
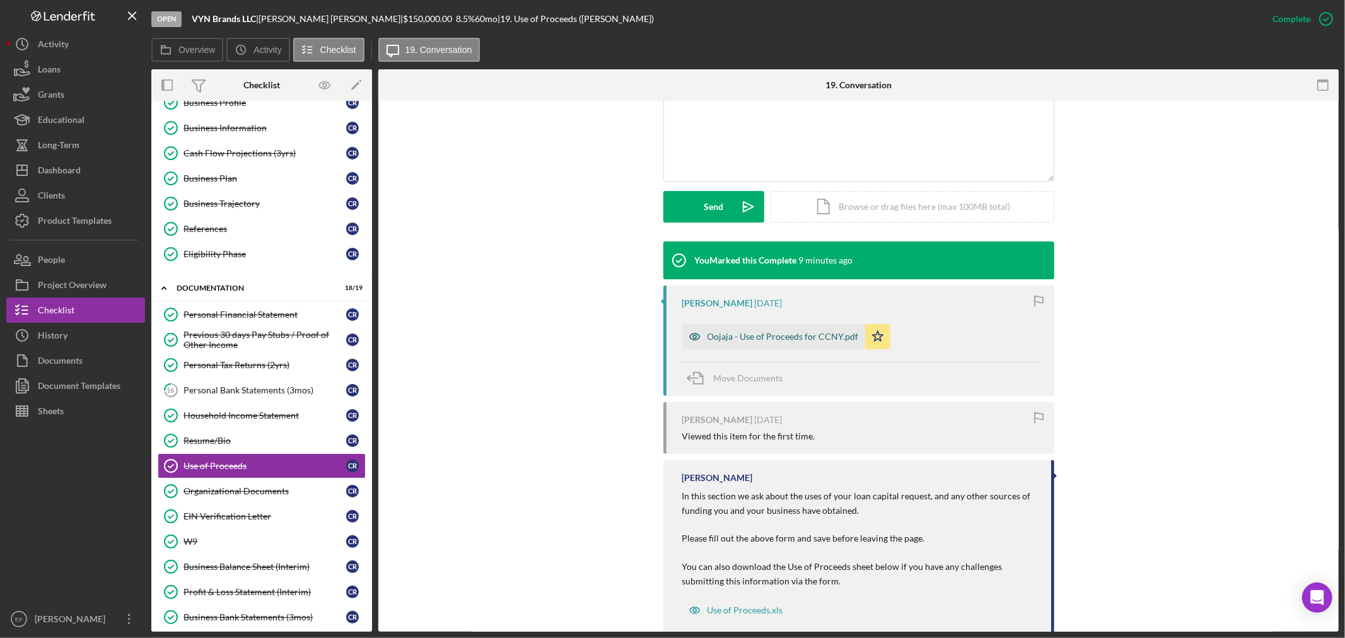
click at [775, 332] on div "Oojaja - Use of Proceeds for CCNY.pdf" at bounding box center [782, 337] width 151 height 10
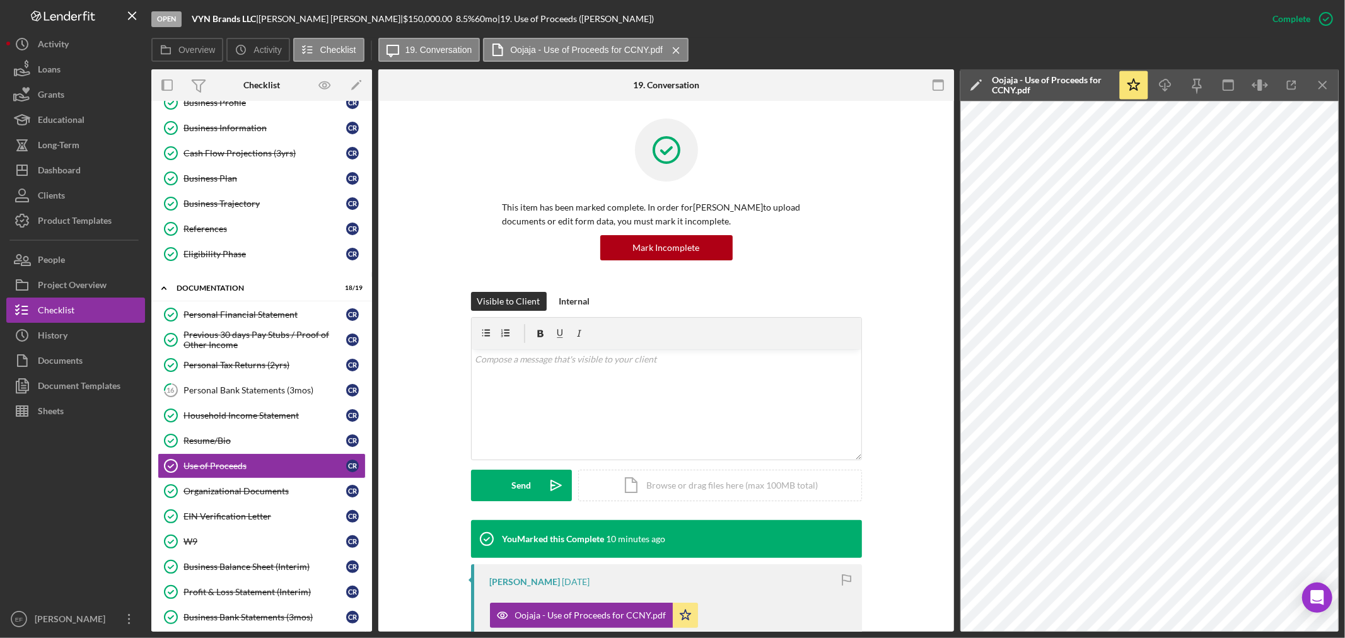
scroll to position [0, 0]
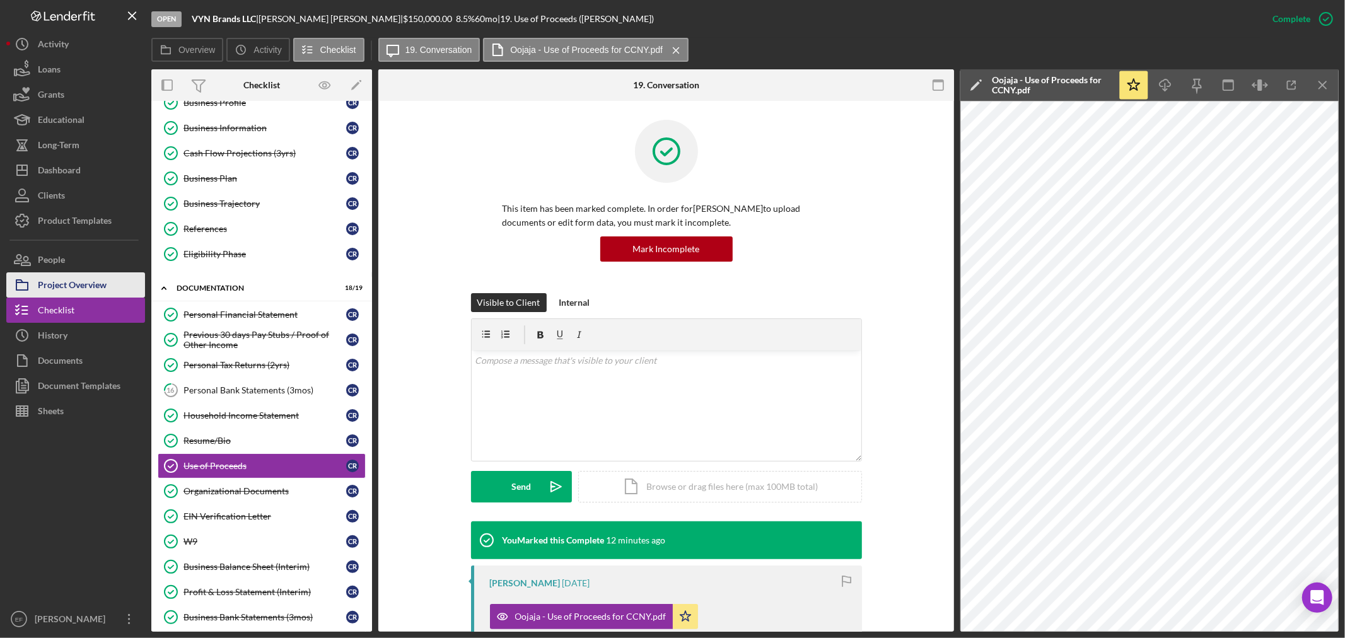
click at [78, 282] on div "Project Overview" at bounding box center [72, 286] width 69 height 28
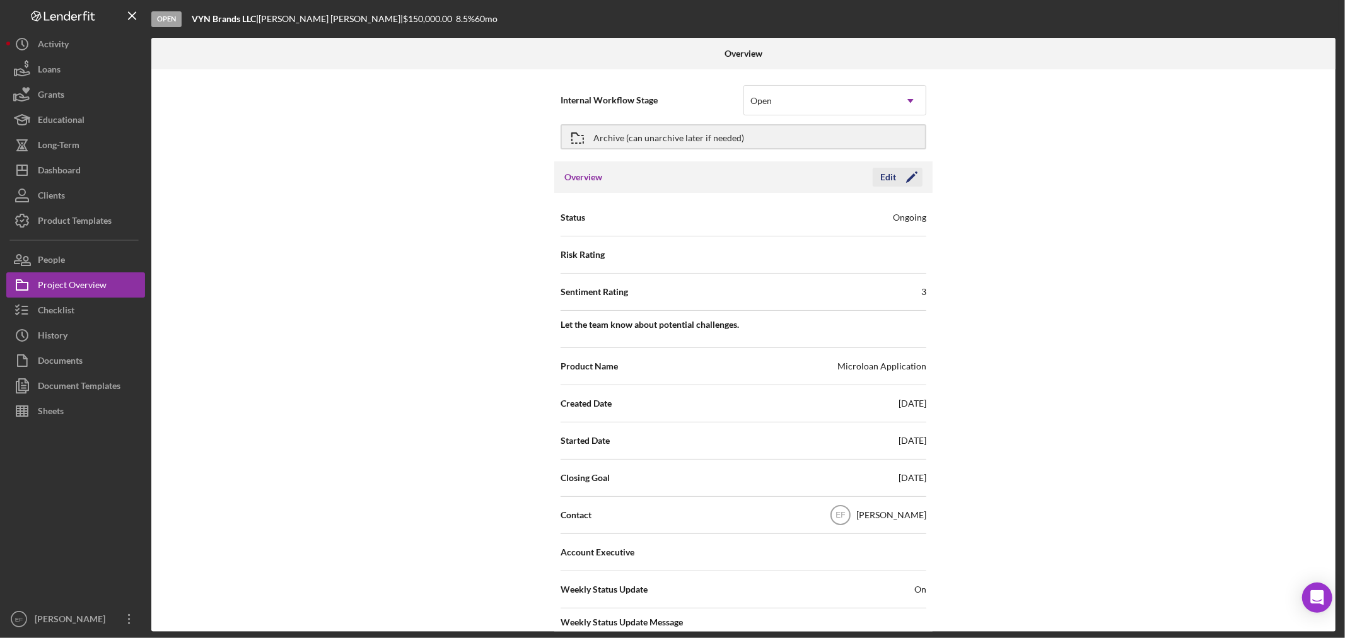
click at [909, 175] on icon "Icon/Edit" at bounding box center [912, 177] width 32 height 32
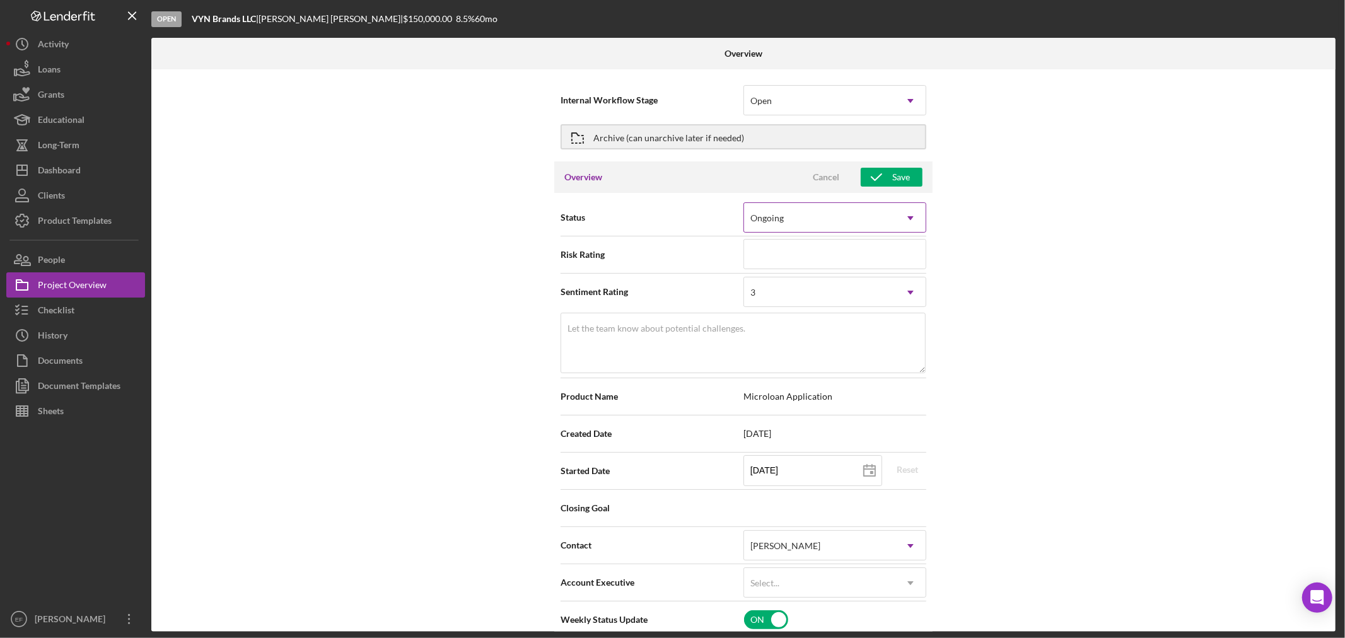
click at [832, 219] on div "Ongoing" at bounding box center [819, 218] width 151 height 29
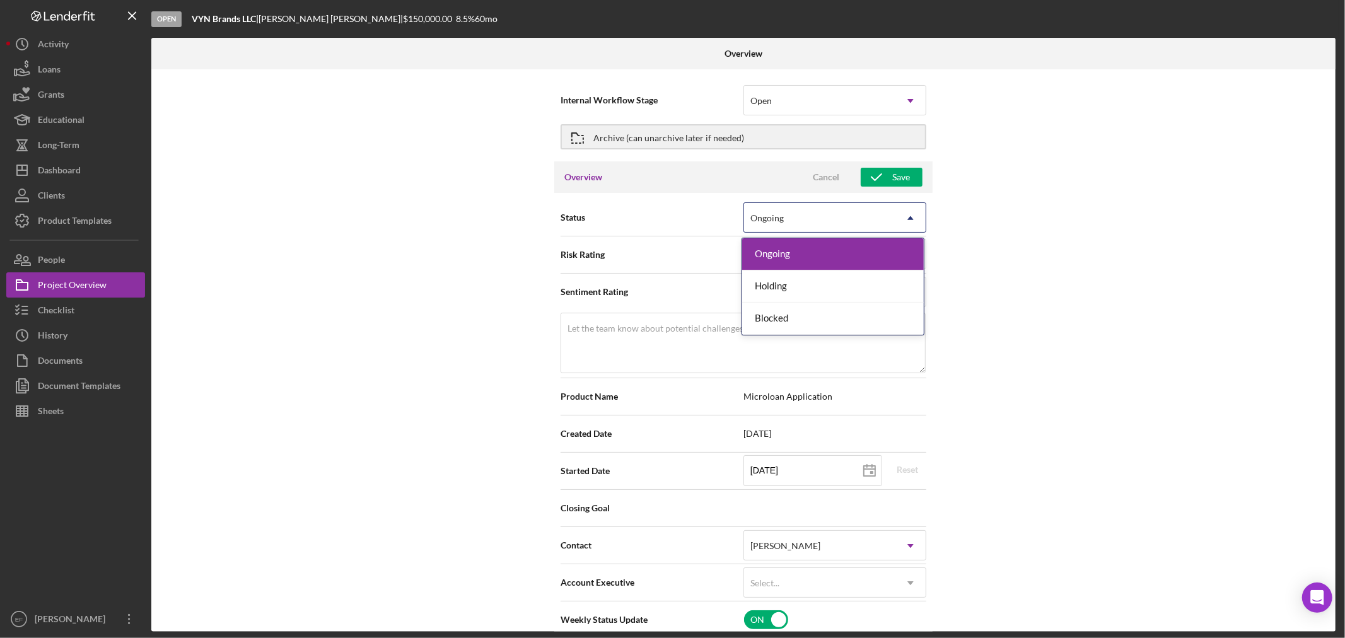
click at [1043, 224] on div "Internal Workflow Stage Open Icon/Dropdown Arrow Archive (can unarchive later i…" at bounding box center [743, 350] width 1184 height 562
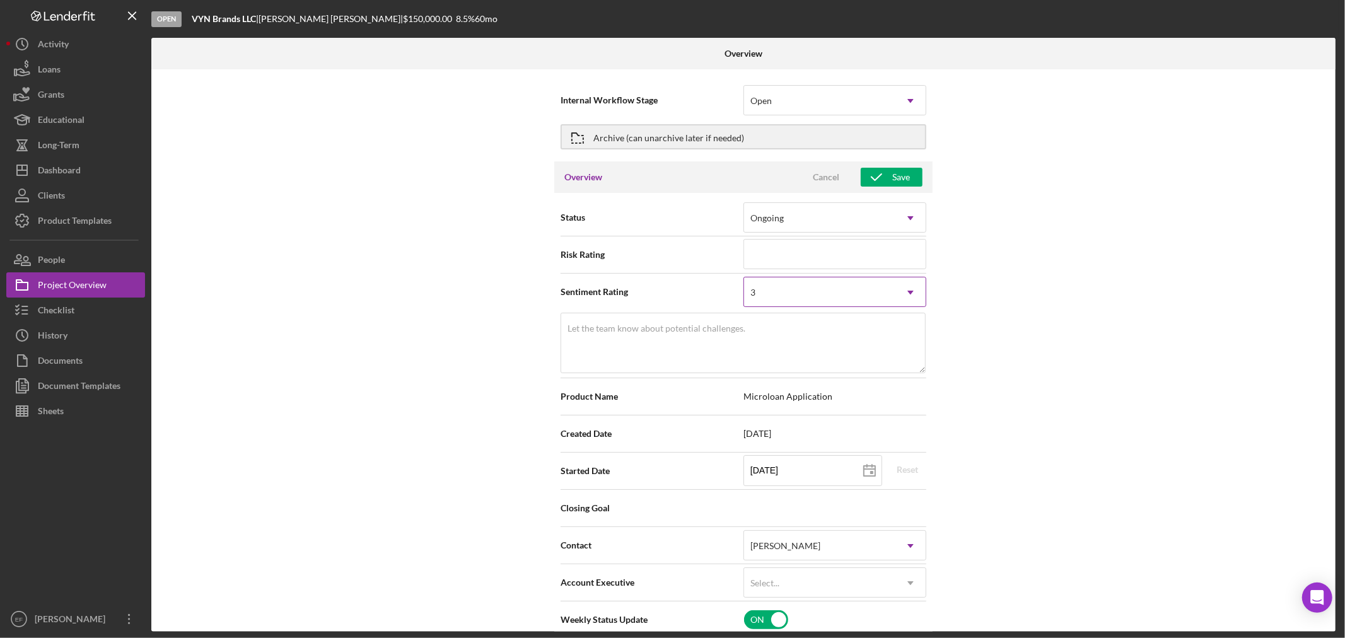
click at [859, 297] on div "3" at bounding box center [819, 292] width 151 height 29
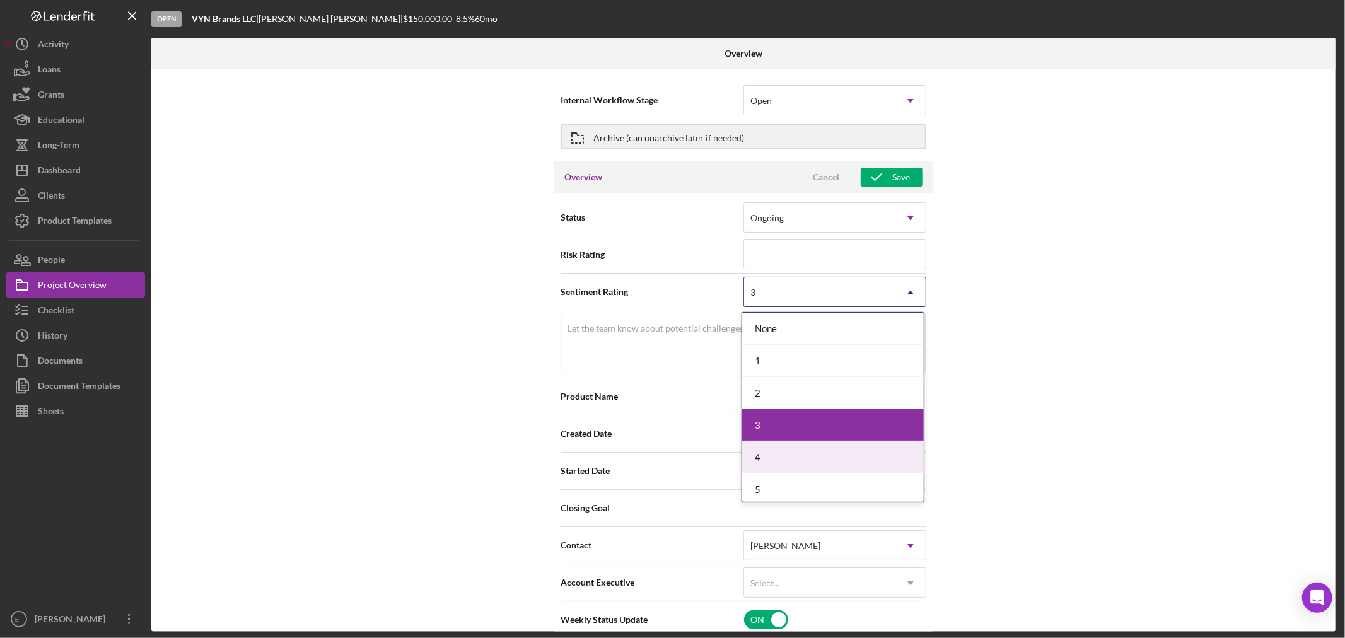
click at [819, 458] on div "4" at bounding box center [833, 457] width 182 height 32
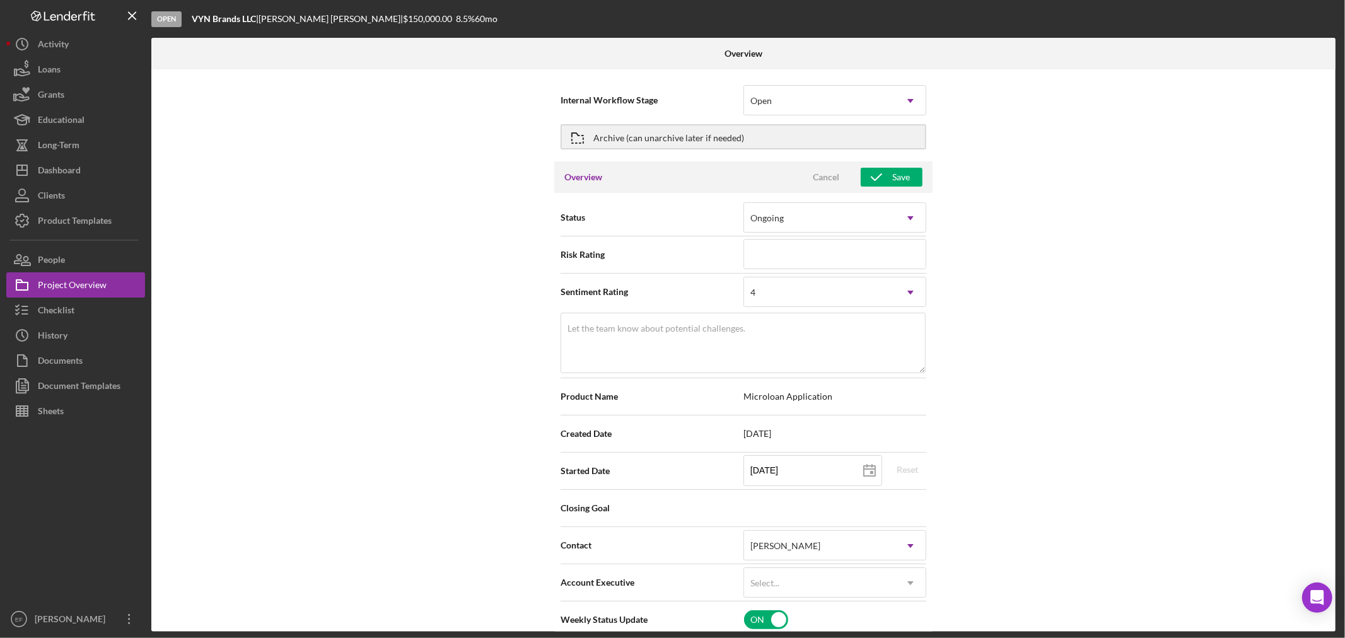
click at [1135, 406] on div "Internal Workflow Stage Open Icon/Dropdown Arrow Archive (can unarchive later i…" at bounding box center [743, 350] width 1184 height 562
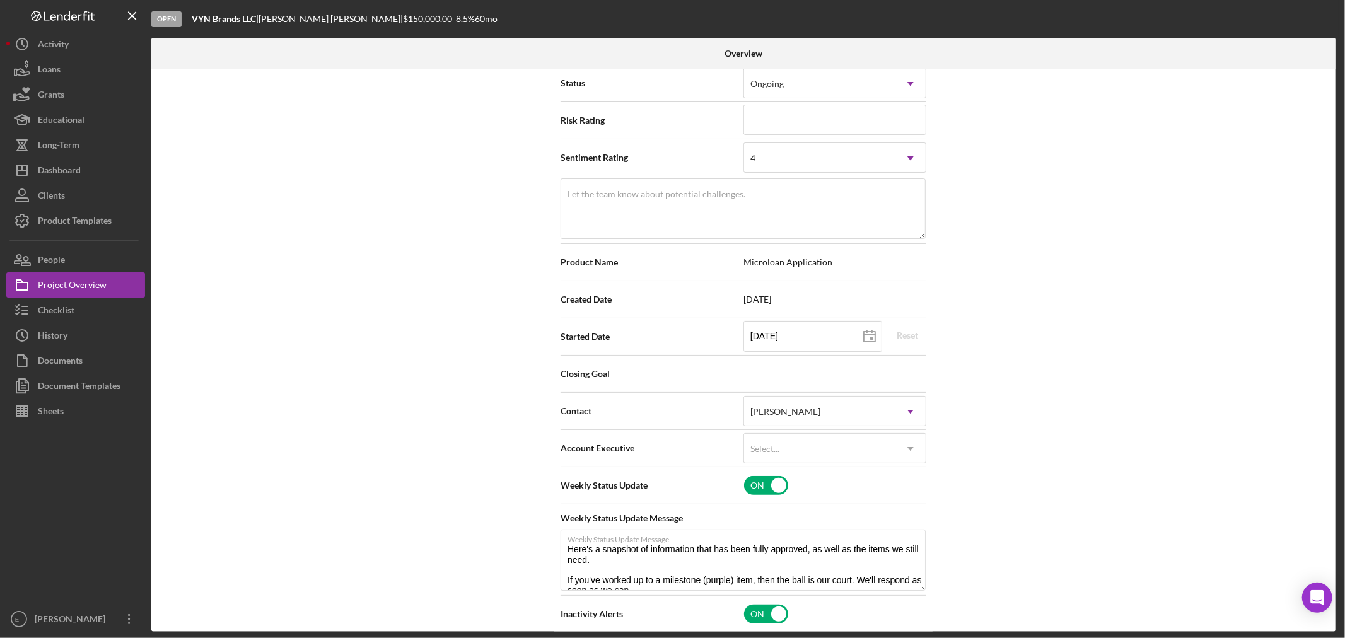
scroll to position [140, 0]
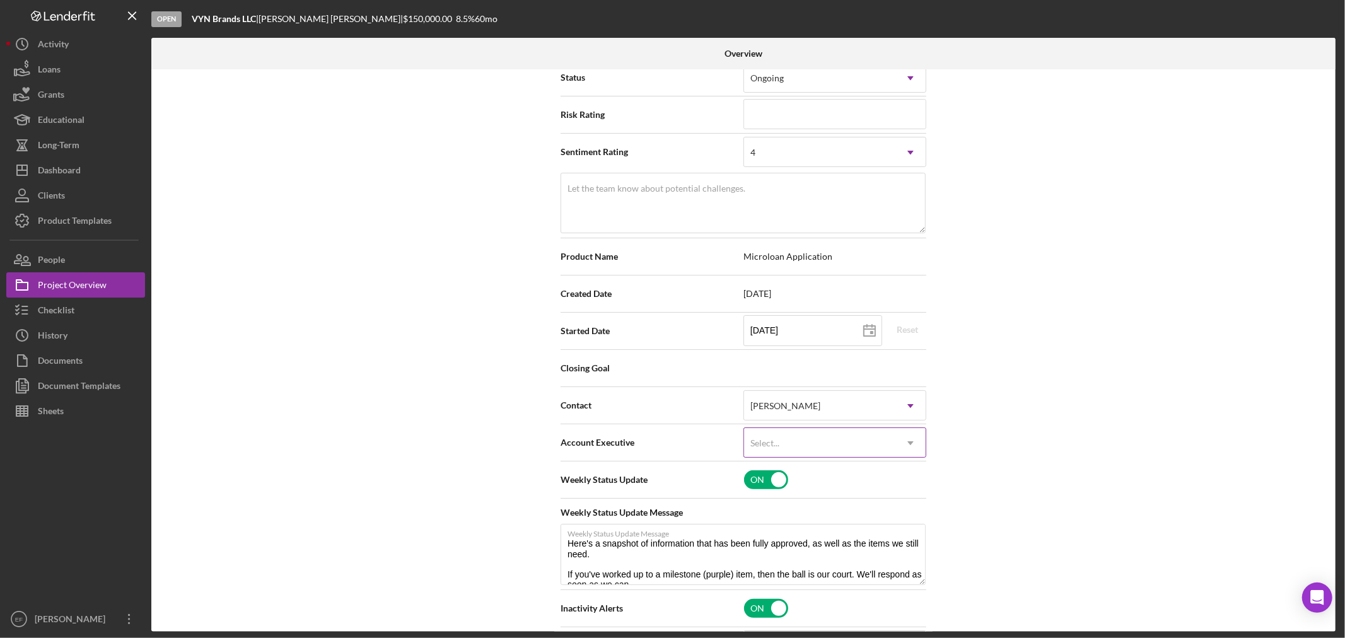
click at [805, 445] on div "Select..." at bounding box center [819, 443] width 151 height 29
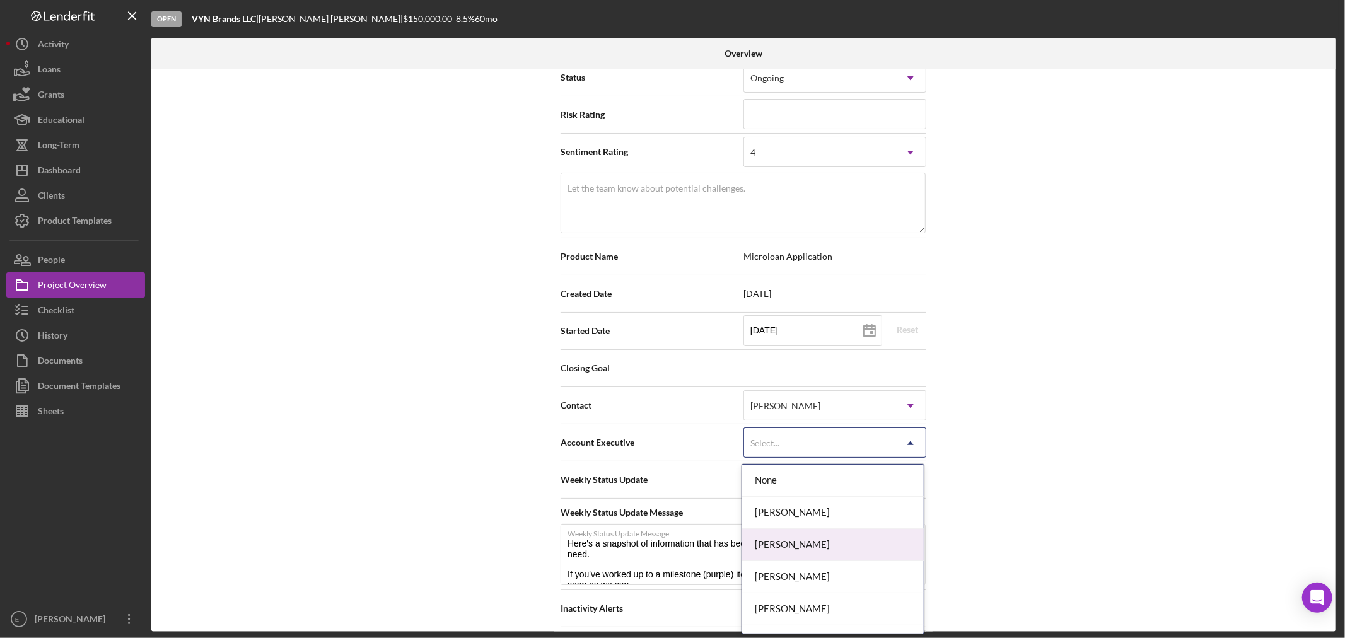
drag, startPoint x: 797, startPoint y: 512, endPoint x: 988, endPoint y: 528, distance: 191.1
click at [988, 528] on body "Open VYN Brands LLC | [PERSON_NAME] | $150,000.00 8.5 % 60 mo Overview Internal…" at bounding box center [672, 319] width 1345 height 638
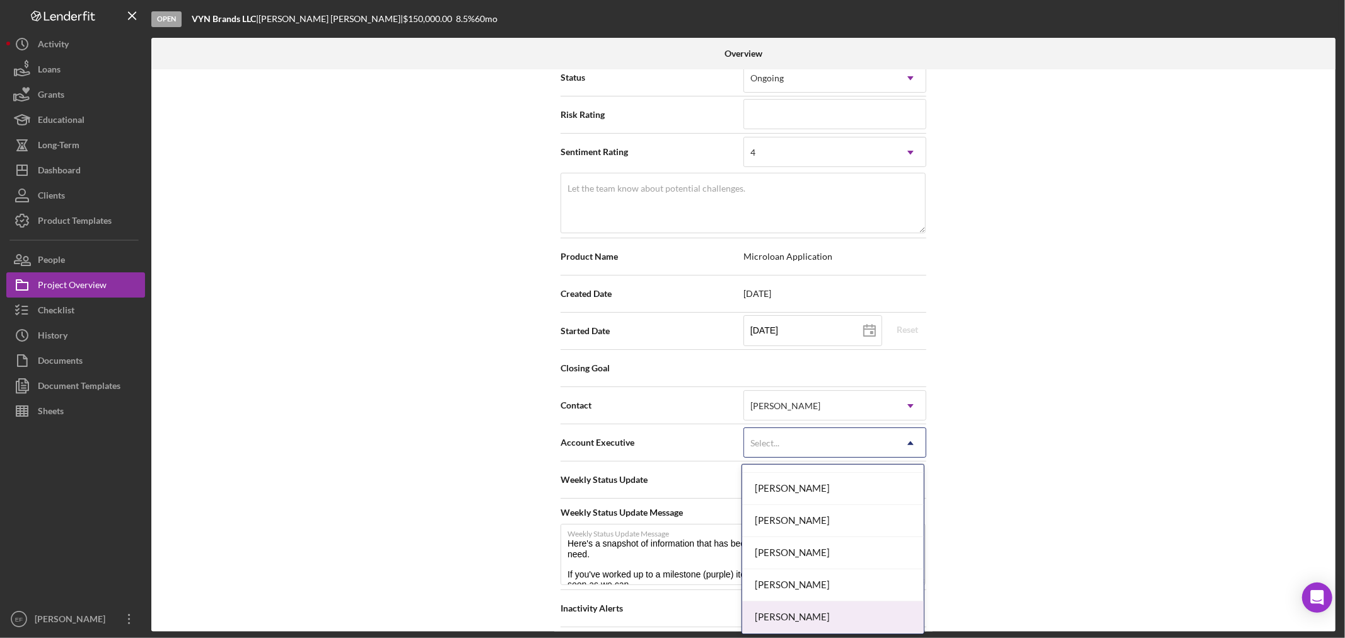
drag, startPoint x: 787, startPoint y: 611, endPoint x: 772, endPoint y: 464, distance: 148.2
click at [789, 609] on div "[PERSON_NAME]" at bounding box center [833, 617] width 182 height 32
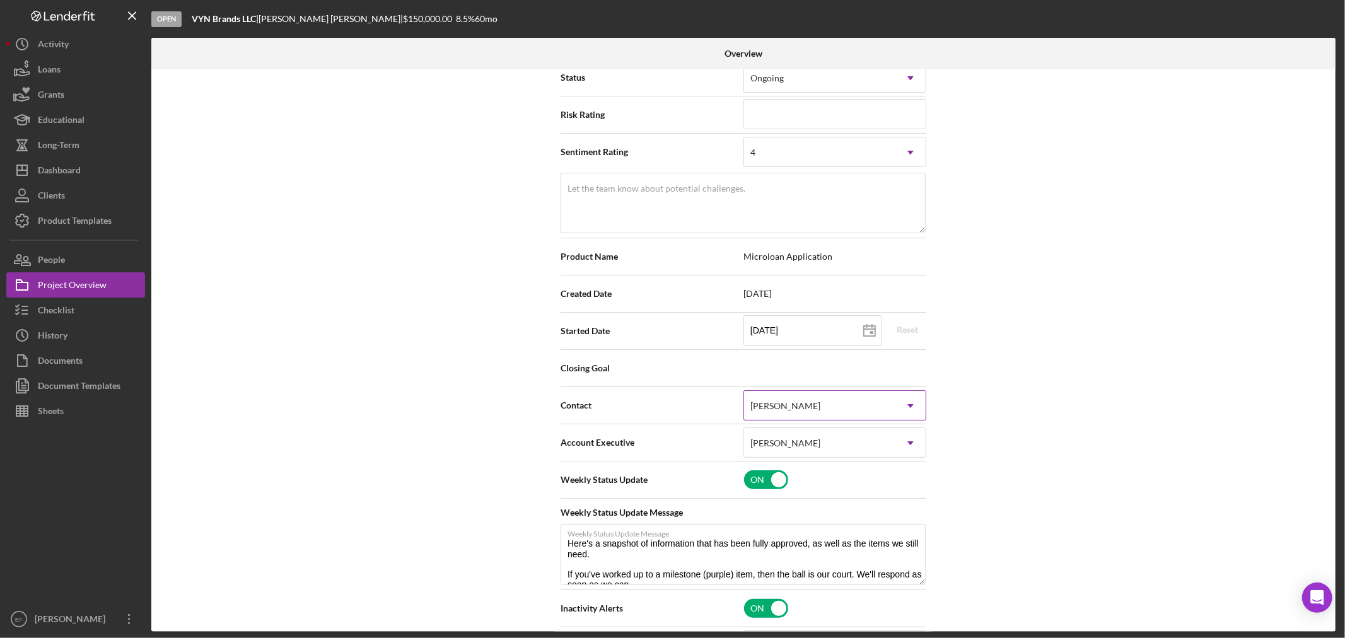
click at [767, 407] on div "[PERSON_NAME]" at bounding box center [785, 406] width 70 height 10
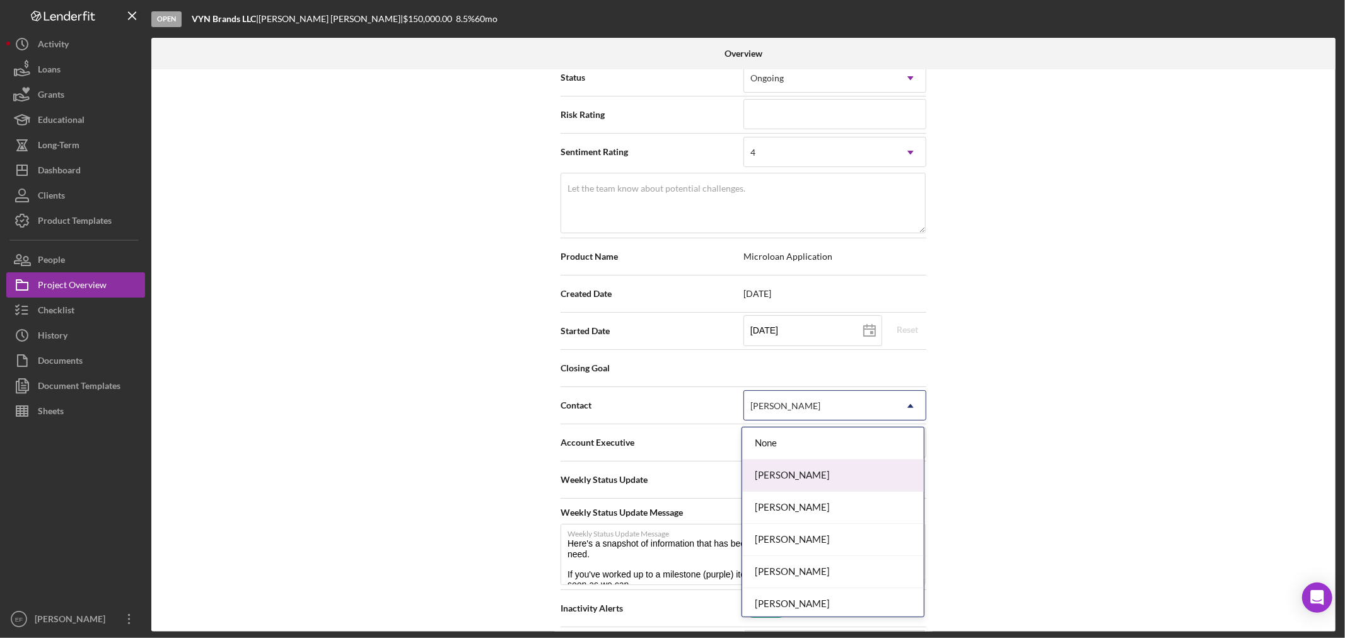
click at [776, 477] on div "[PERSON_NAME]" at bounding box center [833, 476] width 182 height 32
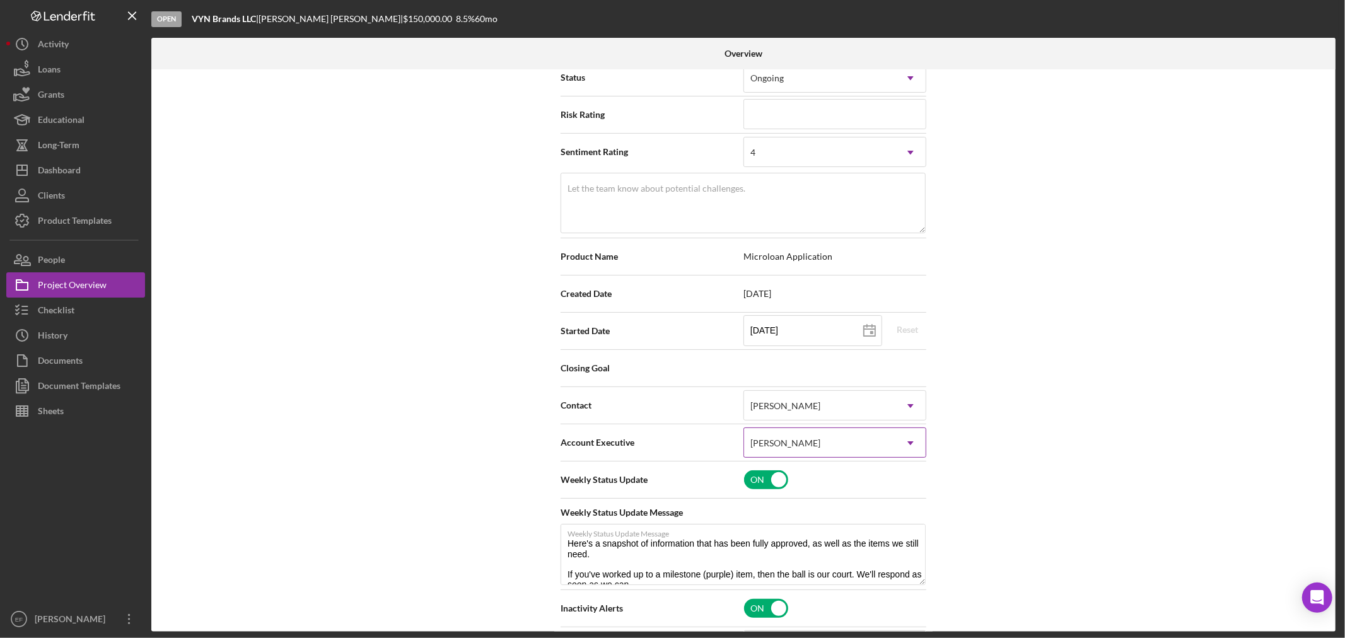
type textarea "Here's a snapshot of information that has been fully approved, as well as the i…"
click at [1040, 407] on div "Internal Workflow Stage Open Icon/Dropdown Arrow Archive (can unarchive later i…" at bounding box center [743, 350] width 1184 height 562
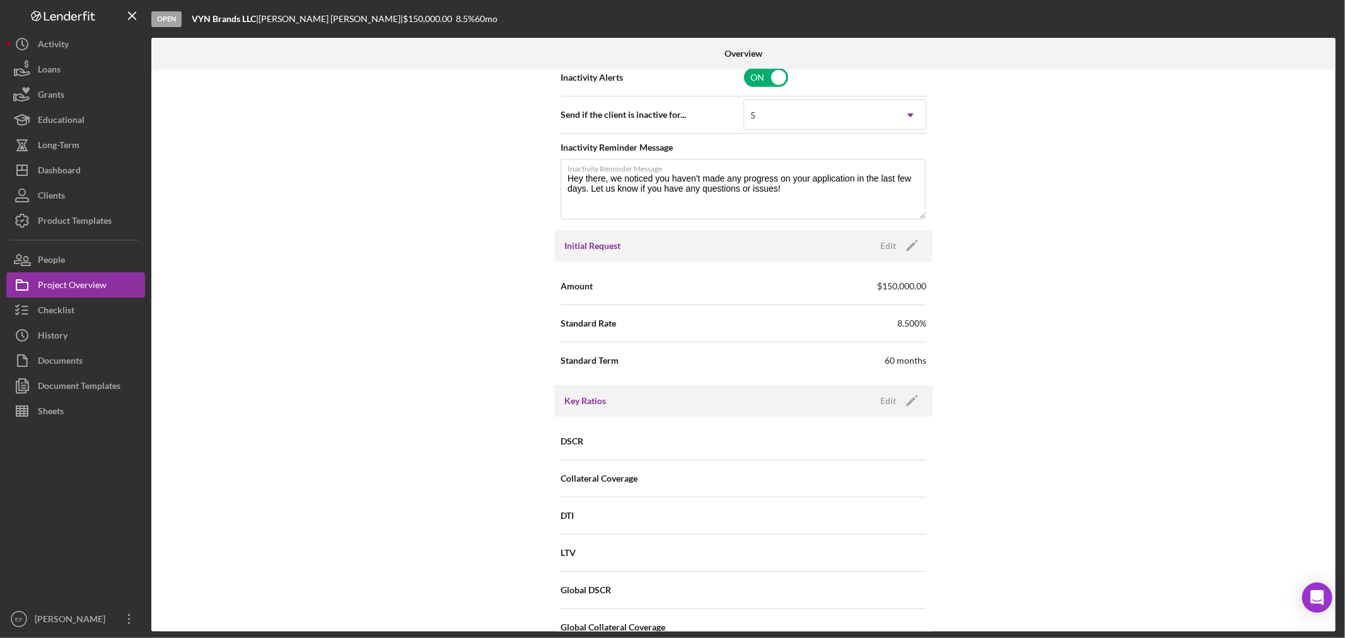
scroll to position [700, 0]
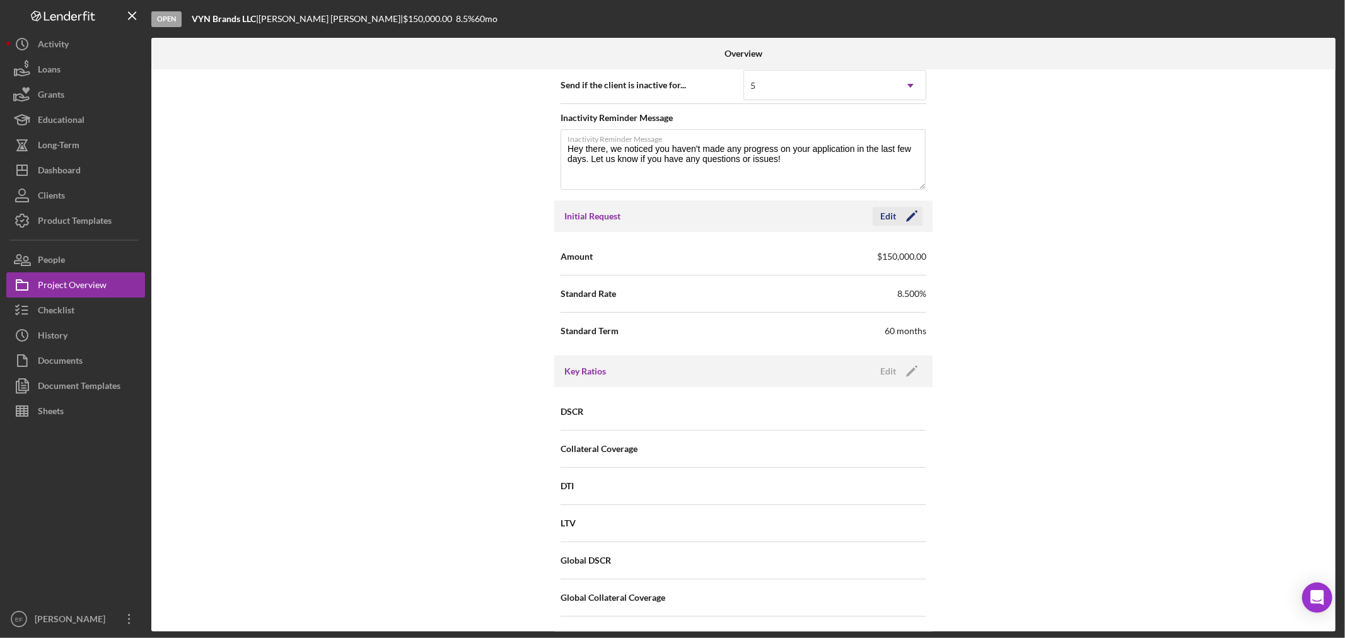
click at [908, 216] on icon "Icon/Edit" at bounding box center [912, 216] width 32 height 32
drag, startPoint x: 797, startPoint y: 291, endPoint x: 658, endPoint y: 292, distance: 138.7
click at [658, 292] on div "Standard Rate 8.500%" at bounding box center [743, 294] width 366 height 32
type input "13.500%"
drag, startPoint x: 839, startPoint y: 330, endPoint x: 616, endPoint y: 330, distance: 223.1
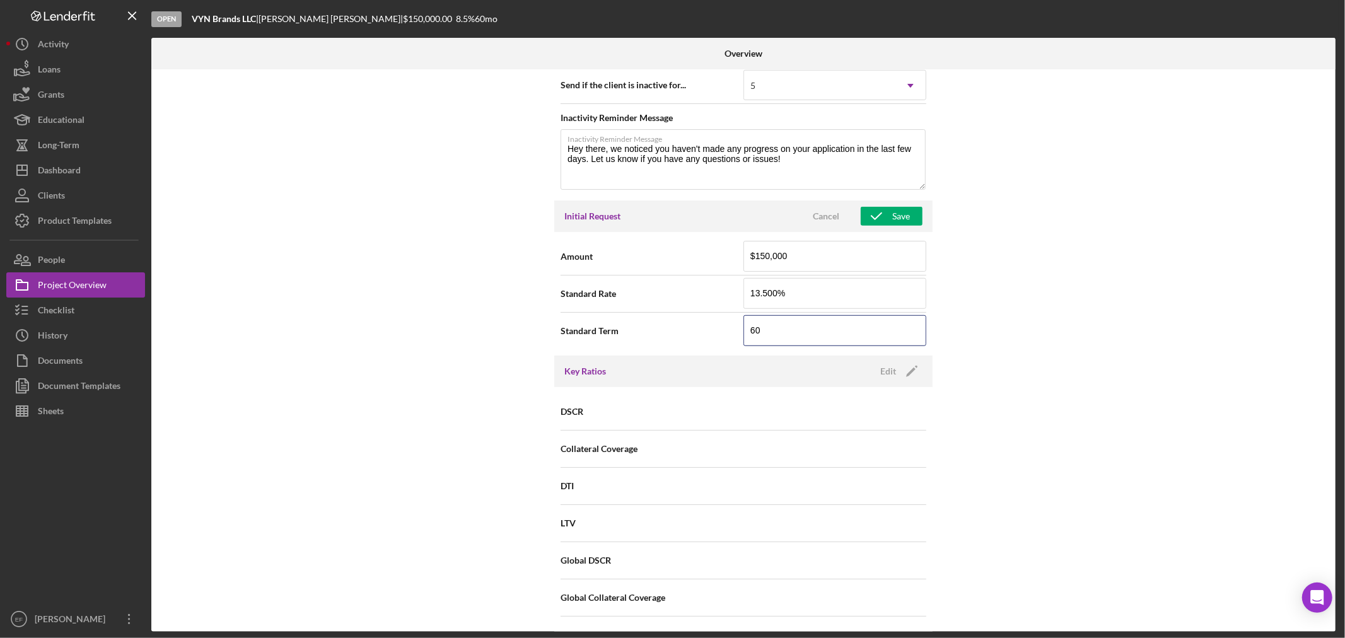
click at [618, 331] on div "Standard Term 60" at bounding box center [743, 331] width 366 height 32
type input "120"
click at [1039, 318] on div "Internal Workflow Stage Open Icon/Dropdown Arrow Archive (can unarchive later i…" at bounding box center [743, 350] width 1184 height 562
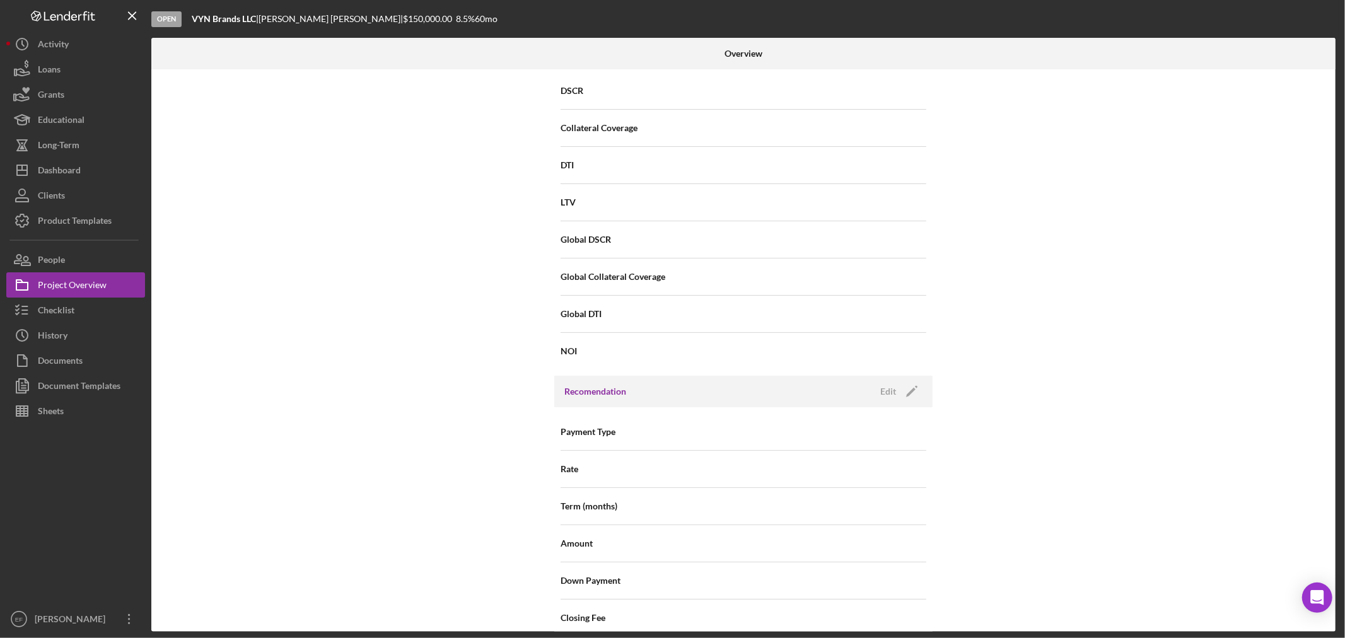
scroll to position [1050, 0]
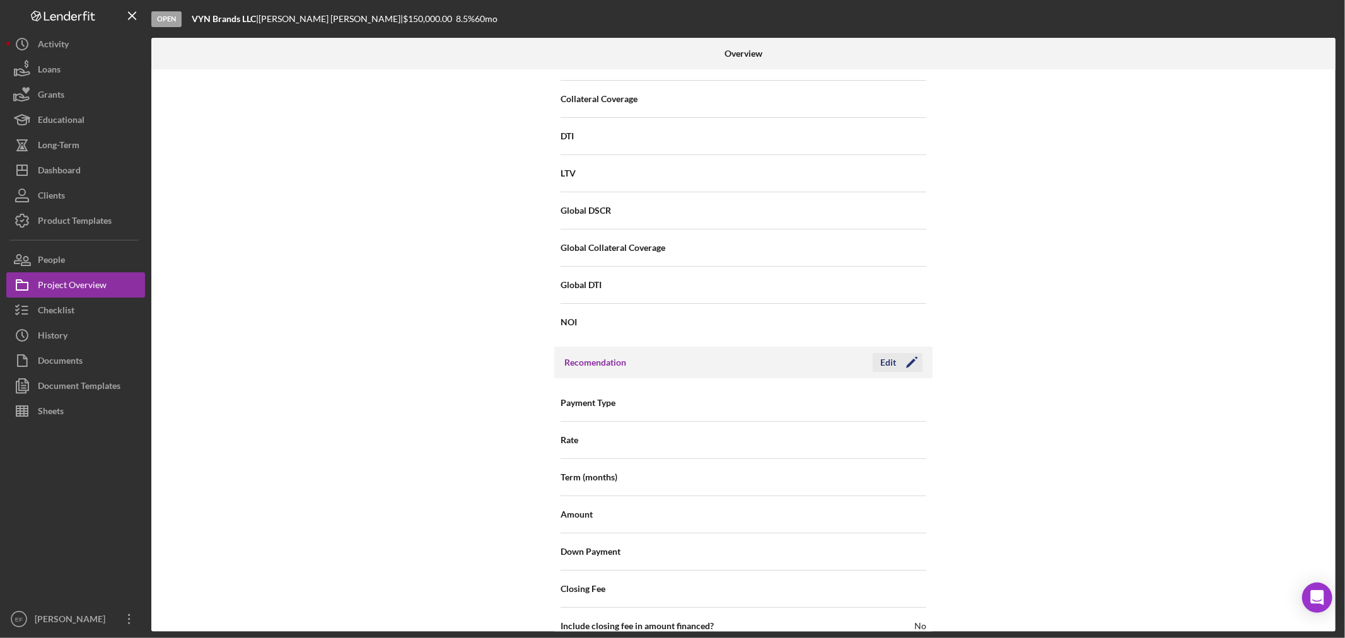
click at [906, 360] on icon "Icon/Edit" at bounding box center [912, 363] width 32 height 32
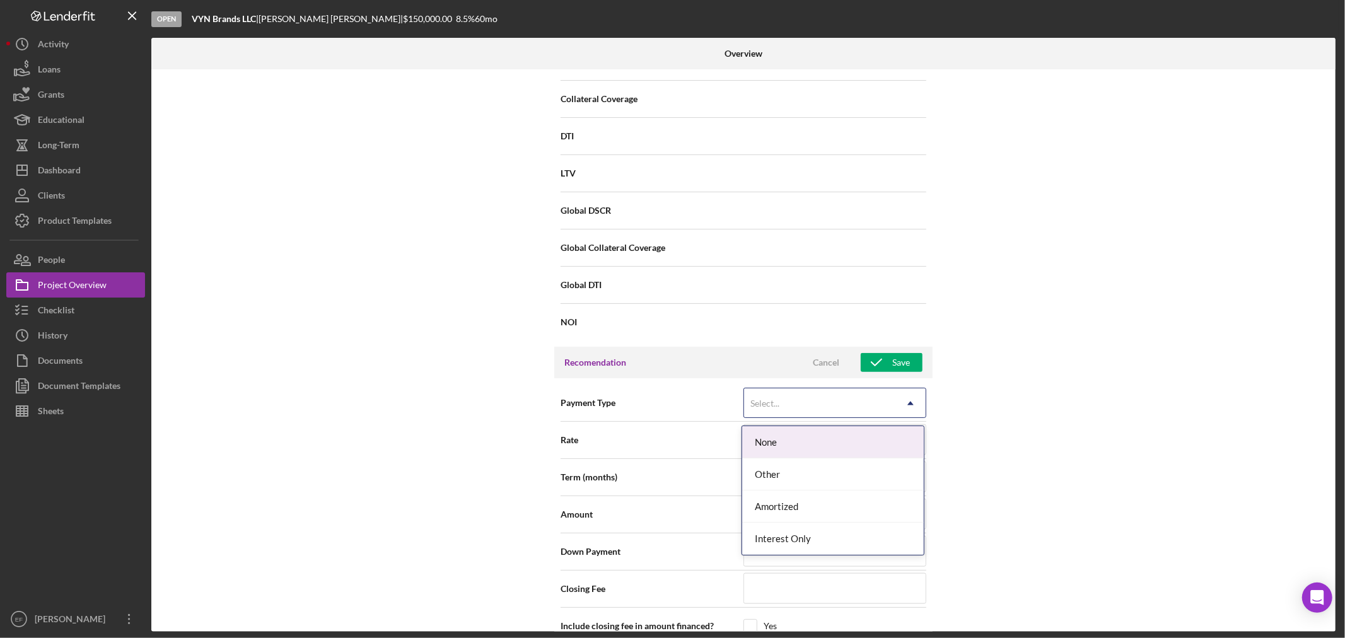
click at [828, 400] on div "Select..." at bounding box center [819, 403] width 151 height 29
click at [790, 504] on div "Amortized" at bounding box center [833, 506] width 182 height 32
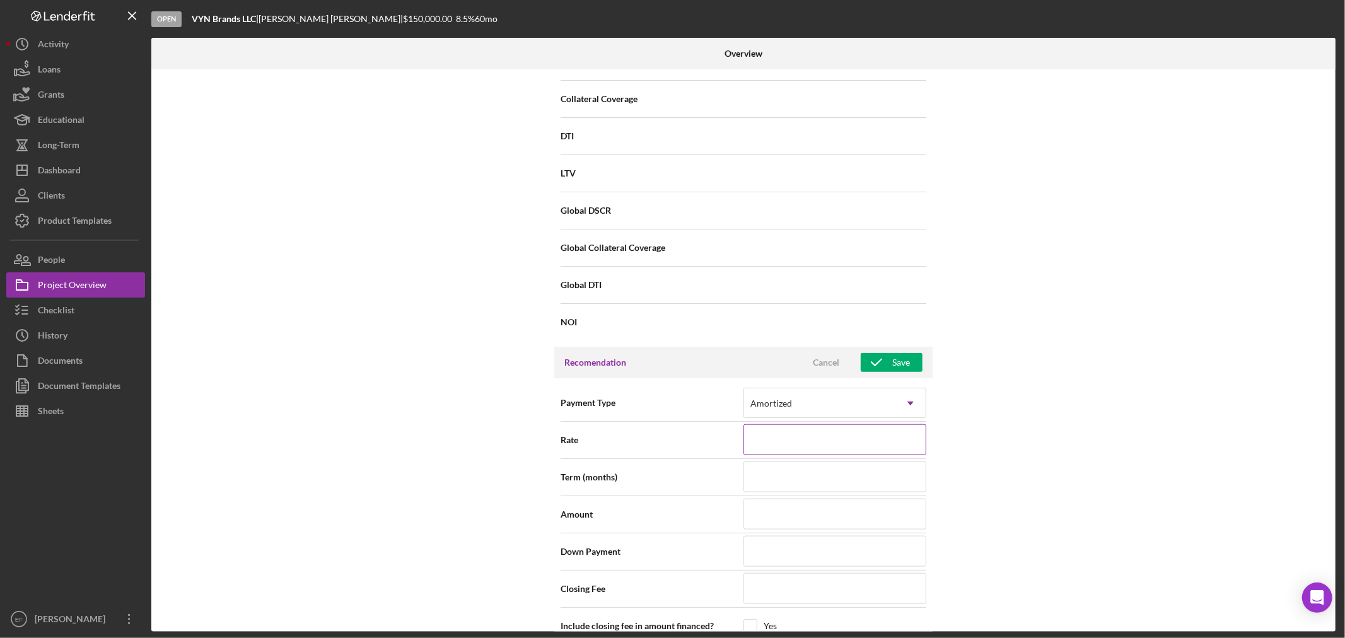
click at [841, 438] on input at bounding box center [834, 439] width 183 height 30
type input "13.500%"
click at [729, 470] on div "Term (months)" at bounding box center [743, 477] width 366 height 32
click at [767, 478] on input at bounding box center [834, 476] width 183 height 30
type input "120"
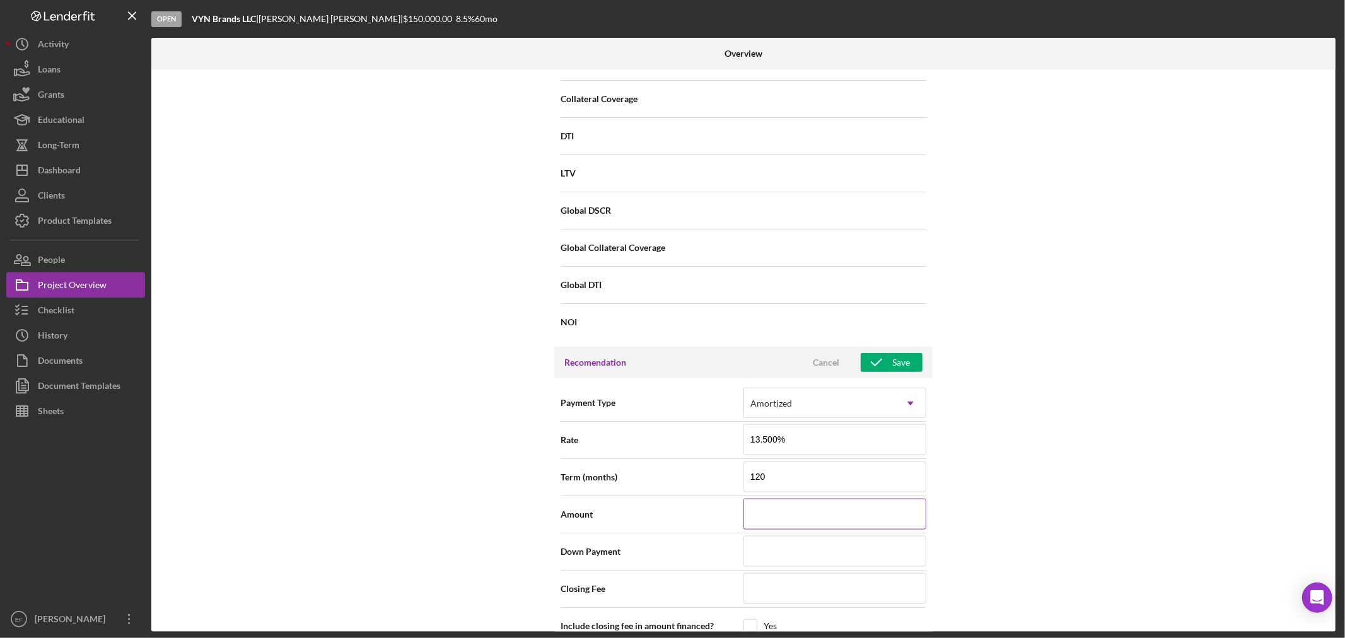
click at [773, 519] on input at bounding box center [834, 514] width 183 height 30
type input "$15,000,000"
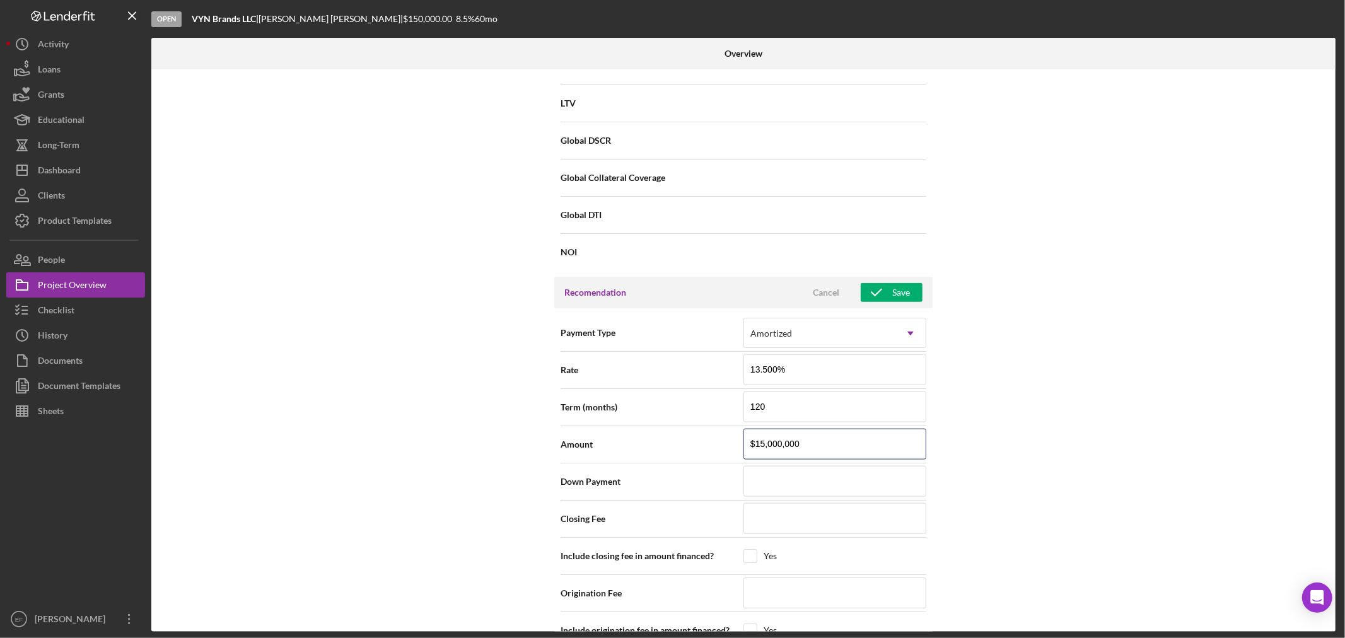
scroll to position [1190, 0]
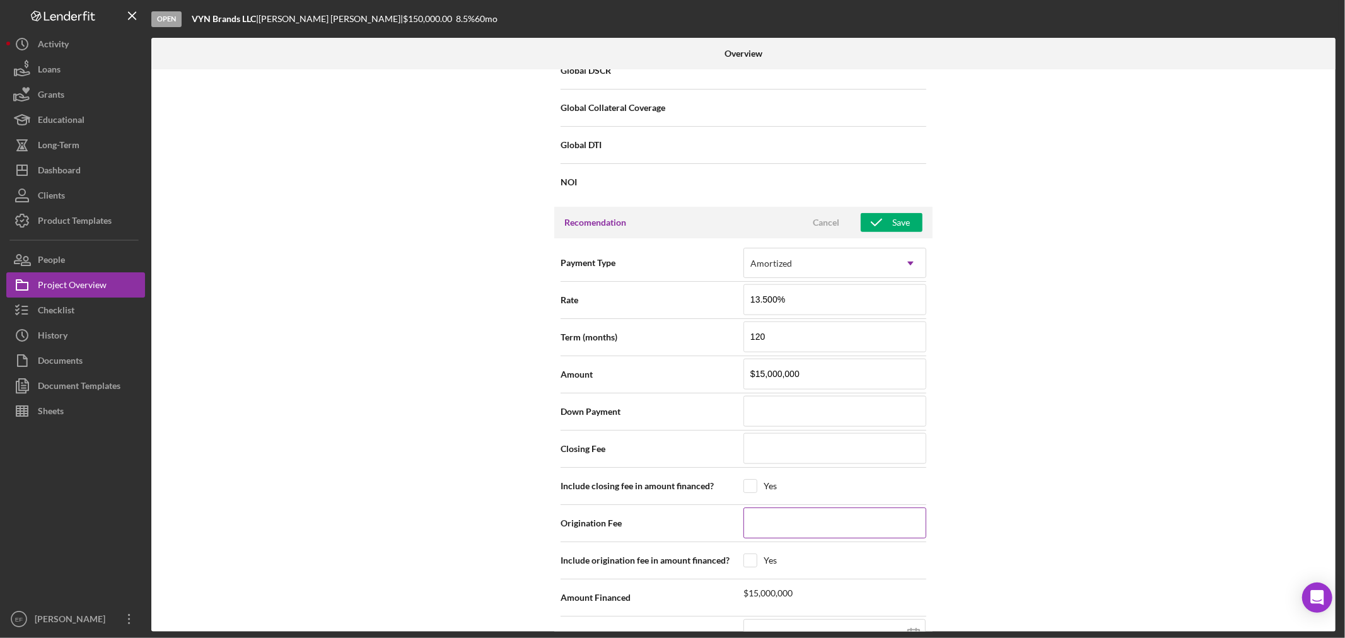
click at [763, 526] on input at bounding box center [834, 522] width 183 height 30
type input "$2"
click at [747, 565] on input "checkbox" at bounding box center [750, 560] width 13 height 13
checkbox input "true"
click at [777, 526] on input at bounding box center [834, 522] width 183 height 30
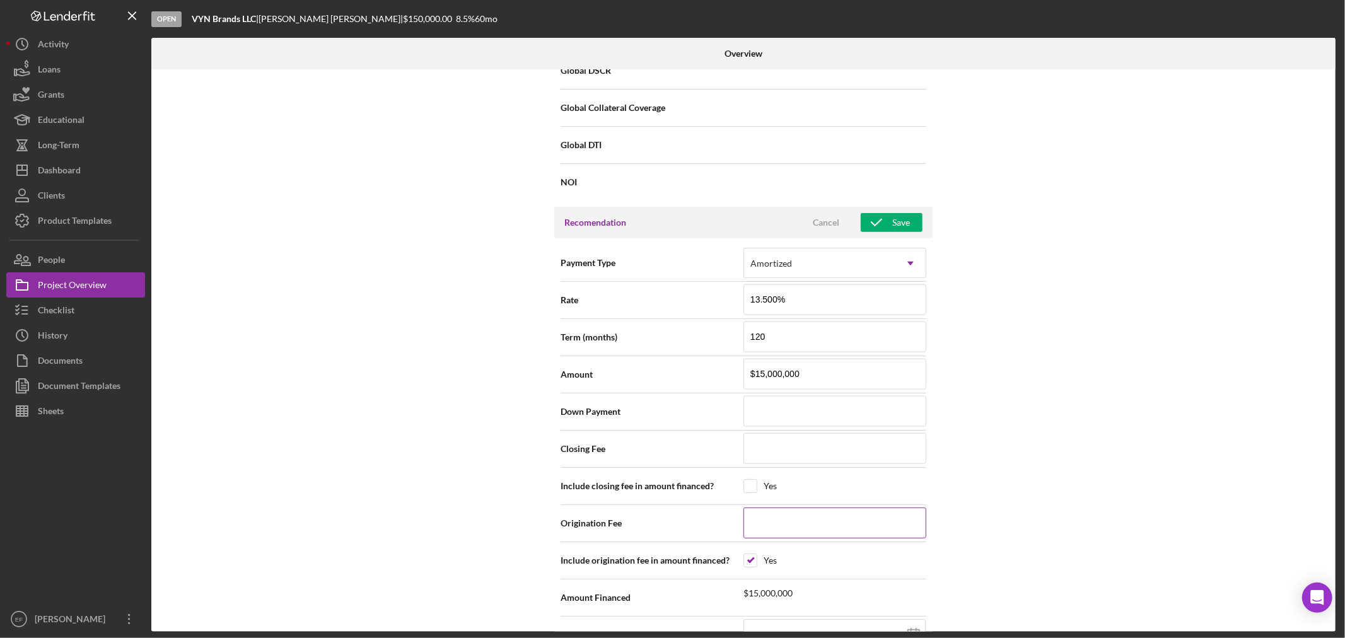
type input "$3"
type input "$30"
type input "$300"
type input "$3,000"
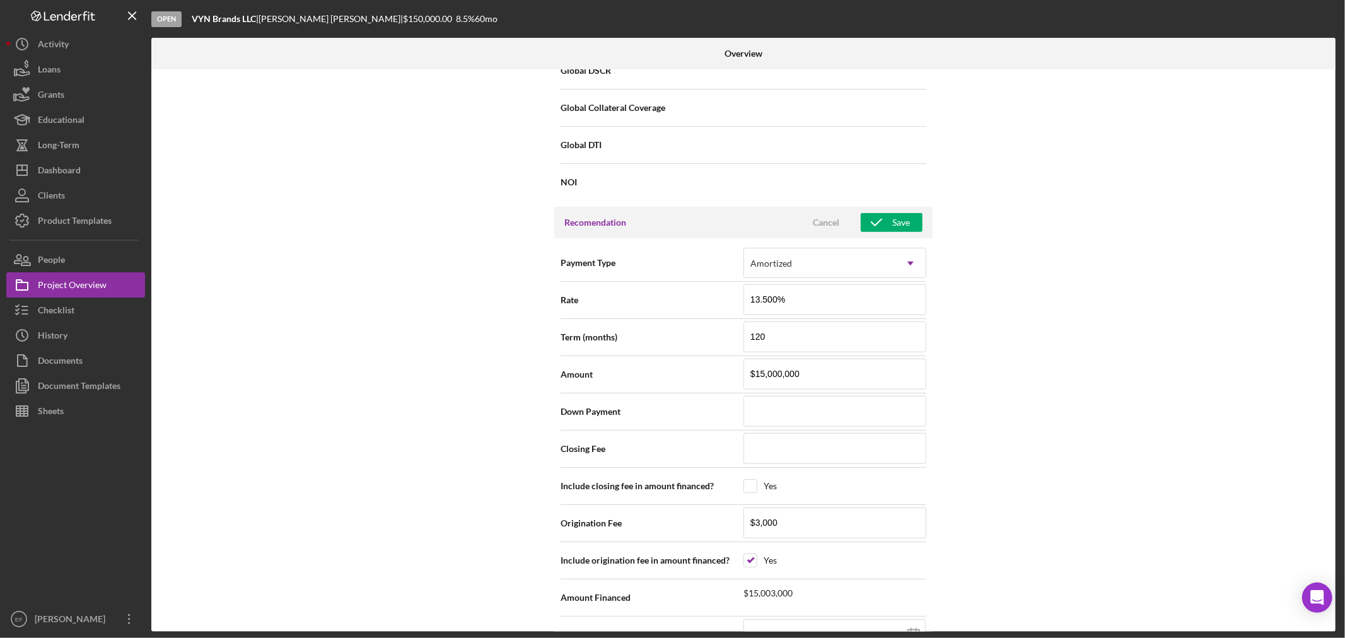
click at [1076, 460] on div "Internal Workflow Stage Open Icon/Dropdown Arrow Archive (can unarchive later i…" at bounding box center [743, 350] width 1184 height 562
click at [750, 487] on input "checkbox" at bounding box center [750, 486] width 13 height 13
checkbox input "true"
click at [785, 453] on input at bounding box center [834, 448] width 183 height 30
type input "$2"
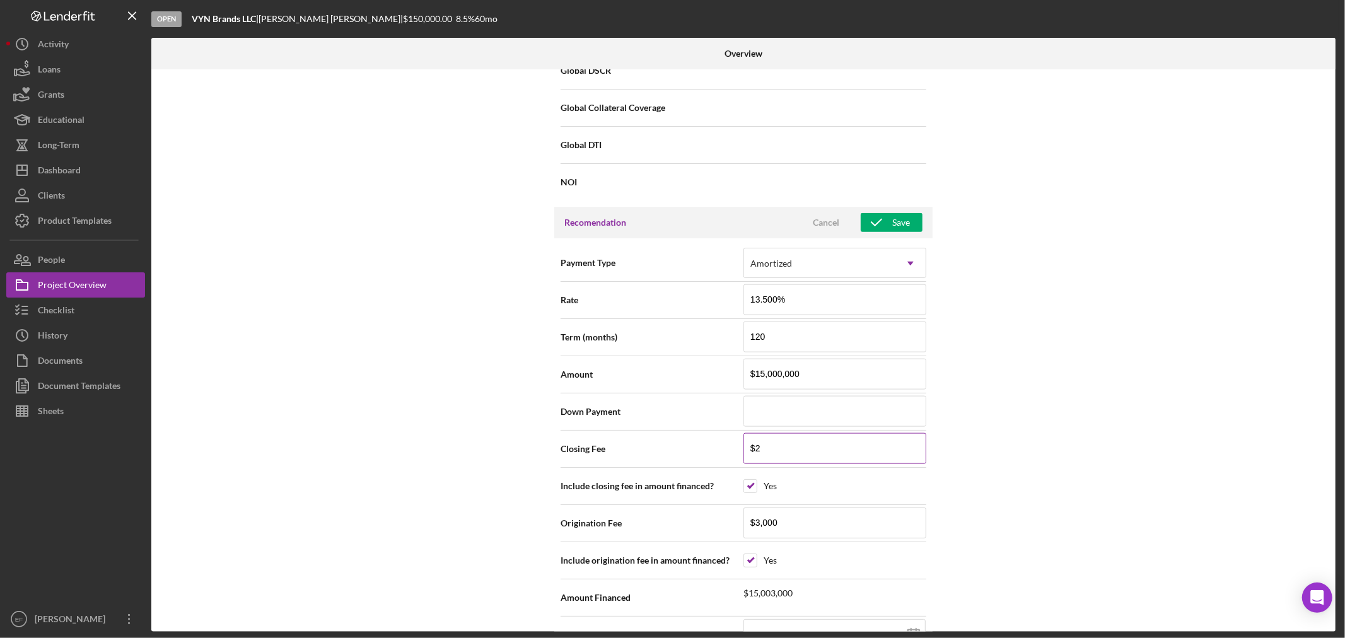
type input "$22"
type input "$2"
type input "$25"
type input "$255"
type input "$2,550"
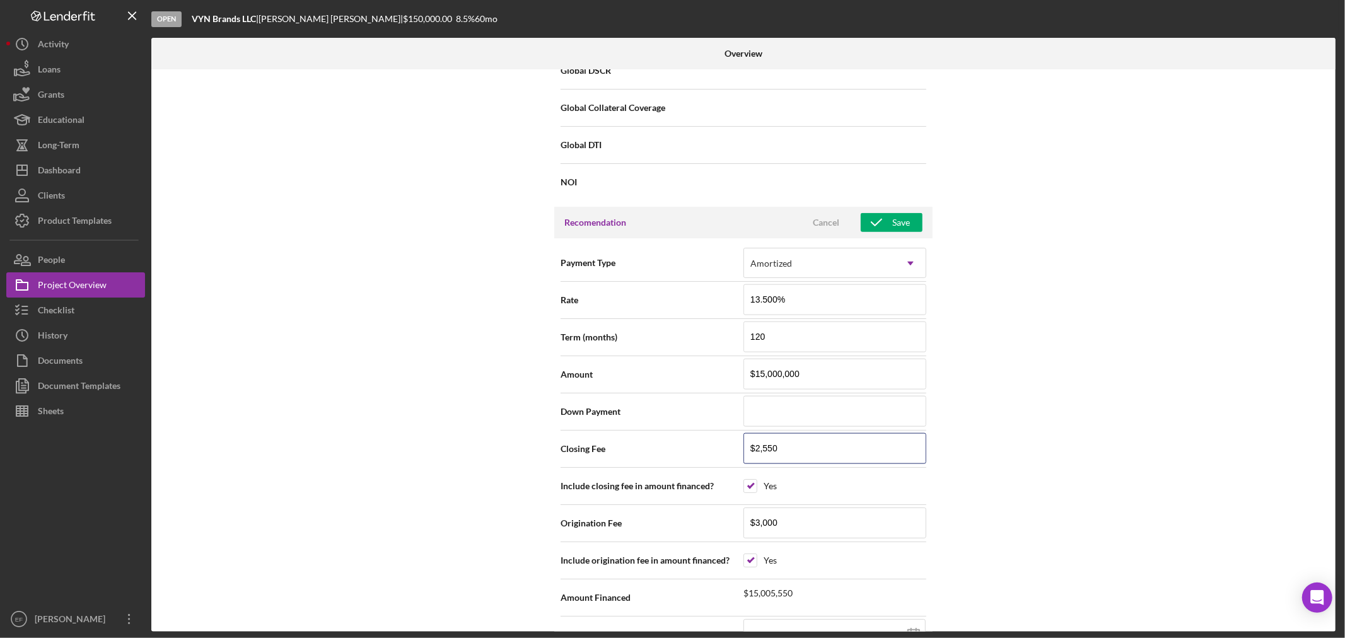
type input "$2,550"
click at [1035, 439] on div "Internal Workflow Stage Open Icon/Dropdown Arrow Archive (can unarchive later i…" at bounding box center [743, 350] width 1184 height 562
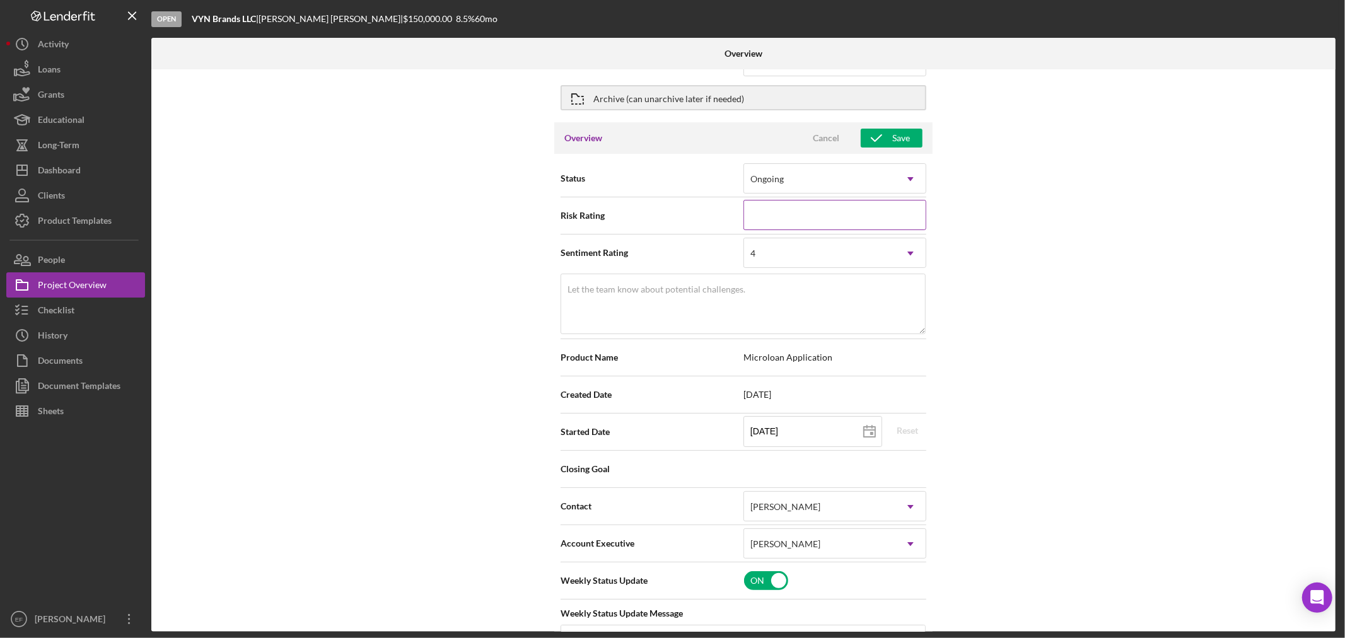
scroll to position [0, 0]
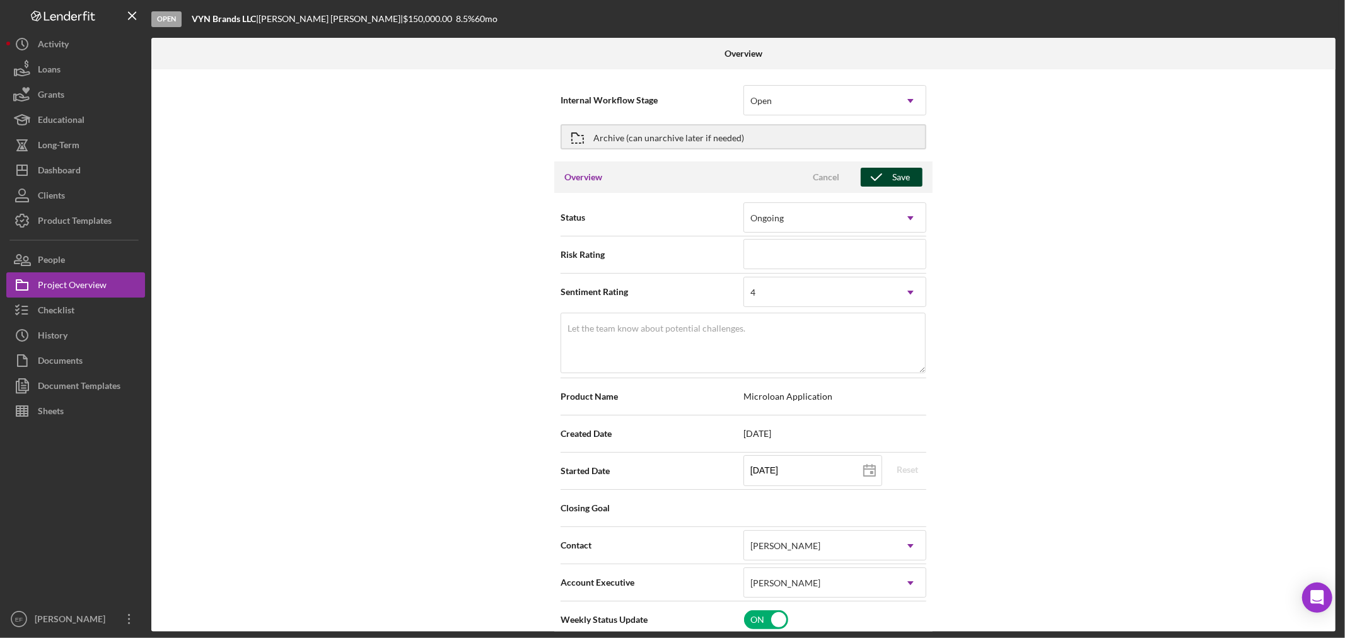
click at [892, 179] on div "Save" at bounding box center [901, 177] width 18 height 19
type textarea "Here's a snapshot of information that has been fully approved, as well as the i…"
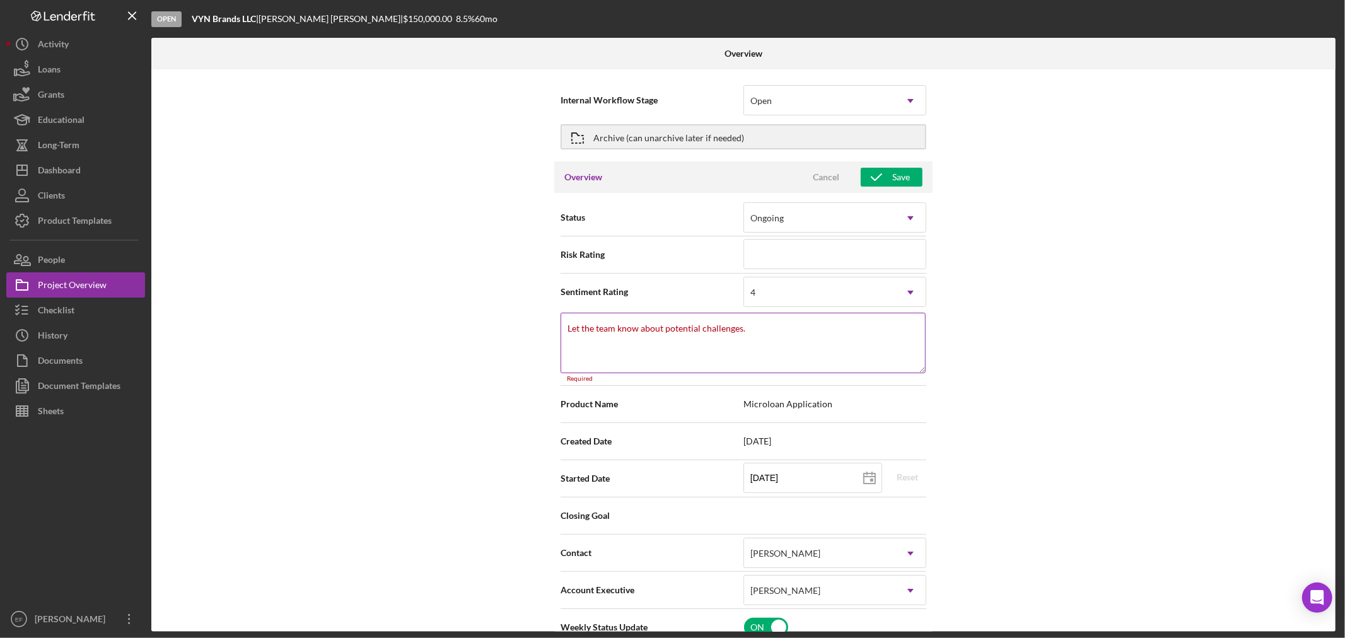
click at [744, 323] on div "Let the team know about potential challenges. Required" at bounding box center [743, 348] width 366 height 70
type textarea "s"
type textarea "Here's a snapshot of information that has been fully approved, as well as the i…"
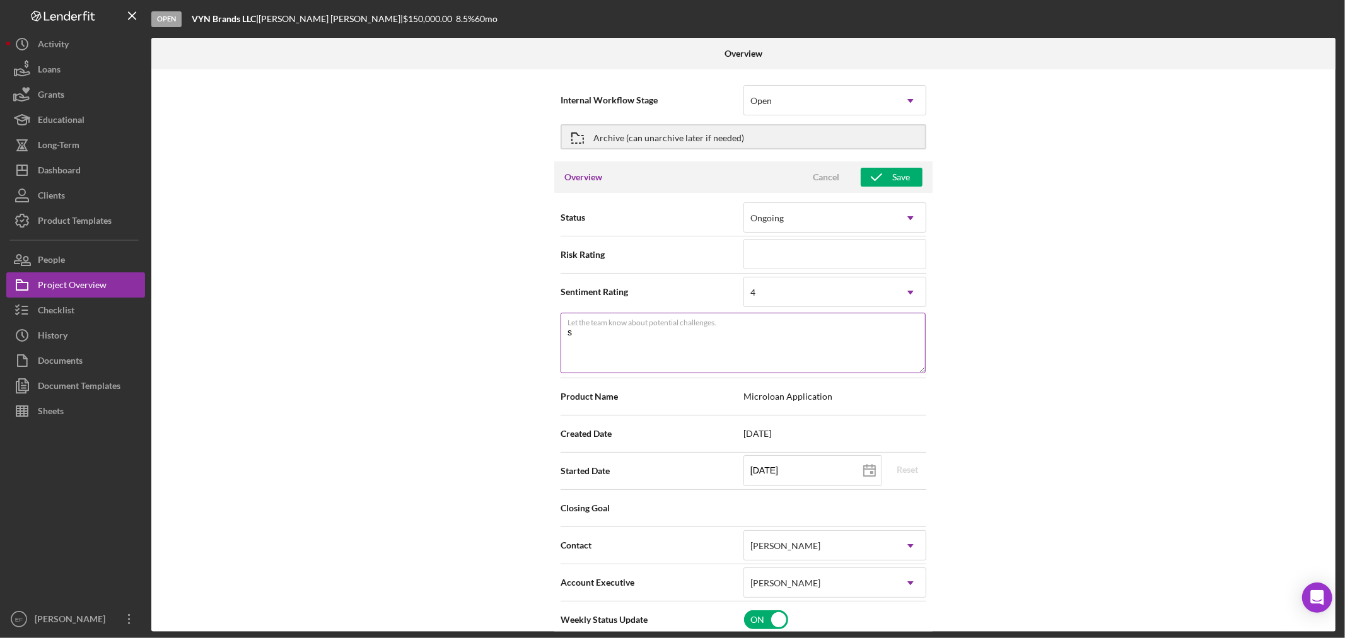
type textarea "st"
type textarea "Here's a snapshot of information that has been fully approved, as well as the i…"
type textarea "sta"
type textarea "Here's a snapshot of information that has been fully approved, as well as the i…"
type textarea "star"
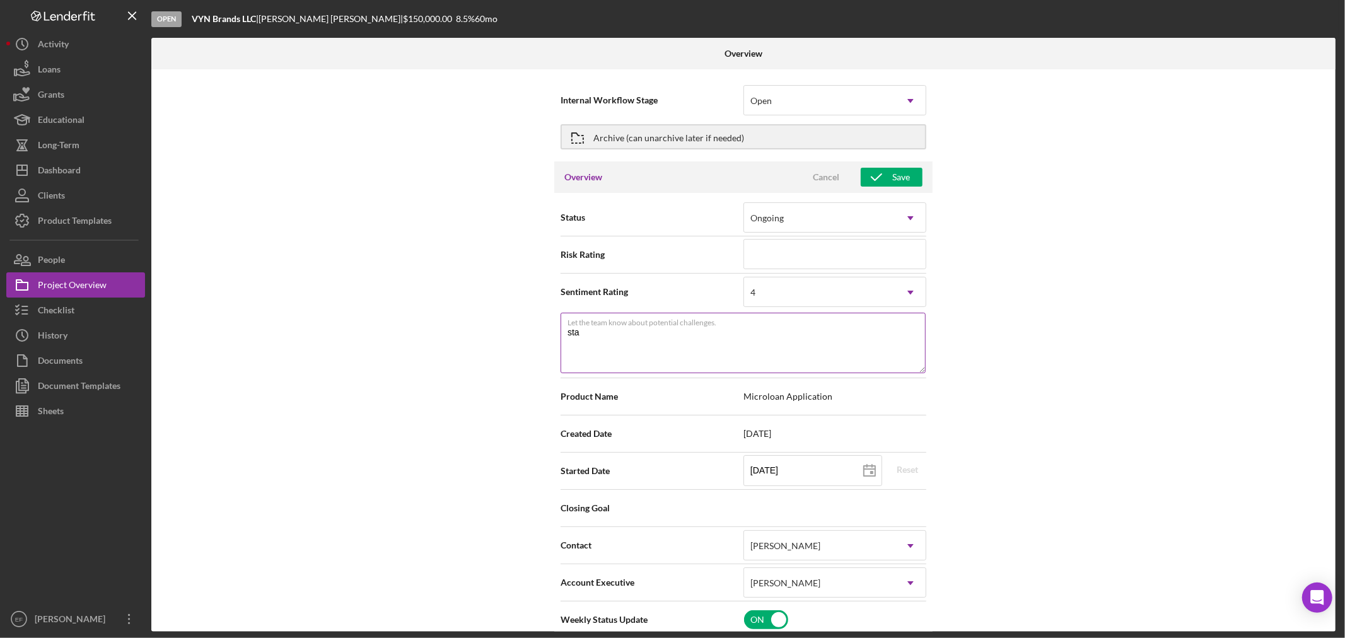
type textarea "Here's a snapshot of information that has been fully approved, as well as the i…"
type textarea "start"
type textarea "Here's a snapshot of information that has been fully approved, as well as the i…"
type textarea "start"
type textarea "Here's a snapshot of information that has been fully approved, as well as the i…"
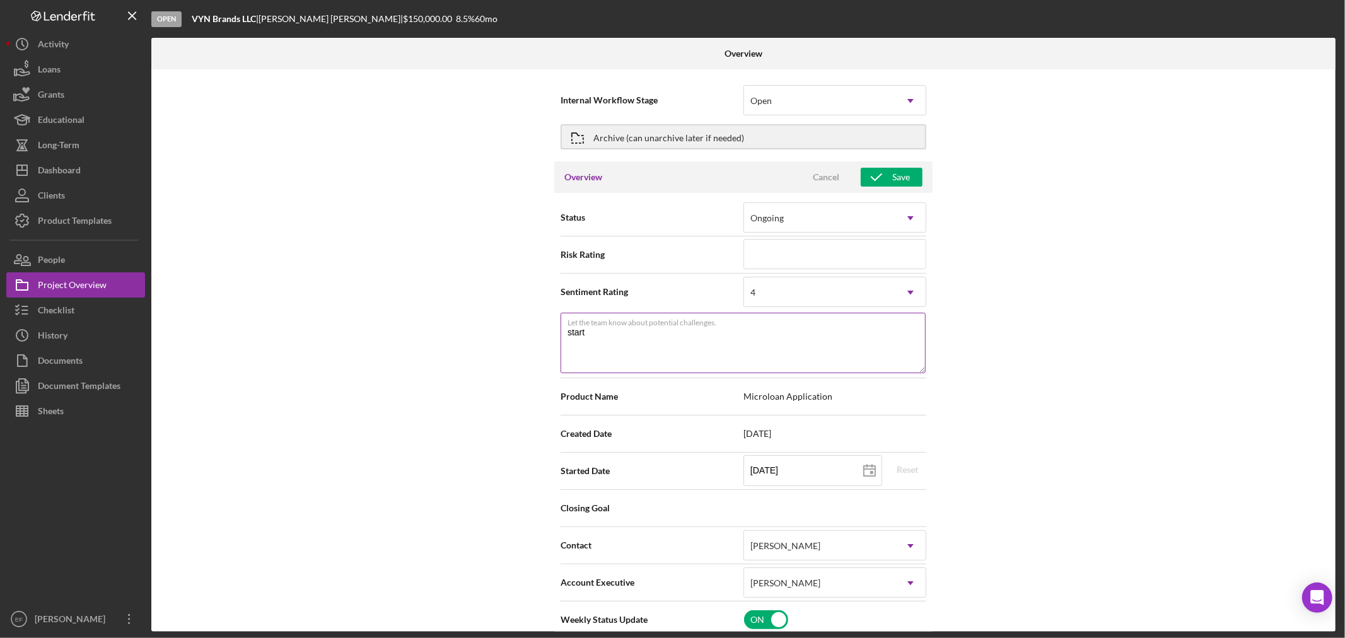
type textarea "start u"
type textarea "Here's a snapshot of information that has been fully approved, as well as the i…"
type textarea "start up"
type textarea "Here's a snapshot of information that has been fully approved, as well as the i…"
type textarea "start up"
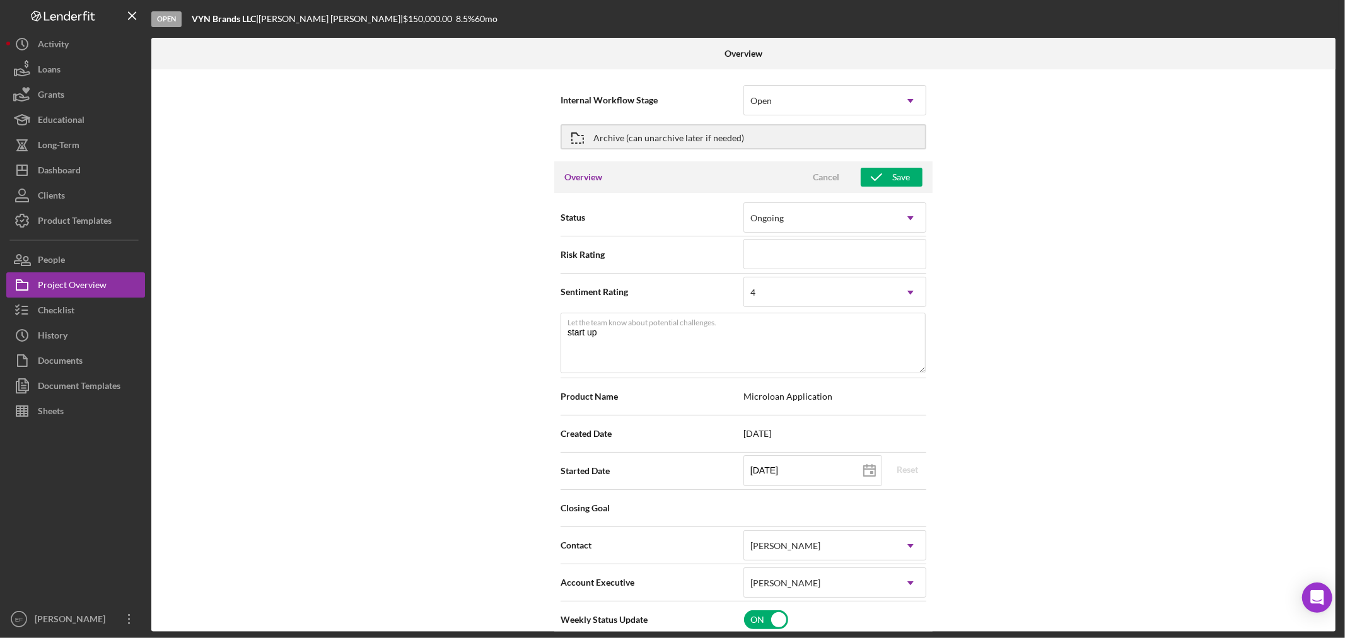
click at [1068, 338] on div "Internal Workflow Stage Open Icon/Dropdown Arrow Archive (can unarchive later i…" at bounding box center [743, 350] width 1184 height 562
click at [884, 173] on icon "button" at bounding box center [876, 177] width 32 height 32
type textarea "Here's a snapshot of information that has been fully approved, as well as the i…"
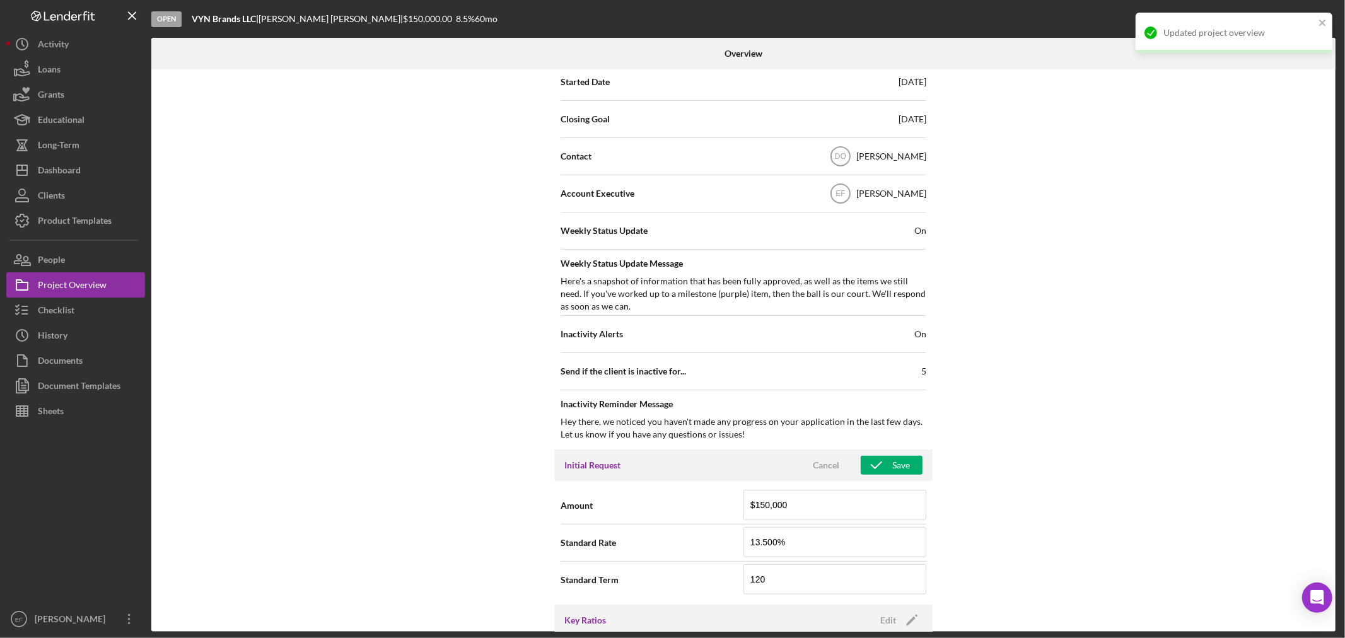
scroll to position [560, 0]
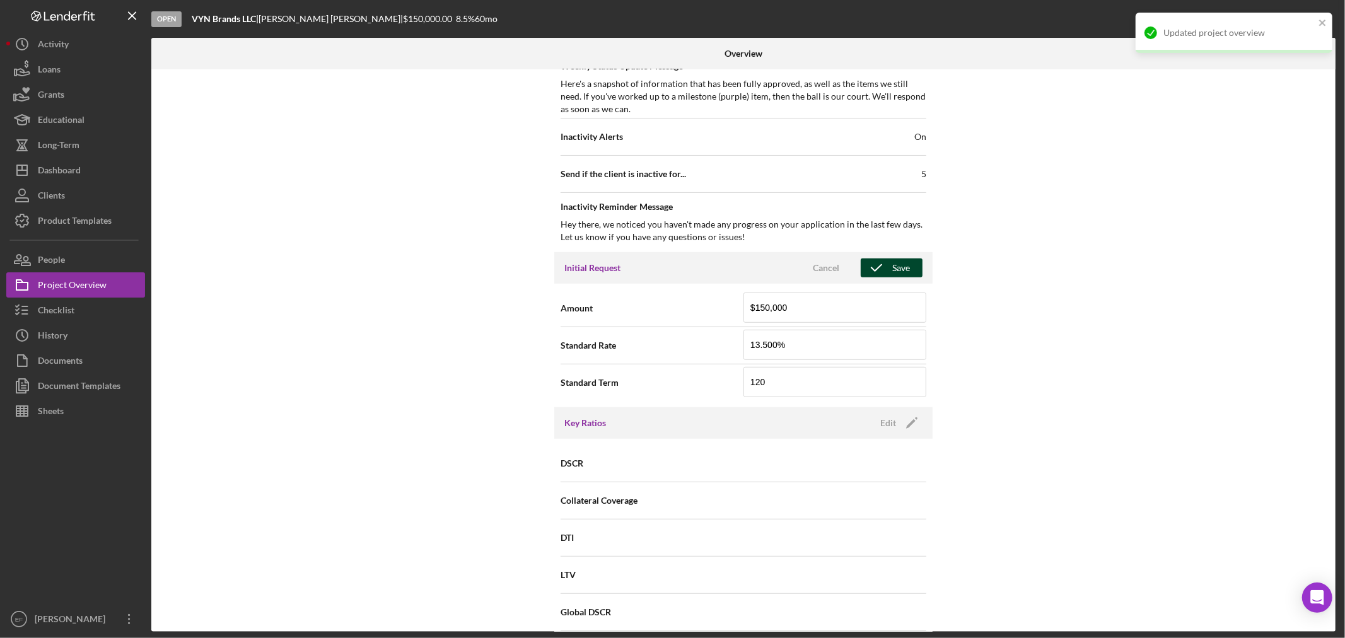
click at [892, 267] on div "Save" at bounding box center [901, 267] width 18 height 19
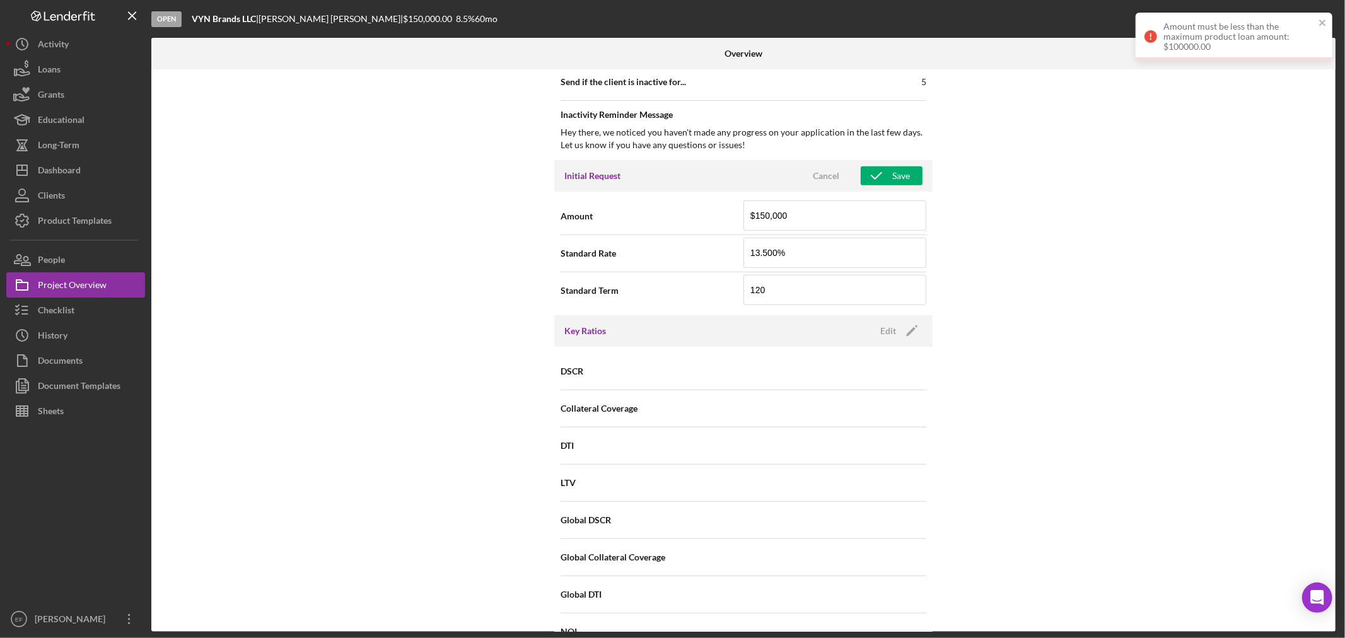
scroll to position [420, 0]
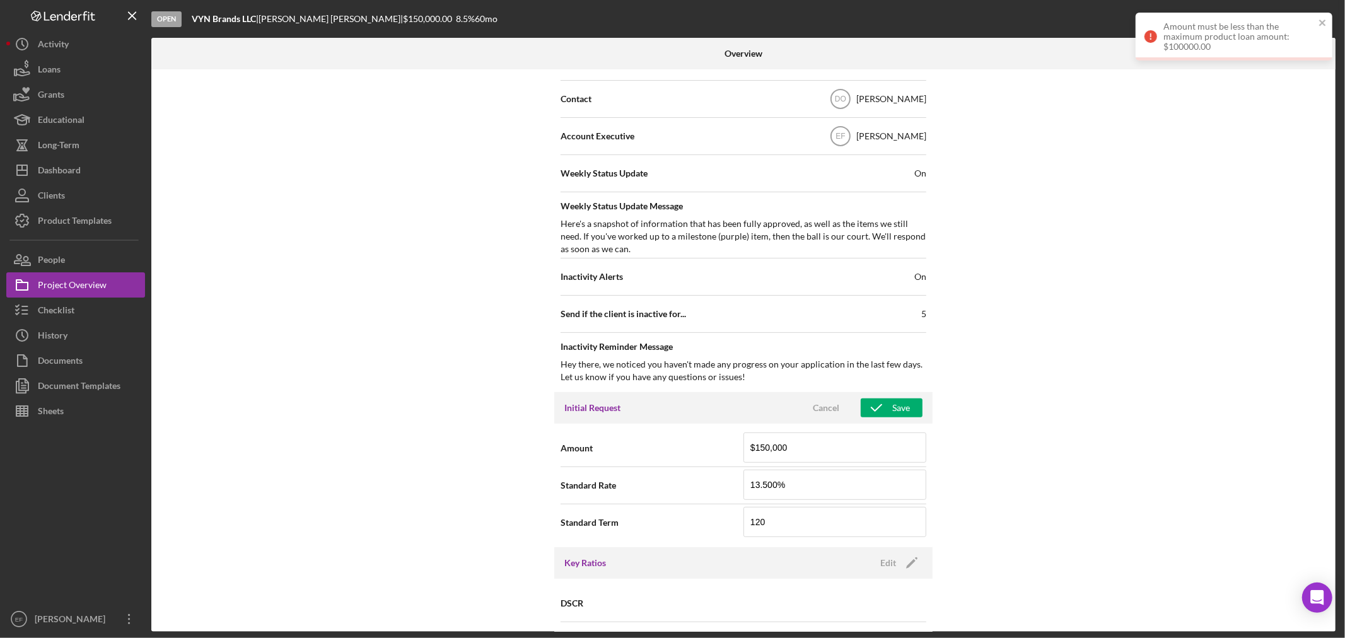
click at [1034, 440] on div "Internal Workflow Stage Open Icon/Dropdown Arrow Archive (can unarchive later i…" at bounding box center [743, 350] width 1184 height 562
drag, startPoint x: 818, startPoint y: 445, endPoint x: 582, endPoint y: 446, distance: 236.4
click at [582, 446] on div "Amount $150,000" at bounding box center [743, 448] width 366 height 32
type input "$4"
type input "$150,000"
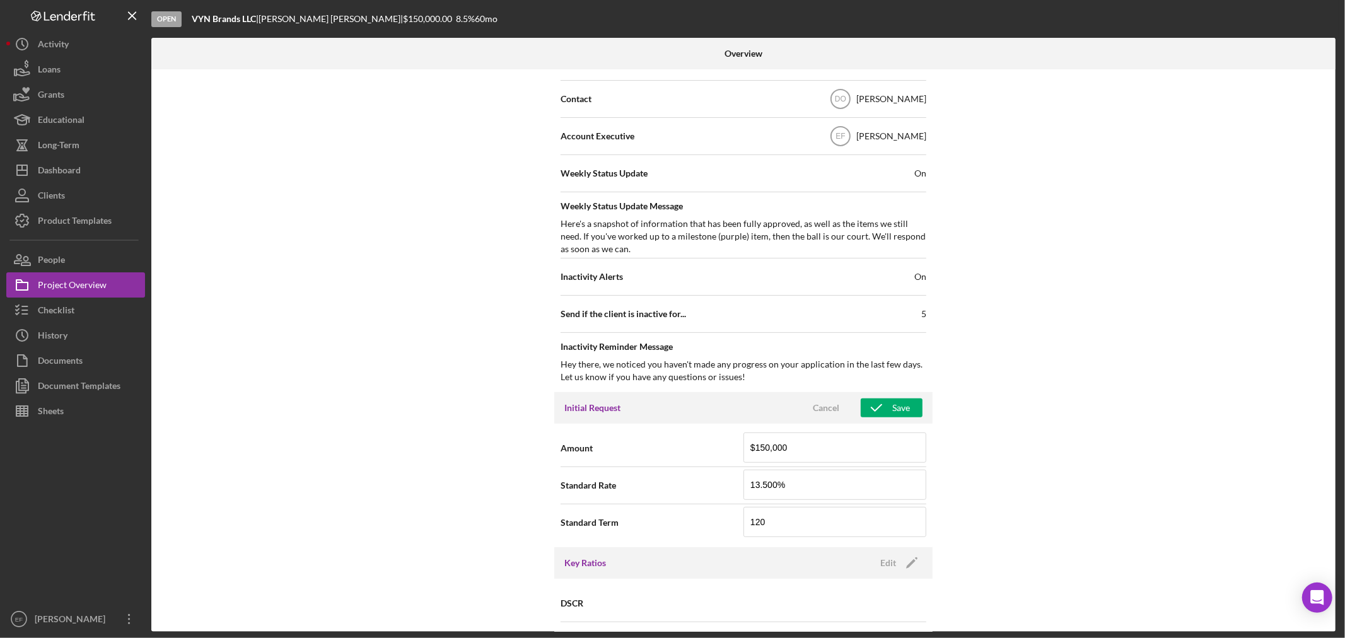
drag, startPoint x: 1062, startPoint y: 440, endPoint x: 1036, endPoint y: 443, distance: 25.3
click at [1060, 440] on div "Internal Workflow Stage Open Icon/Dropdown Arrow Archive (can unarchive later i…" at bounding box center [743, 350] width 1184 height 562
click at [893, 403] on div "Save" at bounding box center [901, 407] width 18 height 19
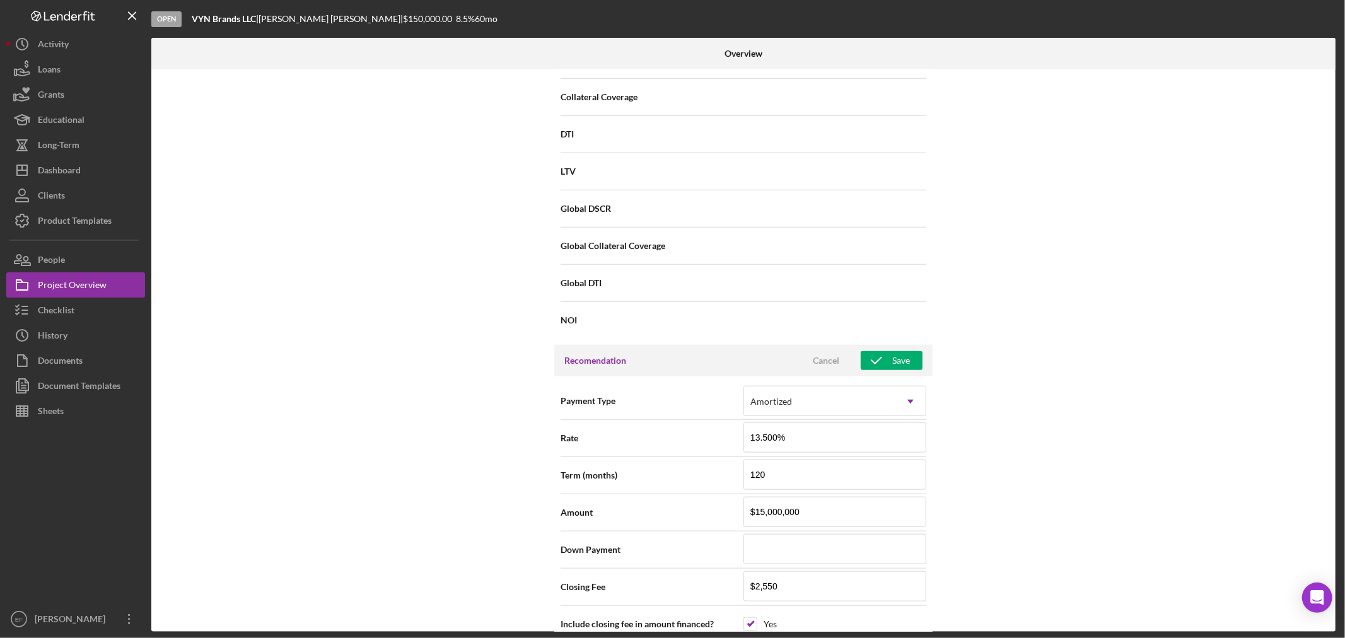
scroll to position [980, 0]
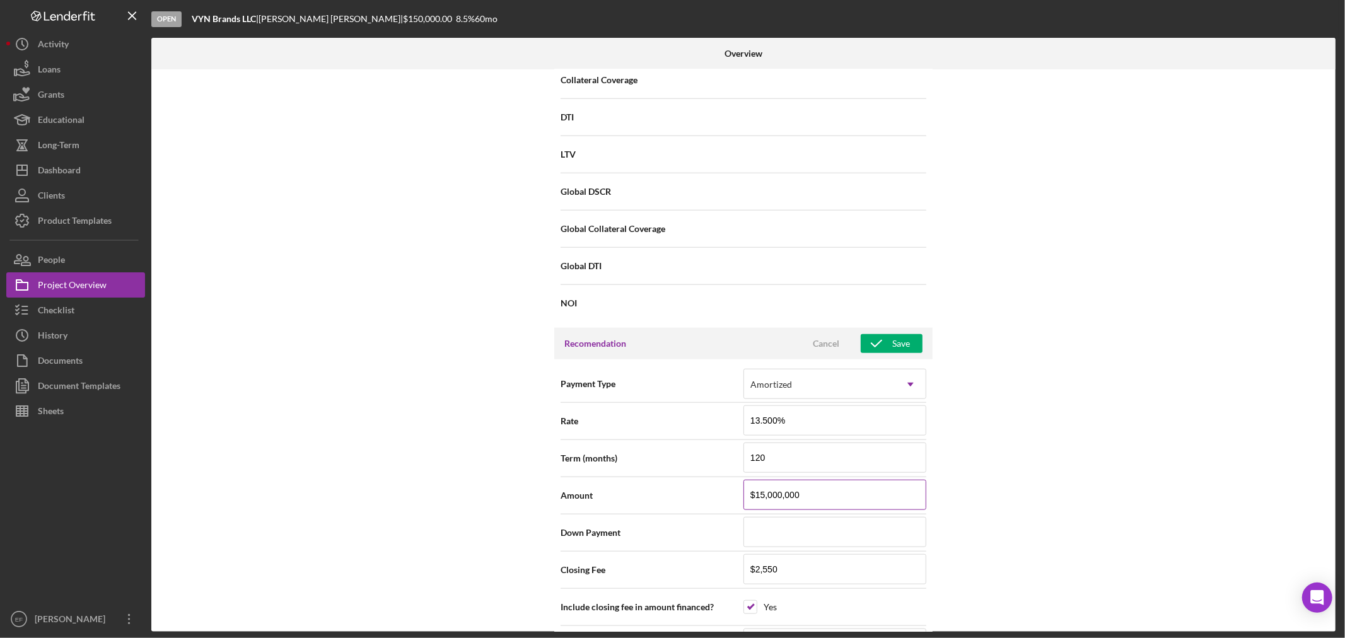
click at [752, 492] on input "$15,000,000" at bounding box center [834, 495] width 183 height 30
type input "$1,500,000"
type input "$150,000"
click at [1155, 437] on div "Internal Workflow Stage Open Icon/Dropdown Arrow Archive (can unarchive later i…" at bounding box center [743, 350] width 1184 height 562
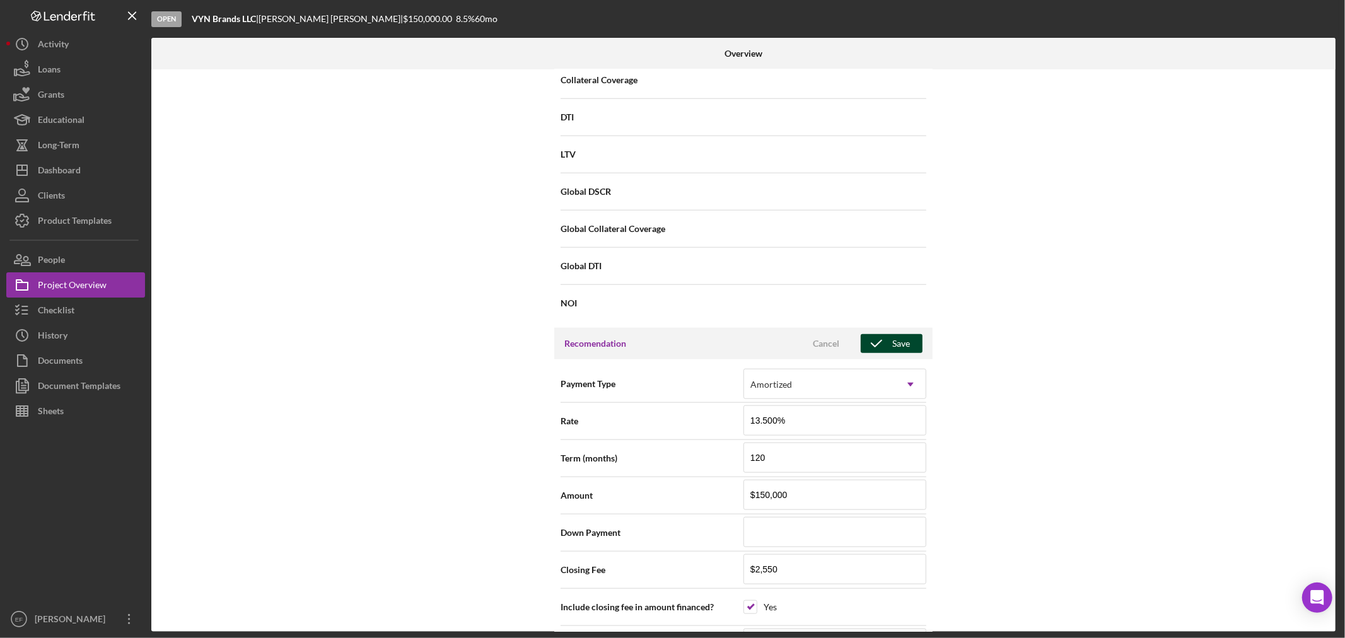
click at [879, 343] on icon "button" at bounding box center [876, 344] width 32 height 32
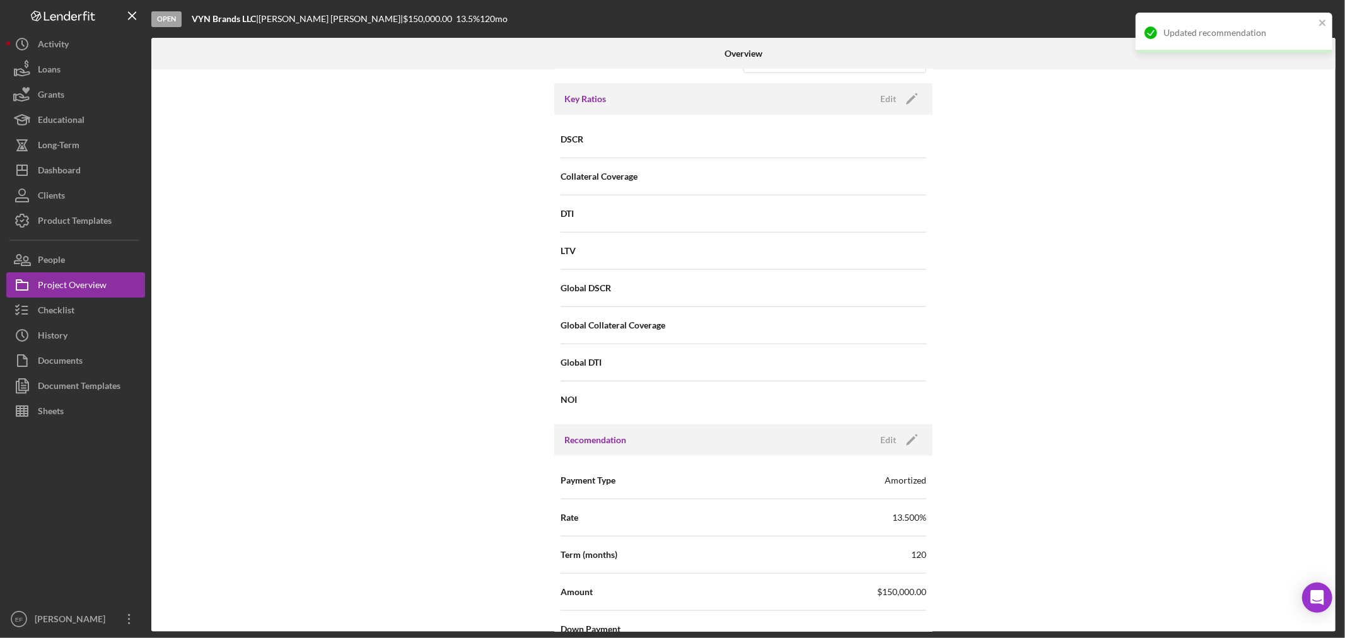
scroll to position [630, 0]
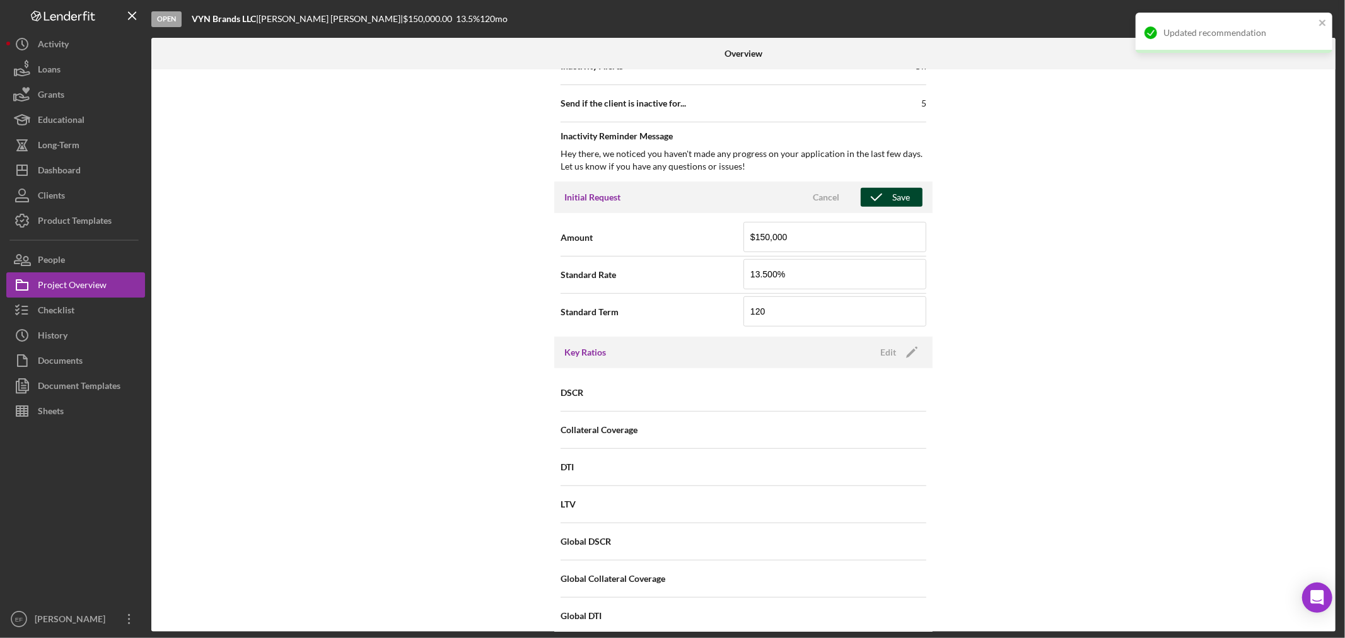
click at [892, 202] on div "Save" at bounding box center [901, 197] width 18 height 19
click at [1321, 19] on icon "close" at bounding box center [1322, 23] width 9 height 10
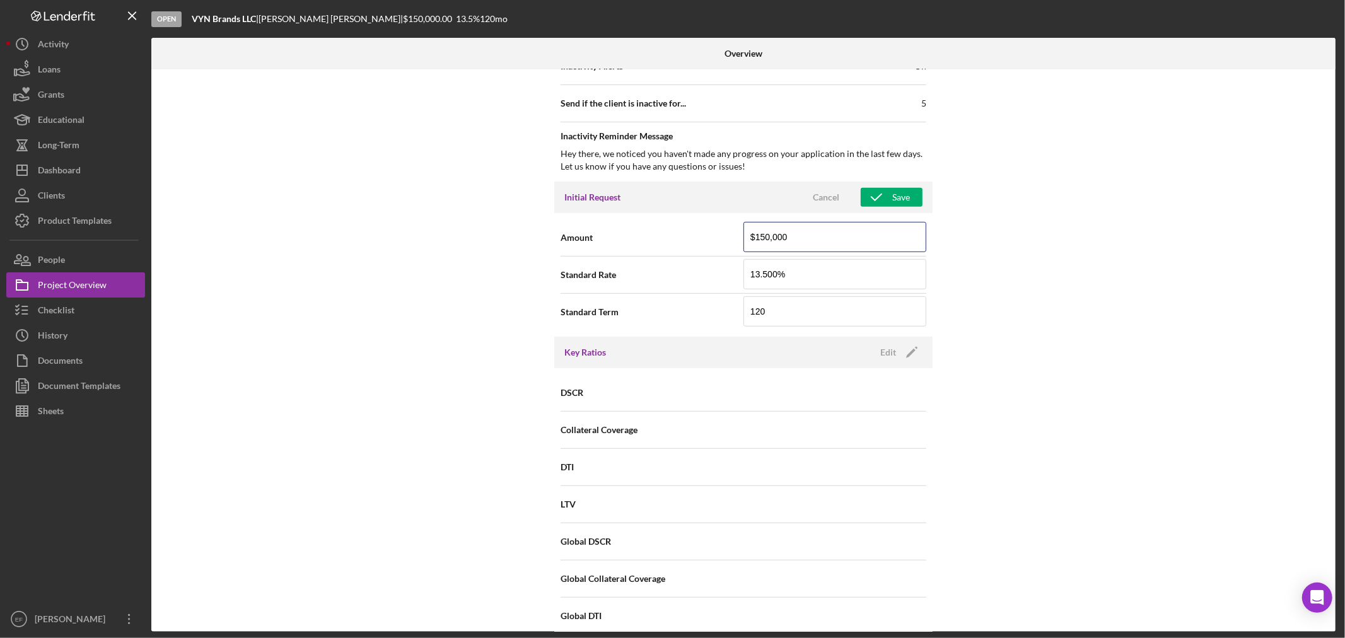
drag, startPoint x: 759, startPoint y: 240, endPoint x: 640, endPoint y: 243, distance: 119.2
click at [640, 243] on div "Amount $150,000" at bounding box center [743, 238] width 366 height 32
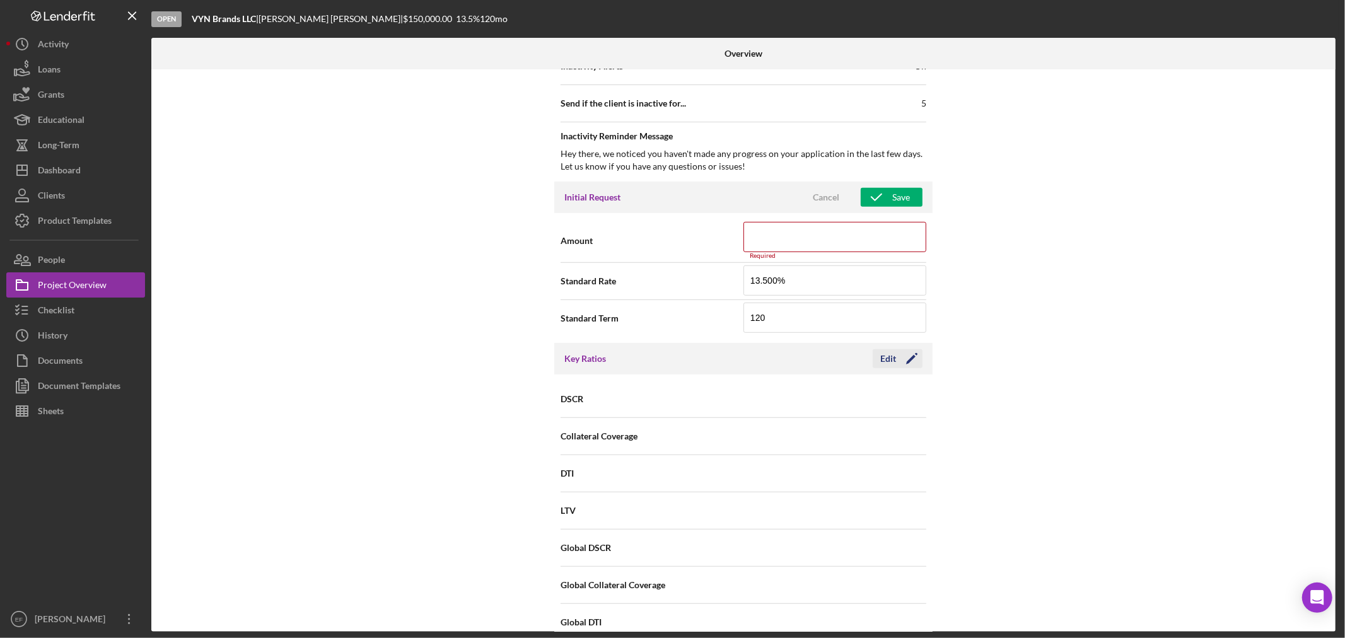
drag, startPoint x: 1075, startPoint y: 230, endPoint x: 896, endPoint y: 229, distance: 179.0
click at [1048, 229] on div "Internal Workflow Stage Open Icon/Dropdown Arrow Archive (can unarchive later i…" at bounding box center [743, 350] width 1184 height 562
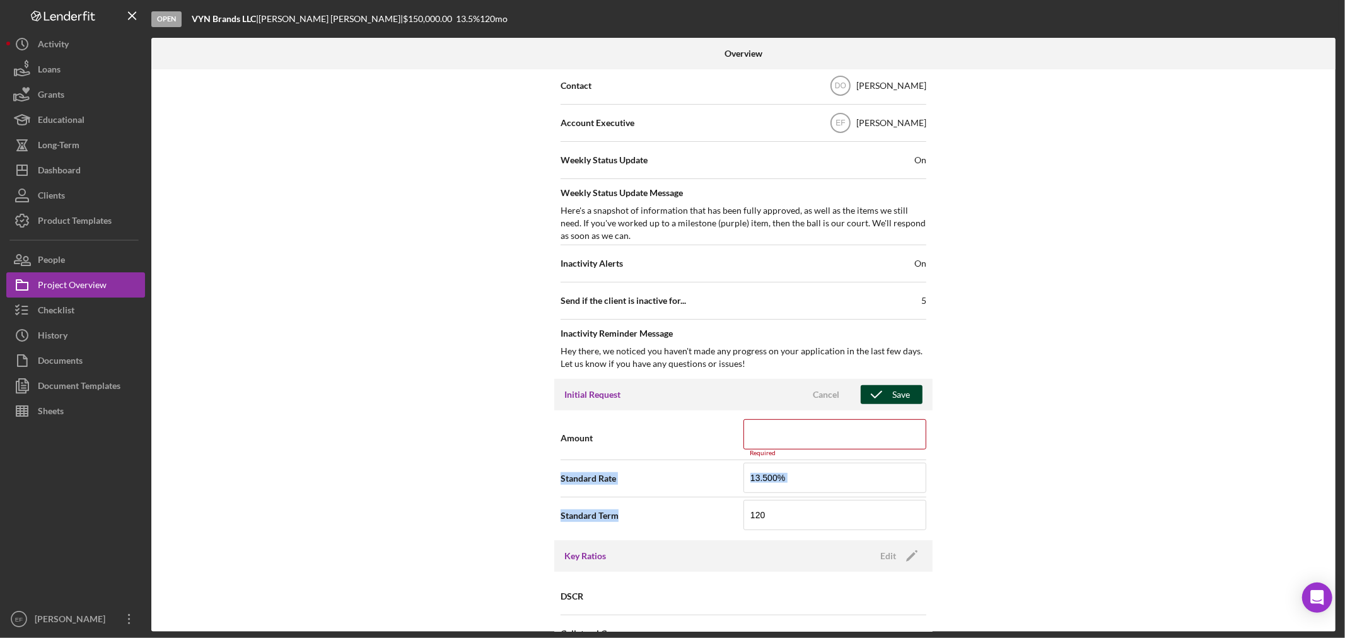
click at [882, 395] on icon "button" at bounding box center [876, 395] width 32 height 32
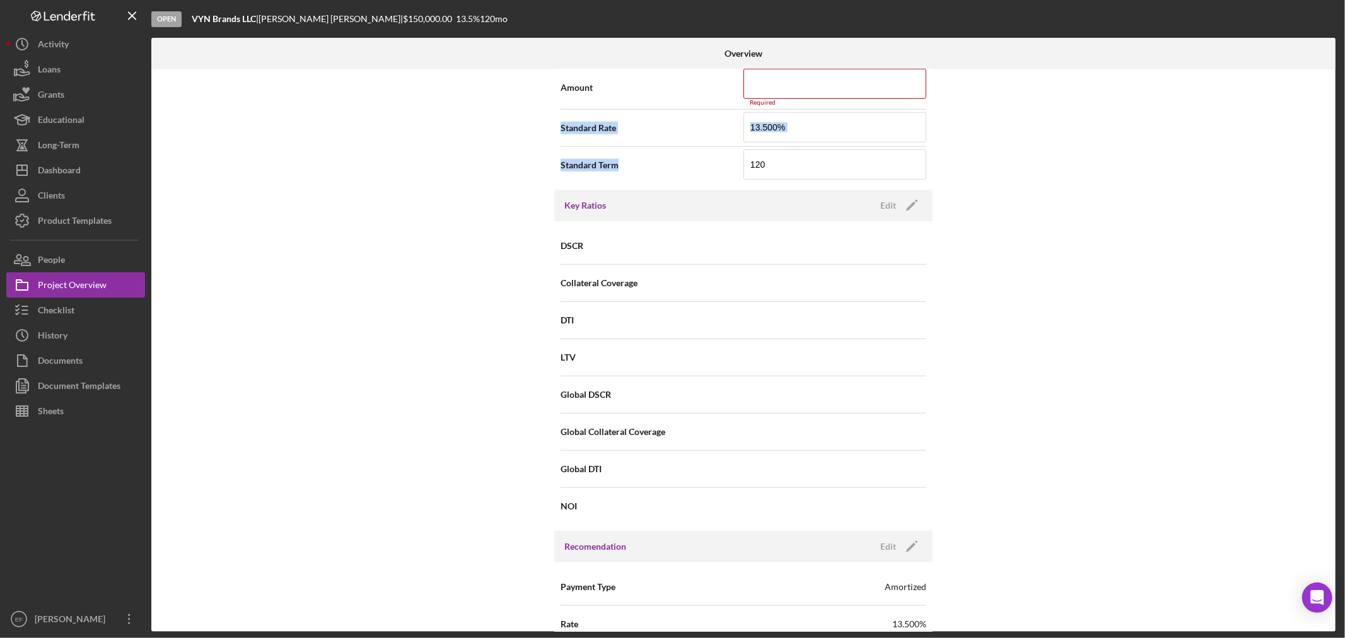
scroll to position [574, 0]
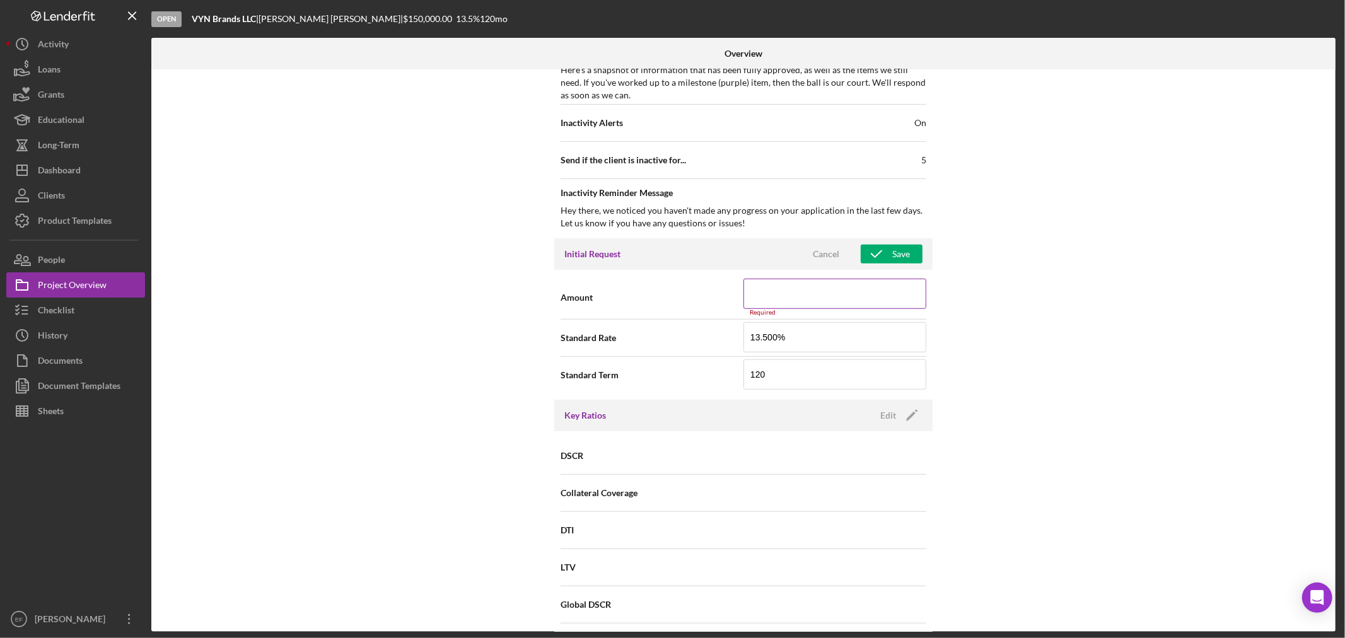
click at [861, 292] on input at bounding box center [834, 294] width 183 height 30
click at [892, 257] on div "Save" at bounding box center [901, 254] width 18 height 19
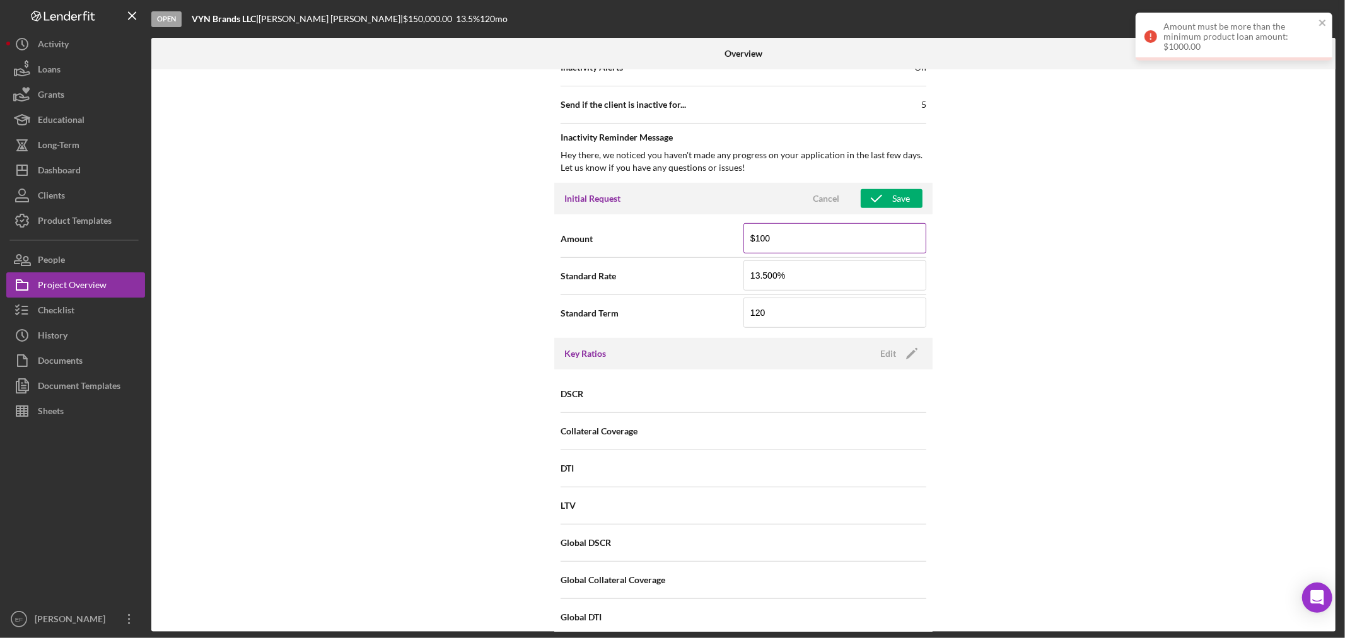
scroll to position [628, 0]
drag, startPoint x: 736, startPoint y: 234, endPoint x: 644, endPoint y: 236, distance: 92.1
click at [644, 236] on div "Amount $100" at bounding box center [743, 240] width 366 height 32
click at [1028, 254] on div "Internal Workflow Stage Open Icon/Dropdown Arrow Archive (can unarchive later i…" at bounding box center [743, 350] width 1184 height 562
click at [903, 192] on div "Save" at bounding box center [901, 199] width 18 height 19
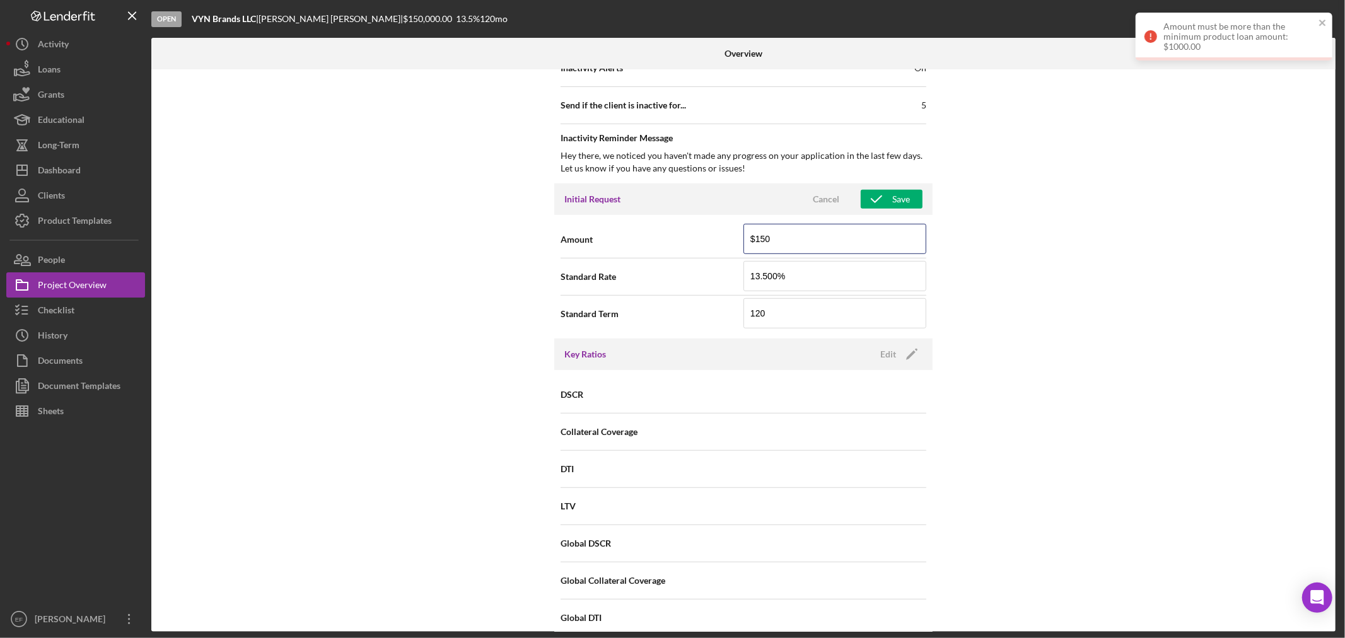
drag, startPoint x: 811, startPoint y: 240, endPoint x: 567, endPoint y: 234, distance: 244.0
click at [568, 234] on div "Amount $150" at bounding box center [743, 240] width 366 height 32
type input "$15"
click at [1141, 309] on div "Internal Workflow Stage Open Icon/Dropdown Arrow Archive (can unarchive later i…" at bounding box center [743, 350] width 1184 height 562
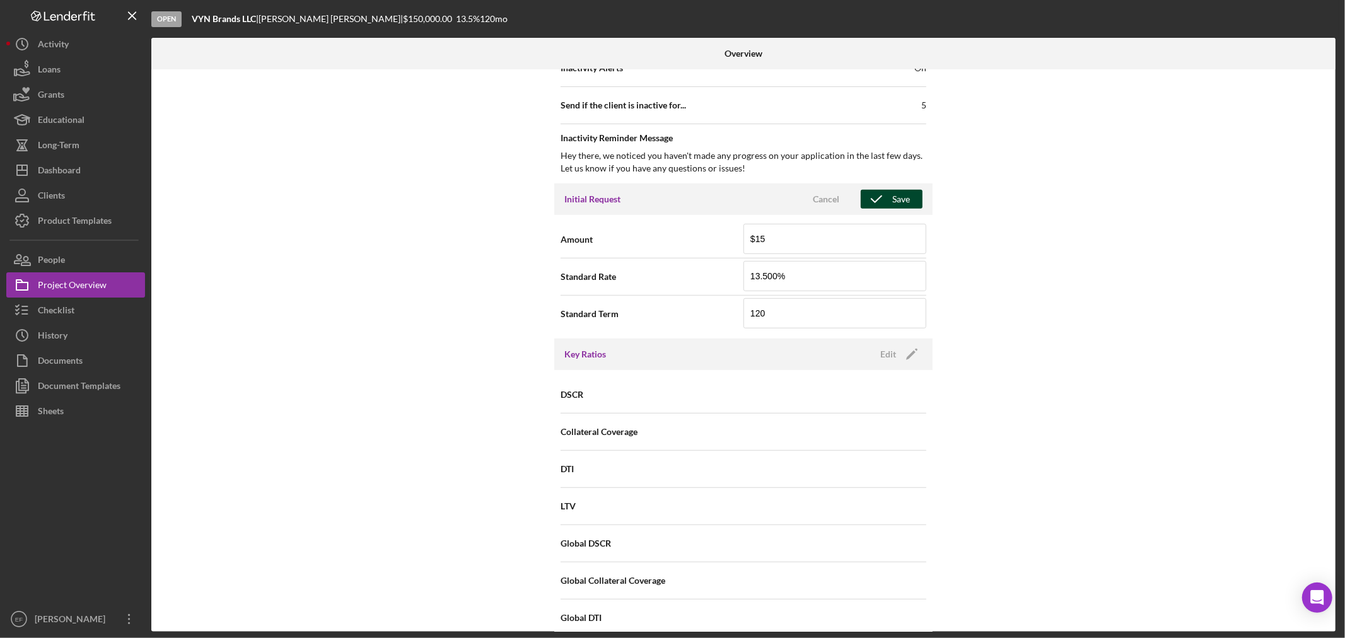
click at [897, 205] on div "Save" at bounding box center [901, 199] width 18 height 19
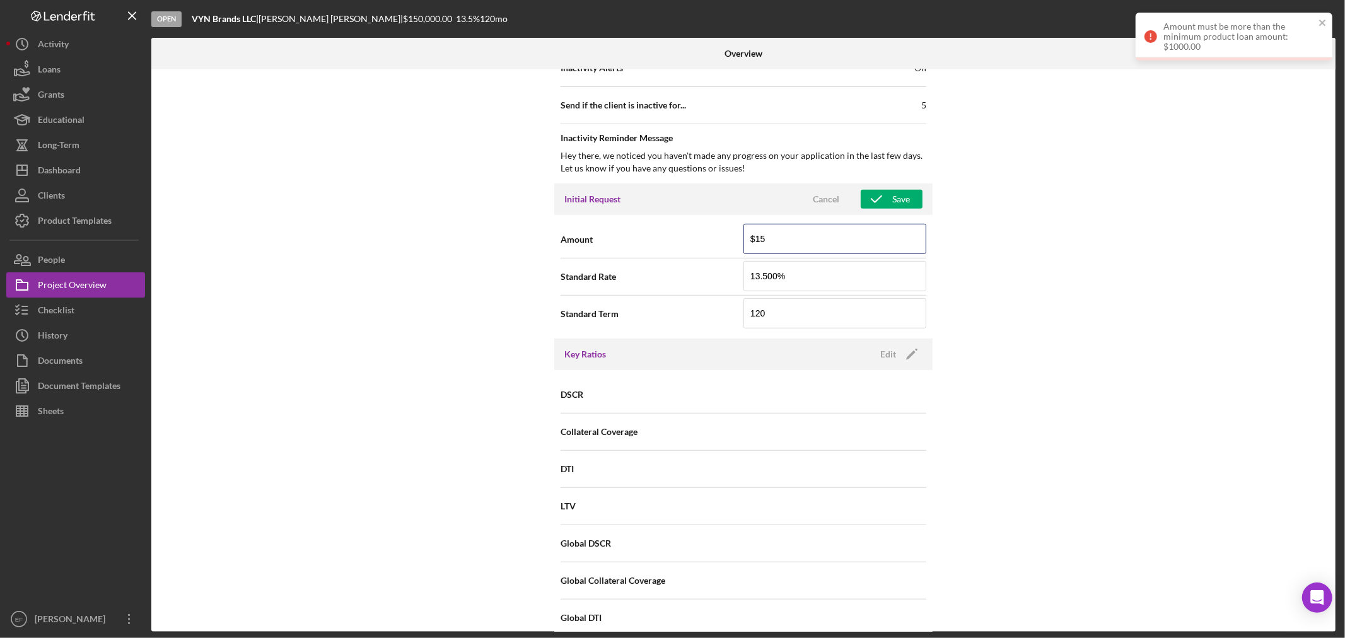
drag, startPoint x: 468, startPoint y: 259, endPoint x: 187, endPoint y: 205, distance: 286.9
click at [224, 216] on div "Internal Workflow Stage Open Icon/Dropdown Arrow Archive (can unarchive later i…" at bounding box center [743, 350] width 1184 height 562
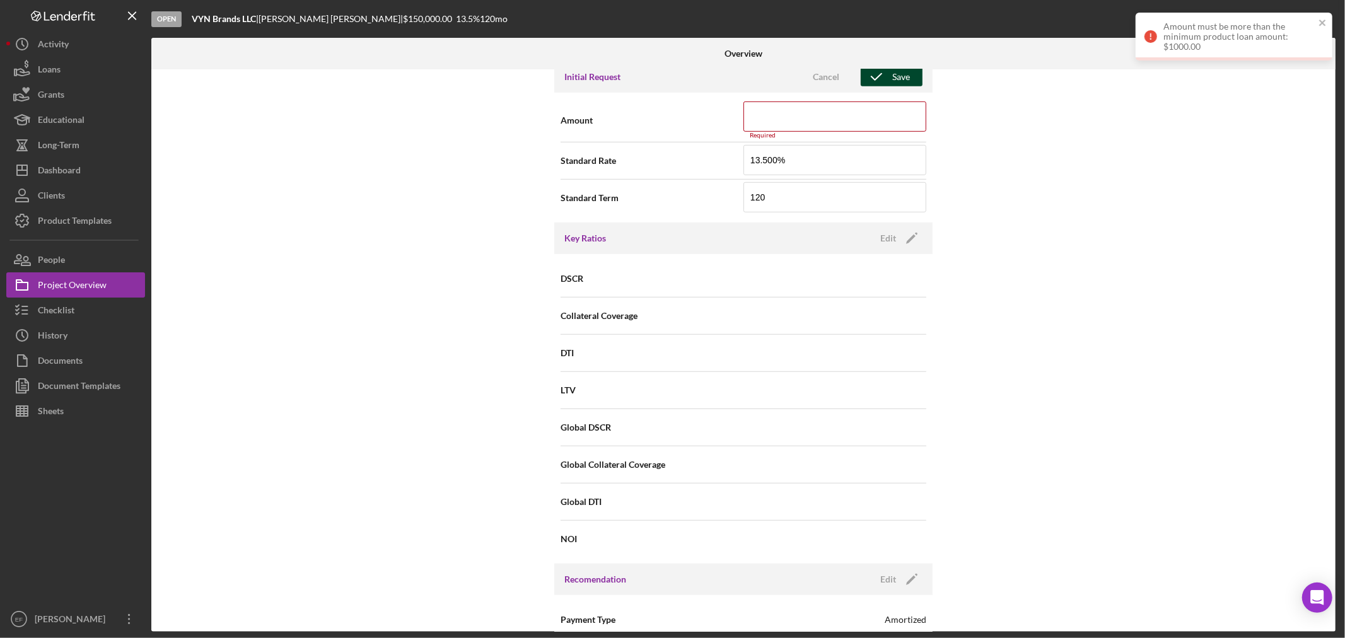
click at [901, 206] on div "Initial Request Cancel Save Amount Required Standard Rate 13.500% Standard Term…" at bounding box center [743, 141] width 378 height 161
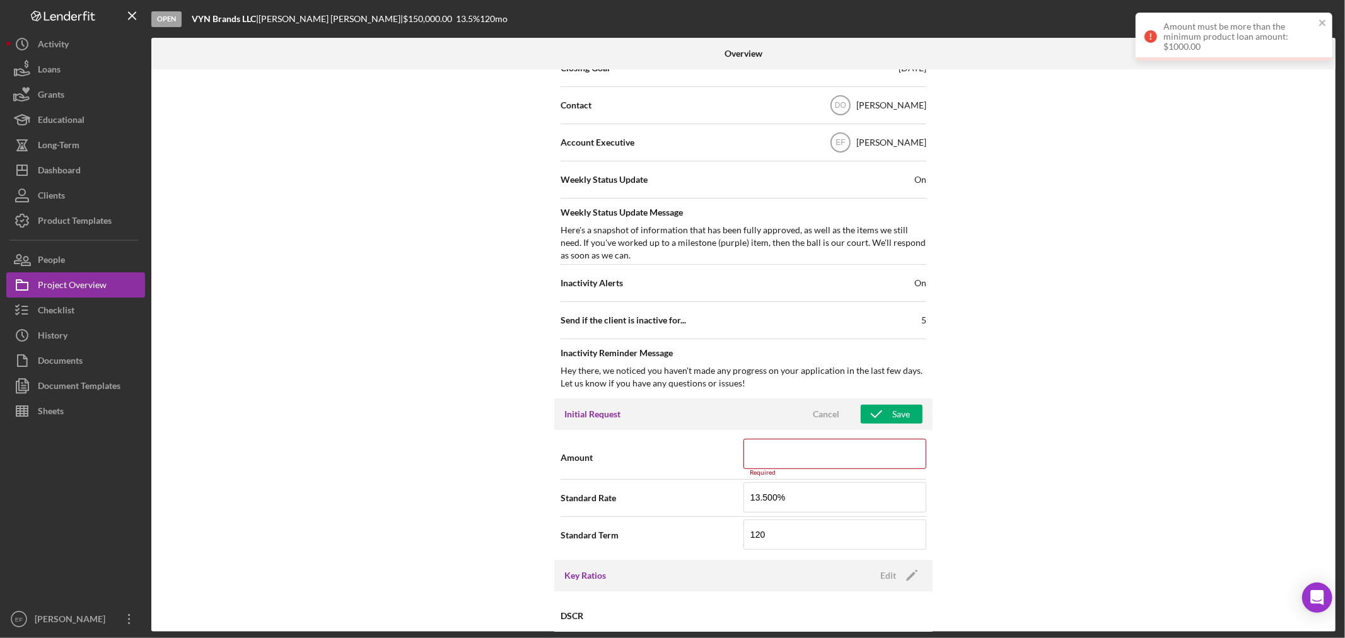
scroll to position [635, 0]
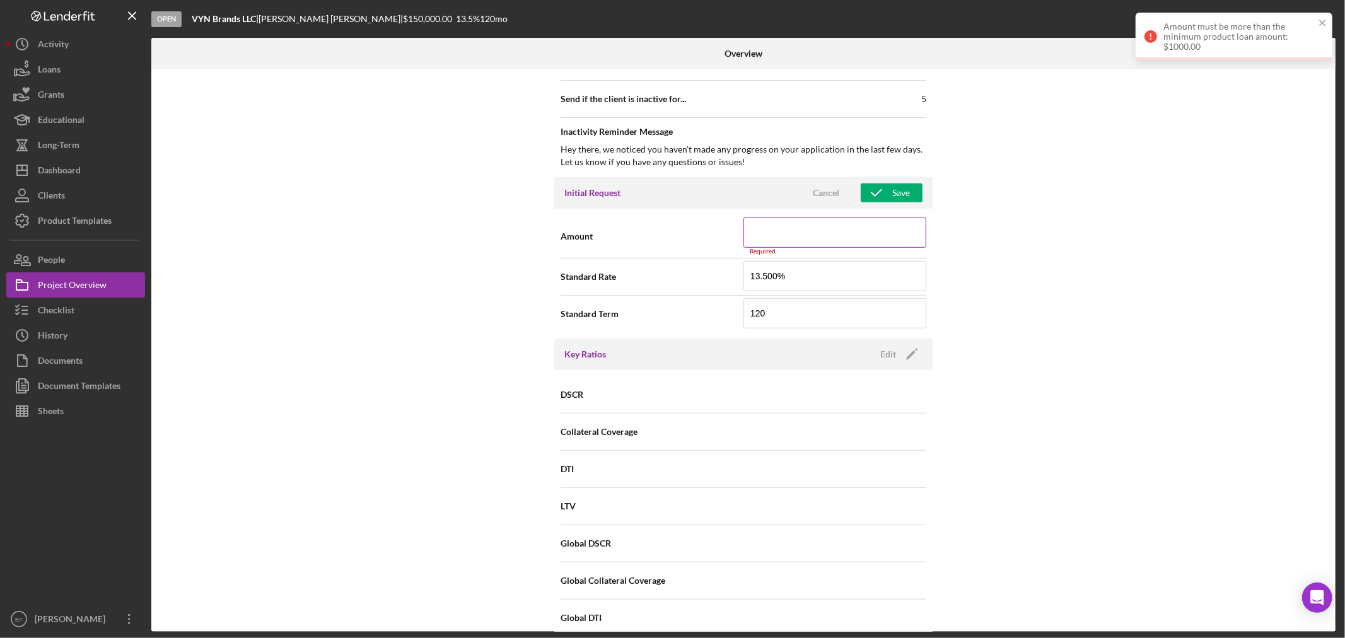
click at [773, 226] on input at bounding box center [834, 232] width 183 height 30
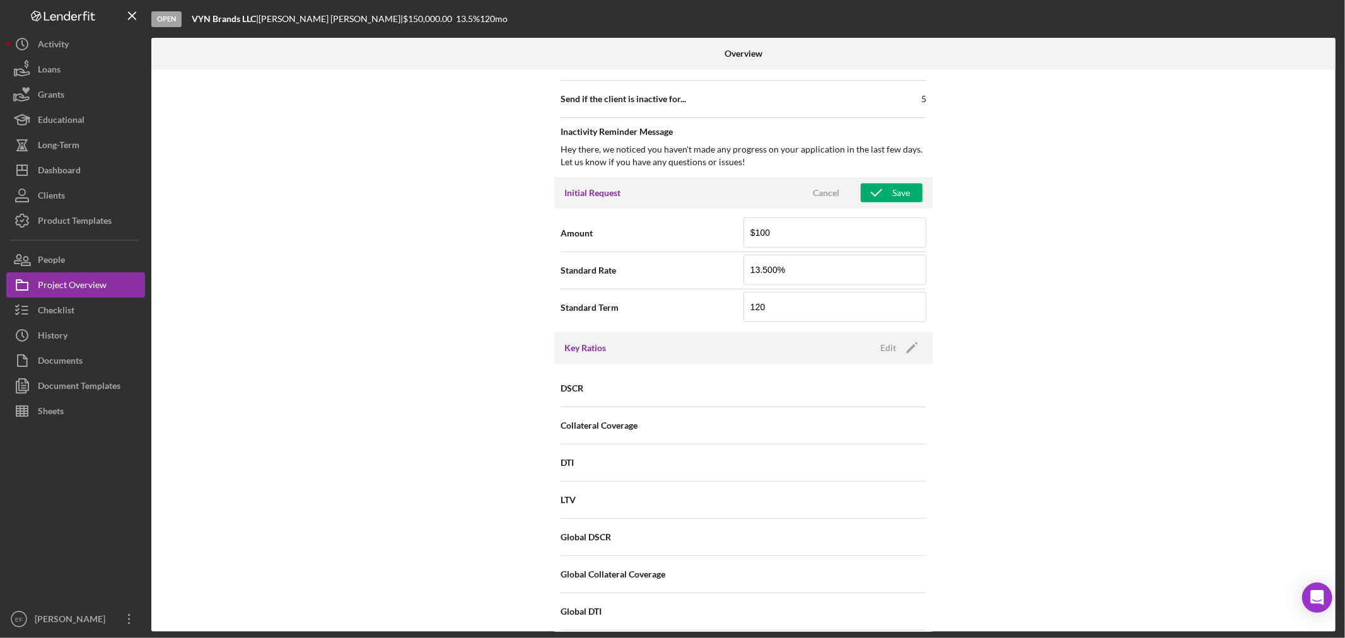
drag, startPoint x: 1181, startPoint y: 250, endPoint x: 963, endPoint y: 243, distance: 218.2
click at [1174, 249] on div "Internal Workflow Stage Open Icon/Dropdown Arrow Archive (can unarchive later i…" at bounding box center [743, 350] width 1184 height 562
click at [908, 193] on button "Save" at bounding box center [891, 192] width 62 height 19
click at [825, 227] on input "$100" at bounding box center [834, 232] width 183 height 30
type input "$1,000"
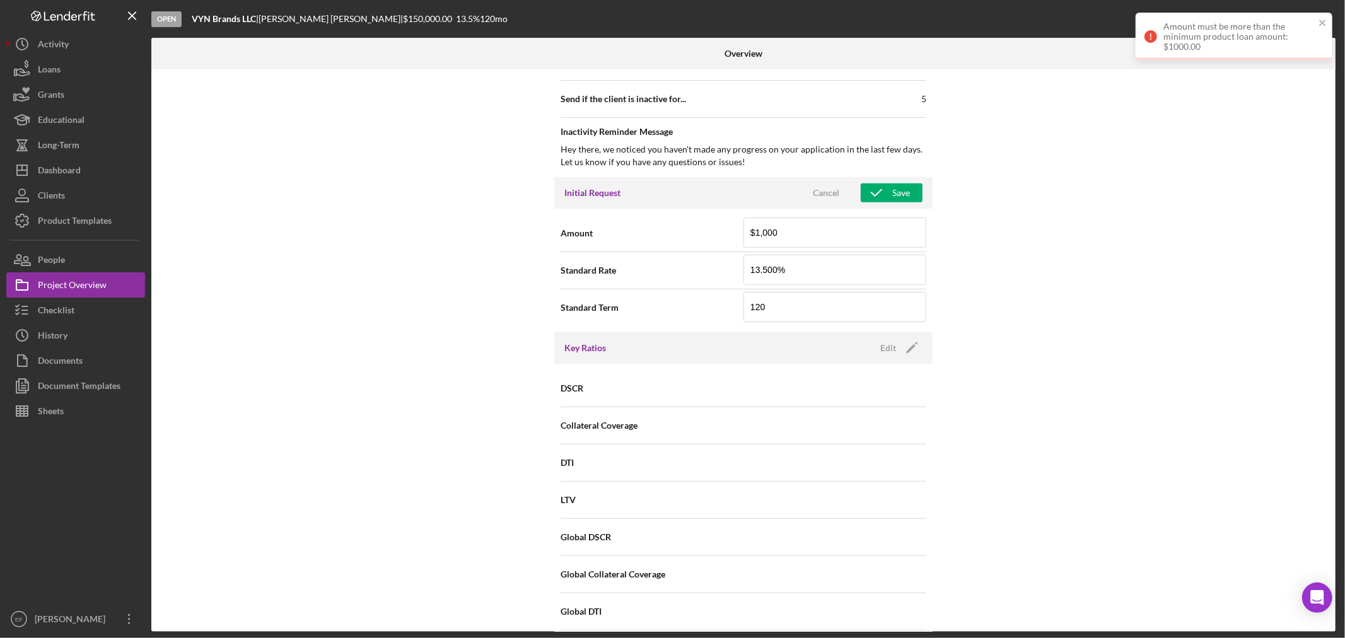
click at [898, 183] on div "Initial Request Cancel Save" at bounding box center [743, 193] width 378 height 32
click at [904, 198] on div "Save" at bounding box center [901, 192] width 18 height 19
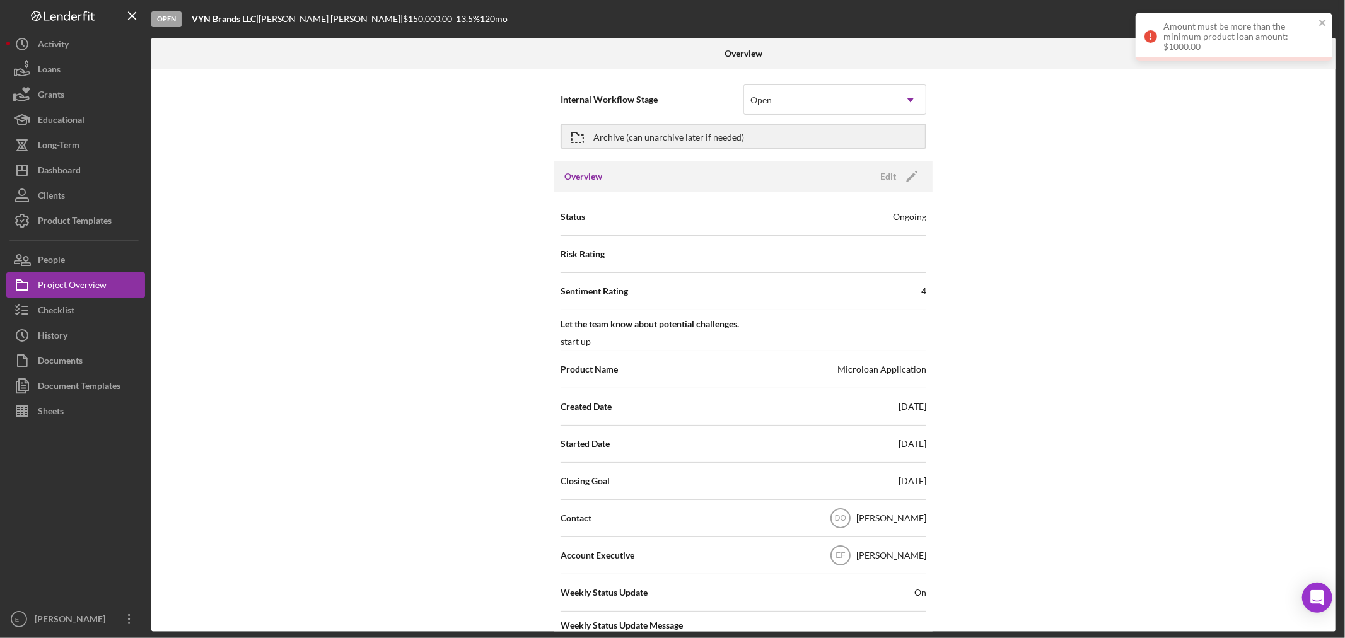
scroll to position [0, 0]
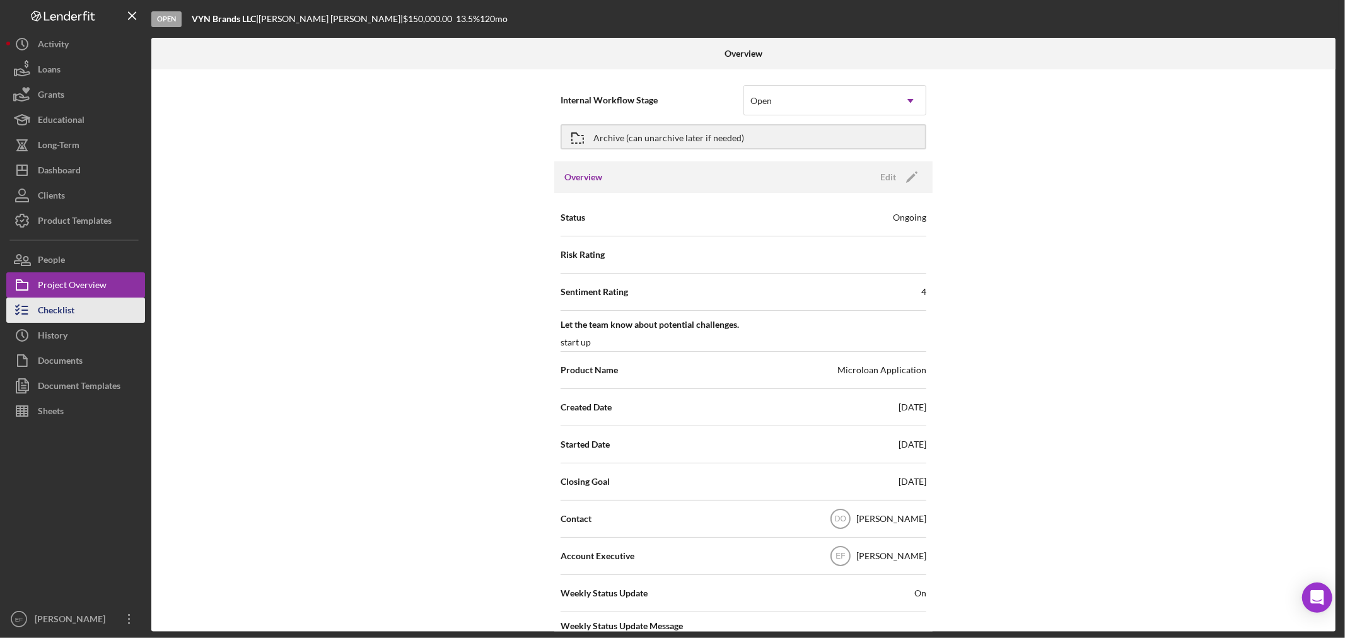
click at [50, 304] on div "Checklist" at bounding box center [56, 312] width 37 height 28
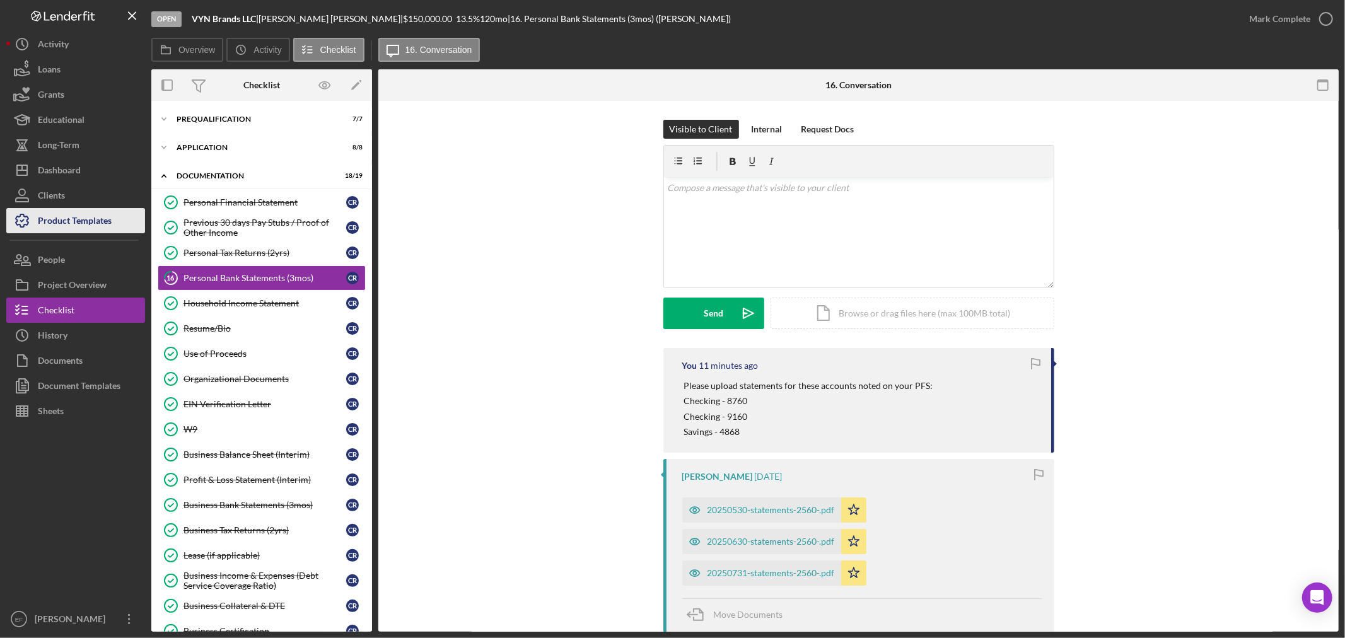
click at [64, 219] on div "Product Templates" at bounding box center [75, 222] width 74 height 28
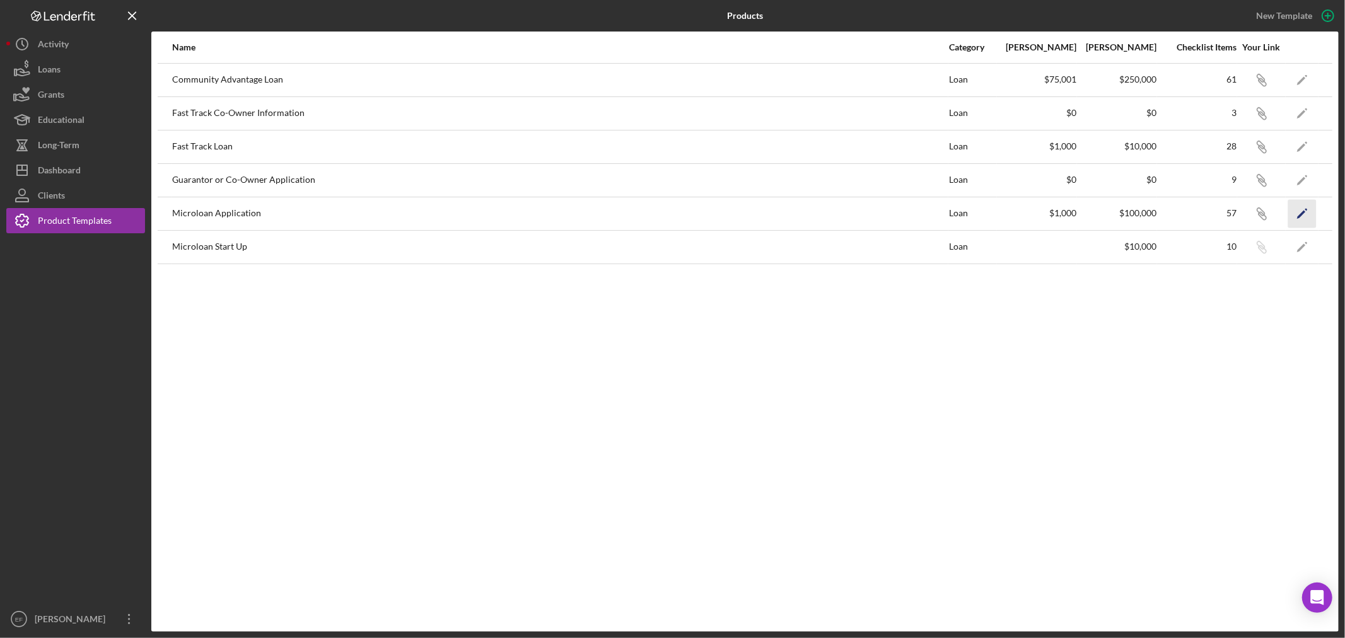
click at [1296, 219] on icon "Icon/Edit" at bounding box center [1302, 213] width 28 height 28
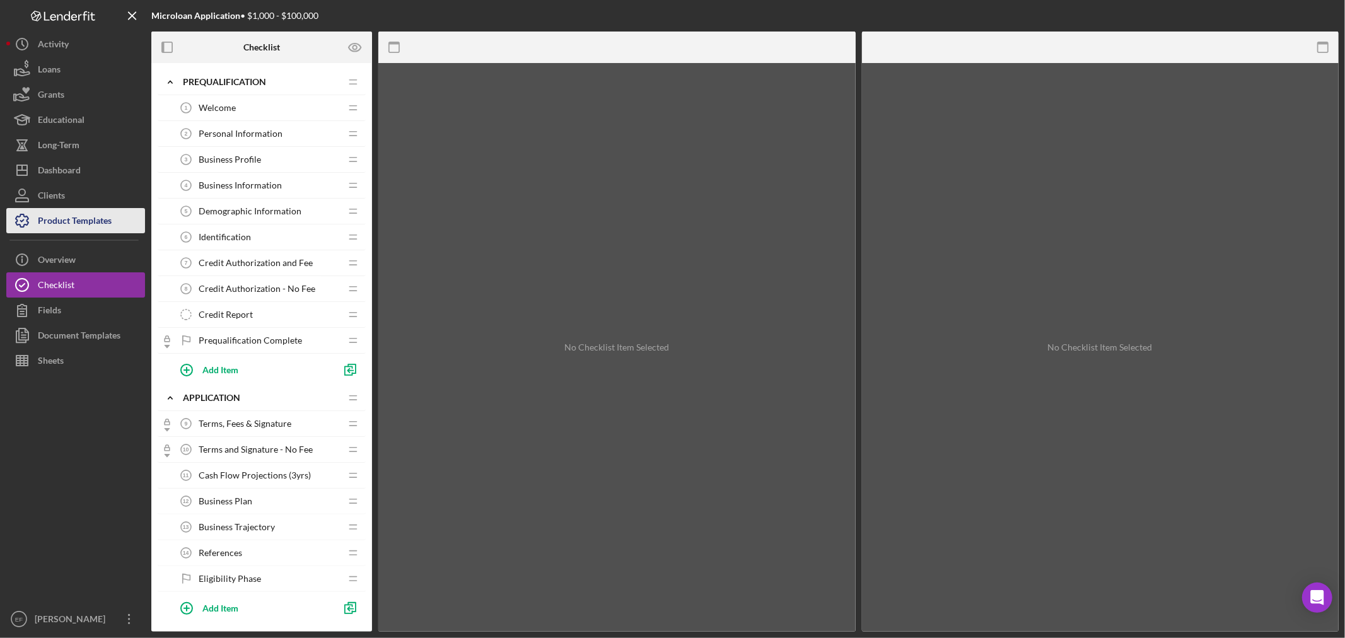
click at [71, 221] on div "Product Templates" at bounding box center [75, 222] width 74 height 28
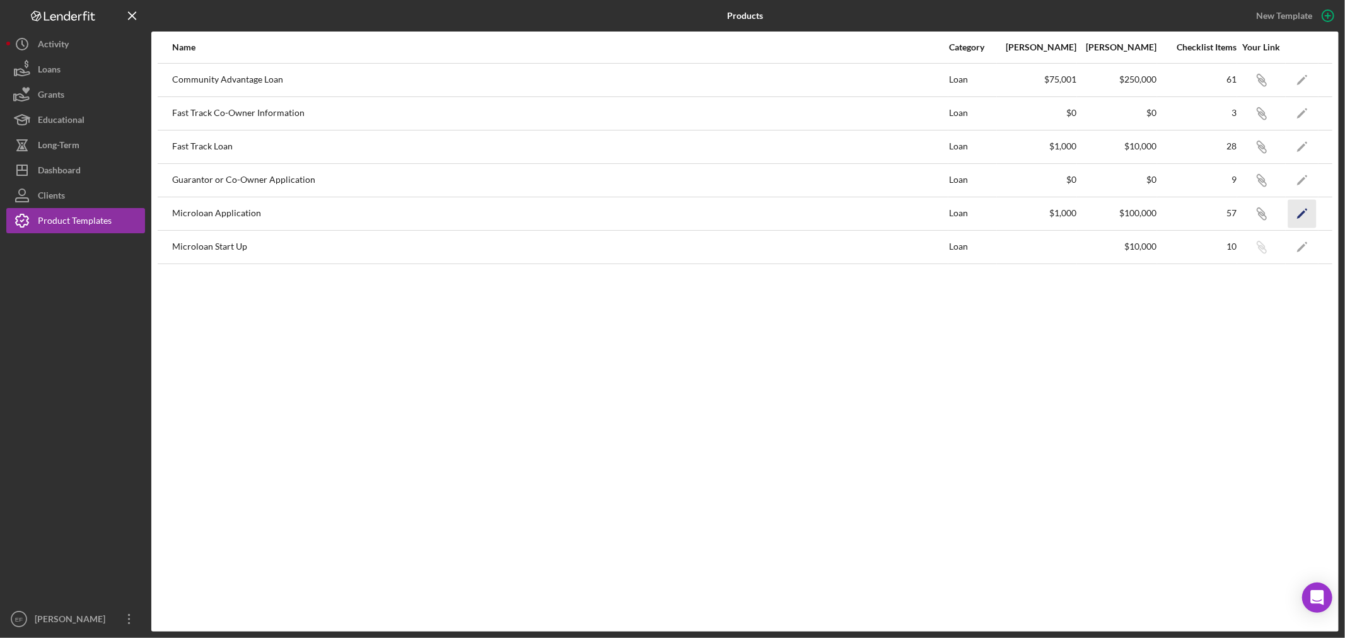
click at [1303, 211] on polygon "button" at bounding box center [1301, 214] width 9 height 9
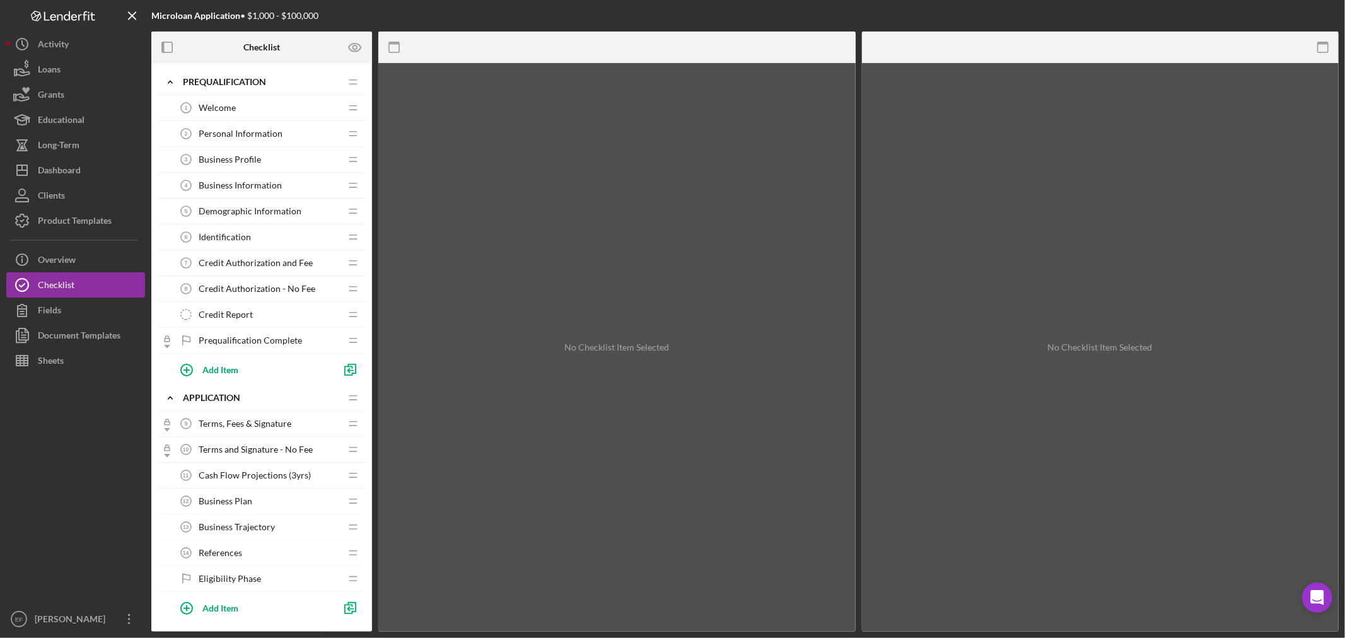
click at [253, 14] on div "Microloan Application • $1,000 - $100,000" at bounding box center [234, 16] width 167 height 10
drag, startPoint x: 297, startPoint y: 7, endPoint x: 298, endPoint y: 15, distance: 8.2
click at [297, 8] on div "Microloan Application • $1,000 - $100,000" at bounding box center [234, 16] width 167 height 32
click at [230, 103] on span "Welcome" at bounding box center [217, 108] width 37 height 10
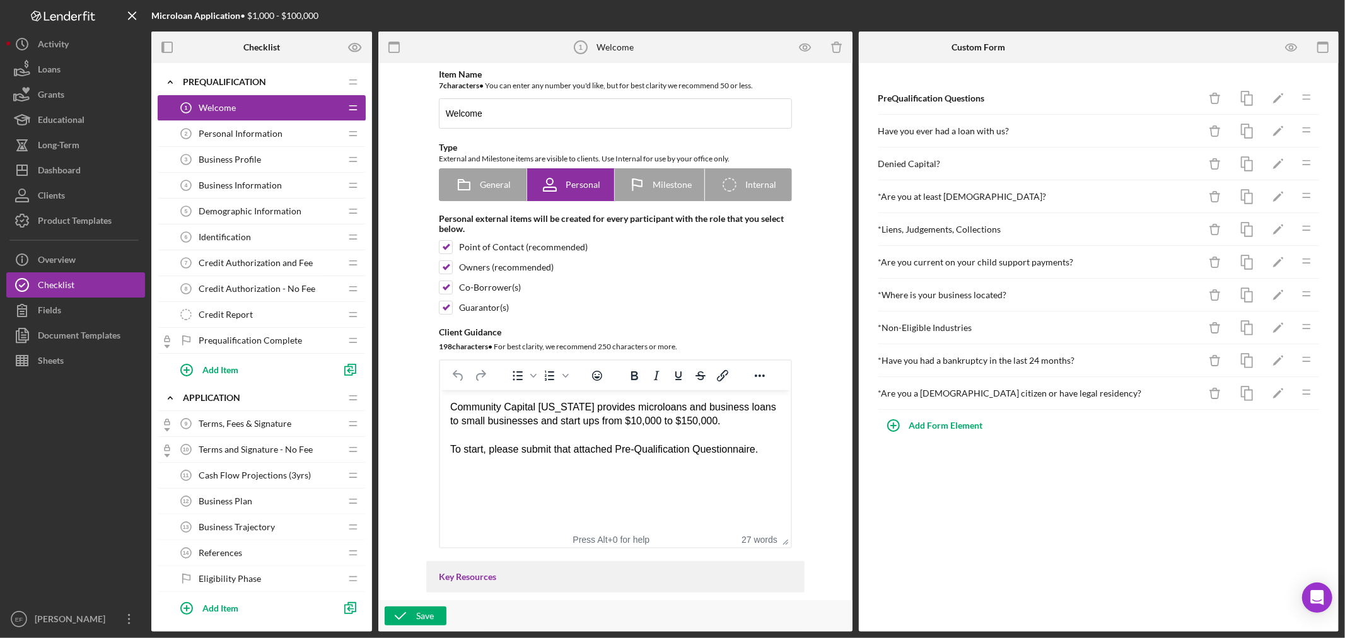
click at [617, 422] on div "Community Capital [US_STATE] provides microloans and business loans to small bu…" at bounding box center [614, 428] width 330 height 57
drag, startPoint x: 617, startPoint y: 422, endPoint x: 625, endPoint y: 420, distance: 8.3
click at [625, 420] on div "Community Capital [US_STATE] provides microloans and business loans to small bu…" at bounding box center [614, 428] width 330 height 57
drag, startPoint x: 738, startPoint y: 310, endPoint x: 739, endPoint y: 303, distance: 7.0
click at [739, 303] on div "Guarantor(s)" at bounding box center [615, 308] width 353 height 14
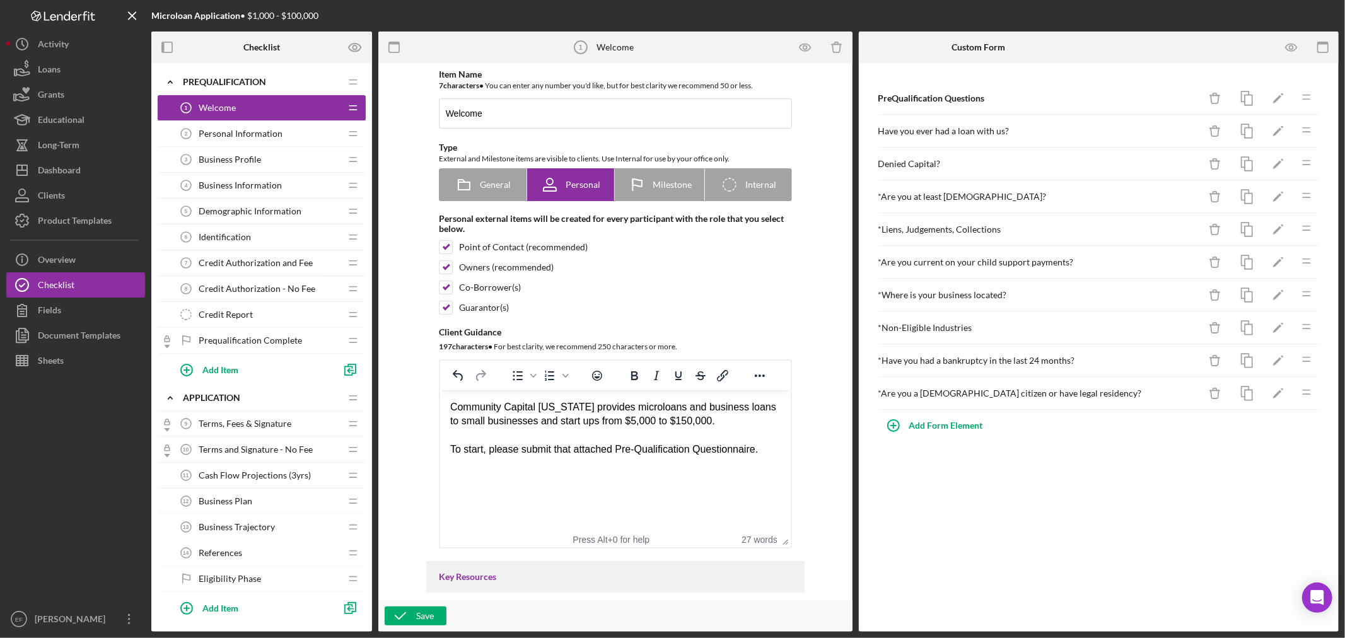
checkbox input "false"
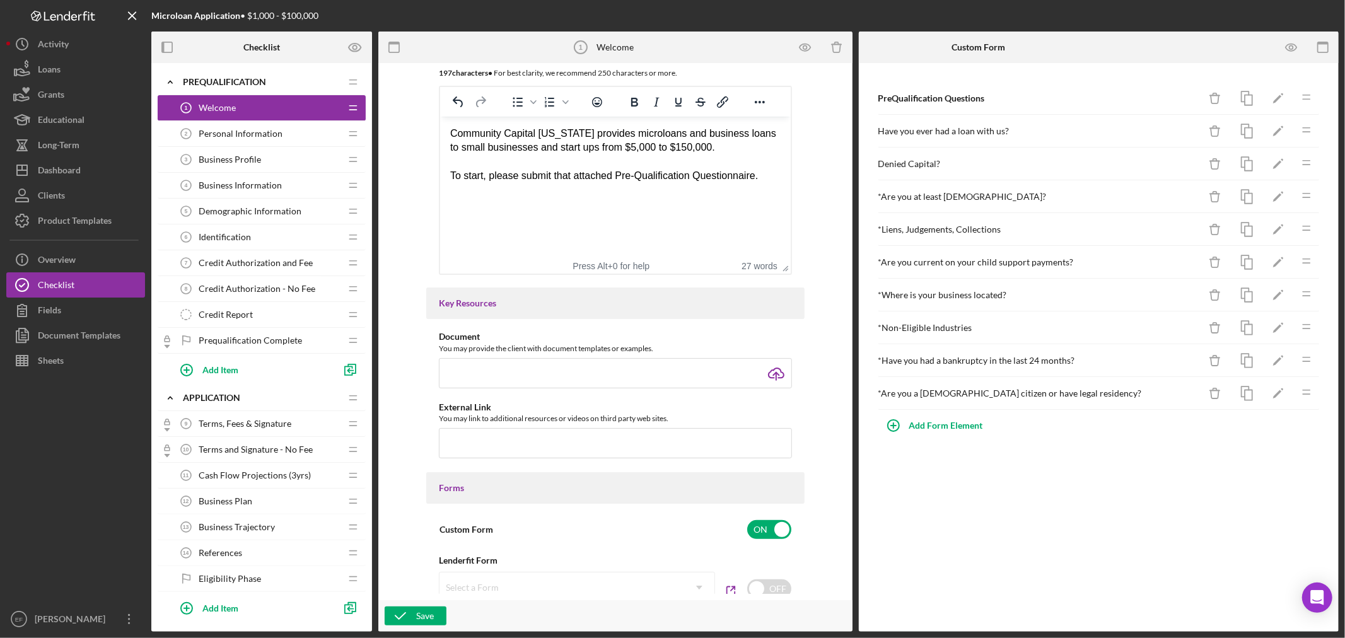
scroll to position [350, 0]
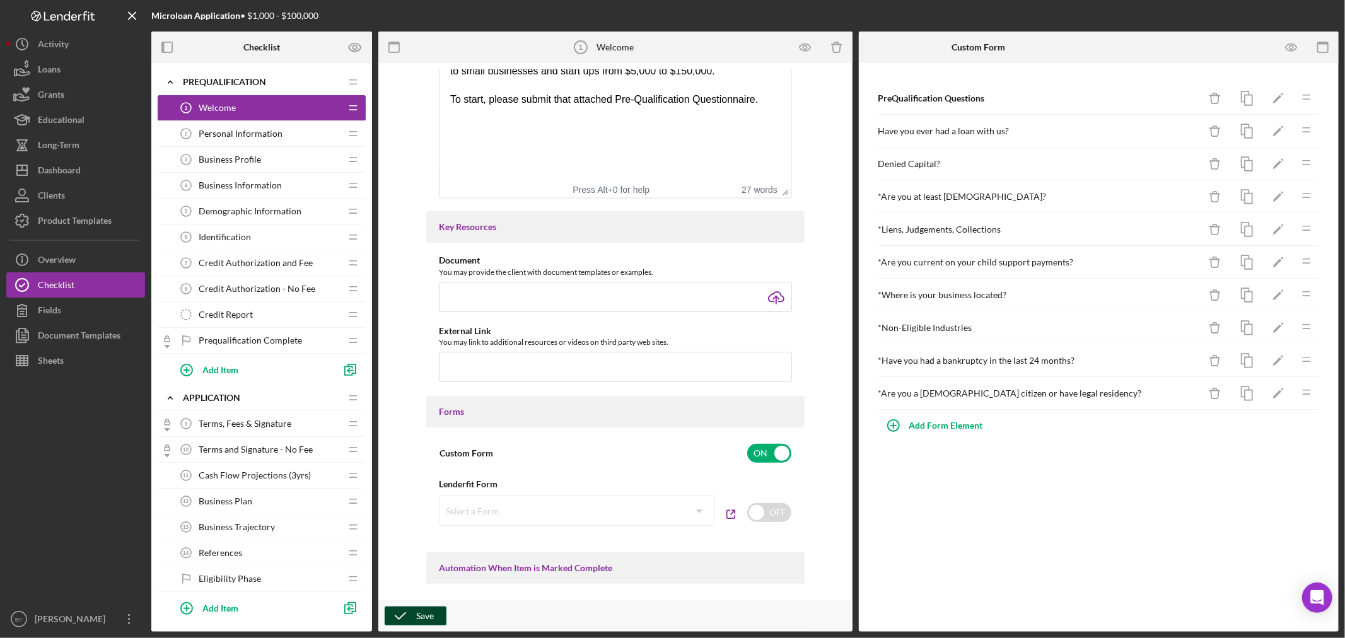
click at [424, 618] on div "Save" at bounding box center [425, 615] width 18 height 19
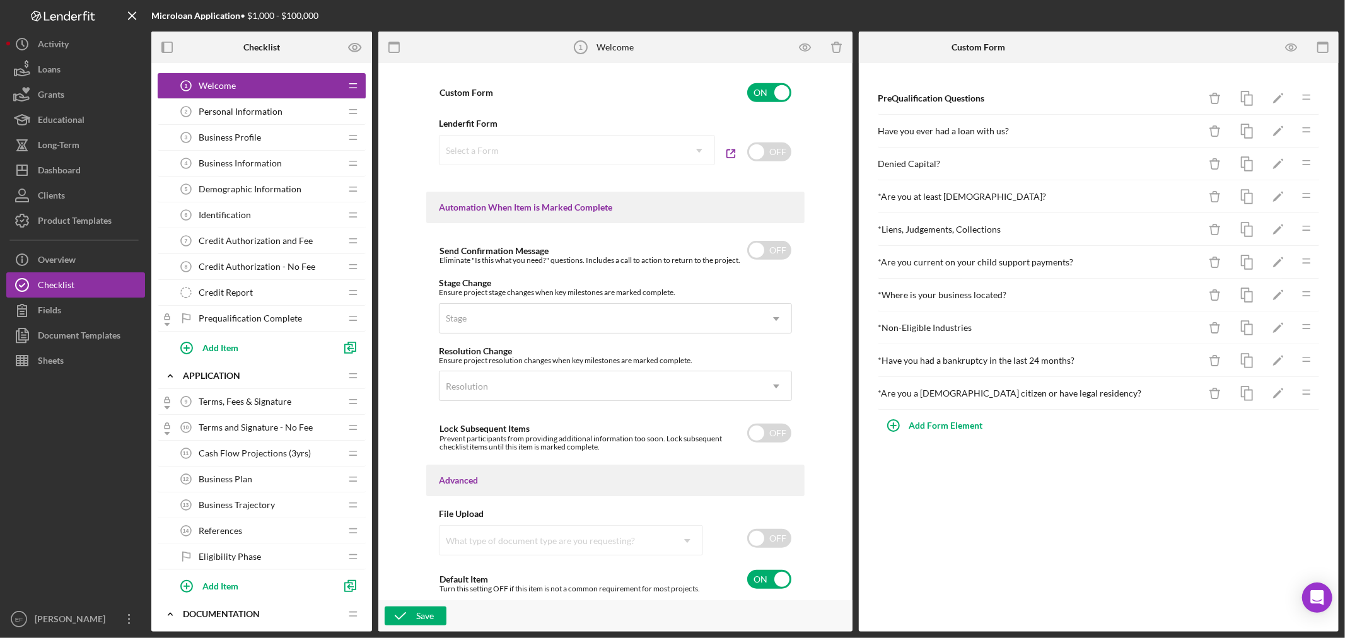
scroll to position [0, 0]
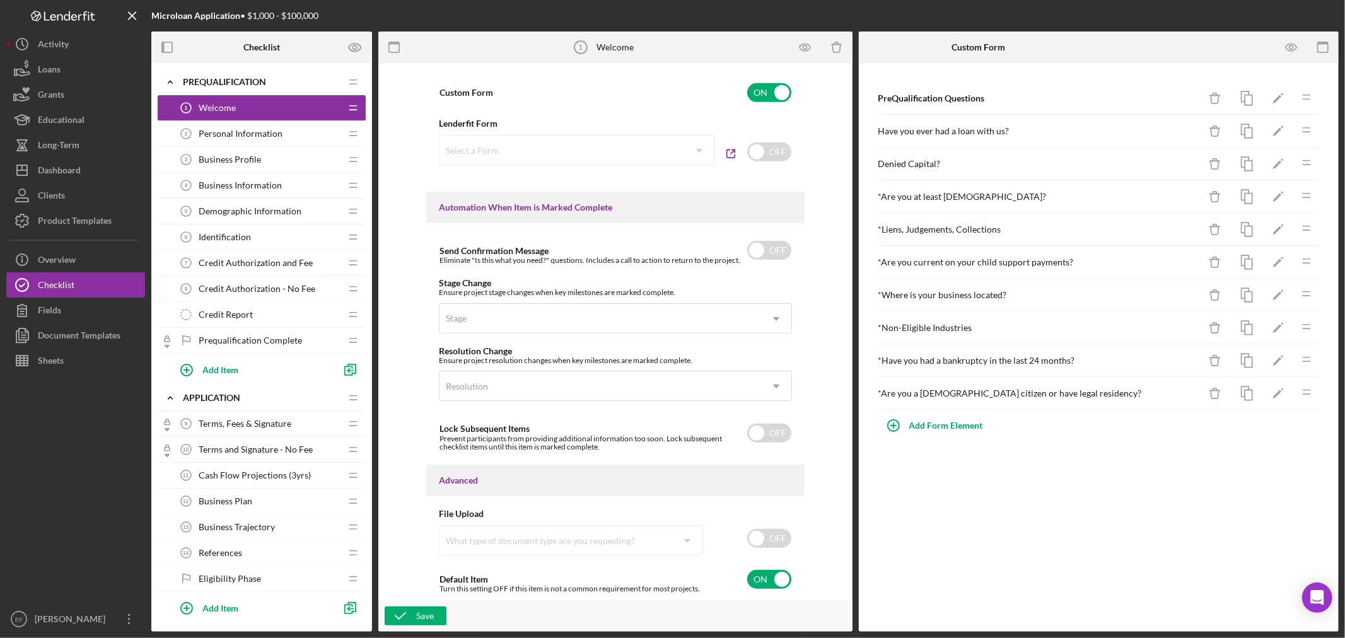
click at [212, 130] on span "Personal Information" at bounding box center [241, 134] width 84 height 10
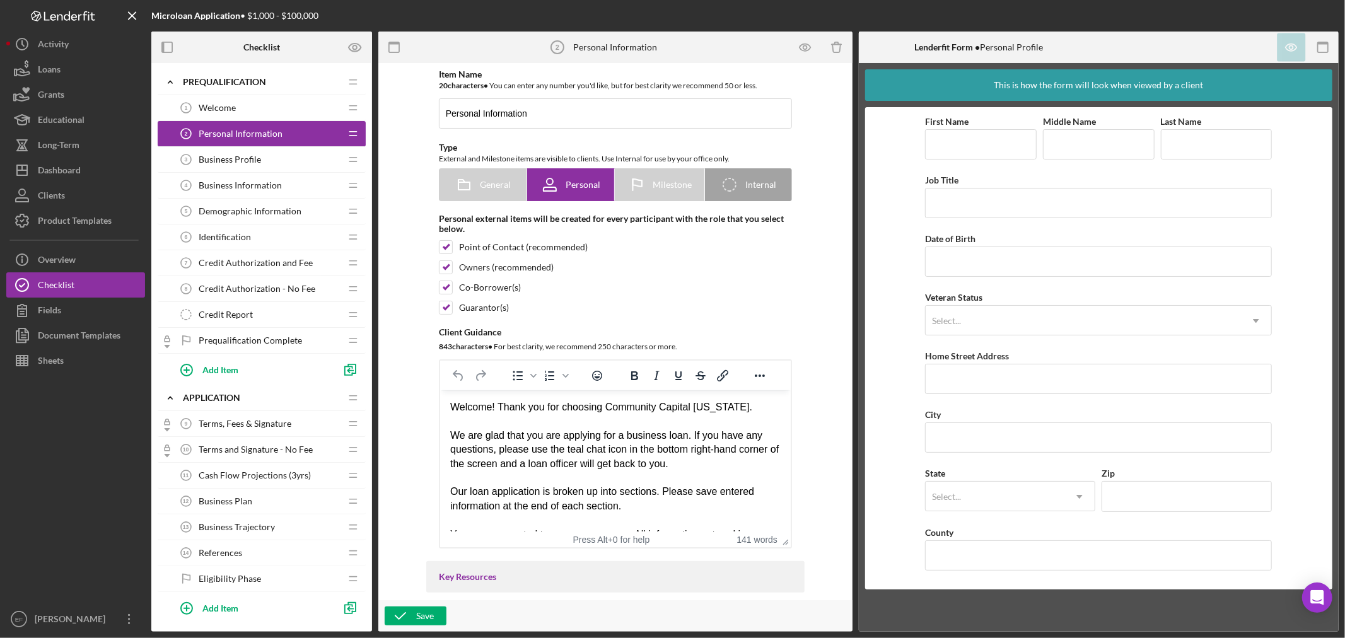
click at [203, 158] on span "Business Profile" at bounding box center [230, 159] width 62 height 10
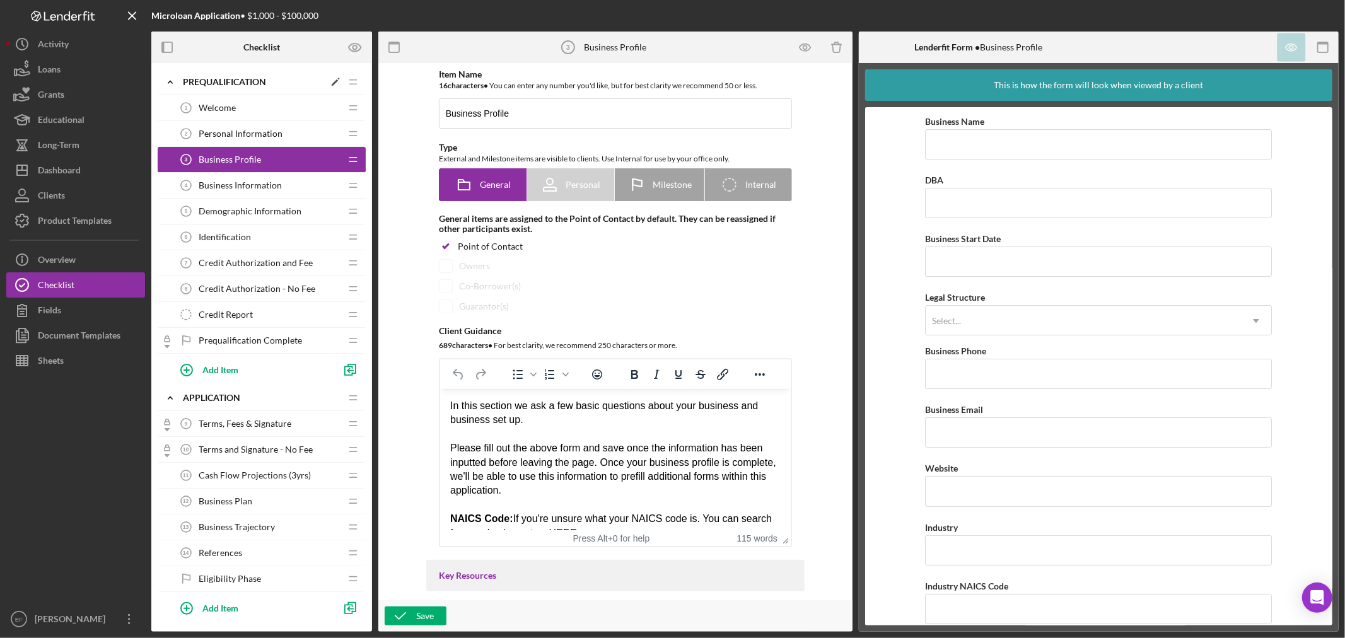
click at [315, 74] on div "Icon/Expander Prequalification Icon/Edit Icon/Drag" at bounding box center [262, 82] width 208 height 26
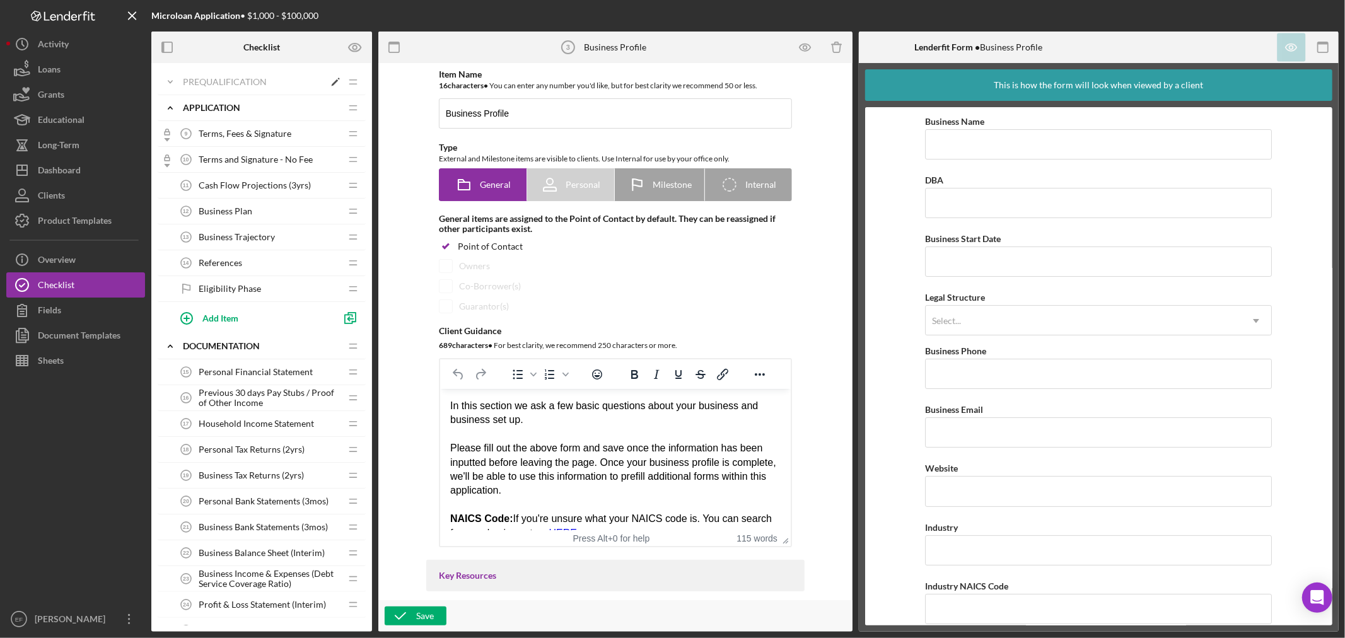
click at [333, 81] on icon "Icon/Edit" at bounding box center [335, 82] width 23 height 23
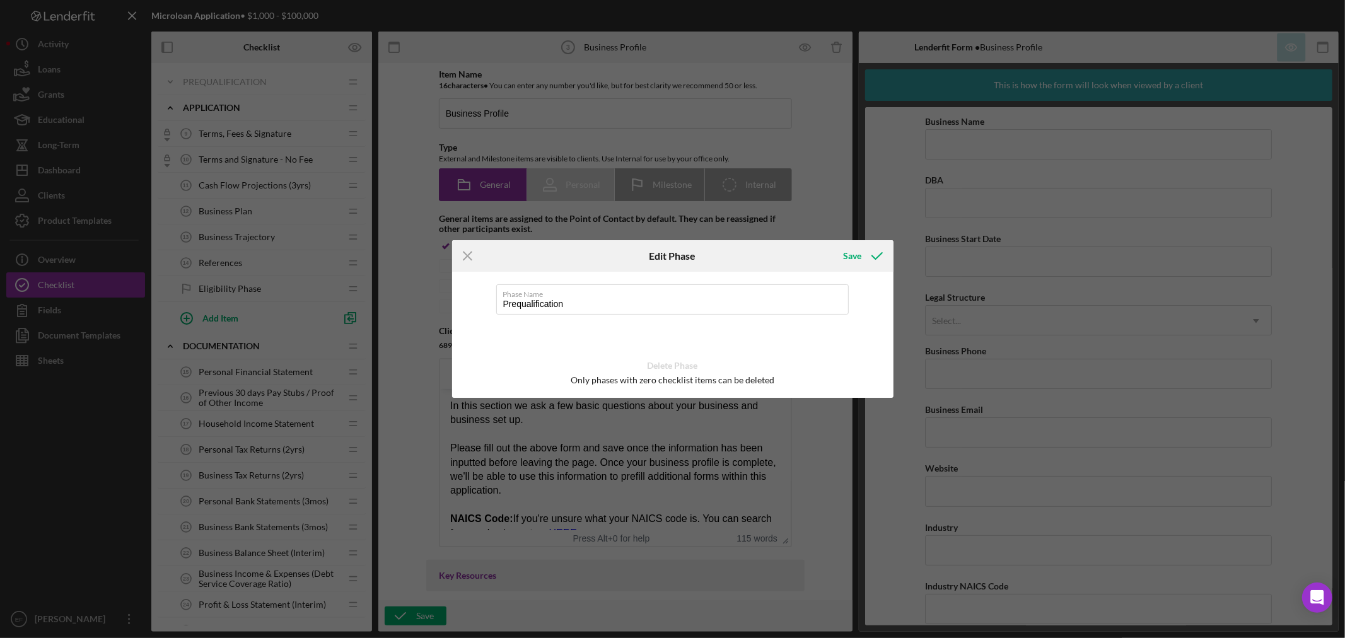
drag, startPoint x: 859, startPoint y: 257, endPoint x: 676, endPoint y: 250, distance: 183.6
click at [859, 257] on div "Save" at bounding box center [852, 255] width 18 height 25
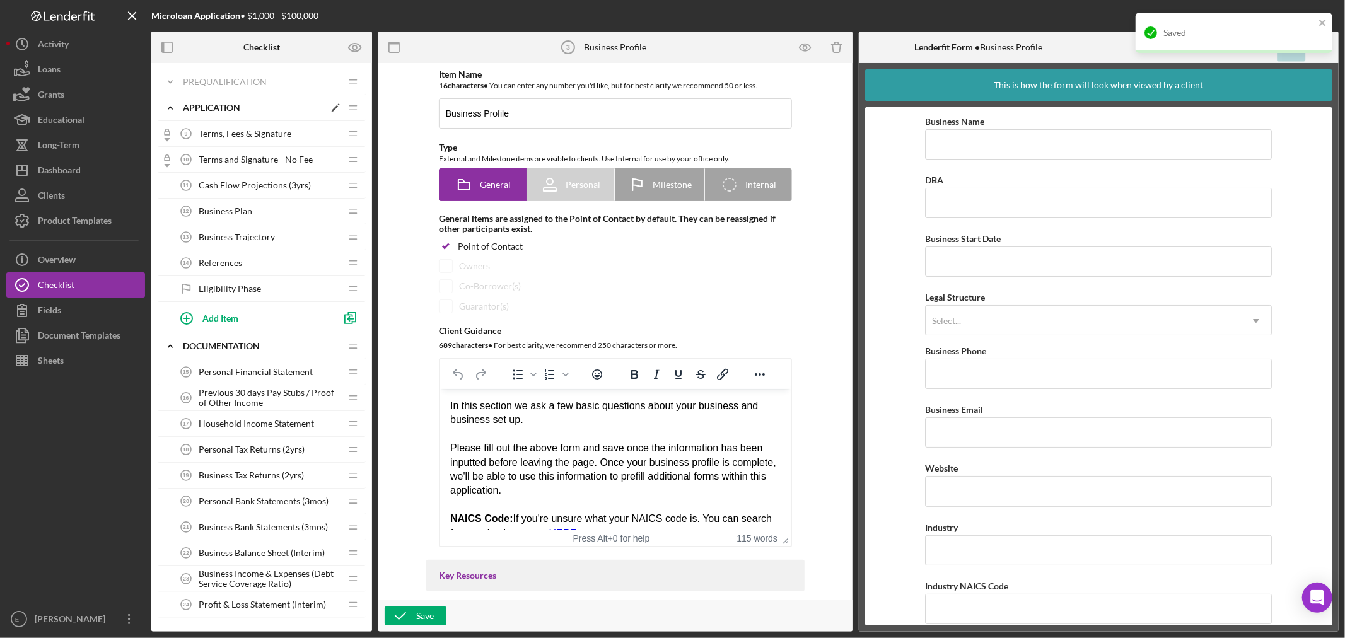
click at [227, 110] on div "Application" at bounding box center [253, 108] width 141 height 10
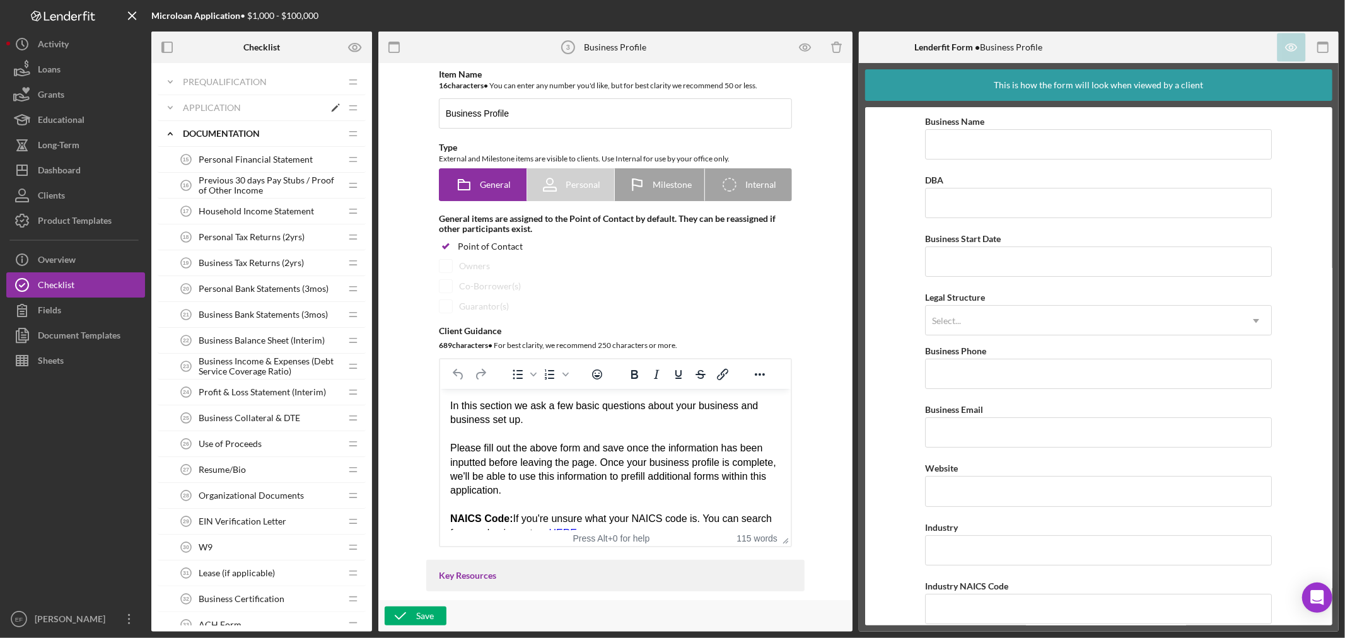
click at [246, 106] on div "Application" at bounding box center [253, 108] width 141 height 10
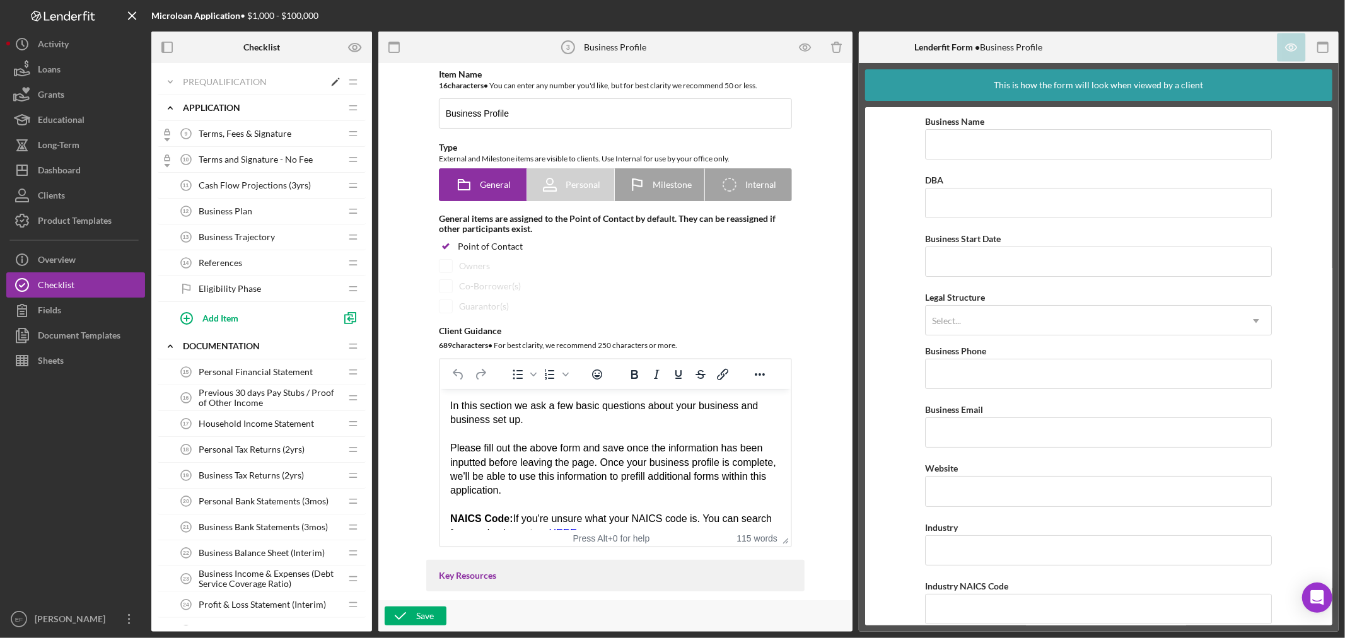
click at [241, 79] on div "Prequalification" at bounding box center [253, 82] width 141 height 10
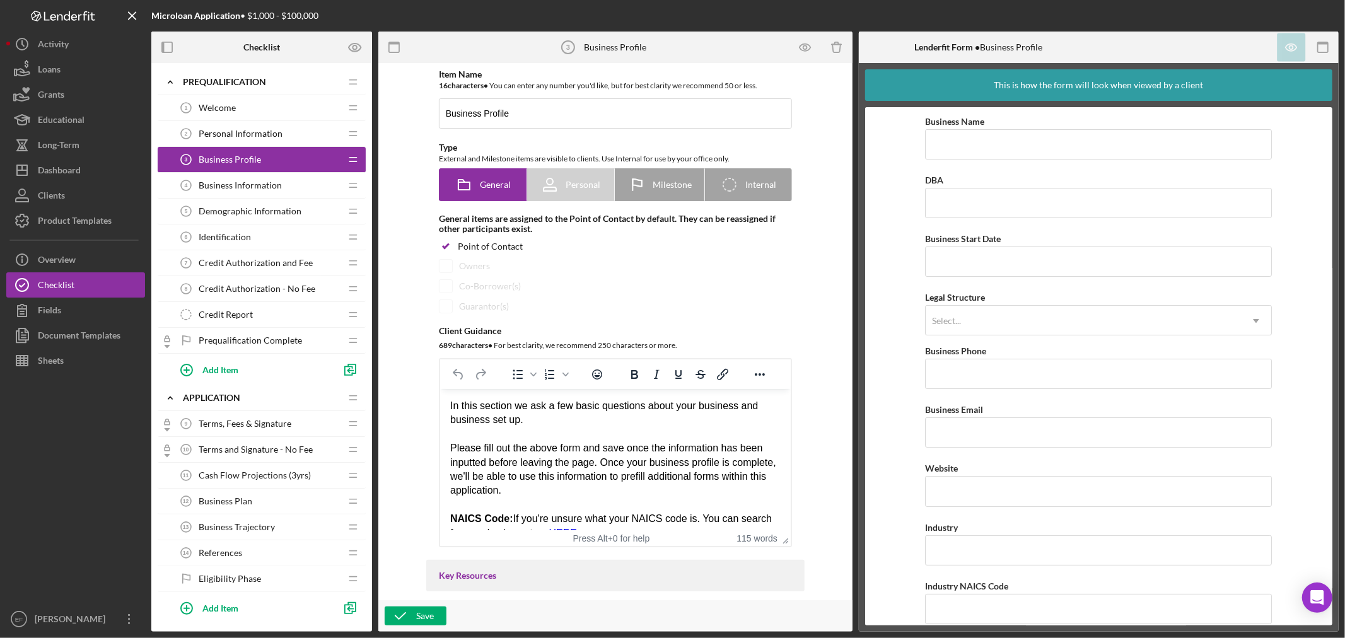
click at [256, 104] on div "Welcome 1 Welcome" at bounding box center [256, 107] width 167 height 25
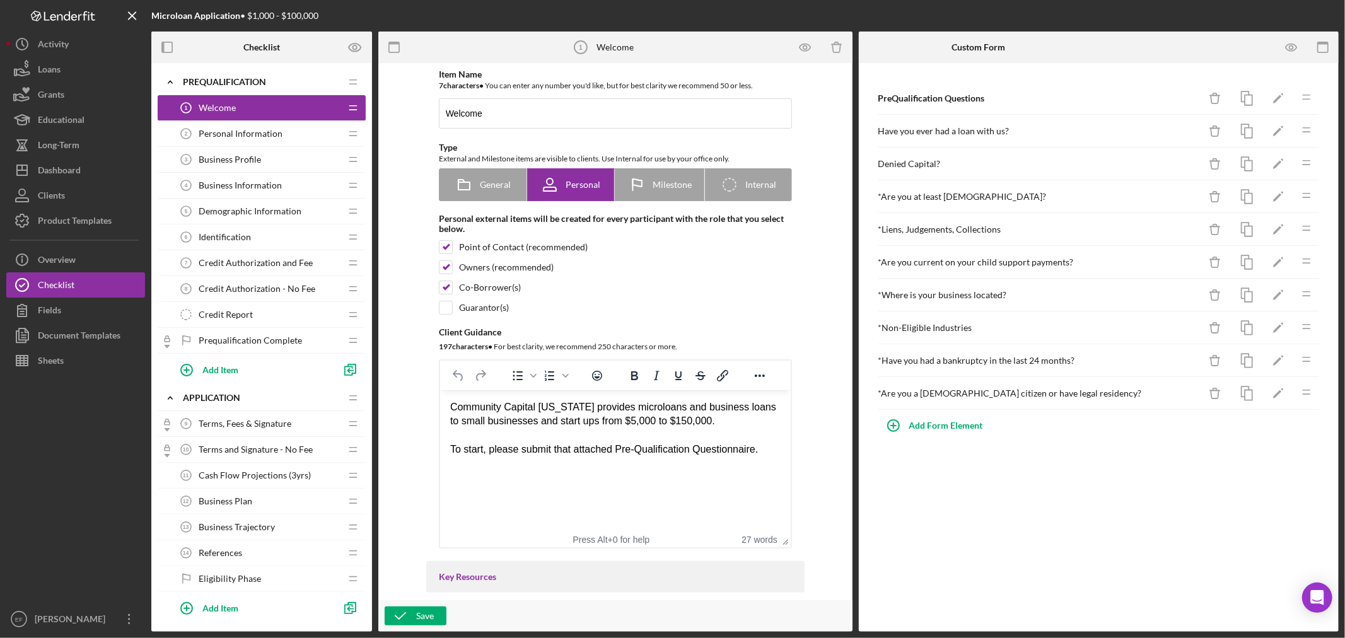
click at [306, 11] on div "Microloan Application • $1,000 - $100,000" at bounding box center [234, 16] width 167 height 10
click at [282, 17] on div "Microloan Application • $1,000 - $100,000" at bounding box center [234, 16] width 167 height 10
click at [282, 16] on div "Microloan Application • $1,000 - $100,000" at bounding box center [234, 16] width 167 height 10
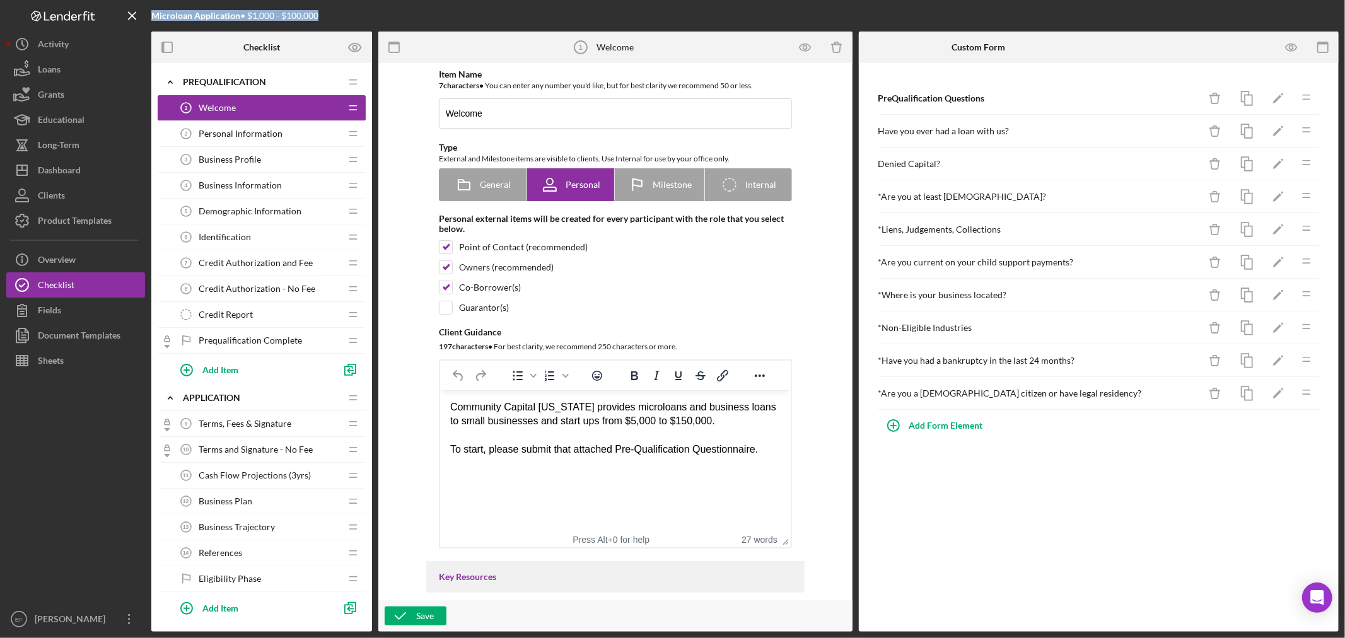
click at [247, 134] on span "Personal Information" at bounding box center [241, 134] width 84 height 10
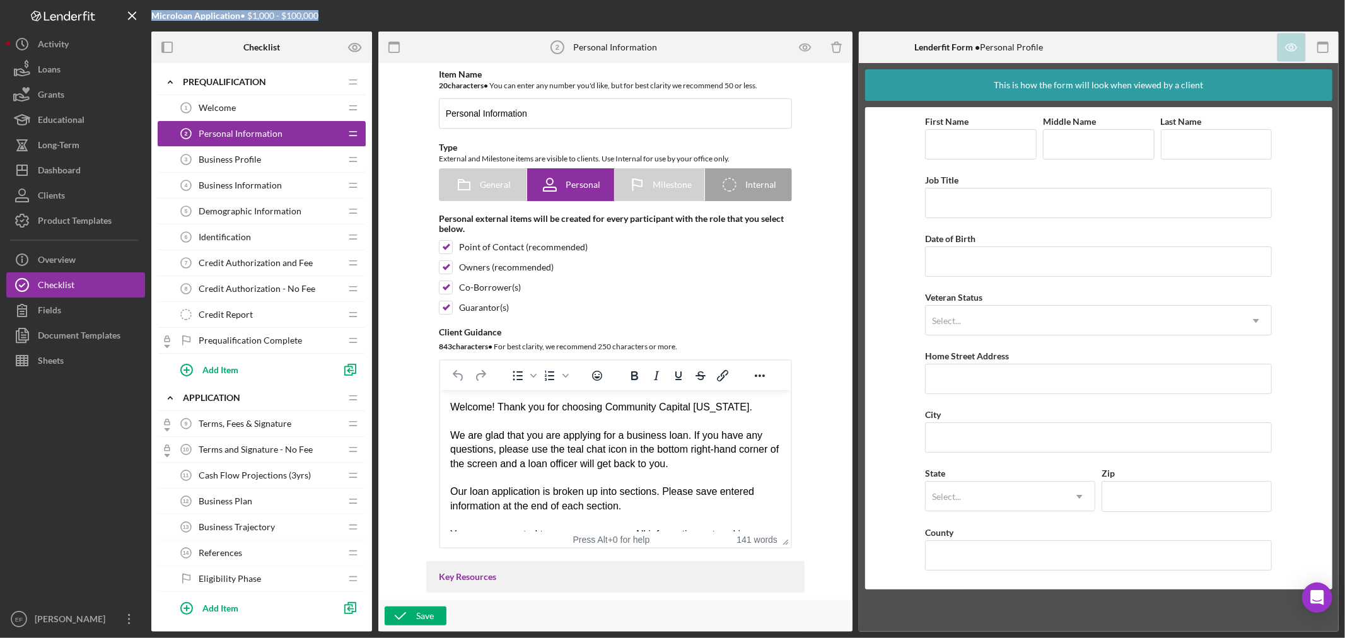
click at [223, 154] on div "Business Profile 3 Business Profile" at bounding box center [256, 159] width 167 height 25
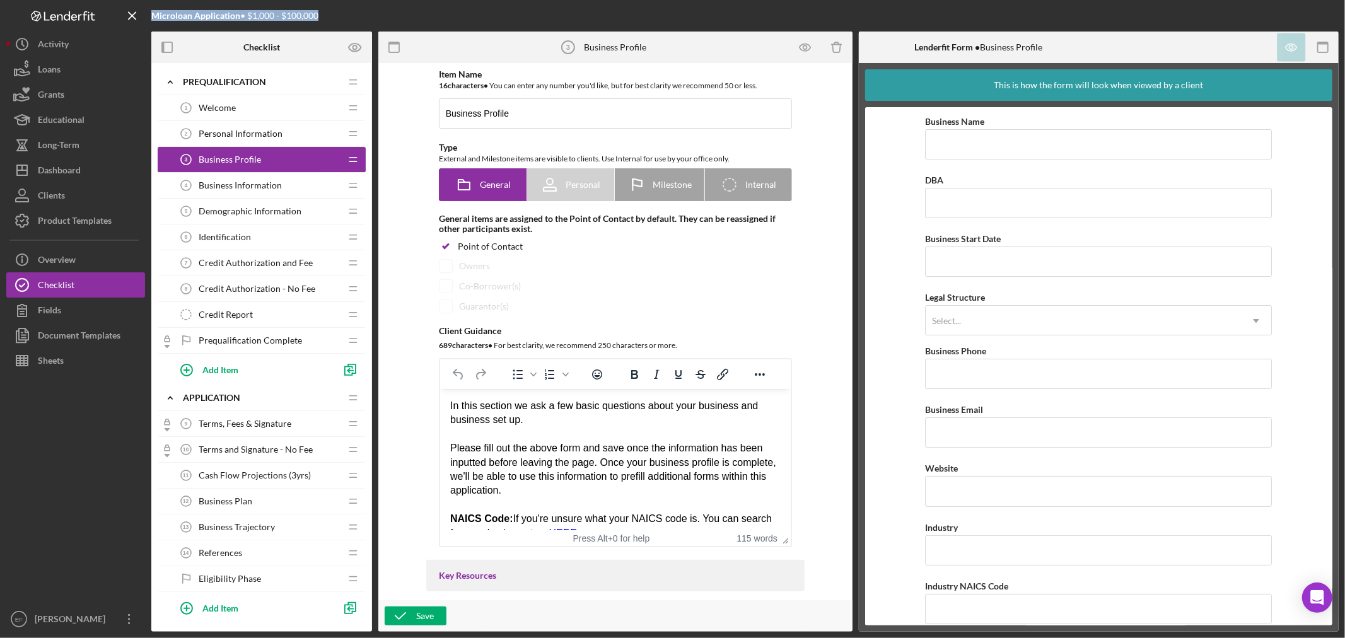
click at [230, 184] on span "Business Information" at bounding box center [240, 185] width 83 height 10
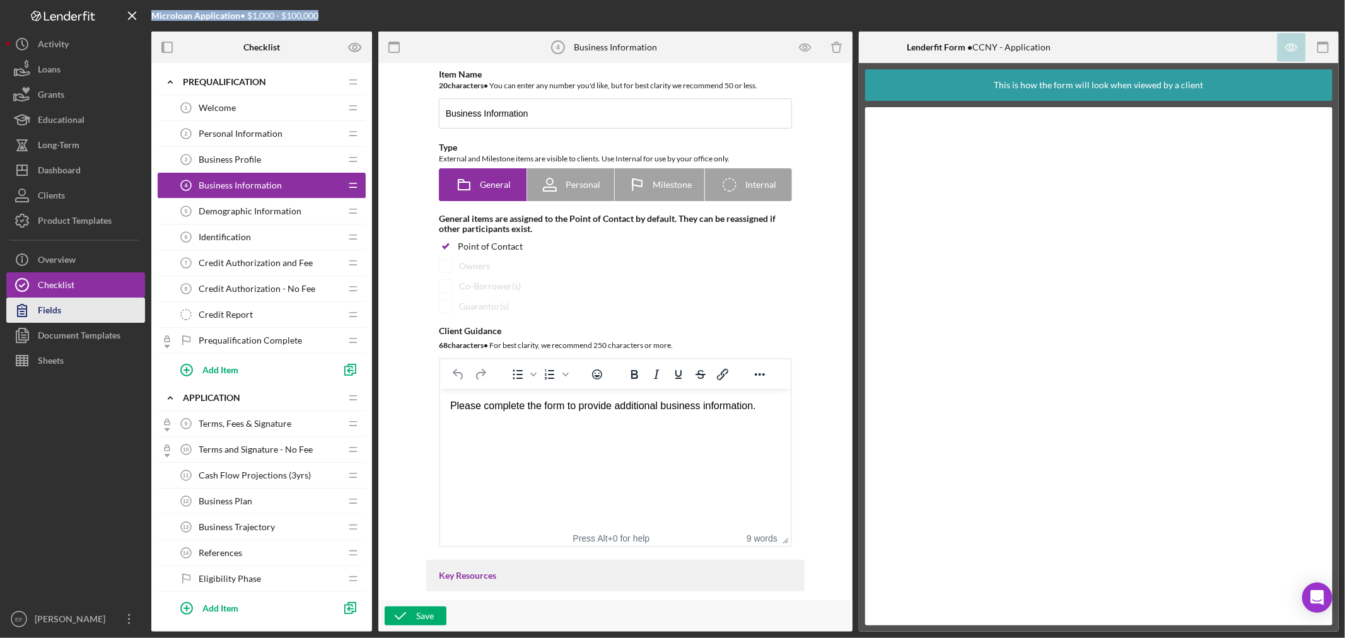
click at [64, 306] on button "Fields" at bounding box center [75, 310] width 139 height 25
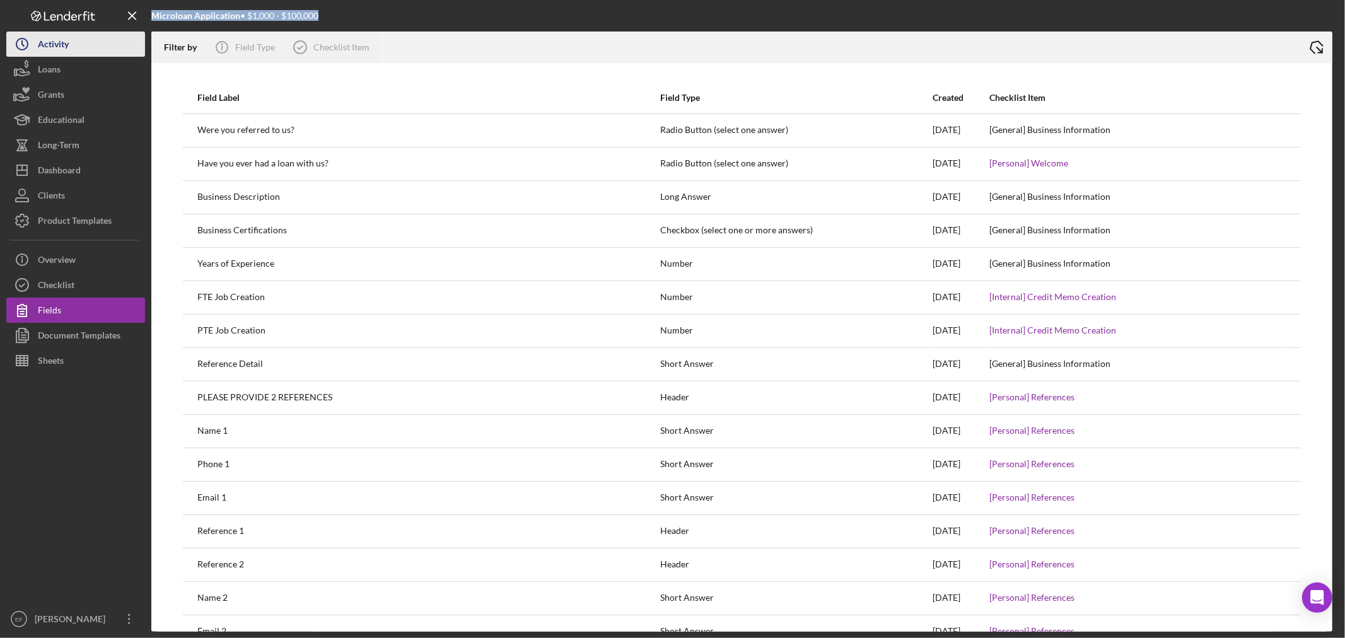
click at [60, 47] on div "Activity" at bounding box center [53, 46] width 31 height 28
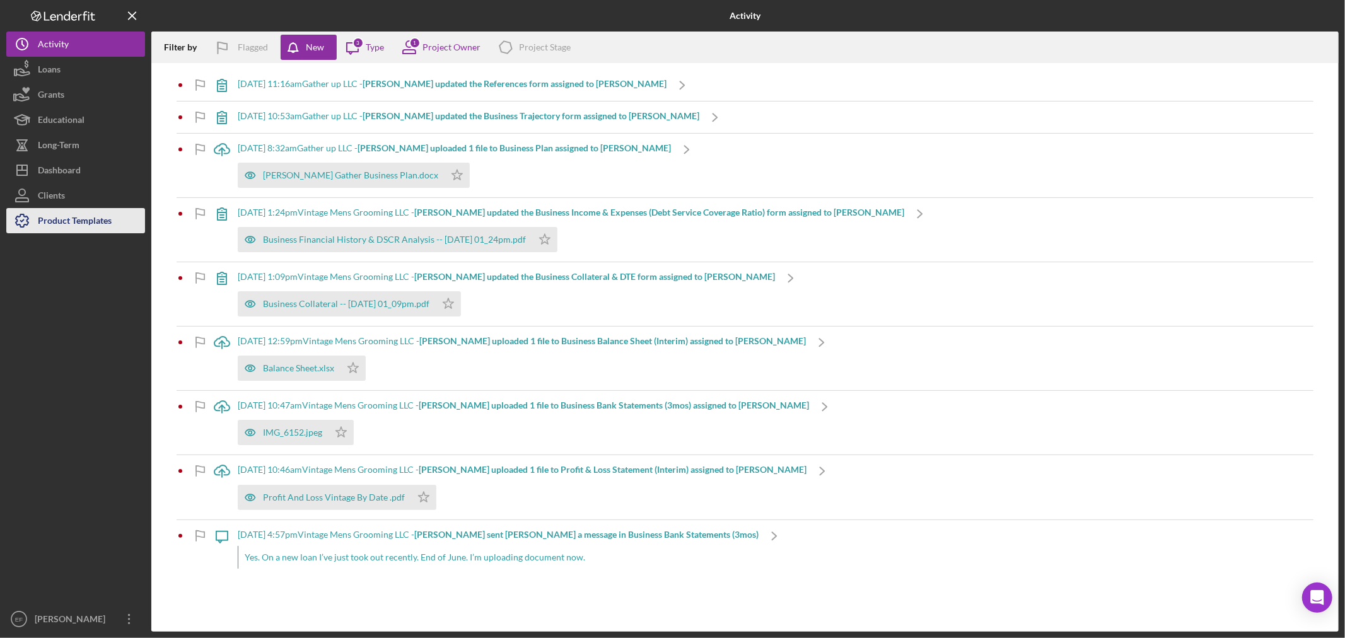
click at [84, 221] on div "Product Templates" at bounding box center [75, 222] width 74 height 28
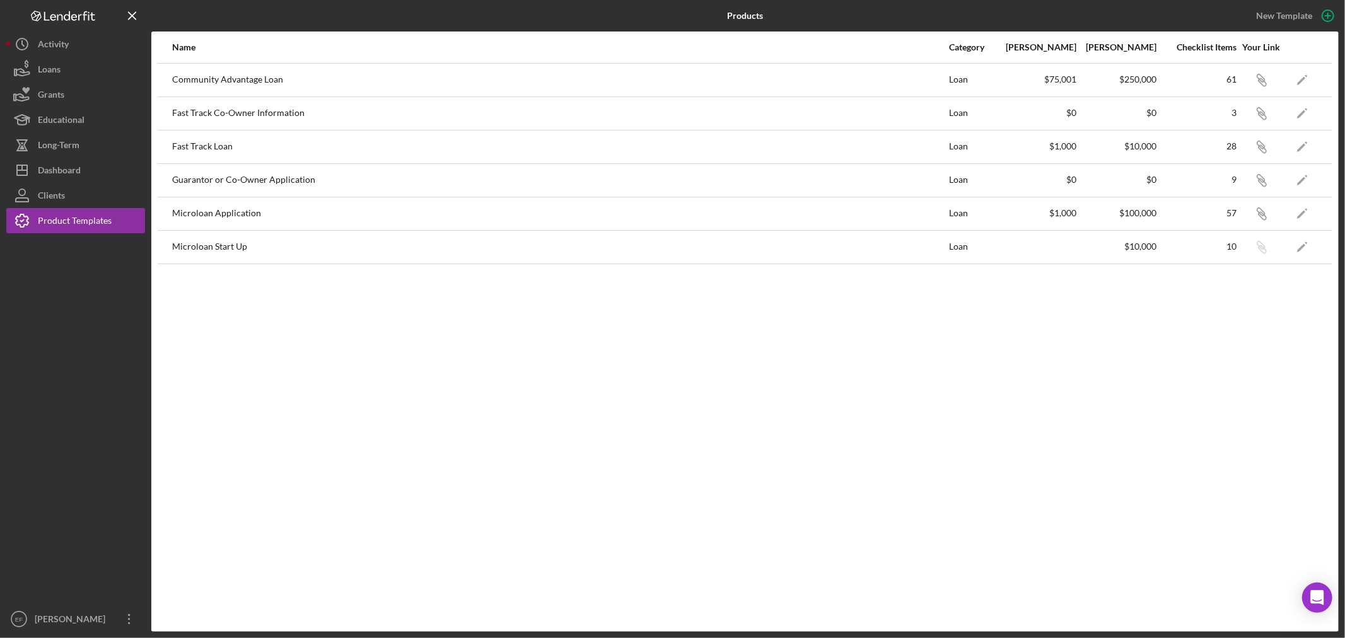
click at [1154, 211] on div "$100,000" at bounding box center [1116, 213] width 79 height 10
click at [1302, 211] on icon "Icon/Edit" at bounding box center [1302, 213] width 28 height 28
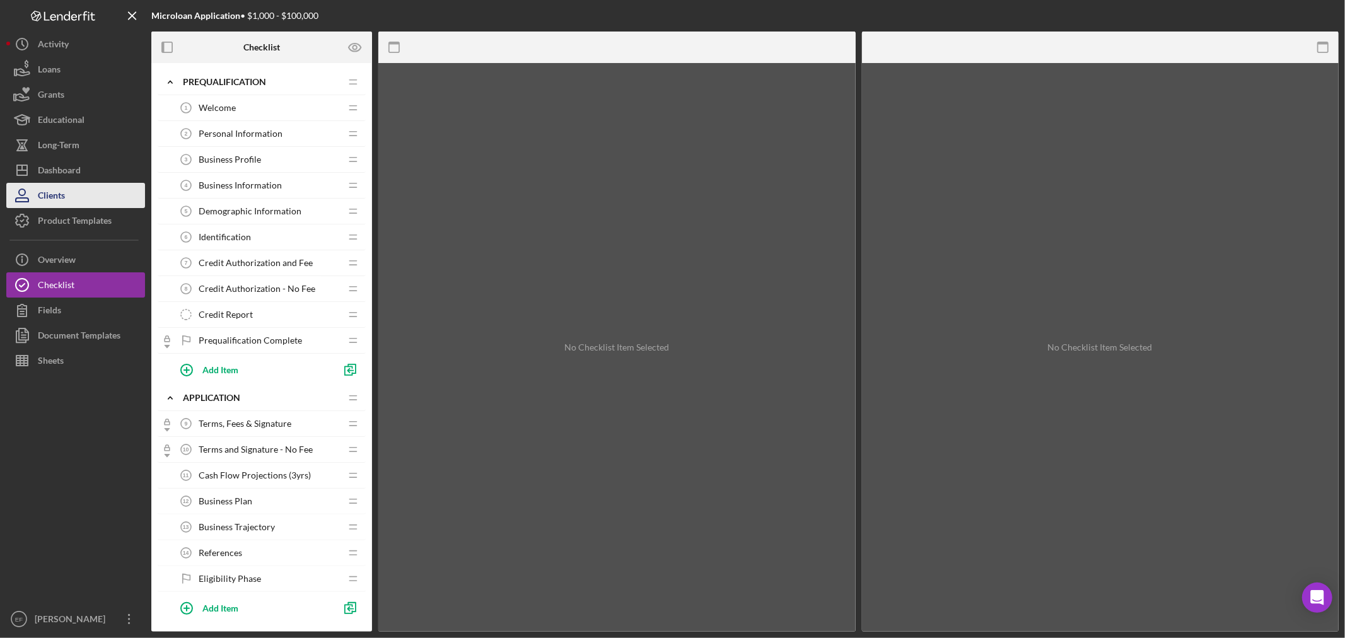
click at [69, 191] on button "Clients" at bounding box center [75, 195] width 139 height 25
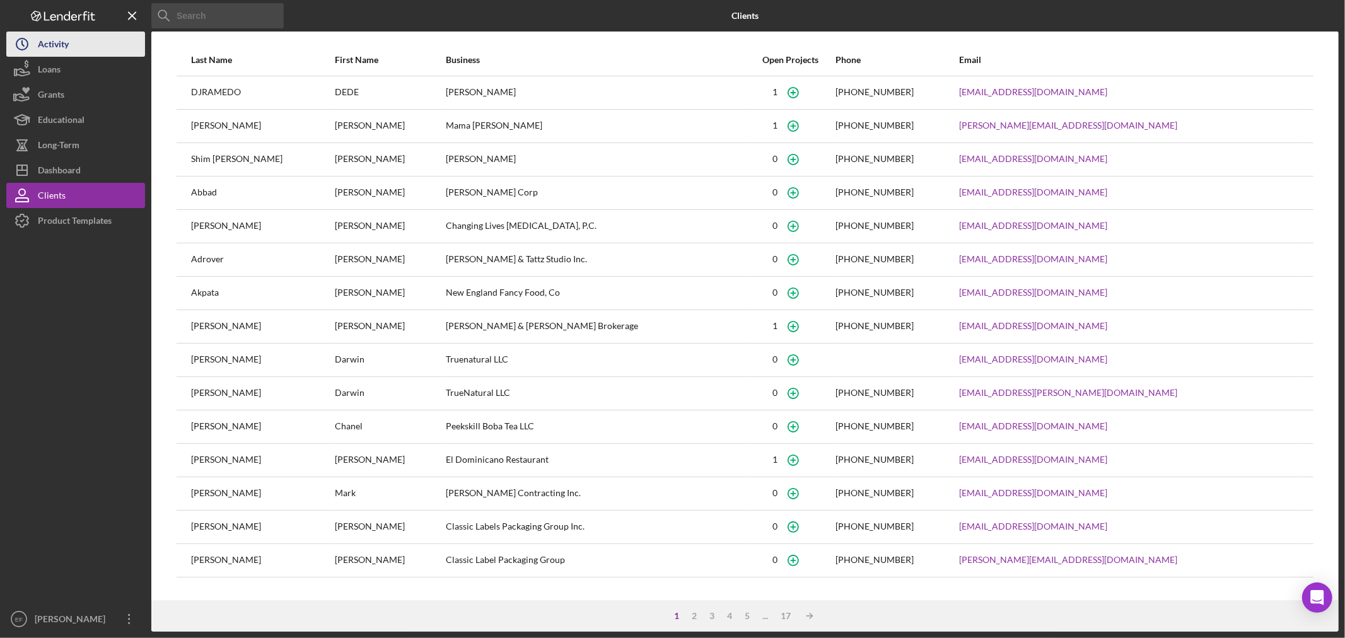
click at [55, 46] on div "Activity" at bounding box center [53, 46] width 31 height 28
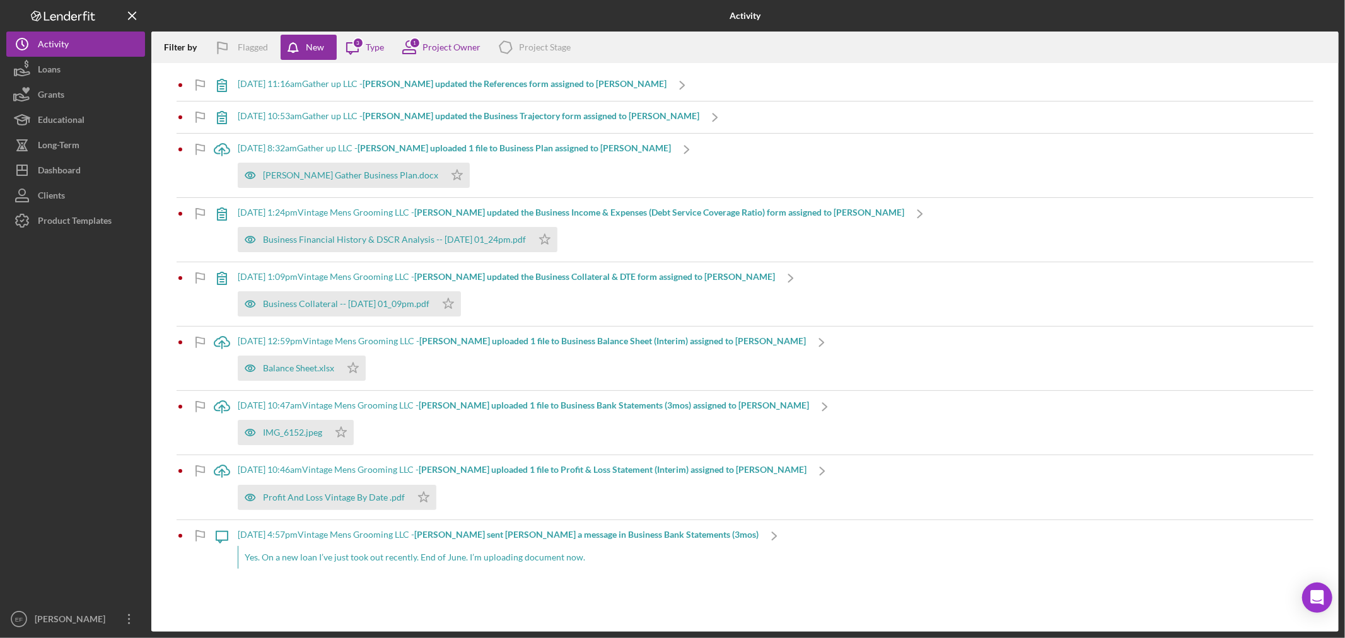
click at [130, 17] on line "button" at bounding box center [132, 15] width 7 height 7
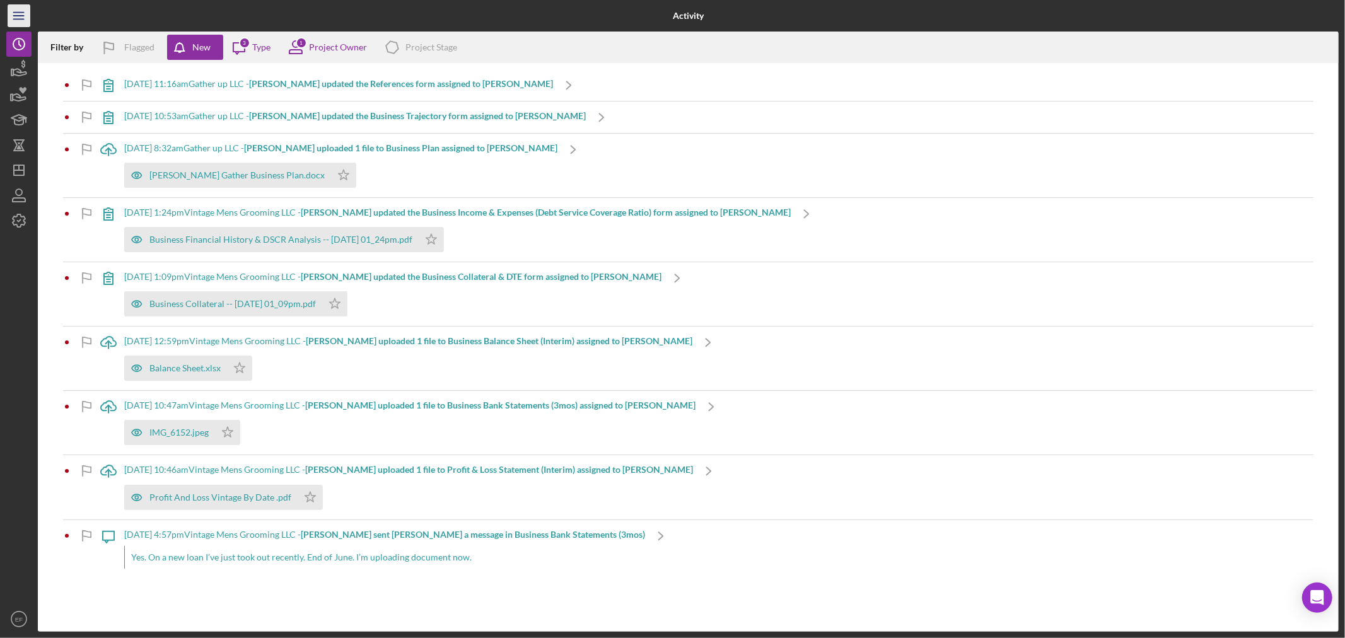
click at [20, 16] on icon "Icon/Menu" at bounding box center [19, 16] width 28 height 28
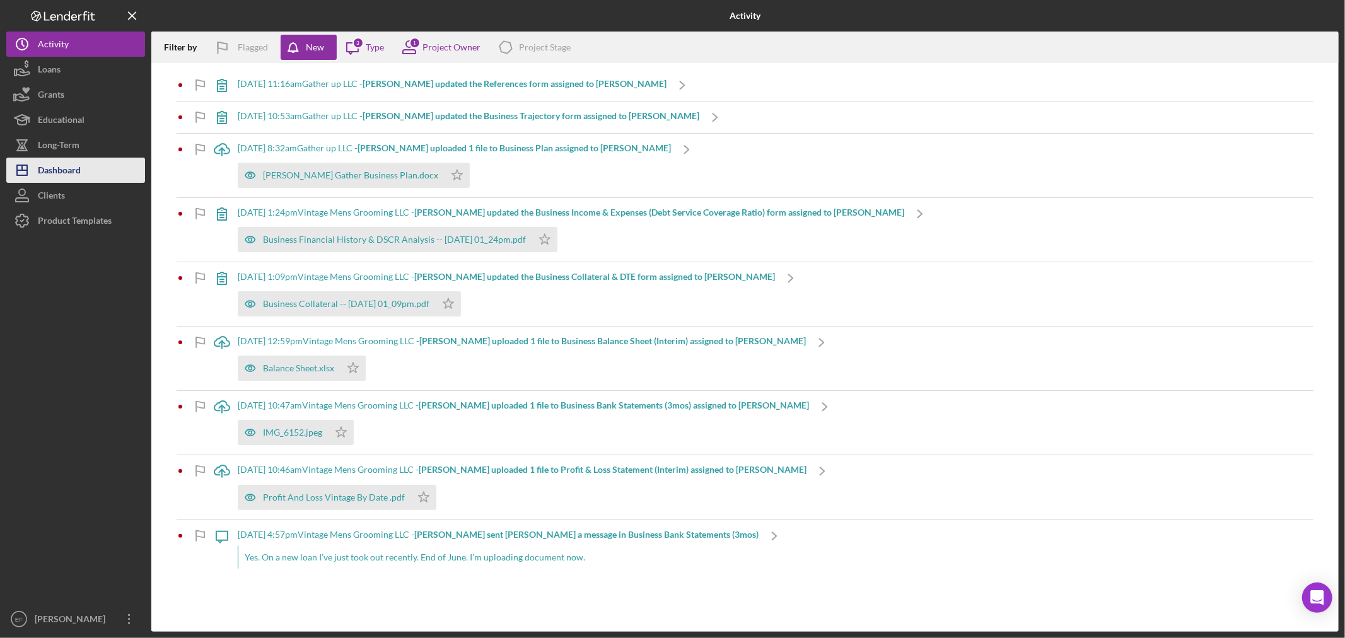
click at [65, 177] on div "Dashboard" at bounding box center [59, 172] width 43 height 28
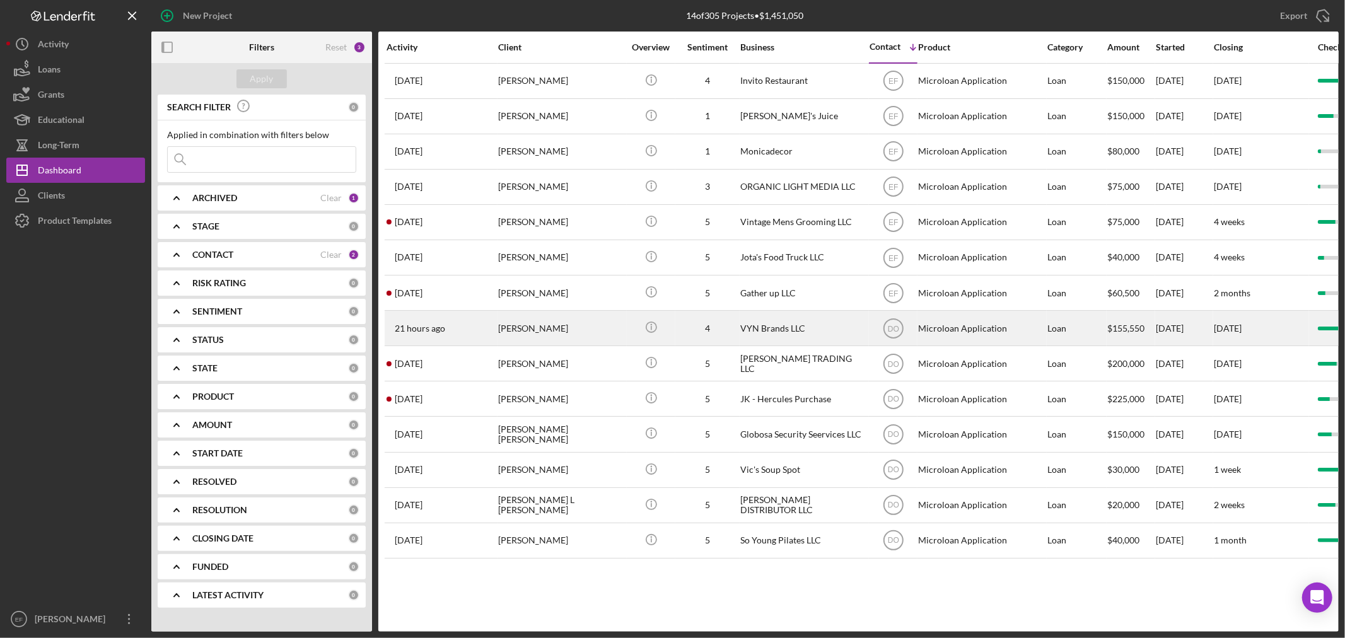
click at [556, 332] on div "[PERSON_NAME]" at bounding box center [561, 327] width 126 height 33
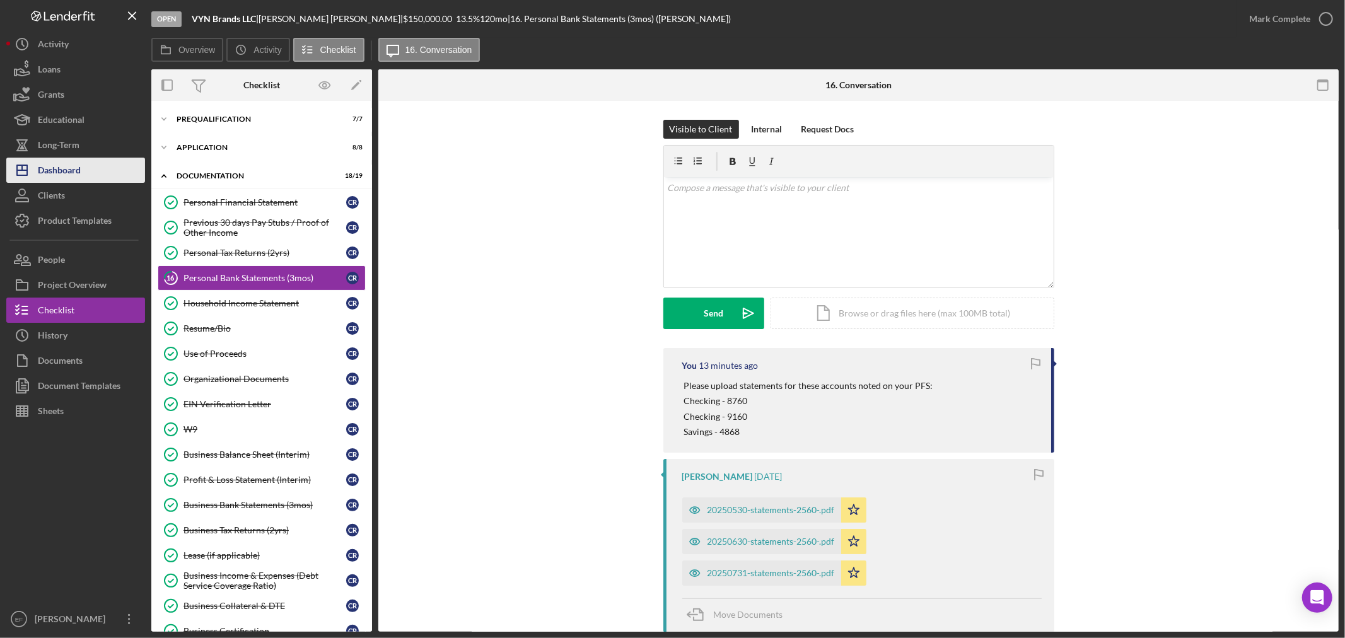
drag, startPoint x: 57, startPoint y: 174, endPoint x: 61, endPoint y: 167, distance: 7.9
click at [59, 173] on div "Dashboard" at bounding box center [59, 172] width 43 height 28
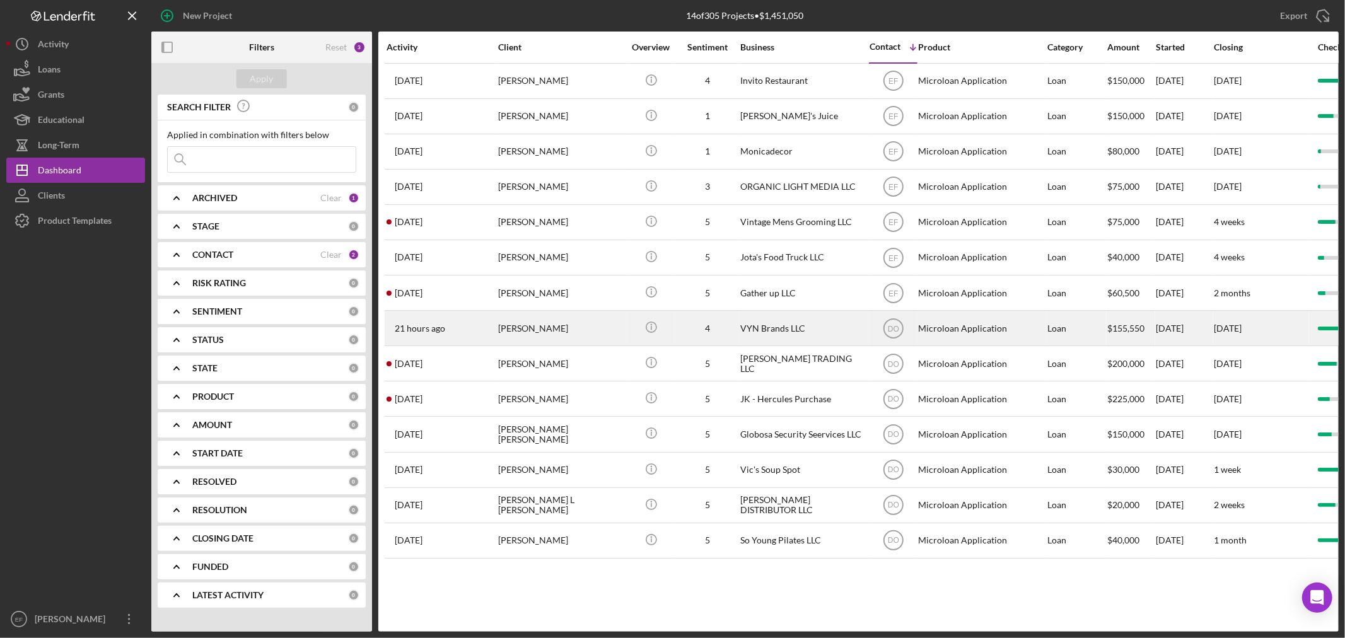
click at [576, 322] on div "[PERSON_NAME]" at bounding box center [561, 327] width 126 height 33
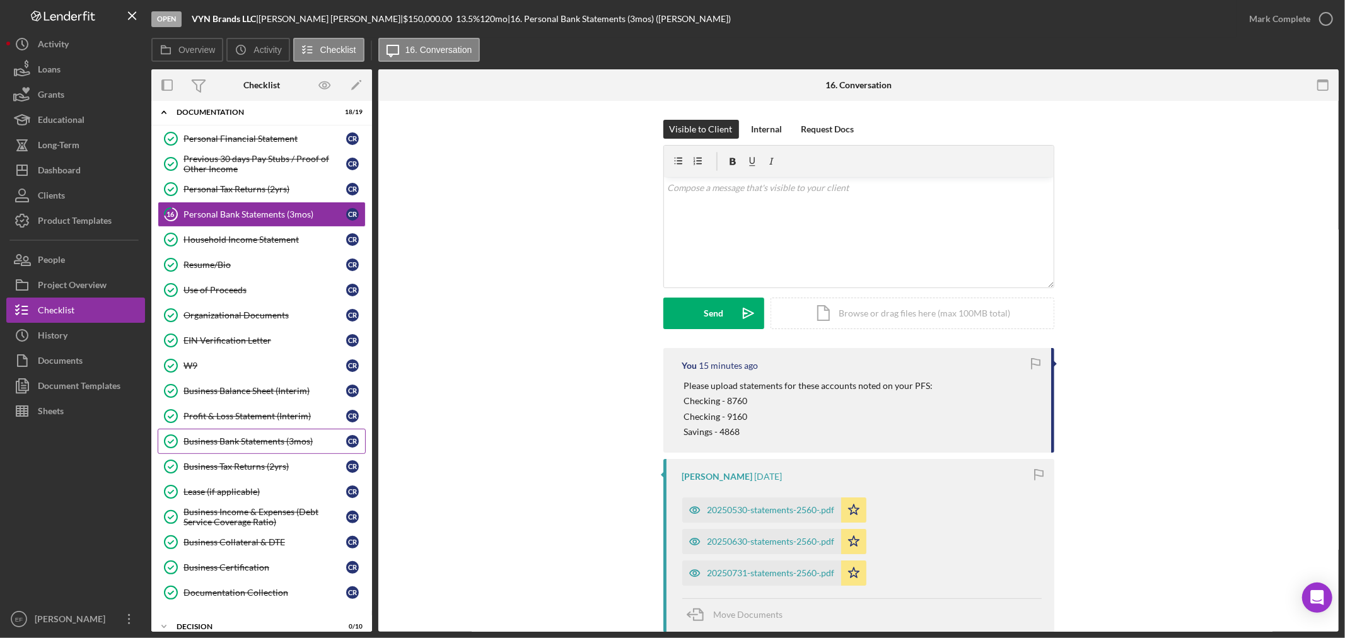
scroll to position [166, 0]
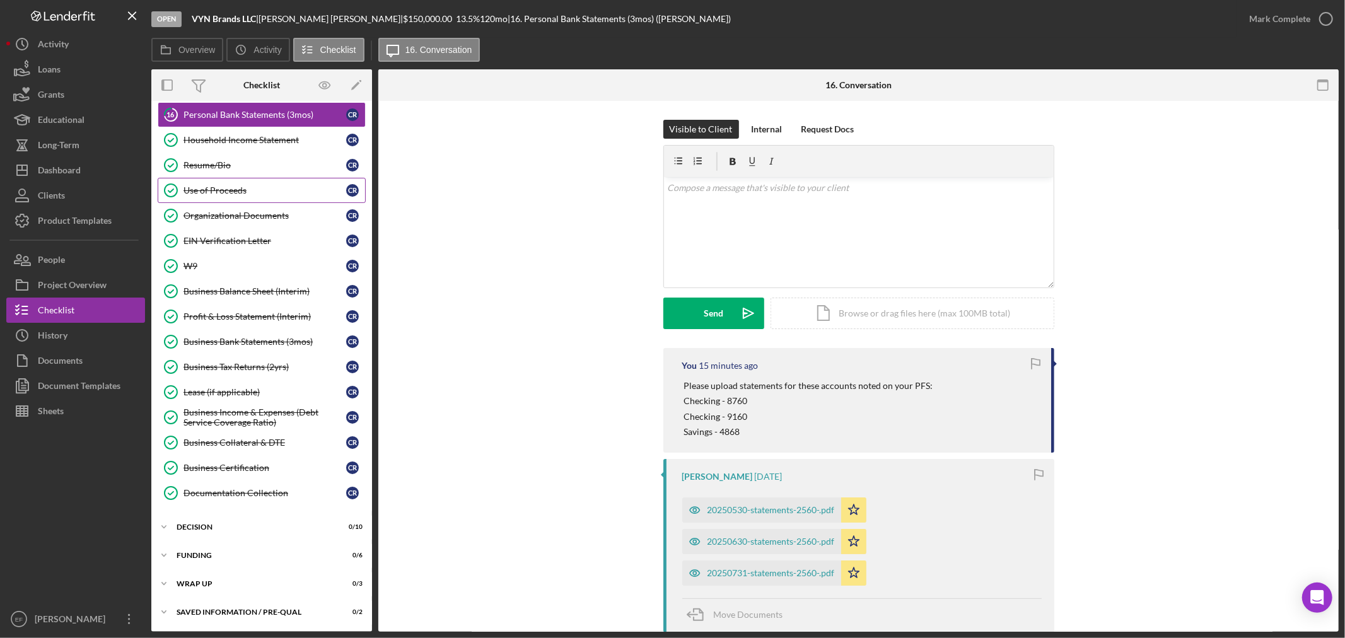
click at [217, 188] on div "Use of Proceeds" at bounding box center [264, 190] width 163 height 10
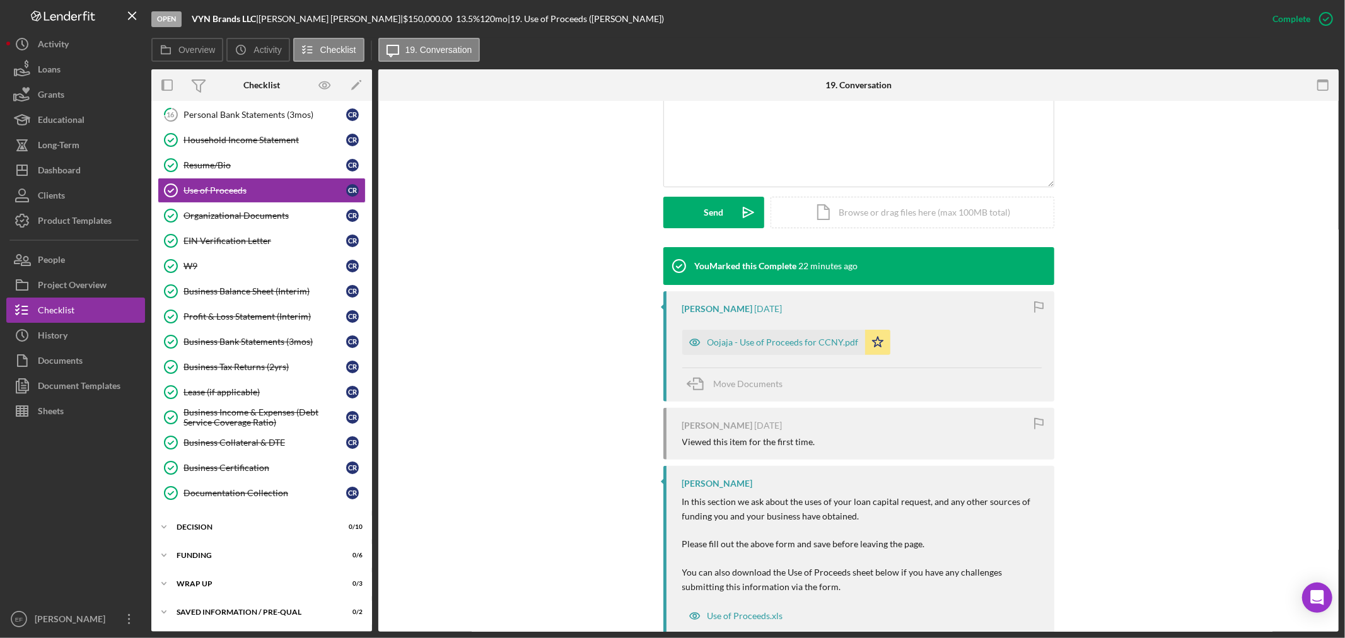
scroll to position [280, 0]
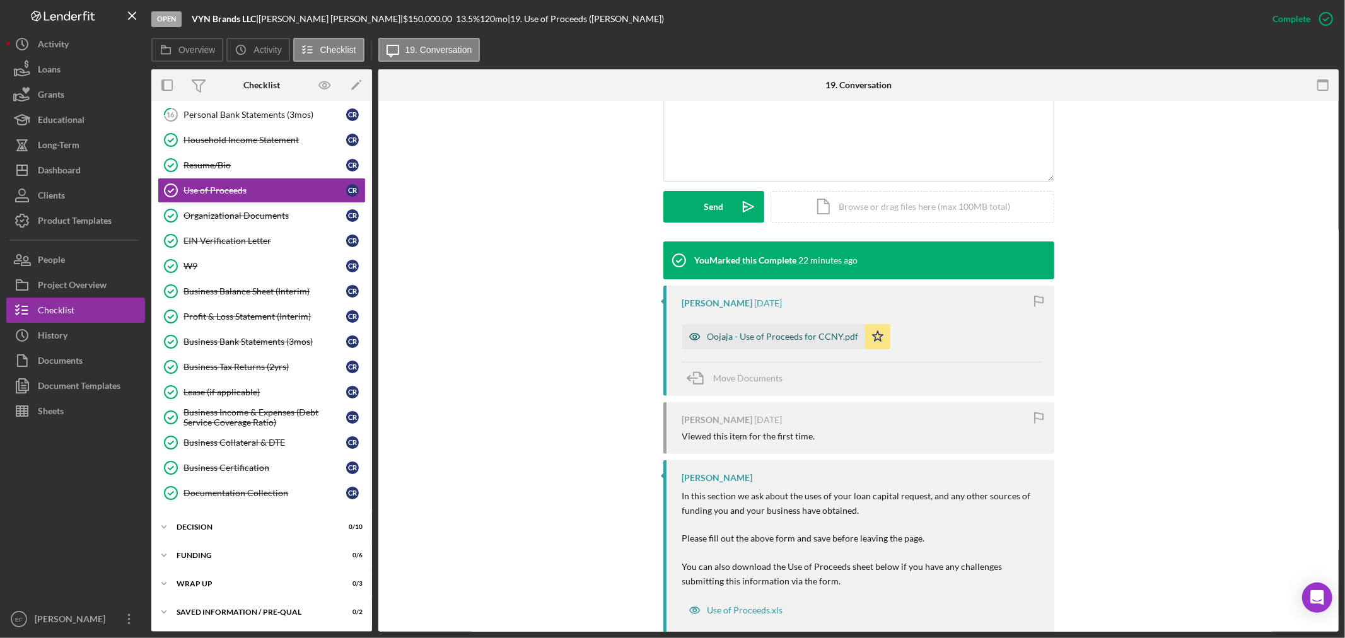
click at [780, 324] on div "Oojaja - Use of Proceeds for CCNY.pdf" at bounding box center [773, 336] width 183 height 25
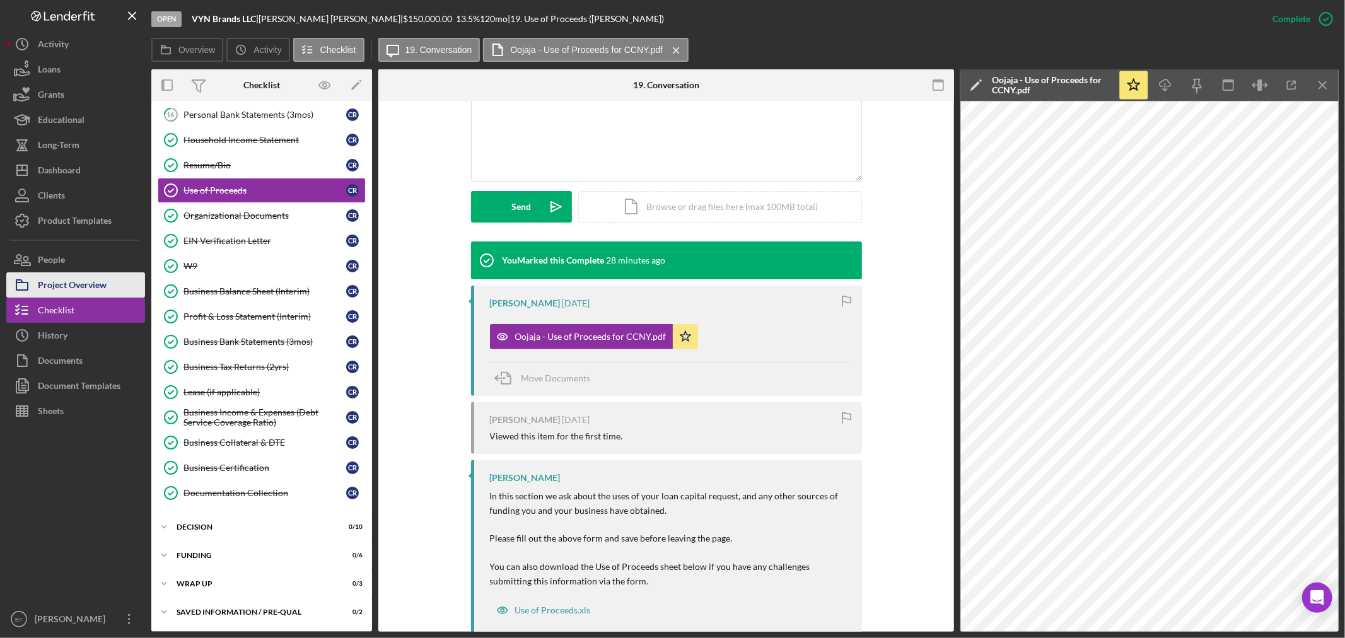
click at [73, 279] on div "Project Overview" at bounding box center [72, 286] width 69 height 28
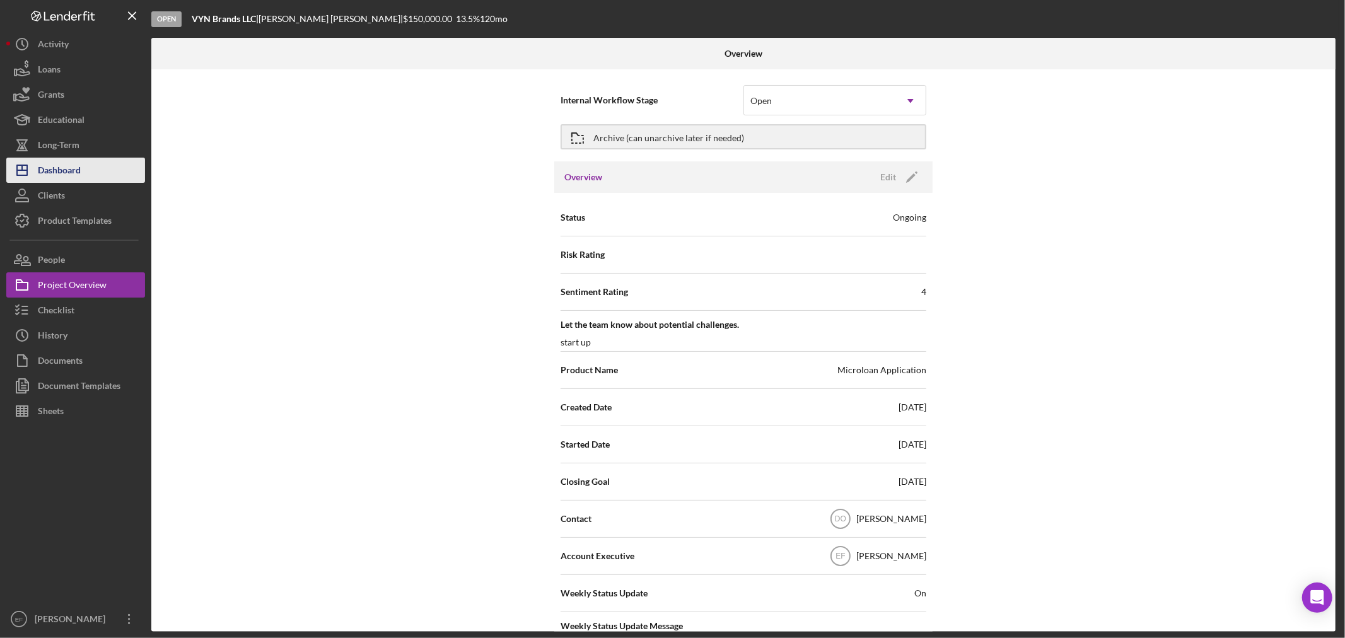
click at [69, 164] on div "Dashboard" at bounding box center [59, 172] width 43 height 28
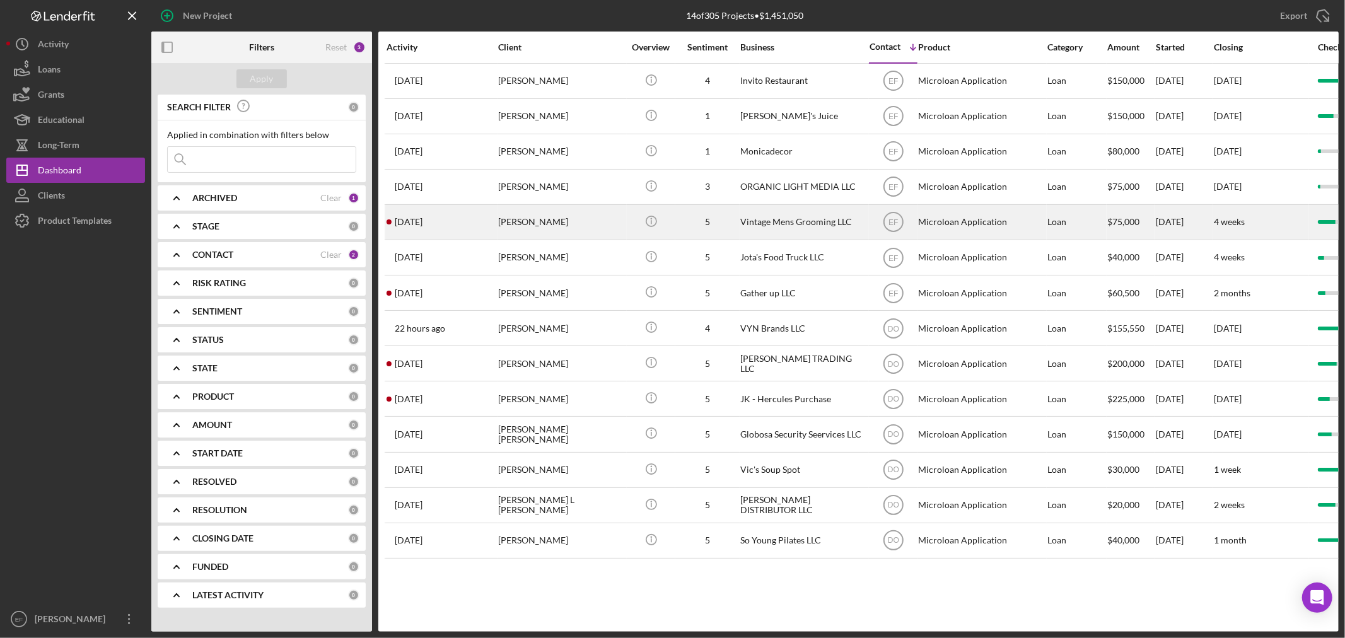
click at [827, 221] on div "Vintage Mens Grooming LLC" at bounding box center [803, 221] width 126 height 33
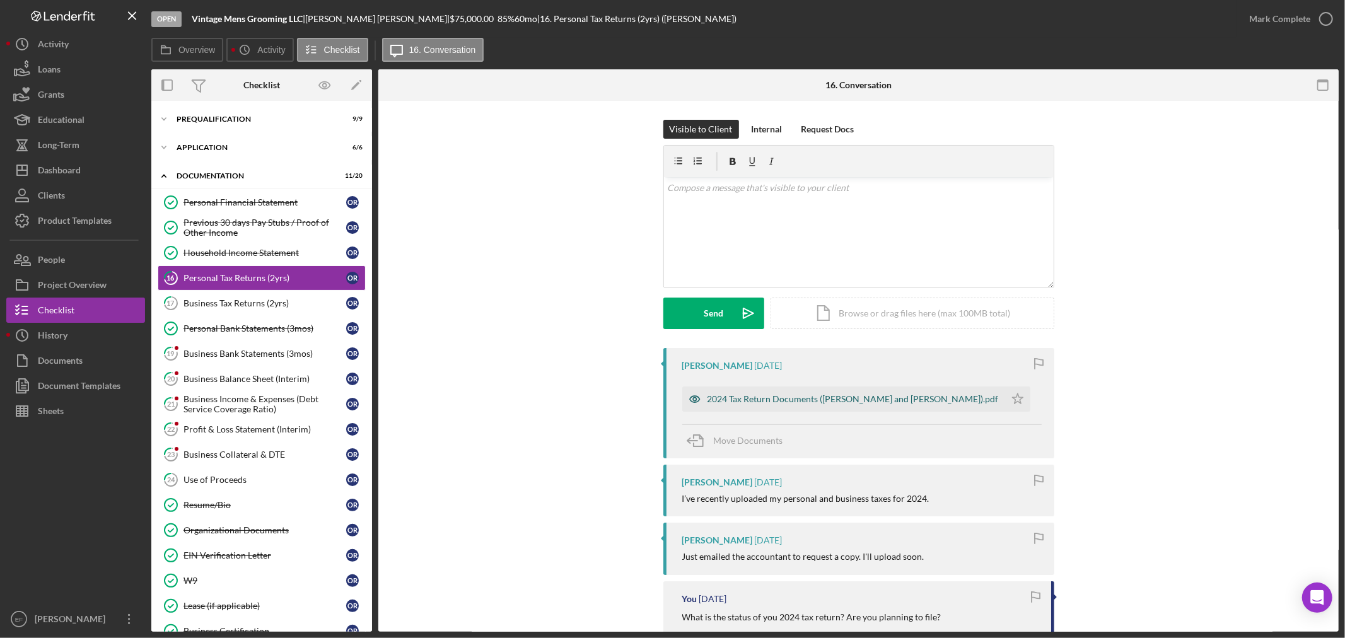
click at [811, 395] on div "2024 Tax Return Documents ([PERSON_NAME] and [PERSON_NAME]).pdf" at bounding box center [852, 399] width 291 height 10
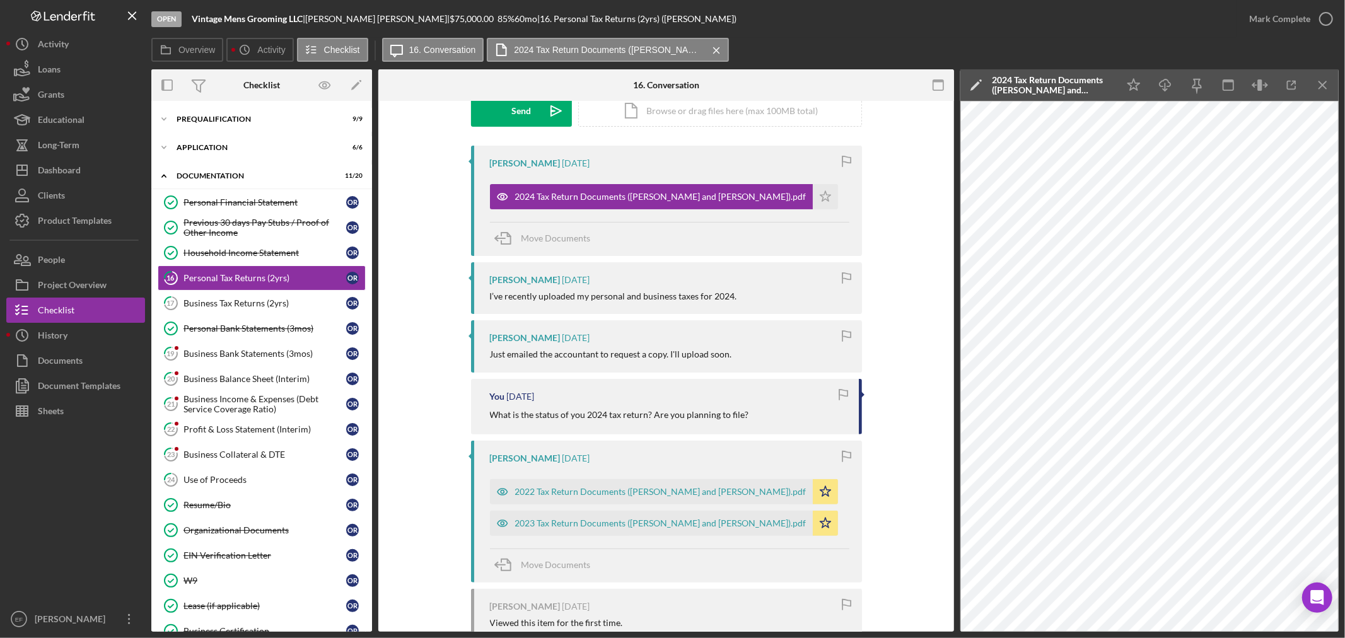
scroll to position [210, 0]
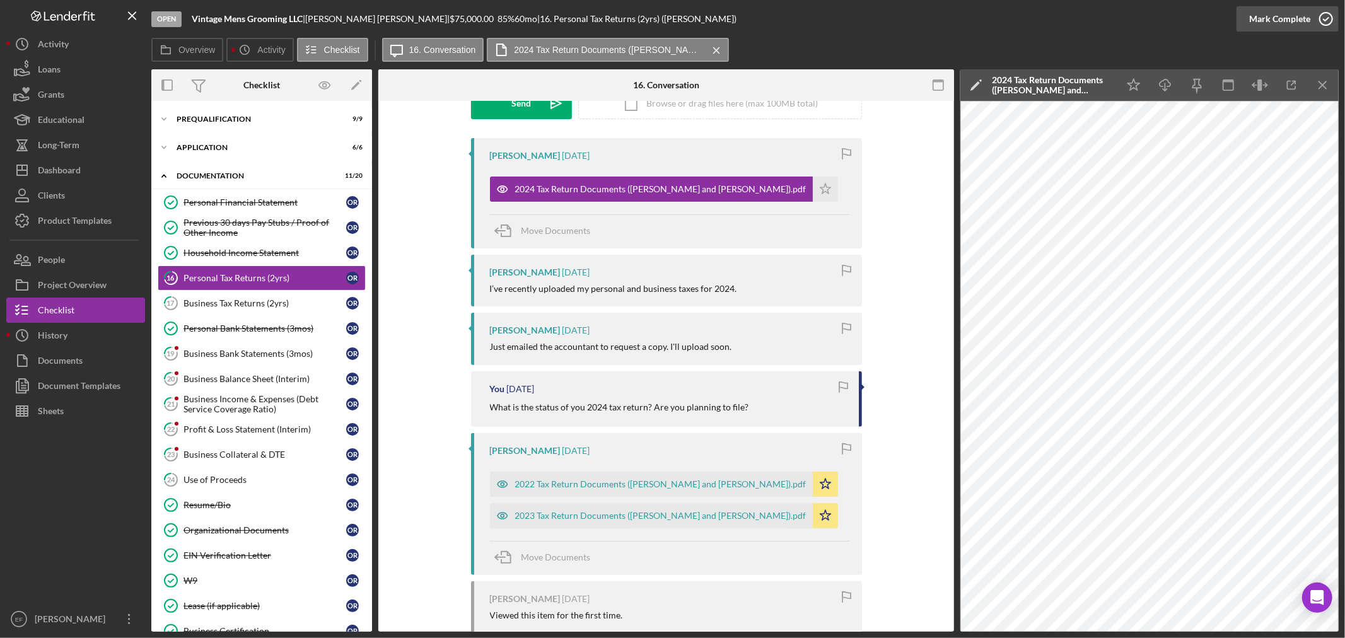
click at [1307, 18] on div "Mark Complete" at bounding box center [1279, 18] width 61 height 25
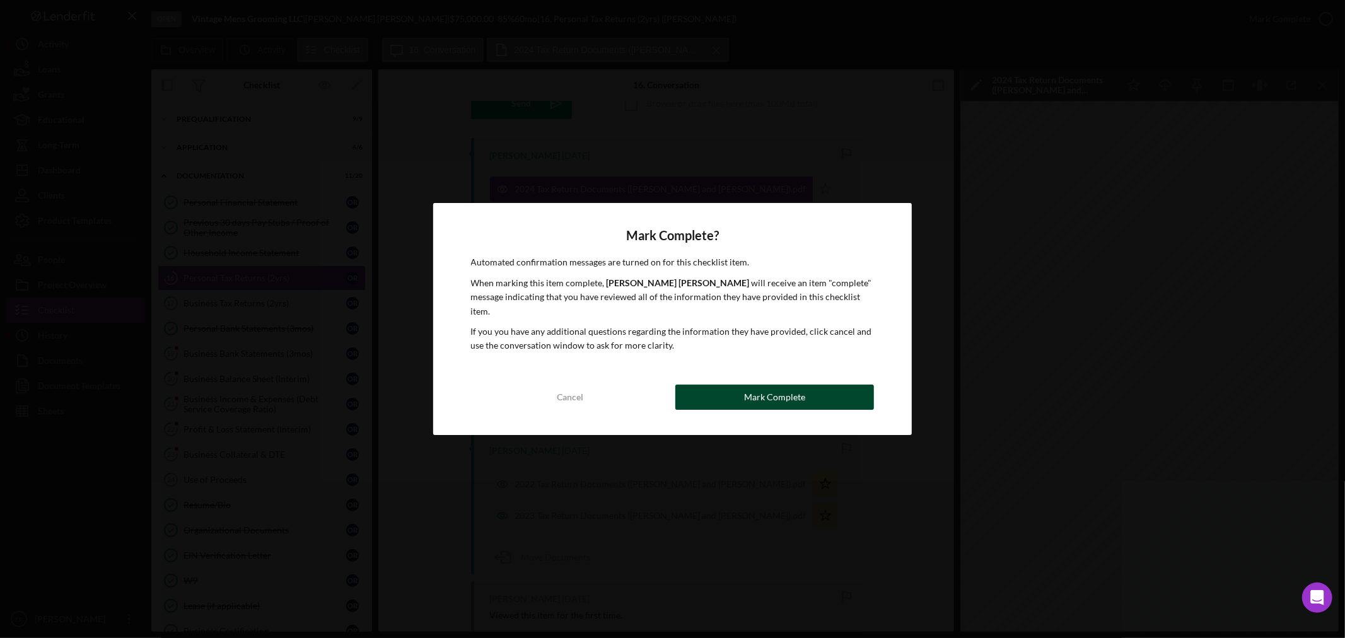
click at [773, 385] on div "Mark Complete" at bounding box center [774, 397] width 61 height 25
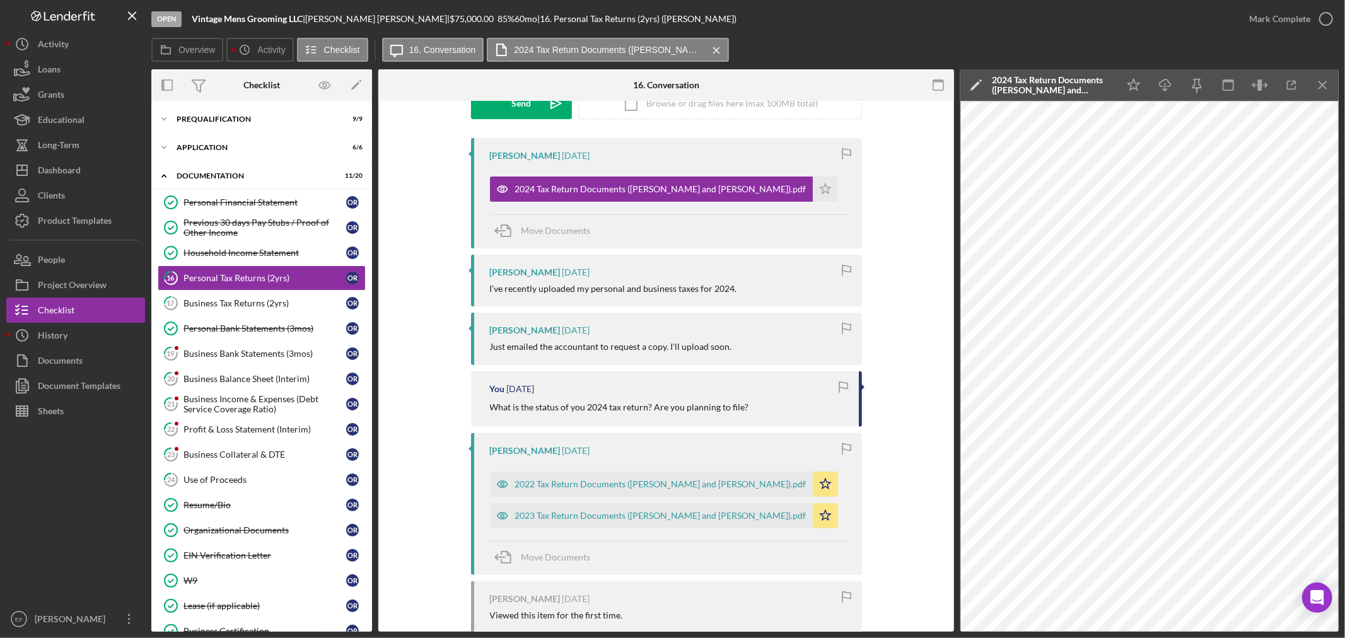
scroll to position [383, 0]
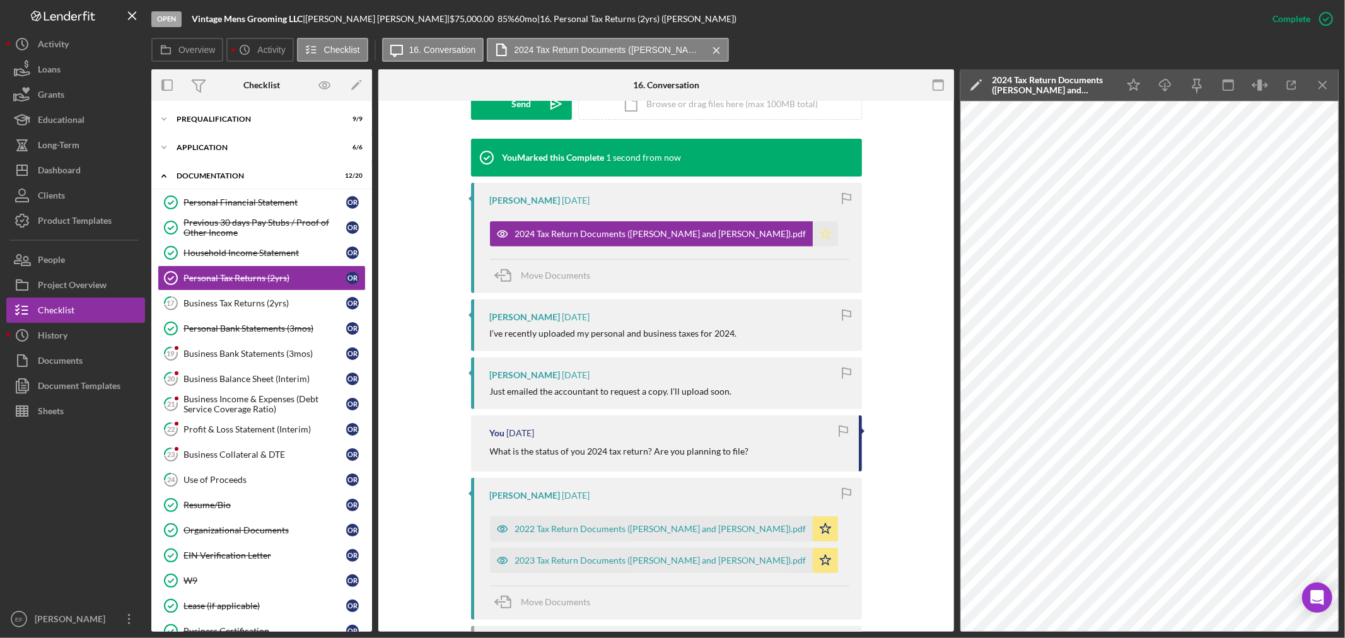
click at [813, 229] on icon "Icon/Star" at bounding box center [825, 233] width 25 height 25
click at [267, 306] on div "Business Tax Returns (2yrs)" at bounding box center [264, 303] width 163 height 10
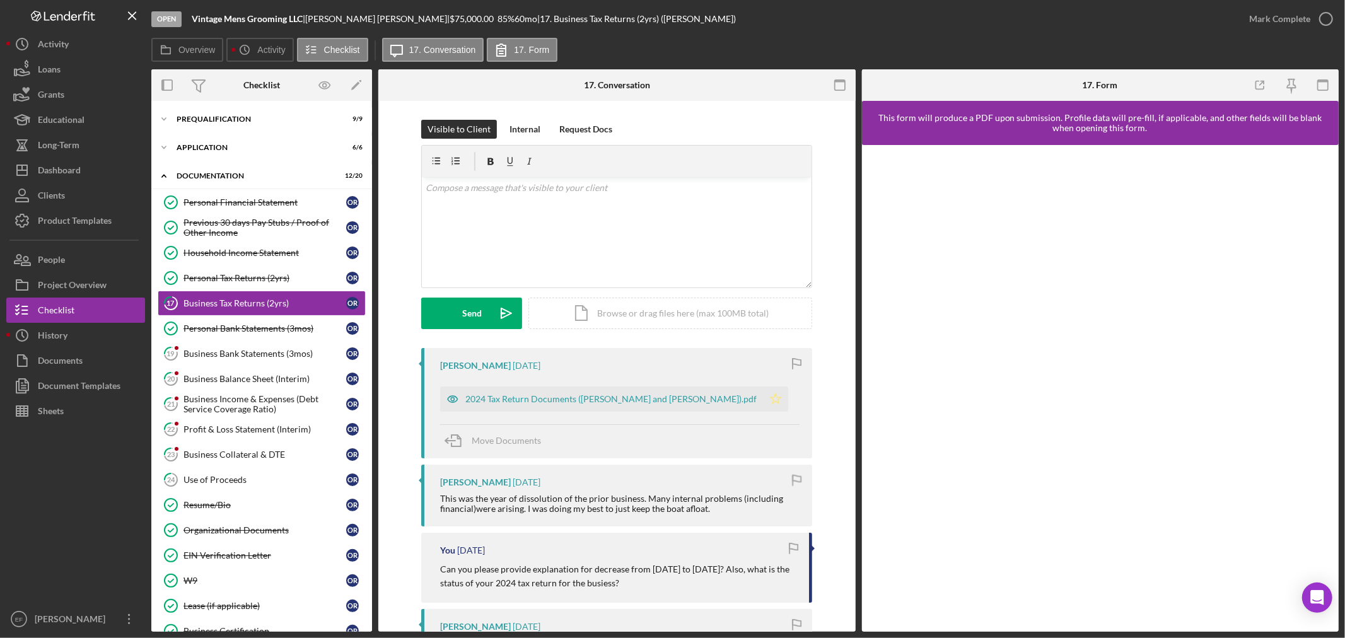
click at [763, 392] on icon "Icon/Star" at bounding box center [775, 398] width 25 height 25
click at [662, 400] on div "2024 Tax Return Documents ([PERSON_NAME] and [PERSON_NAME]).pdf" at bounding box center [610, 399] width 291 height 10
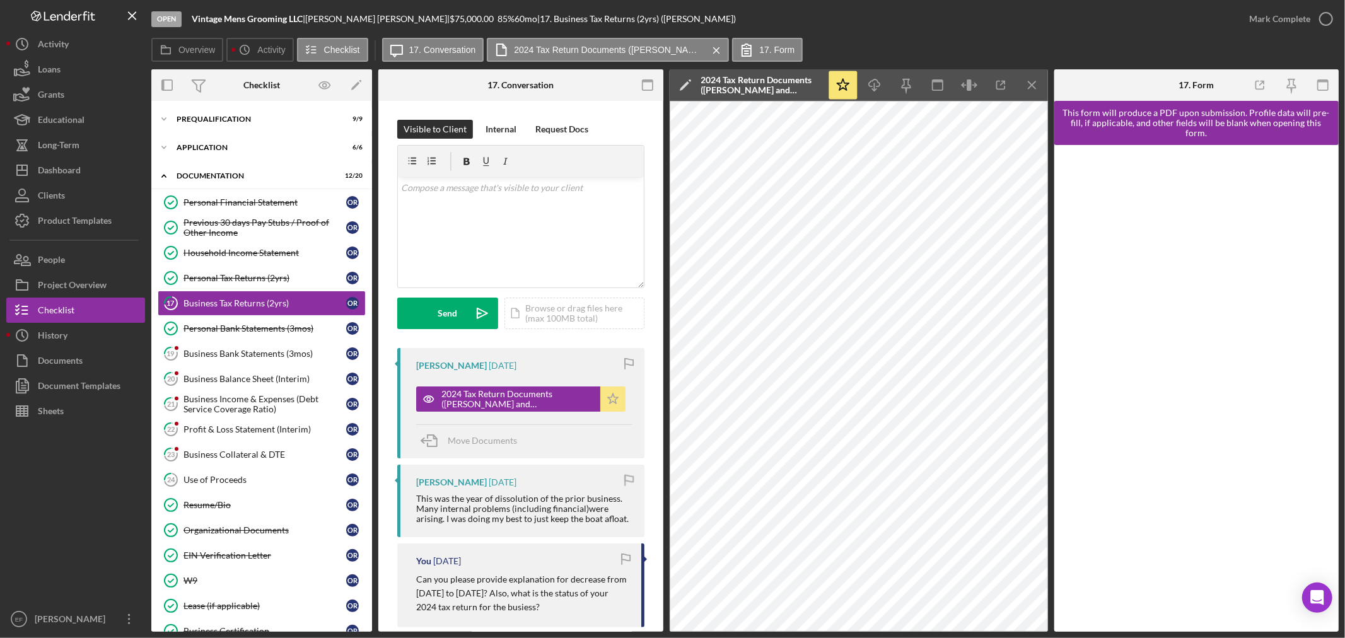
drag, startPoint x: 610, startPoint y: 398, endPoint x: 618, endPoint y: 393, distance: 9.6
click at [618, 393] on icon "Icon/Star" at bounding box center [612, 398] width 25 height 25
drag, startPoint x: 509, startPoint y: 251, endPoint x: 507, endPoint y: 241, distance: 9.6
click at [507, 241] on div "v Color teal Color pink Remove color Add row above Add row below Add column bef…" at bounding box center [521, 232] width 246 height 110
click at [492, 131] on div "Internal" at bounding box center [500, 129] width 31 height 19
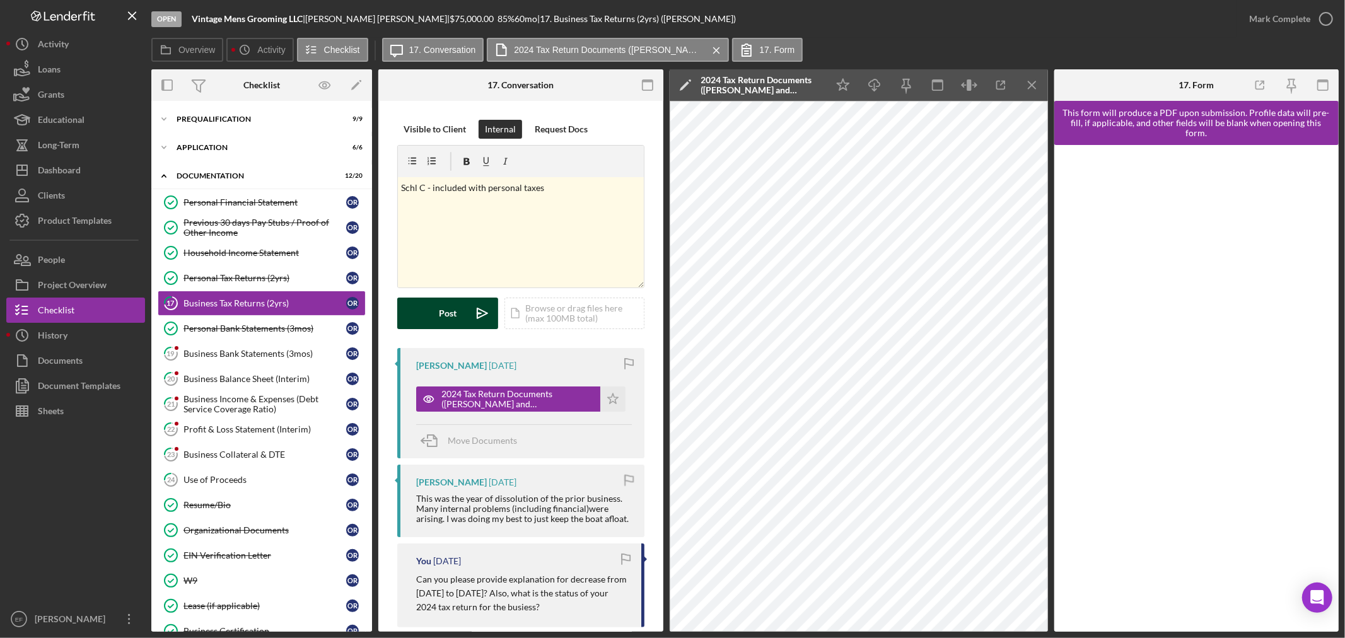
click at [455, 320] on div "Post" at bounding box center [448, 314] width 18 height 32
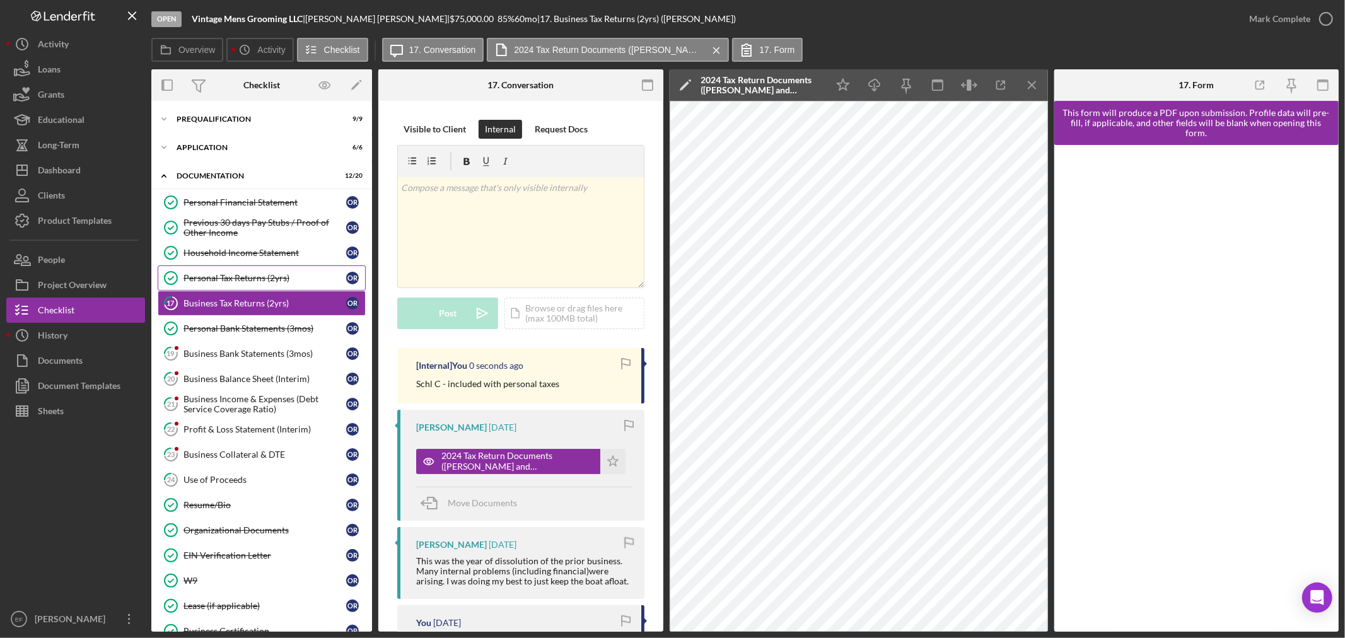
drag, startPoint x: 1267, startPoint y: 19, endPoint x: 361, endPoint y: 291, distance: 946.3
click at [565, 198] on div "Open Vintage Mens Grooming LLC | [PERSON_NAME] | $75,000.00 85 % 60 mo | 17. Bu…" at bounding box center [744, 316] width 1187 height 632
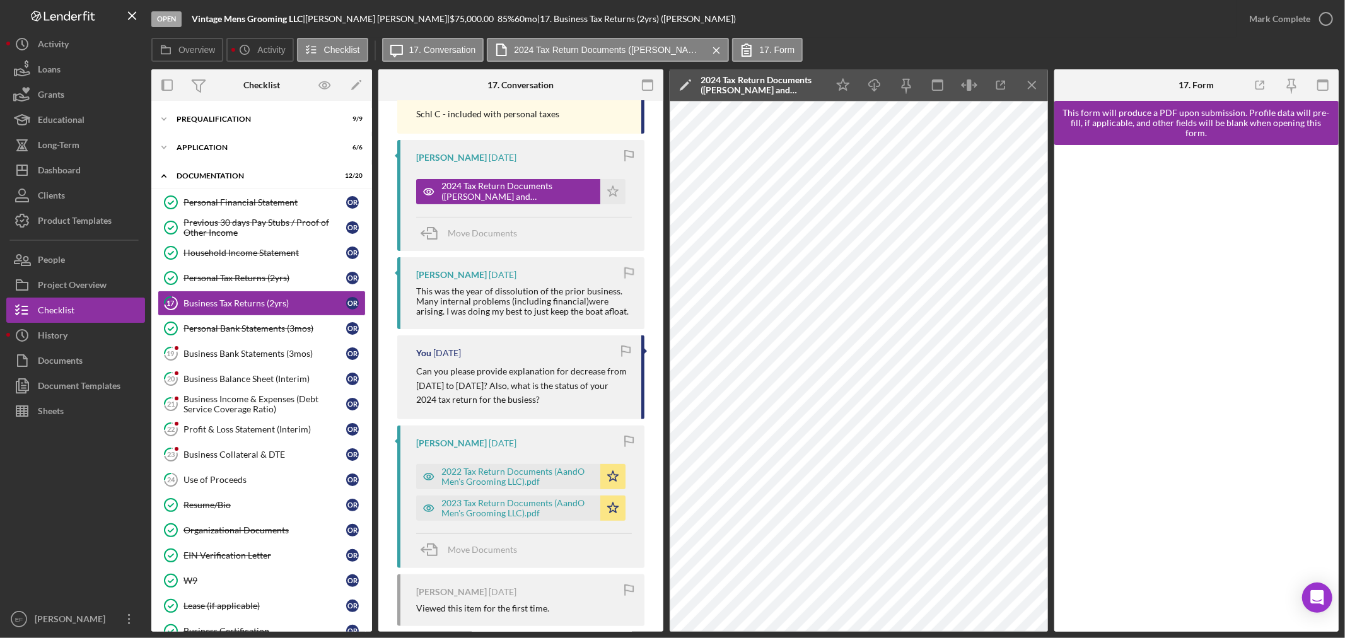
scroll to position [280, 0]
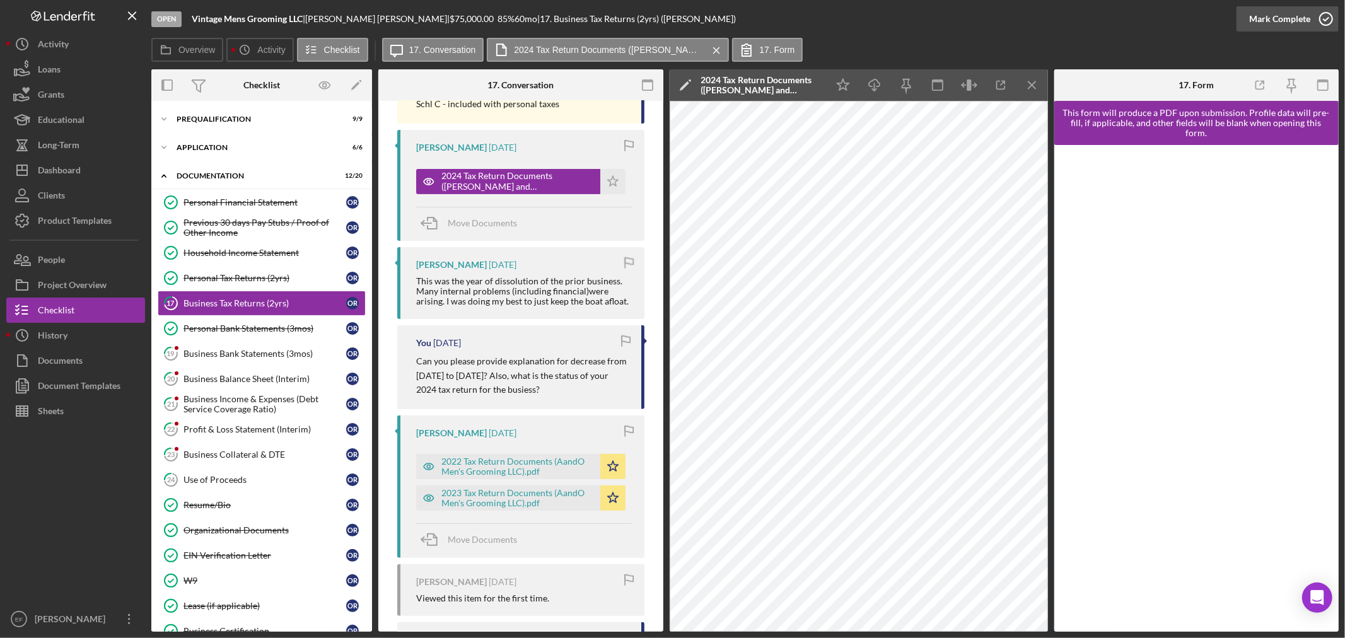
click at [1278, 23] on div "Mark Complete" at bounding box center [1279, 18] width 61 height 25
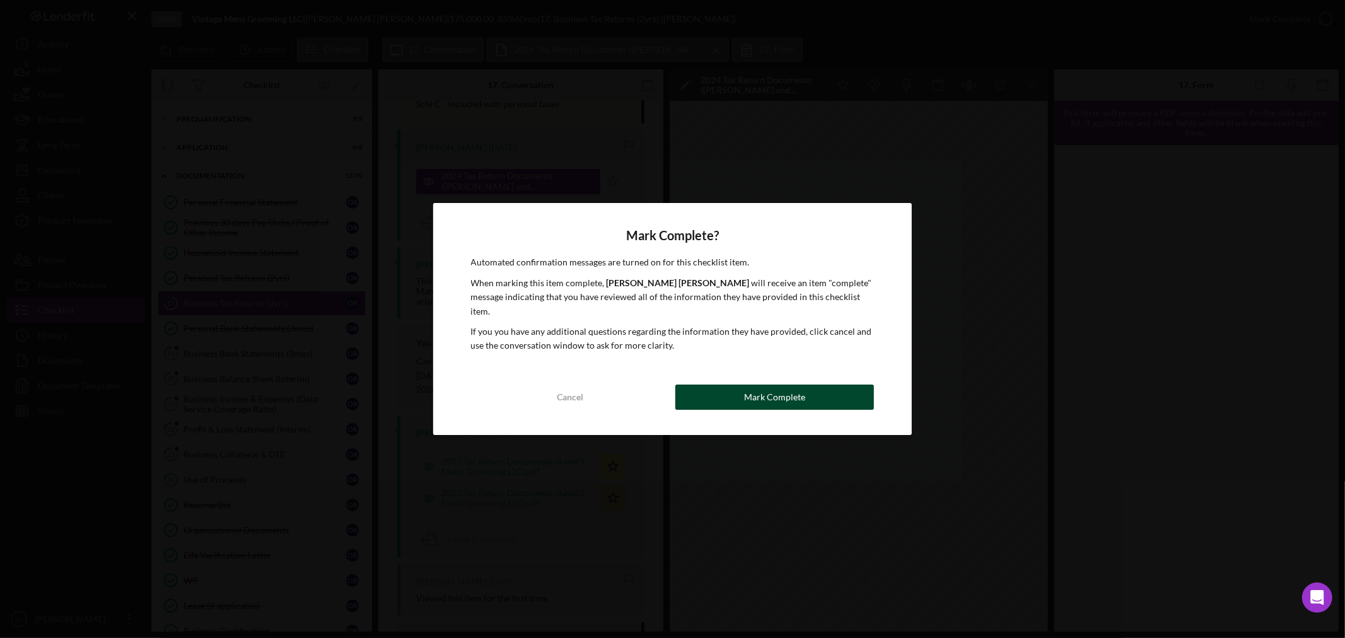
click at [793, 386] on div "Mark Complete" at bounding box center [774, 397] width 61 height 25
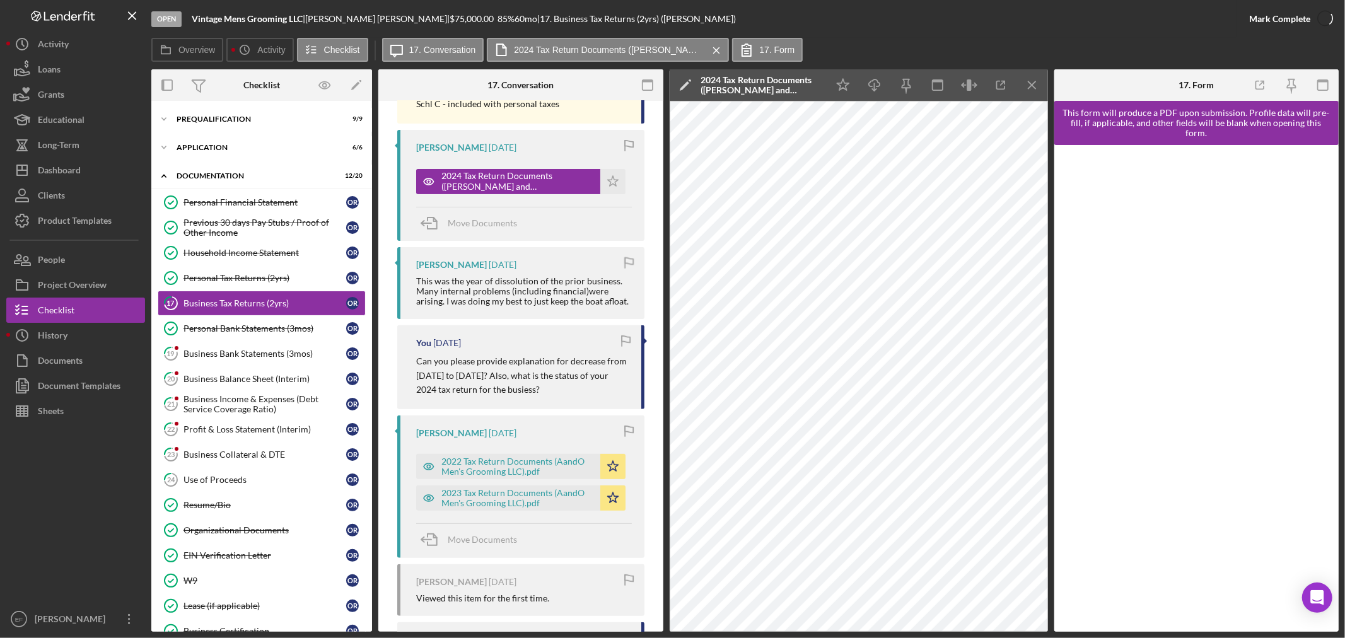
scroll to position [511, 0]
click at [242, 361] on link "19 Business Bank Statements (3mos) O R" at bounding box center [262, 353] width 208 height 25
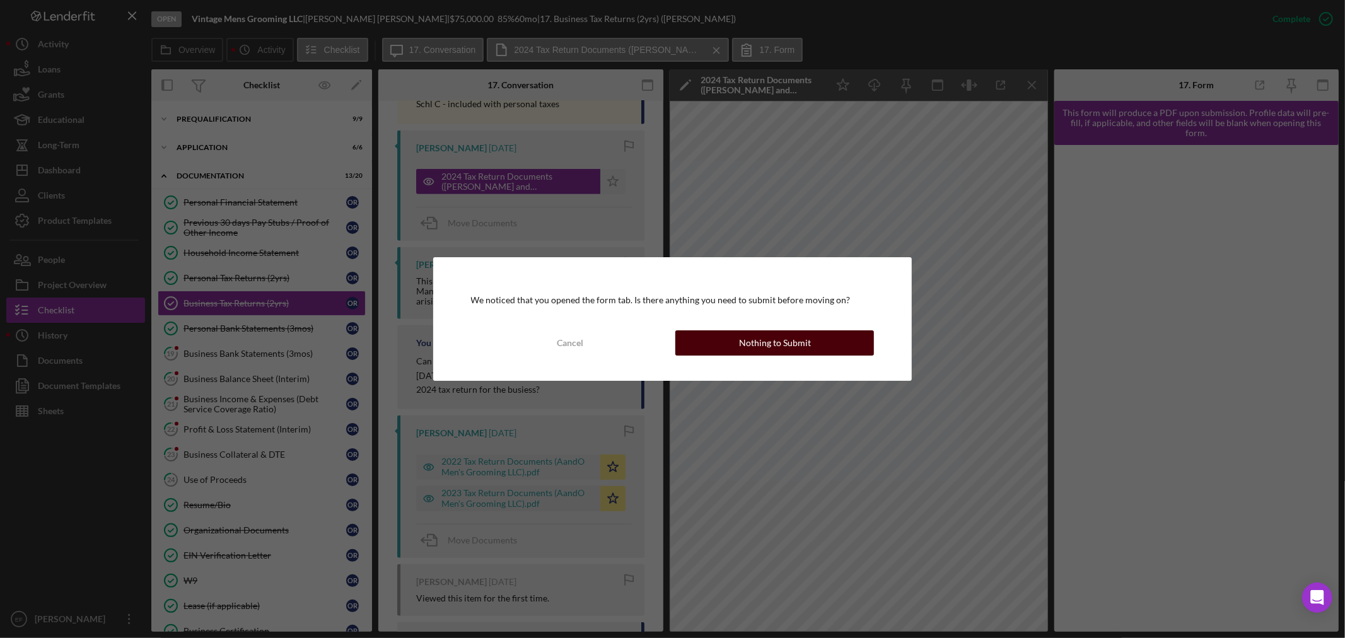
click at [735, 344] on button "Nothing to Submit" at bounding box center [774, 342] width 199 height 25
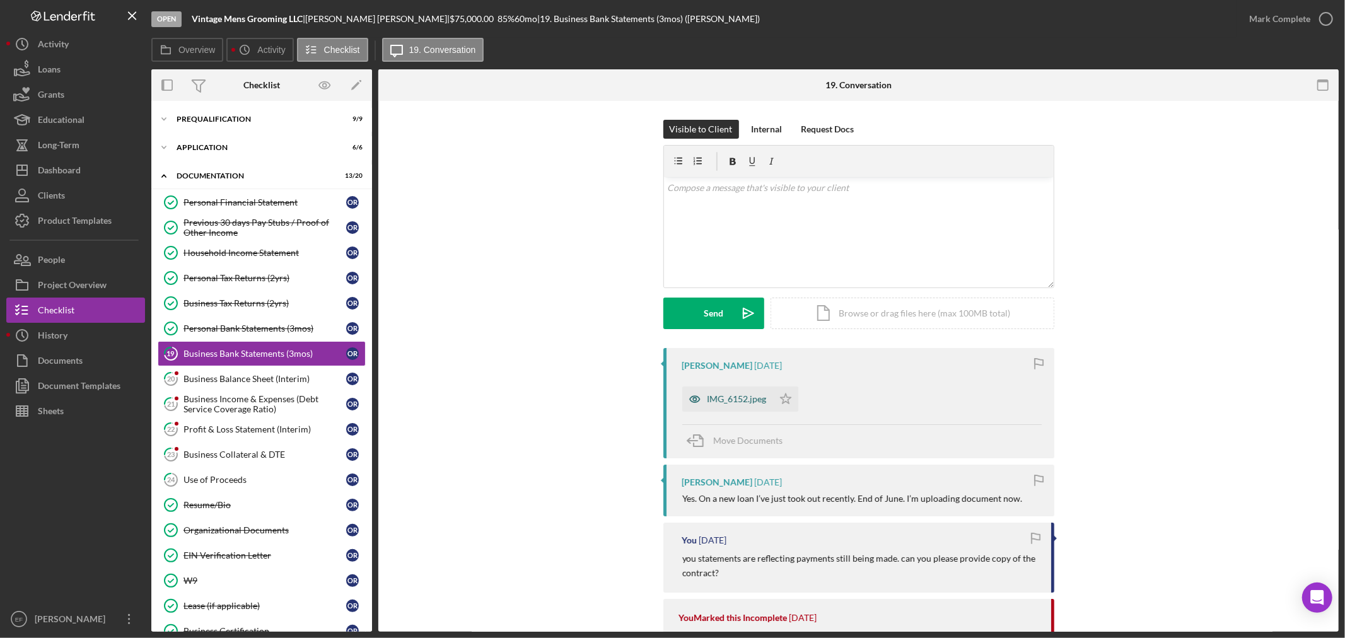
click at [738, 399] on div "IMG_6152.jpeg" at bounding box center [736, 399] width 59 height 10
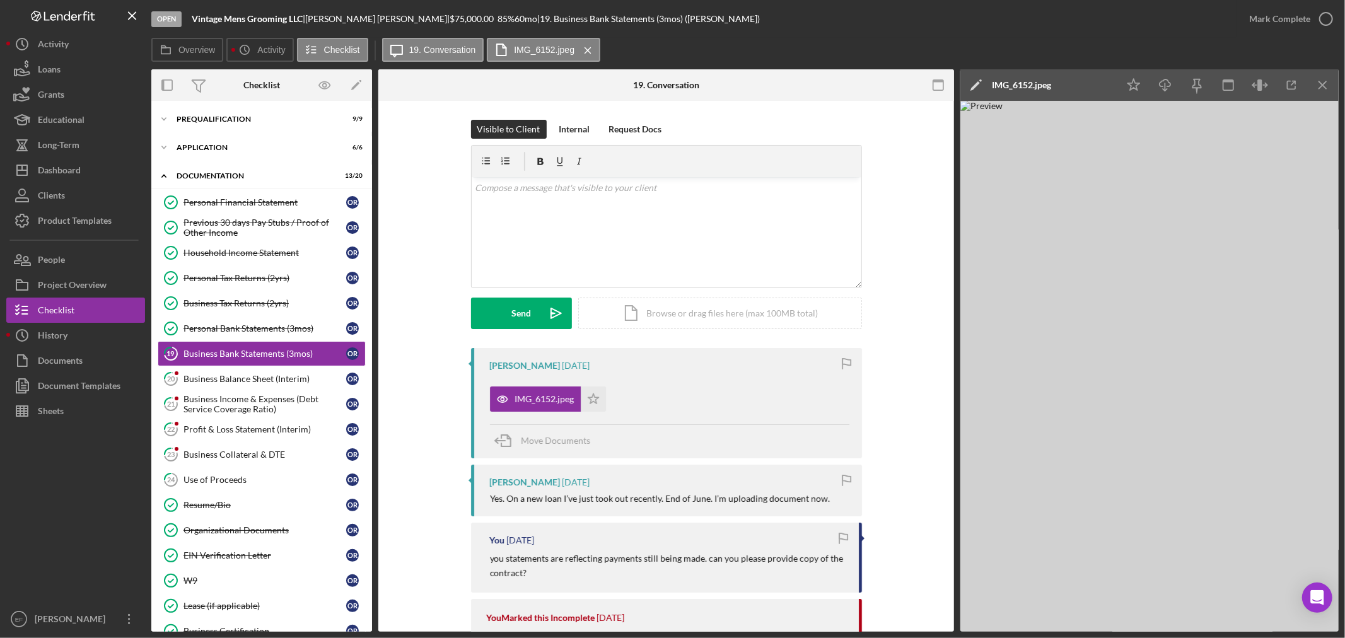
click at [1034, 82] on div "IMG_6152.jpeg" at bounding box center [1021, 85] width 59 height 10
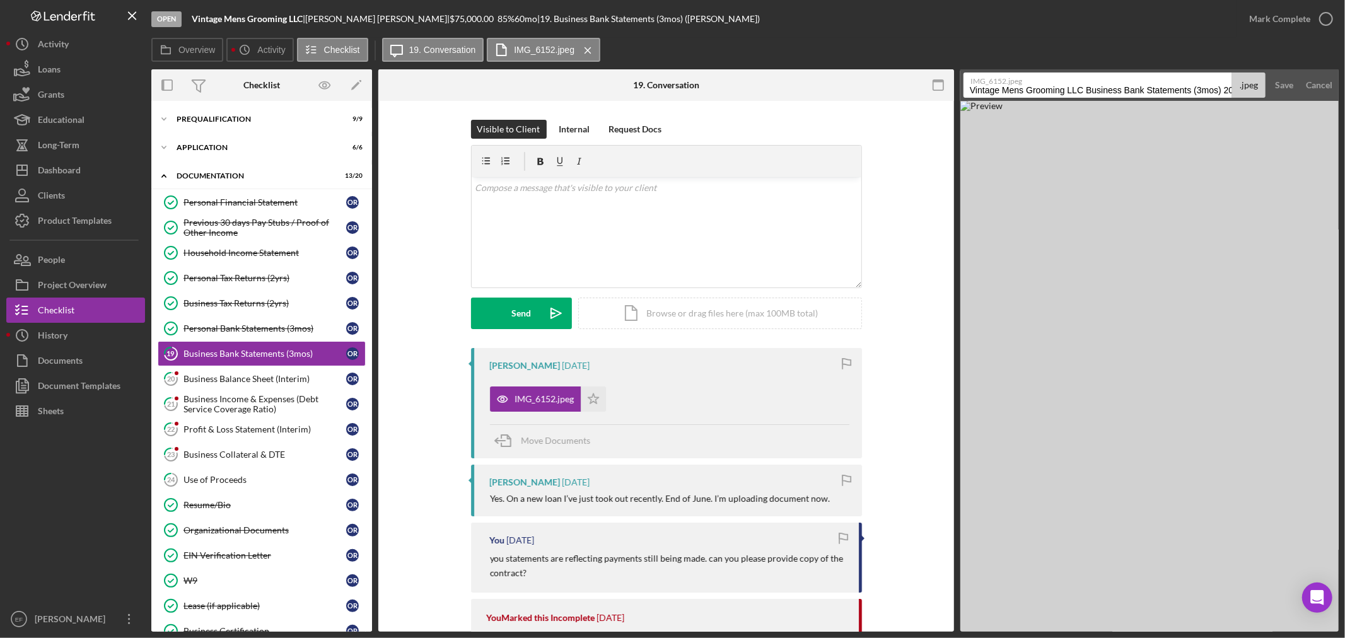
click at [1324, 82] on div "Cancel" at bounding box center [1318, 84] width 26 height 25
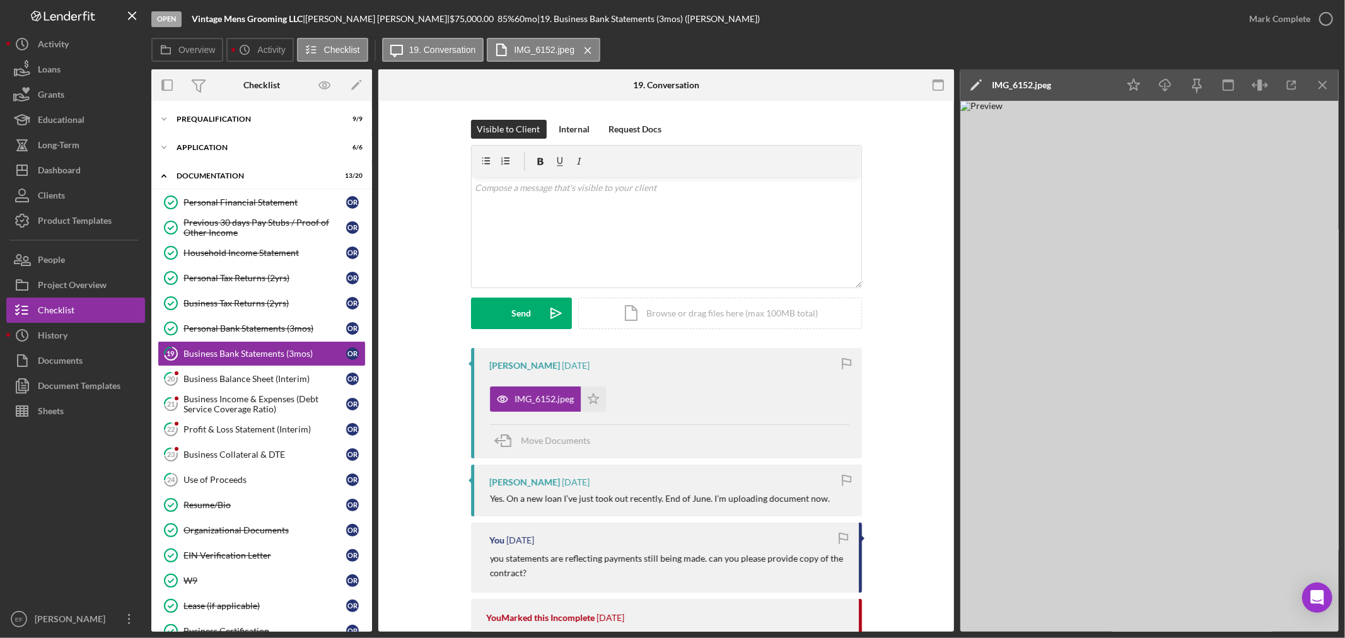
click at [1143, 446] on img at bounding box center [1149, 366] width 378 height 531
click at [550, 217] on div "v Color teal Color pink Remove color Add row above Add row below Add column bef…" at bounding box center [667, 232] width 390 height 110
click at [249, 446] on link "23 Business Collateral & DTE O R" at bounding box center [262, 454] width 208 height 25
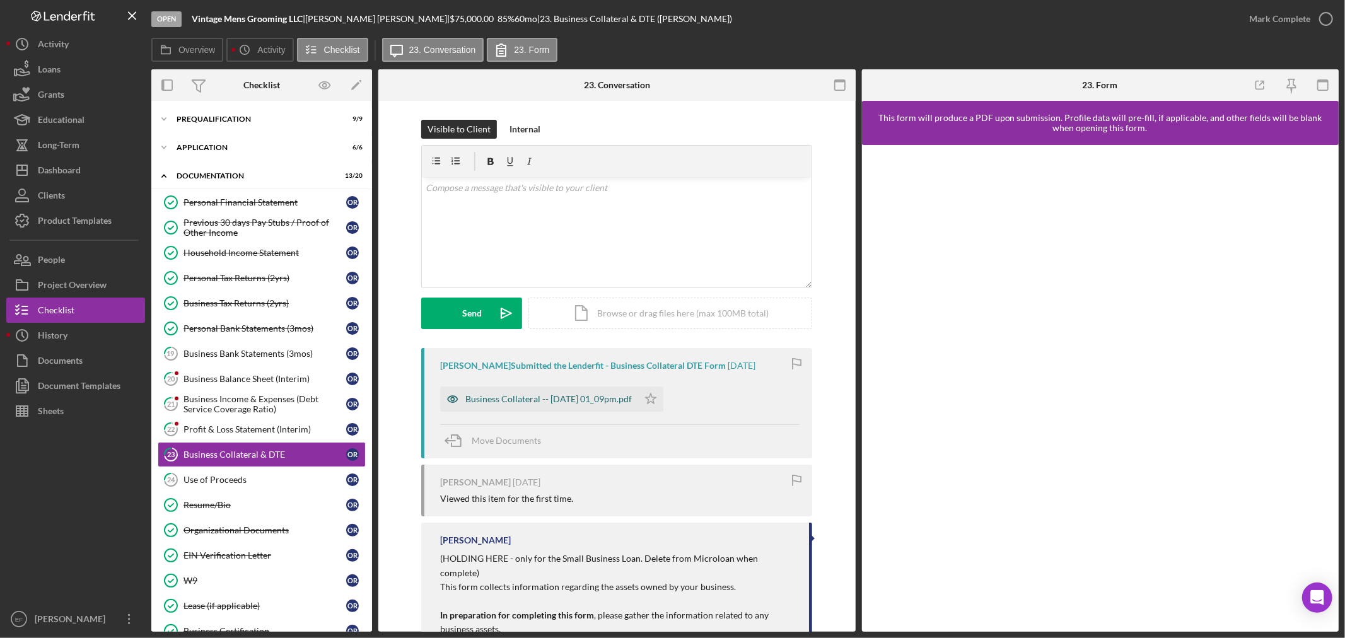
click at [568, 397] on div "Business Collateral -- [DATE] 01_09pm.pdf" at bounding box center [548, 399] width 166 height 10
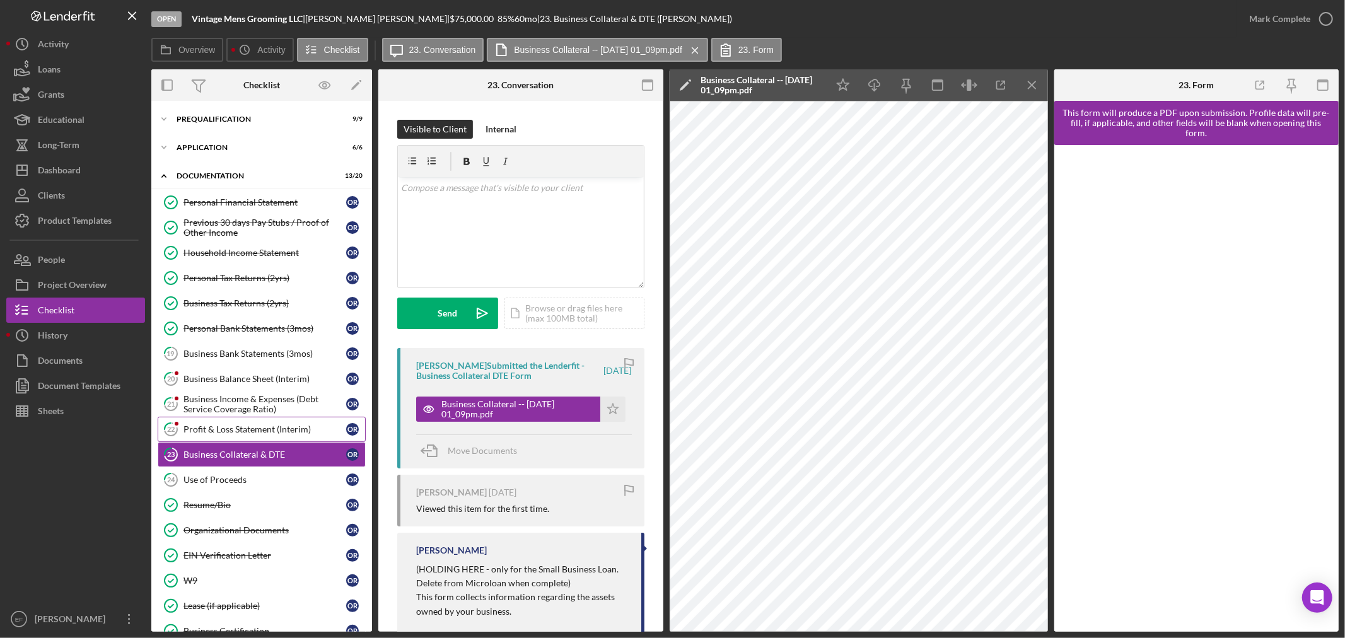
click at [221, 433] on div "Profit & Loss Statement (Interim)" at bounding box center [264, 429] width 163 height 10
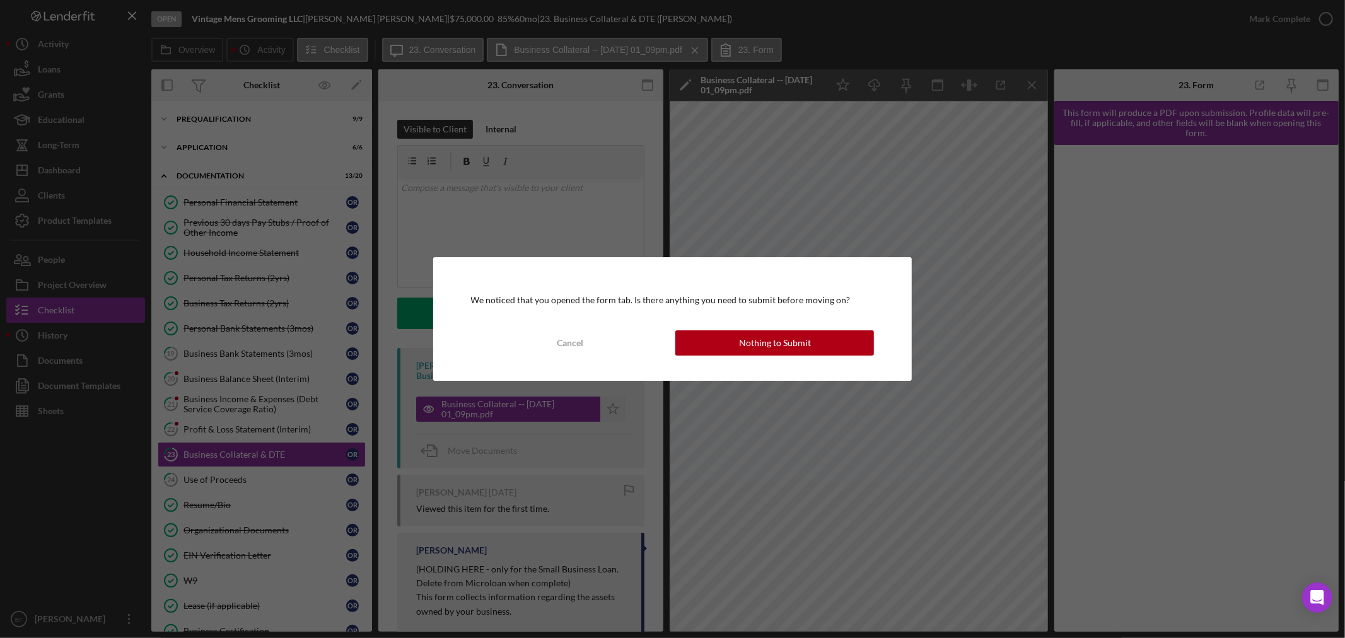
drag, startPoint x: 778, startPoint y: 341, endPoint x: 327, endPoint y: 490, distance: 475.4
click at [405, 506] on div "We noticed that you opened the form tab. Is there anything you need to submit b…" at bounding box center [672, 319] width 1345 height 638
drag, startPoint x: 294, startPoint y: 453, endPoint x: 362, endPoint y: 454, distance: 68.1
click at [295, 453] on div "We noticed that you opened the form tab. Is there anything you need to submit b…" at bounding box center [672, 319] width 1345 height 638
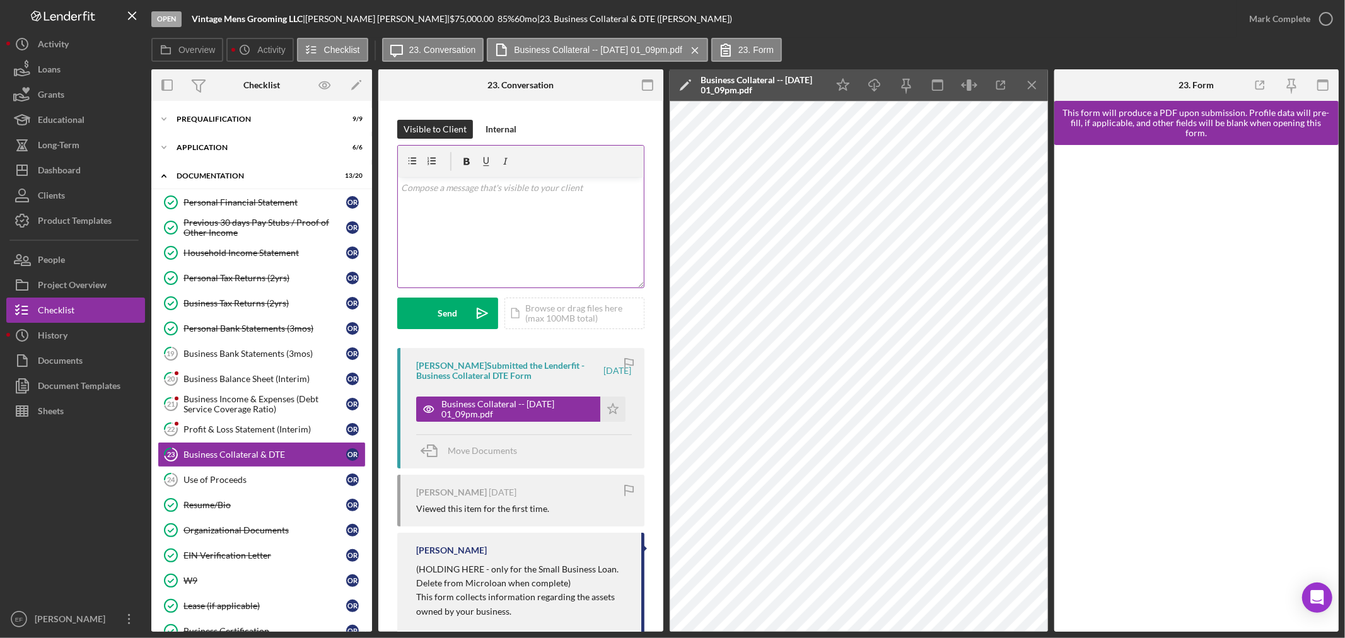
click at [518, 224] on div "v Color teal Color pink Remove color Add row above Add row below Add column bef…" at bounding box center [521, 232] width 246 height 110
drag, startPoint x: 513, startPoint y: 216, endPoint x: 349, endPoint y: 160, distance: 173.6
click at [349, 160] on div "Overview Internal Workflow Stage Open Icon/Dropdown Arrow Archive (can unarchiv…" at bounding box center [744, 350] width 1187 height 562
click at [53, 171] on div "Dashboard" at bounding box center [59, 172] width 43 height 28
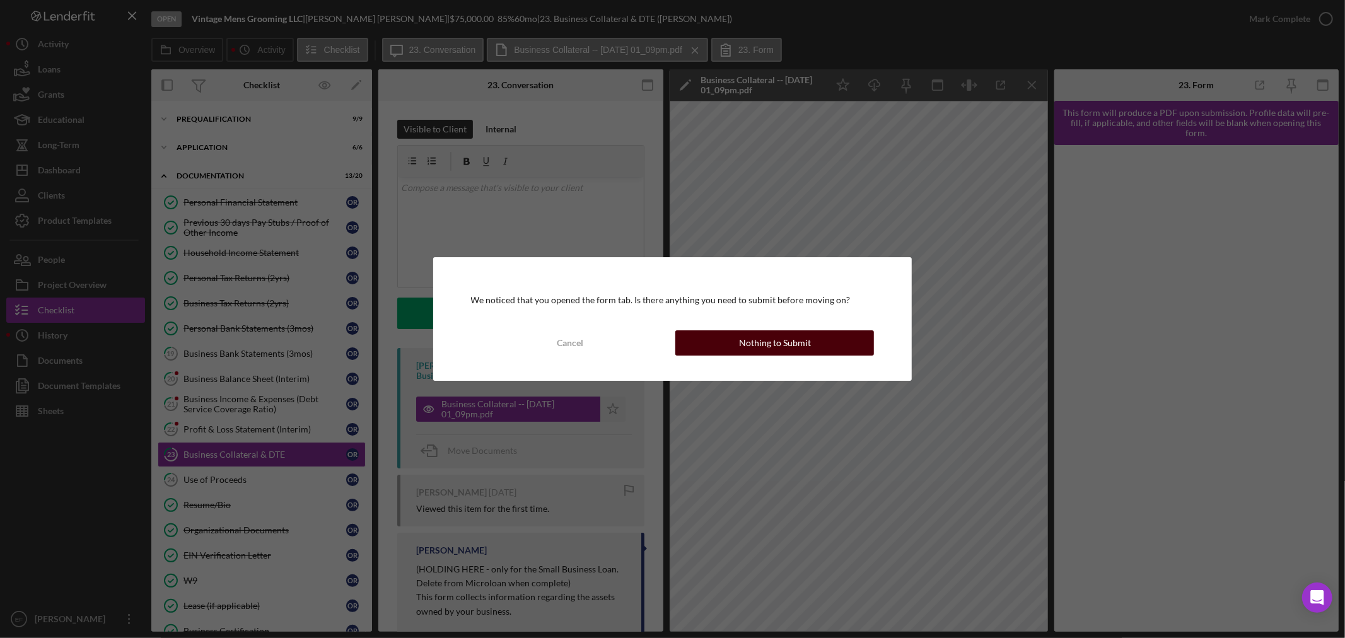
click at [759, 332] on div "Nothing to Submit" at bounding box center [775, 342] width 72 height 25
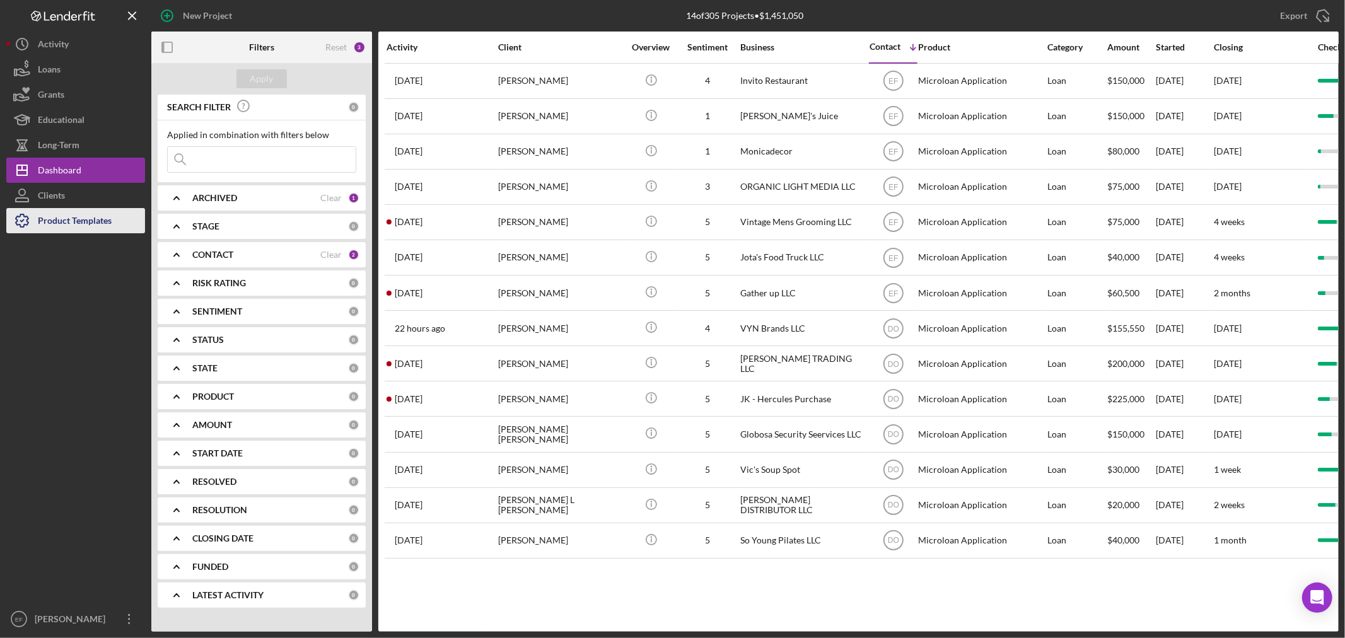
click at [96, 221] on div "Product Templates" at bounding box center [75, 222] width 74 height 28
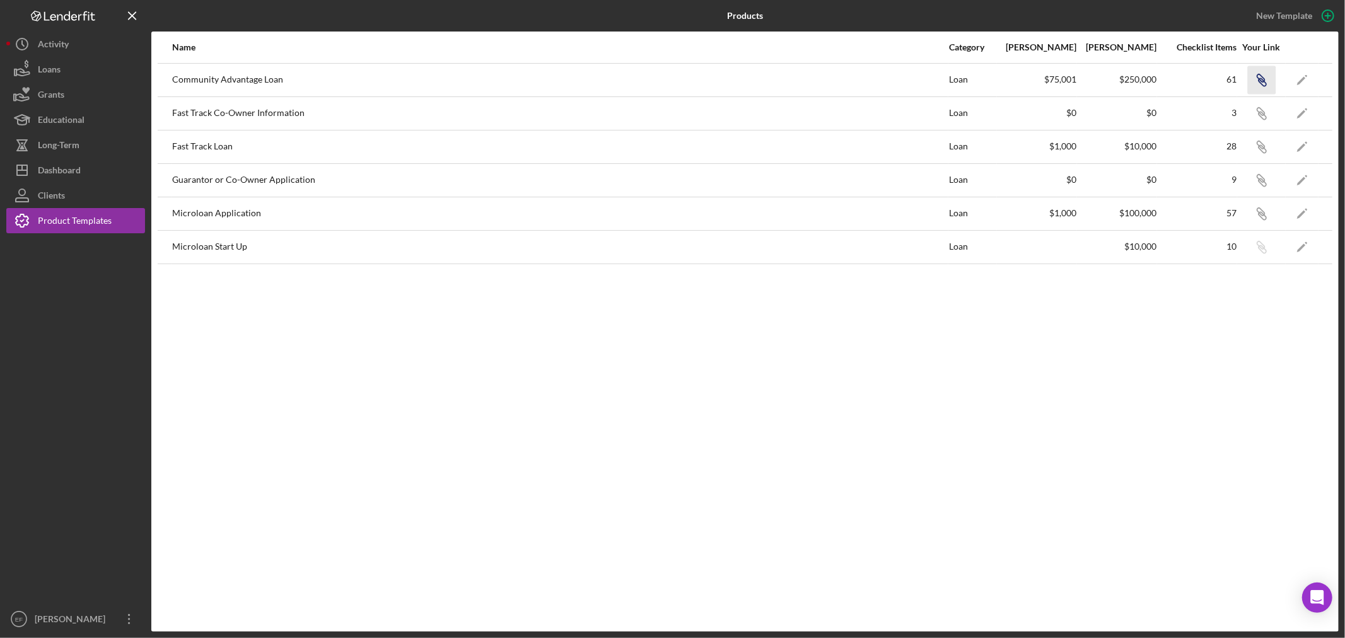
click at [1264, 78] on icon "Icon/Link" at bounding box center [1261, 80] width 28 height 28
click at [70, 167] on div "Dashboard" at bounding box center [59, 172] width 43 height 28
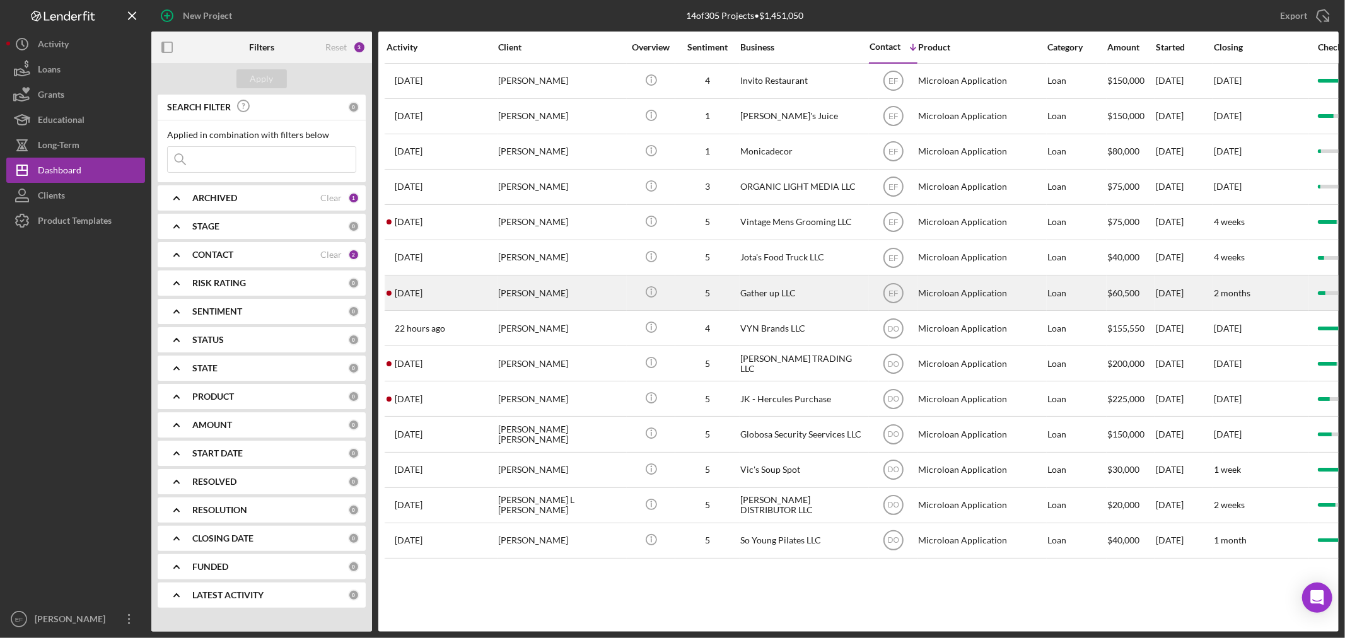
click at [495, 298] on div "[DATE] [PERSON_NAME]" at bounding box center [441, 292] width 110 height 33
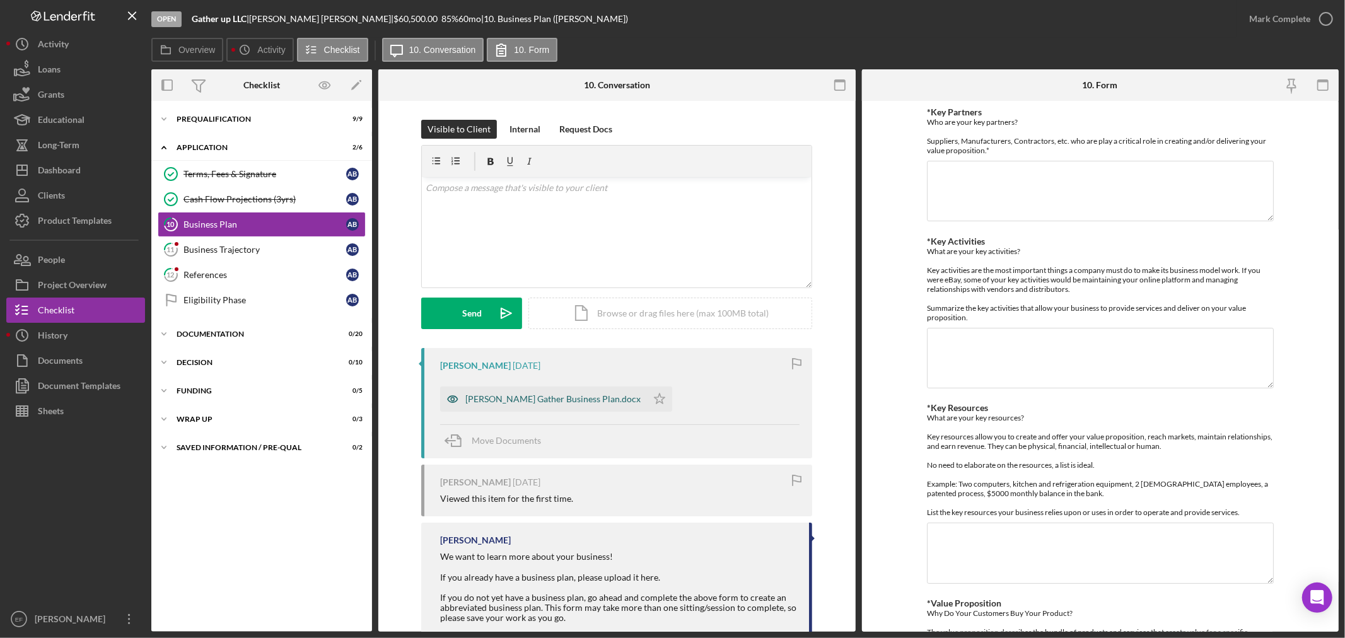
click at [555, 402] on div "[PERSON_NAME] Gather Business Plan.docx" at bounding box center [552, 399] width 175 height 10
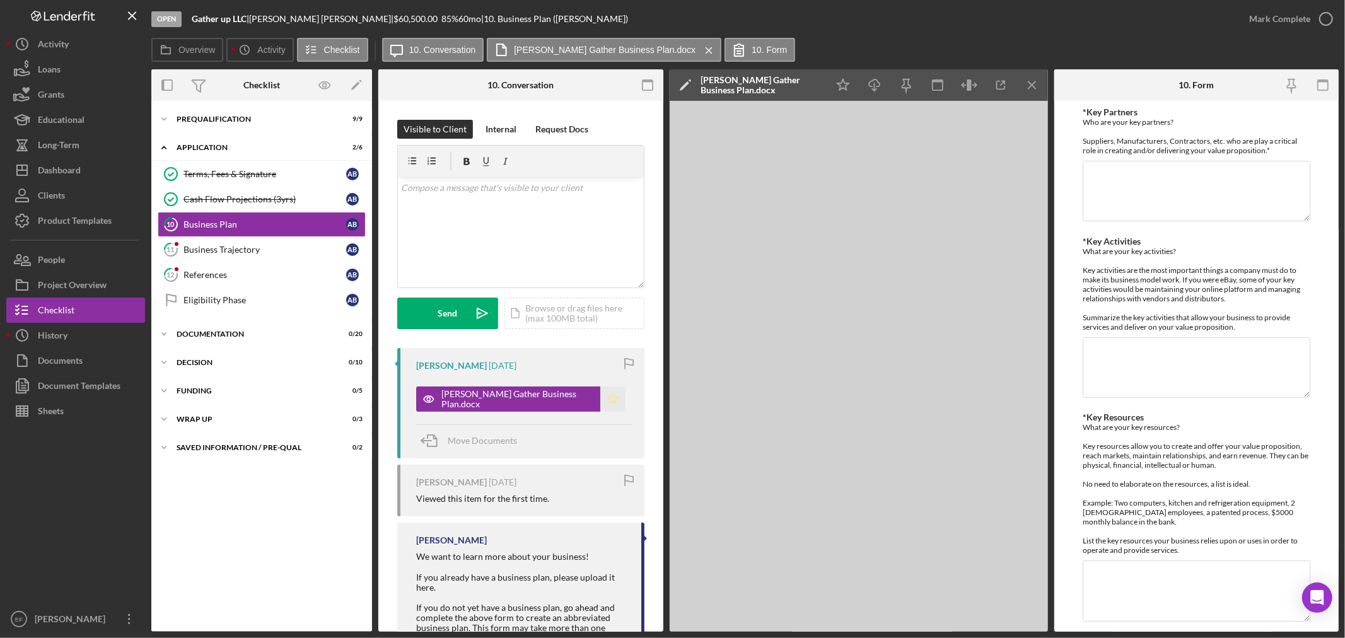
click at [607, 401] on polygon "button" at bounding box center [612, 398] width 11 height 10
click at [1274, 13] on div "Mark Complete" at bounding box center [1279, 18] width 61 height 25
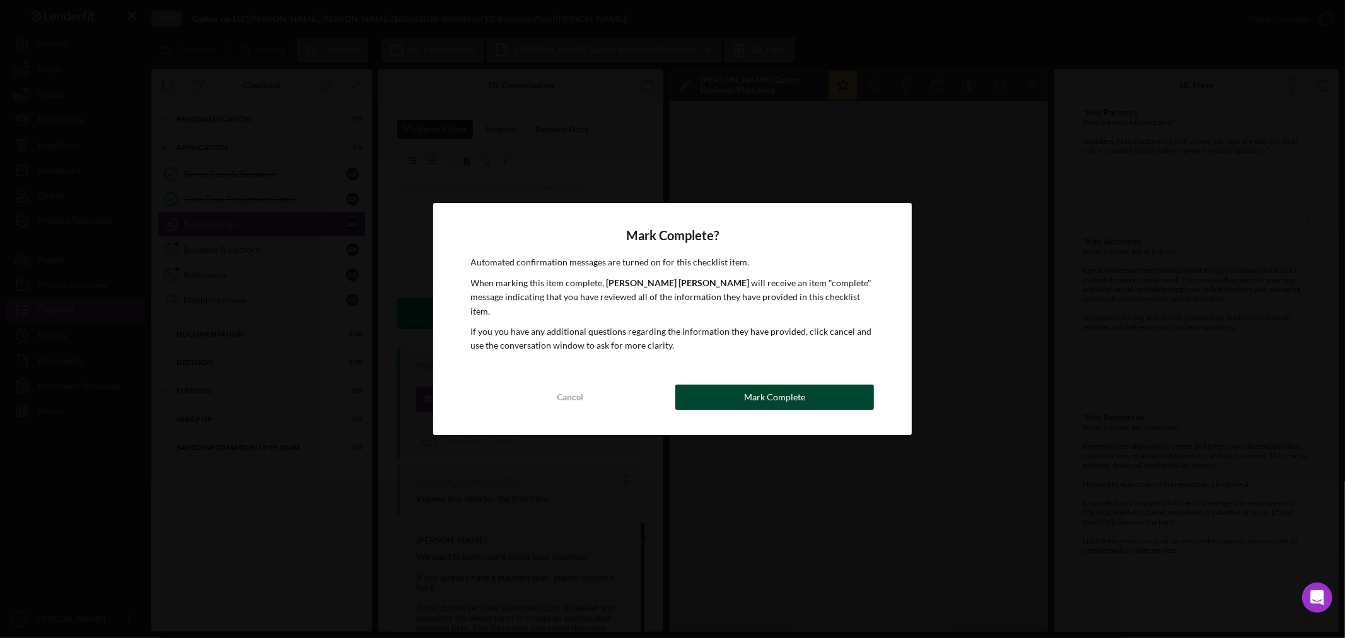
click at [760, 392] on div "Mark Complete" at bounding box center [774, 397] width 61 height 25
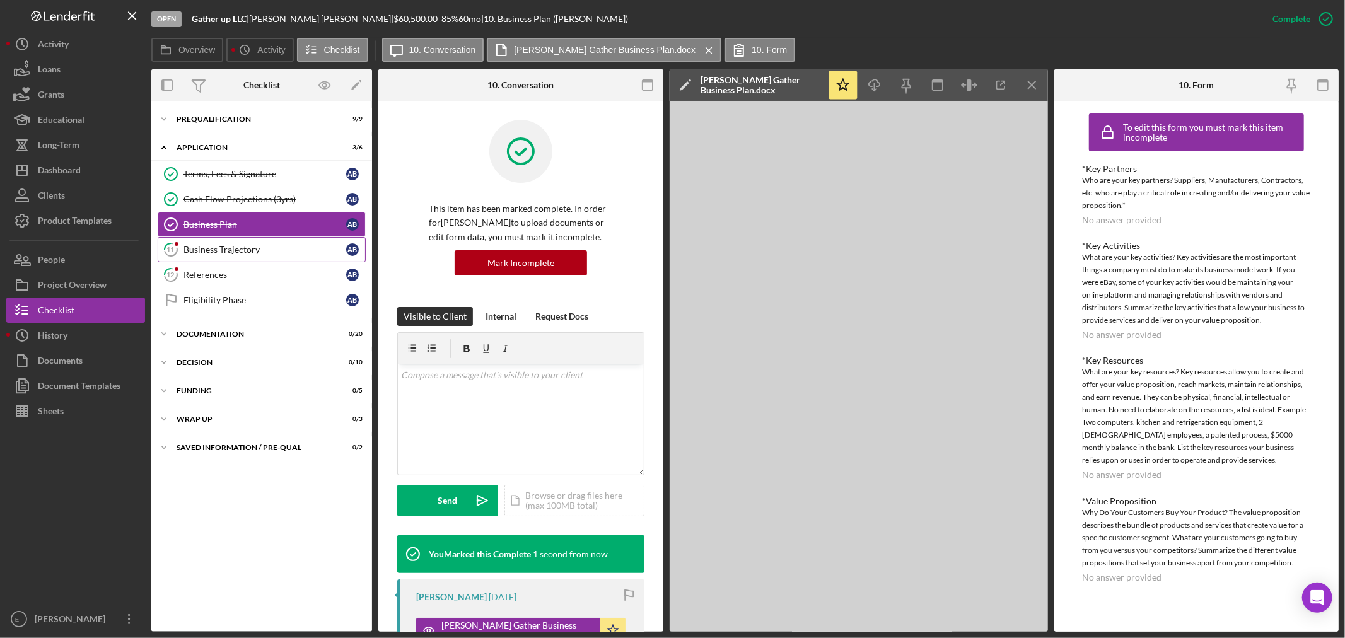
click at [225, 253] on div "Business Trajectory" at bounding box center [264, 250] width 163 height 10
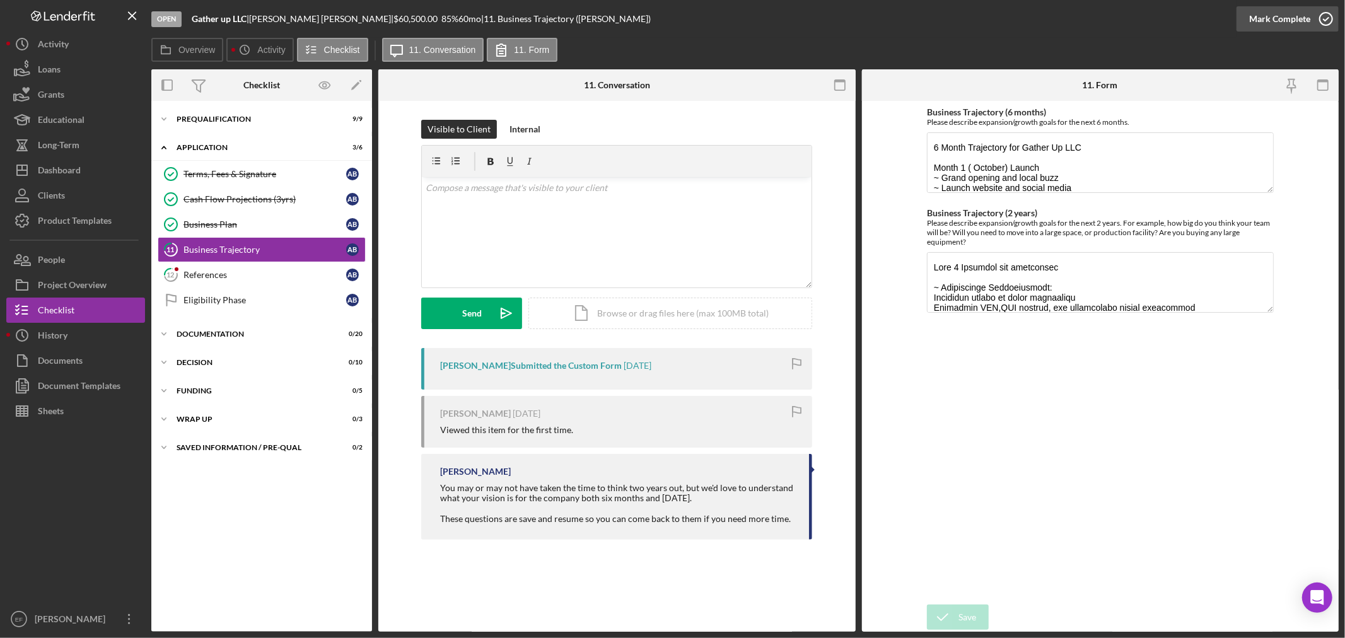
click at [1277, 14] on div "Mark Complete" at bounding box center [1279, 18] width 61 height 25
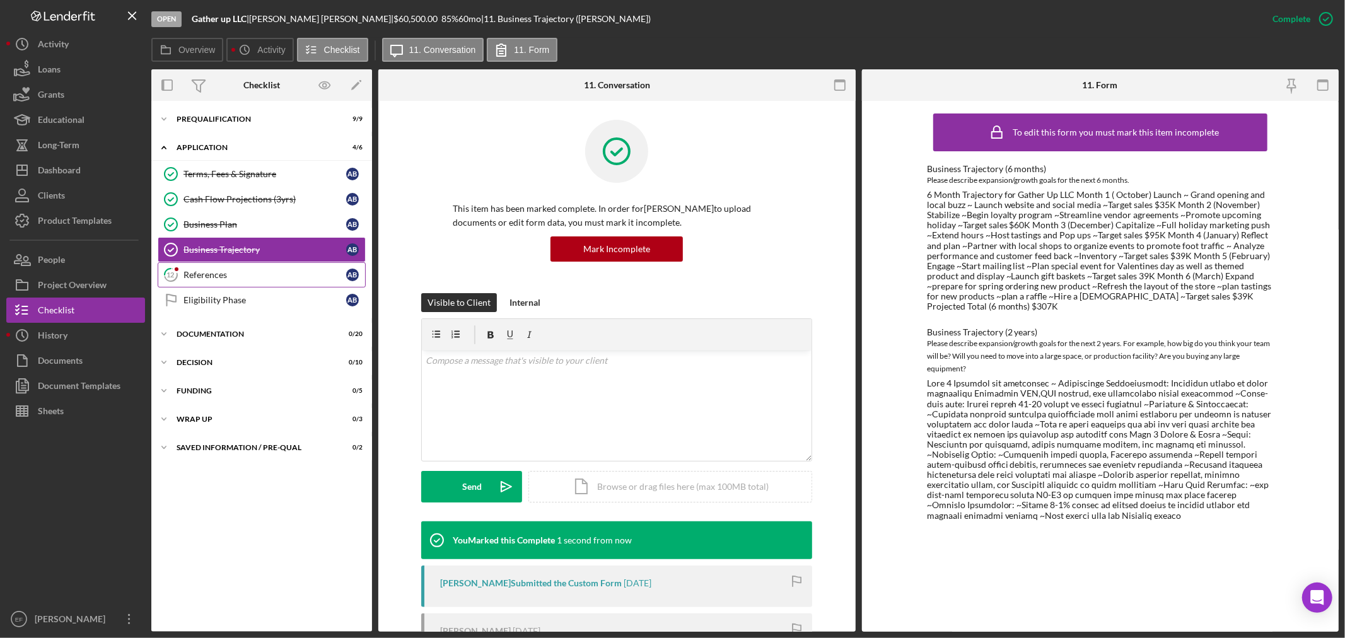
click at [215, 275] on div "References" at bounding box center [264, 275] width 163 height 10
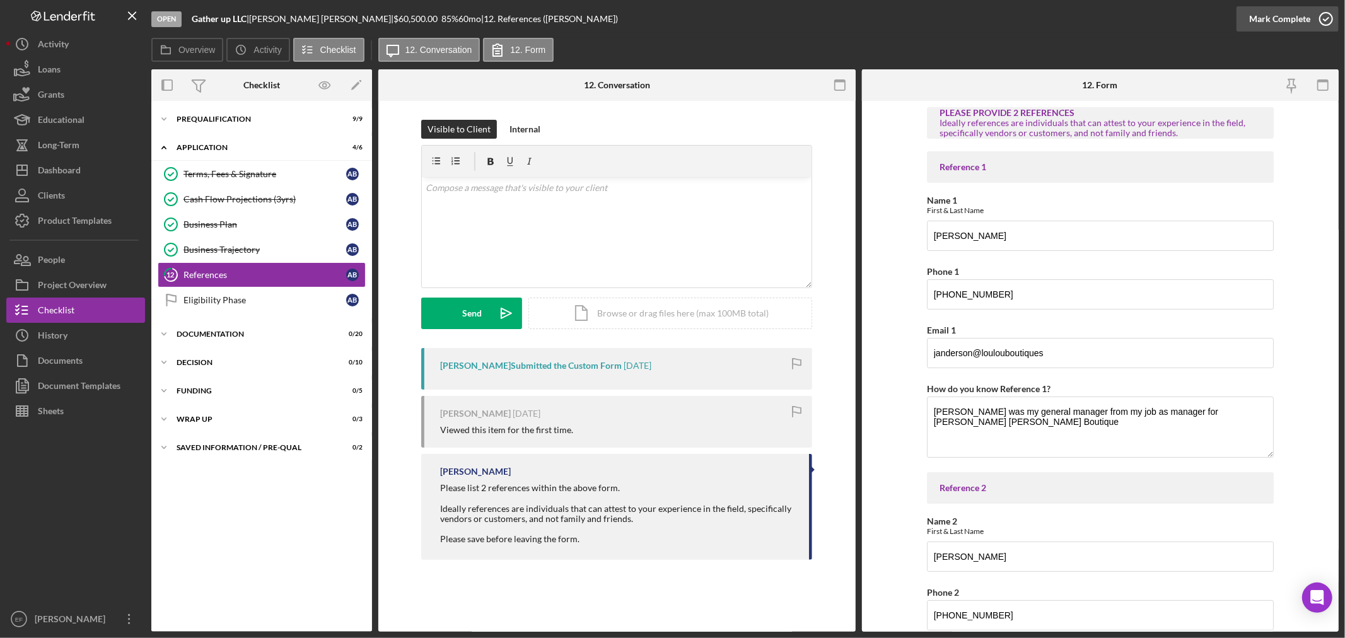
click at [1285, 19] on div "Mark Complete" at bounding box center [1279, 18] width 61 height 25
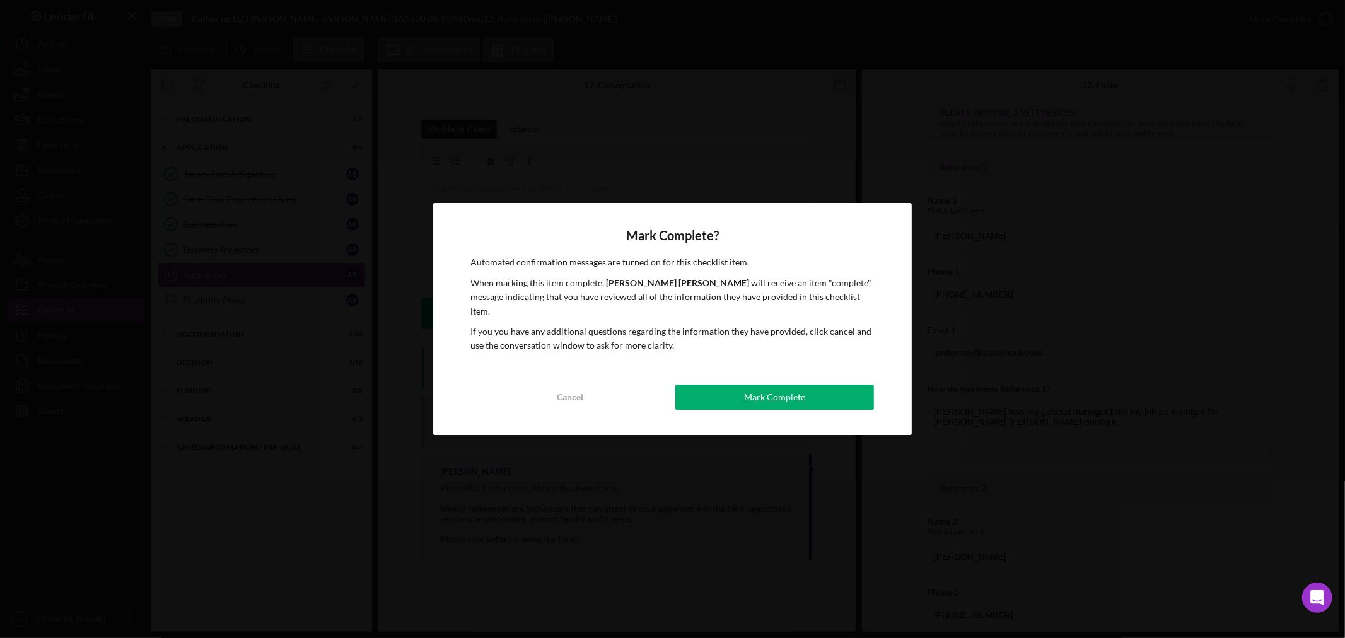
click at [798, 386] on div "Mark Complete" at bounding box center [774, 397] width 61 height 25
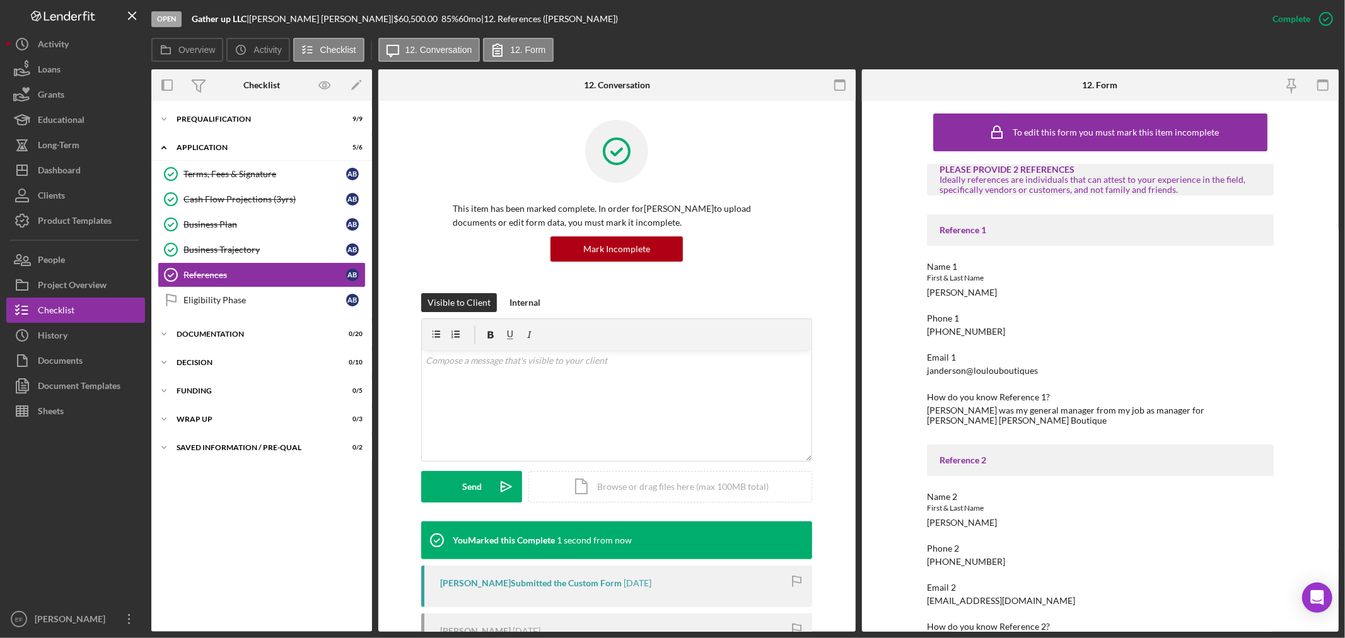
drag, startPoint x: 203, startPoint y: 301, endPoint x: 531, endPoint y: 276, distance: 329.4
click at [204, 301] on div "Eligibility Phase" at bounding box center [264, 300] width 163 height 10
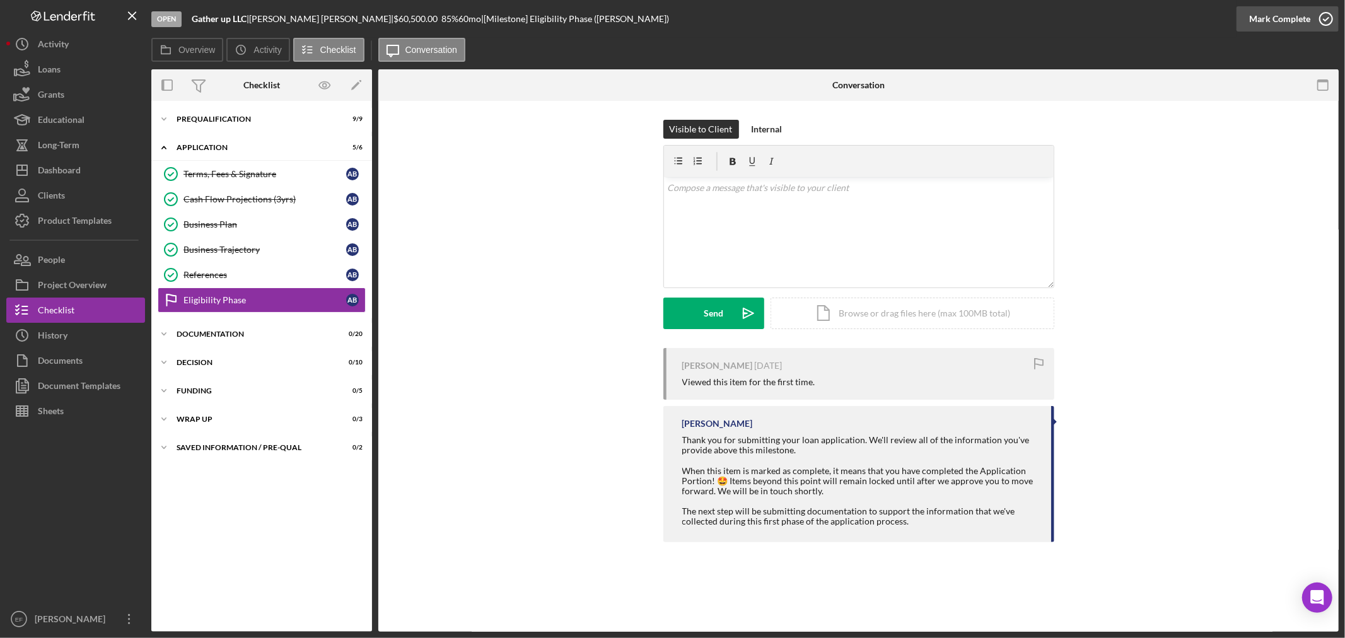
click at [1259, 15] on div "Mark Complete" at bounding box center [1279, 18] width 61 height 25
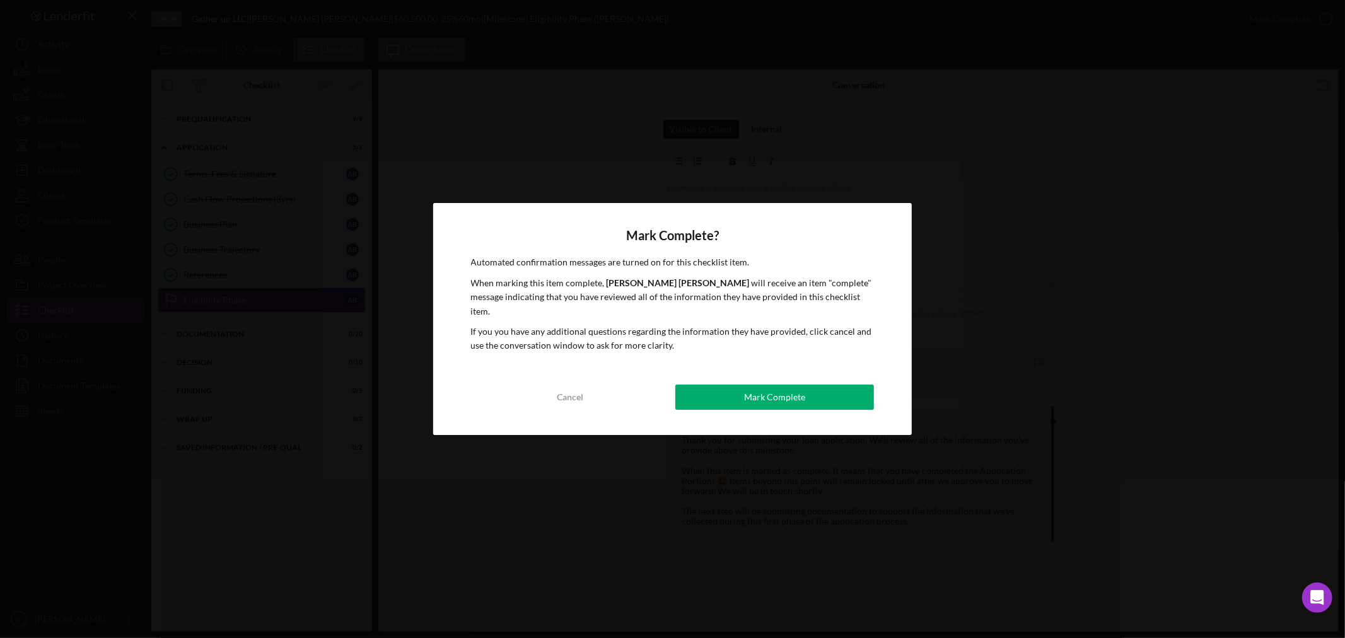
drag, startPoint x: 773, startPoint y: 394, endPoint x: 760, endPoint y: 391, distance: 13.5
click at [772, 394] on div "Mark Complete" at bounding box center [774, 397] width 61 height 25
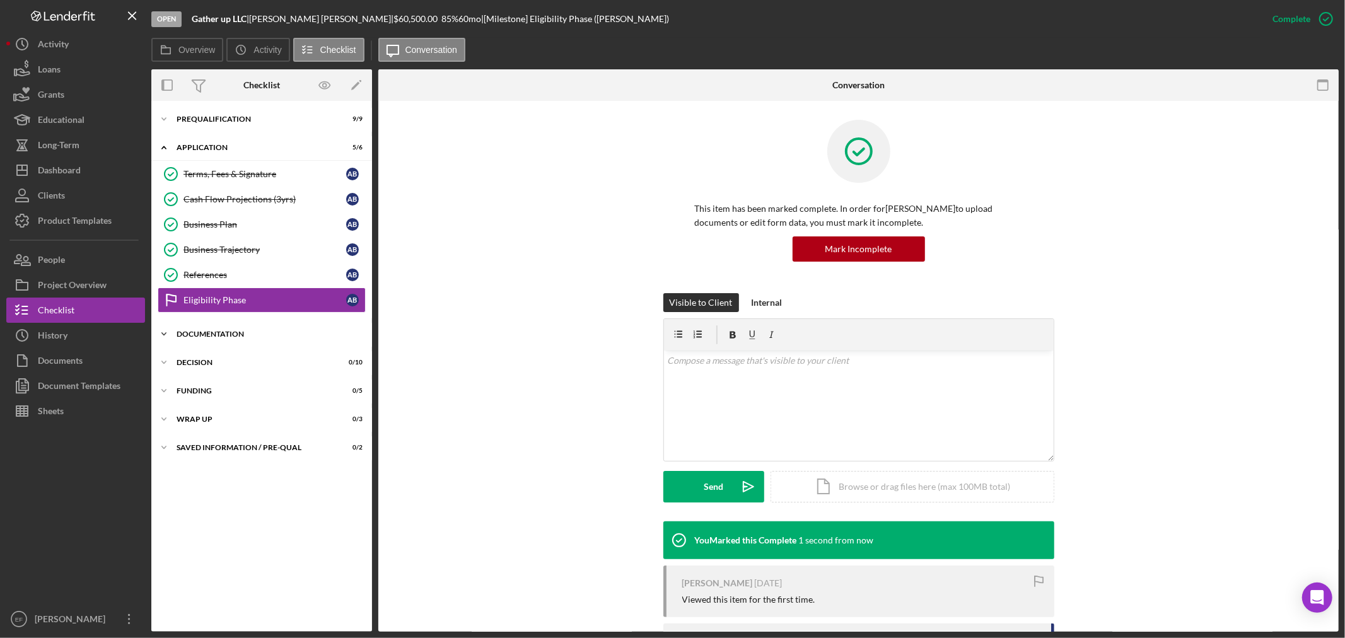
click at [231, 330] on div "Icon/Expander Documentation 0 / 20" at bounding box center [261, 333] width 221 height 25
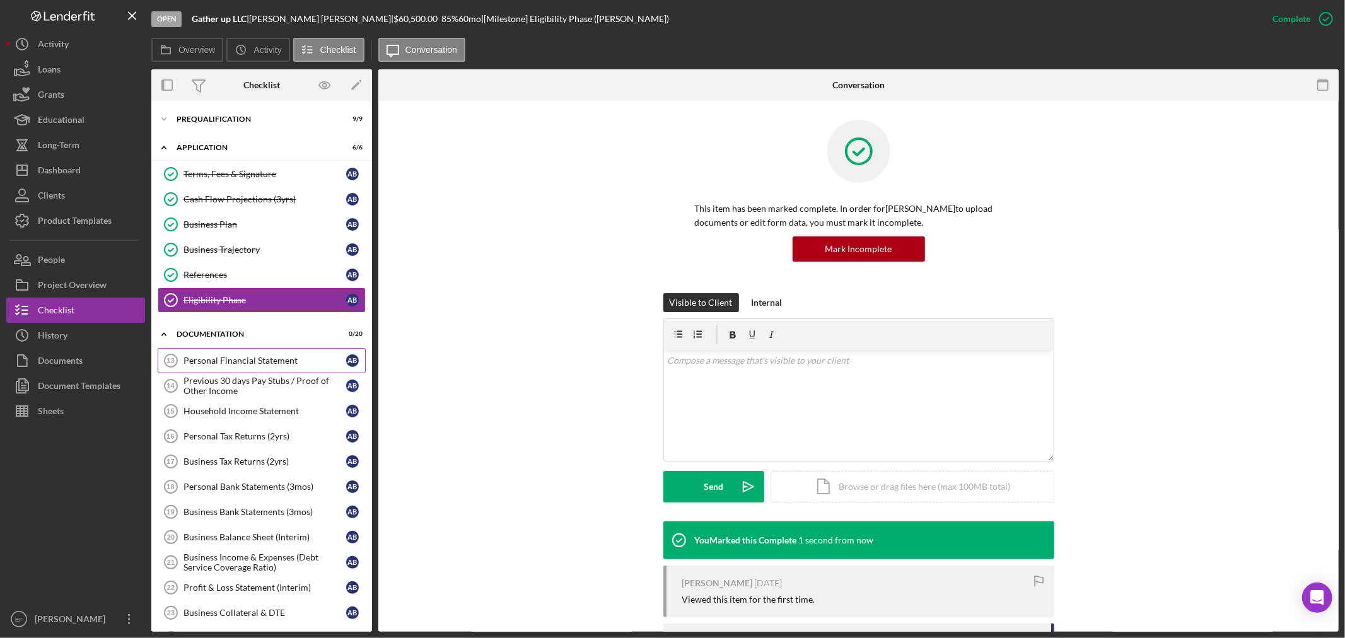
click at [234, 362] on div "Personal Financial Statement" at bounding box center [264, 361] width 163 height 10
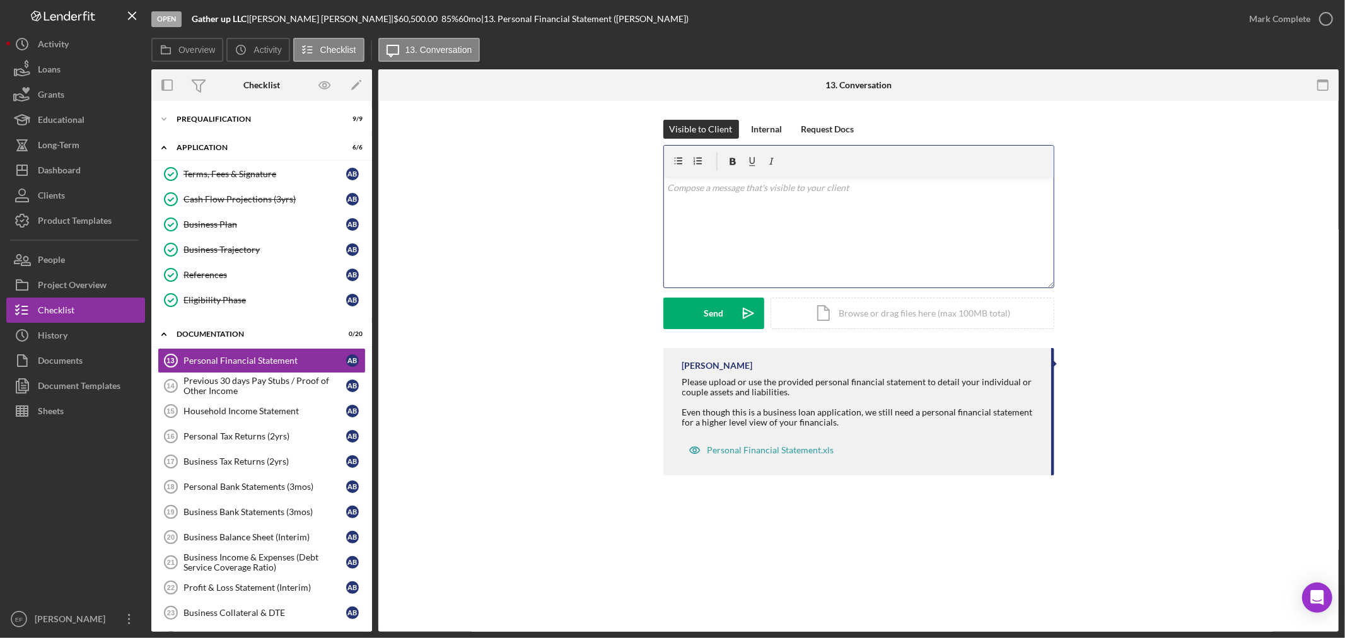
click at [763, 205] on div "v Color teal Color pink Remove color Add row above Add row below Add column bef…" at bounding box center [859, 232] width 390 height 110
click at [704, 318] on div "Send" at bounding box center [713, 314] width 20 height 32
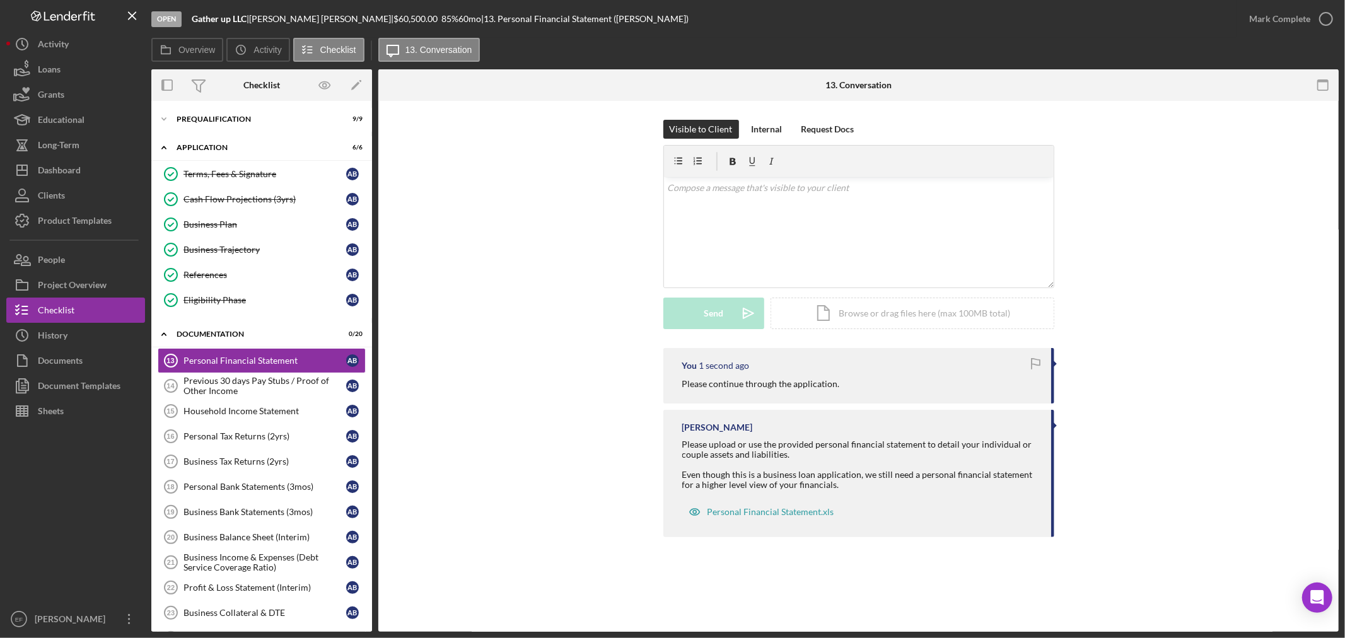
drag, startPoint x: 1271, startPoint y: 18, endPoint x: 1229, endPoint y: 342, distance: 326.7
click at [1231, 330] on div "Open Gather up LLC | [PERSON_NAME] | $60,500.00 85 % 60 mo | 13. Personal Finan…" at bounding box center [744, 316] width 1187 height 632
click at [1230, 343] on div "Visible to Client Internal Request Docs v Color teal Color pink Remove color Ad…" at bounding box center [858, 234] width 922 height 228
click at [57, 167] on div "Dashboard" at bounding box center [59, 172] width 43 height 28
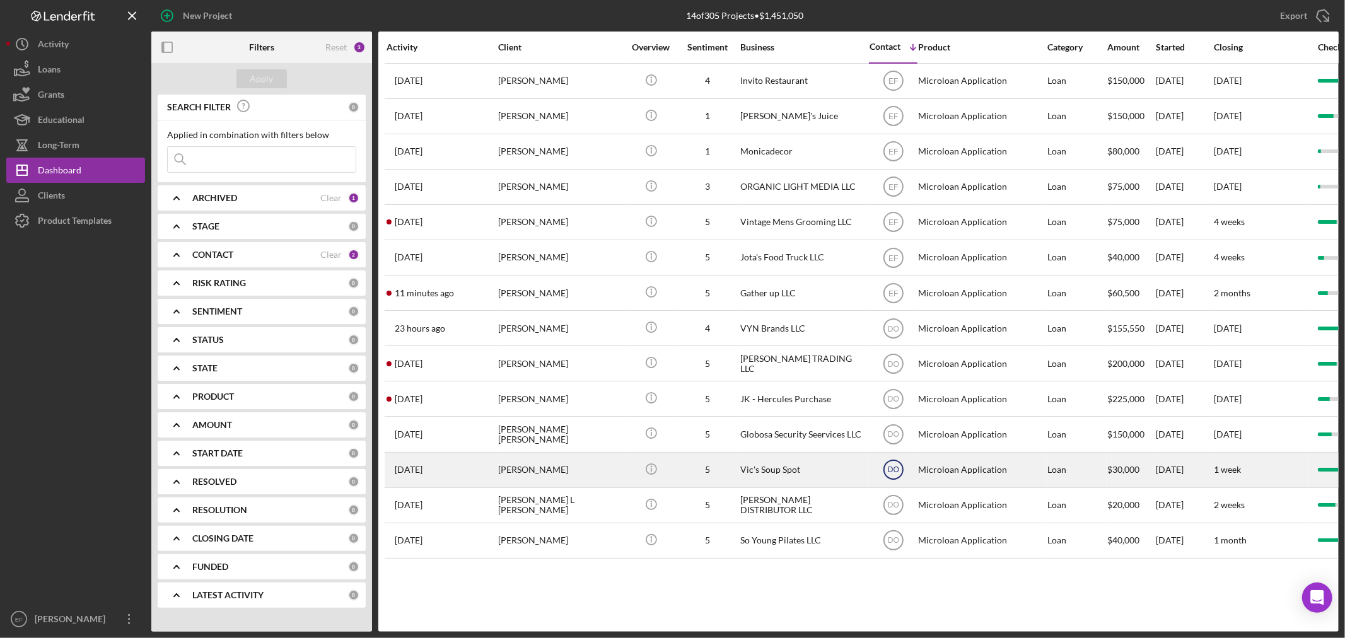
click at [889, 86] on text "DO" at bounding box center [892, 81] width 9 height 9
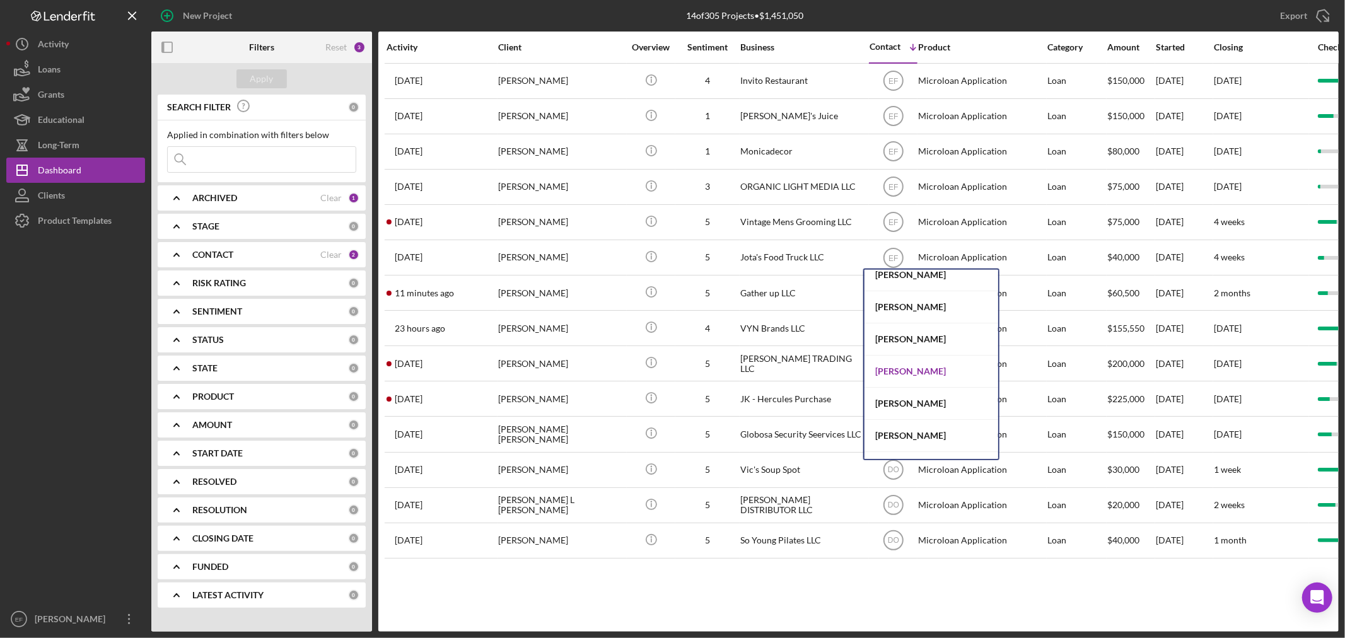
scroll to position [67, 0]
click at [891, 439] on div "[PERSON_NAME]" at bounding box center [931, 443] width 134 height 32
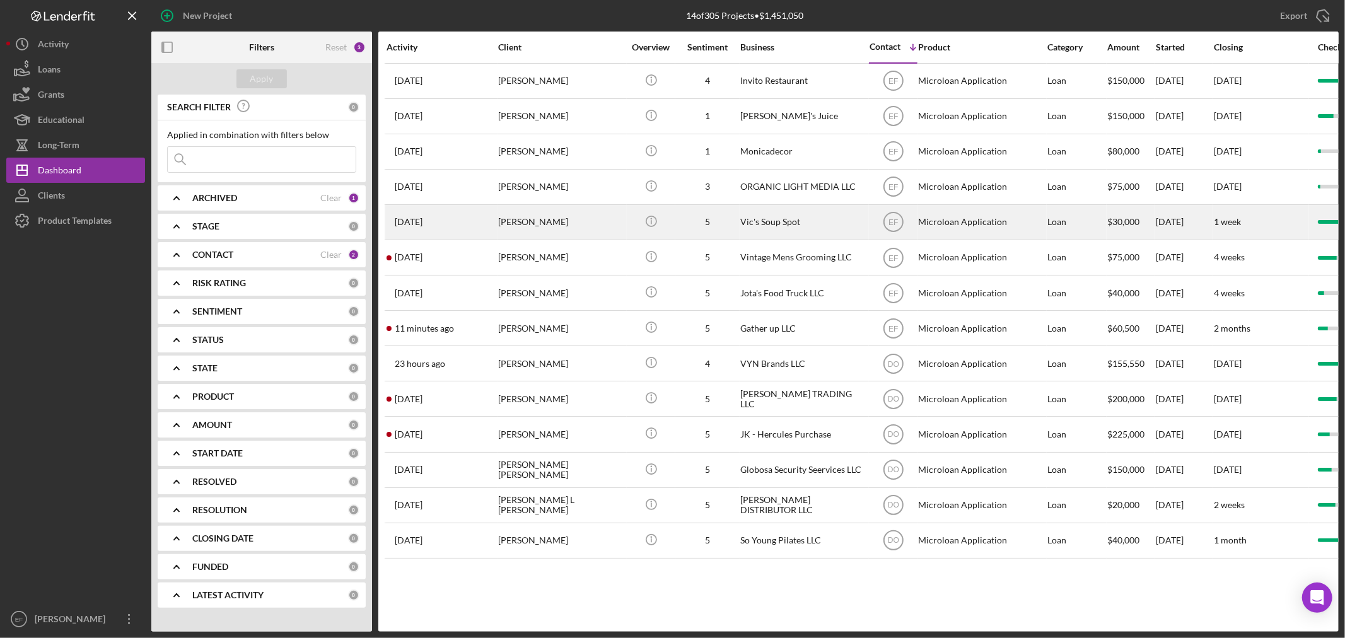
click at [547, 234] on div "[PERSON_NAME]" at bounding box center [561, 221] width 126 height 33
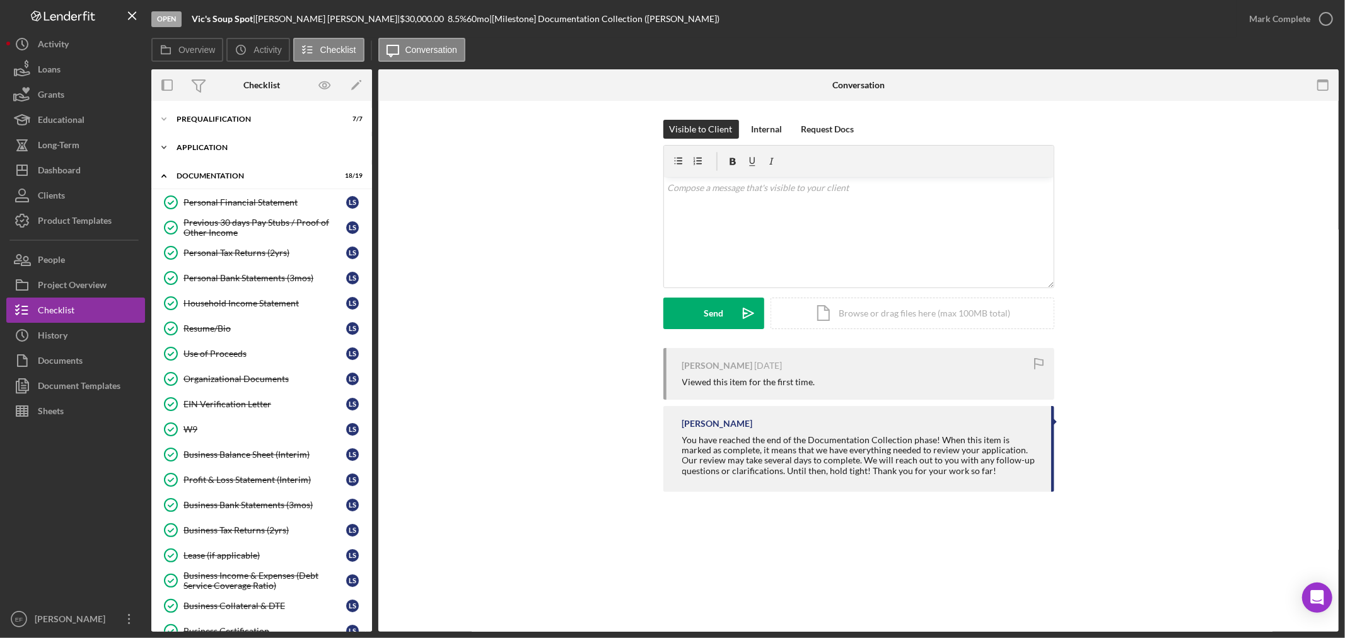
click at [202, 146] on div "Application" at bounding box center [266, 148] width 180 height 8
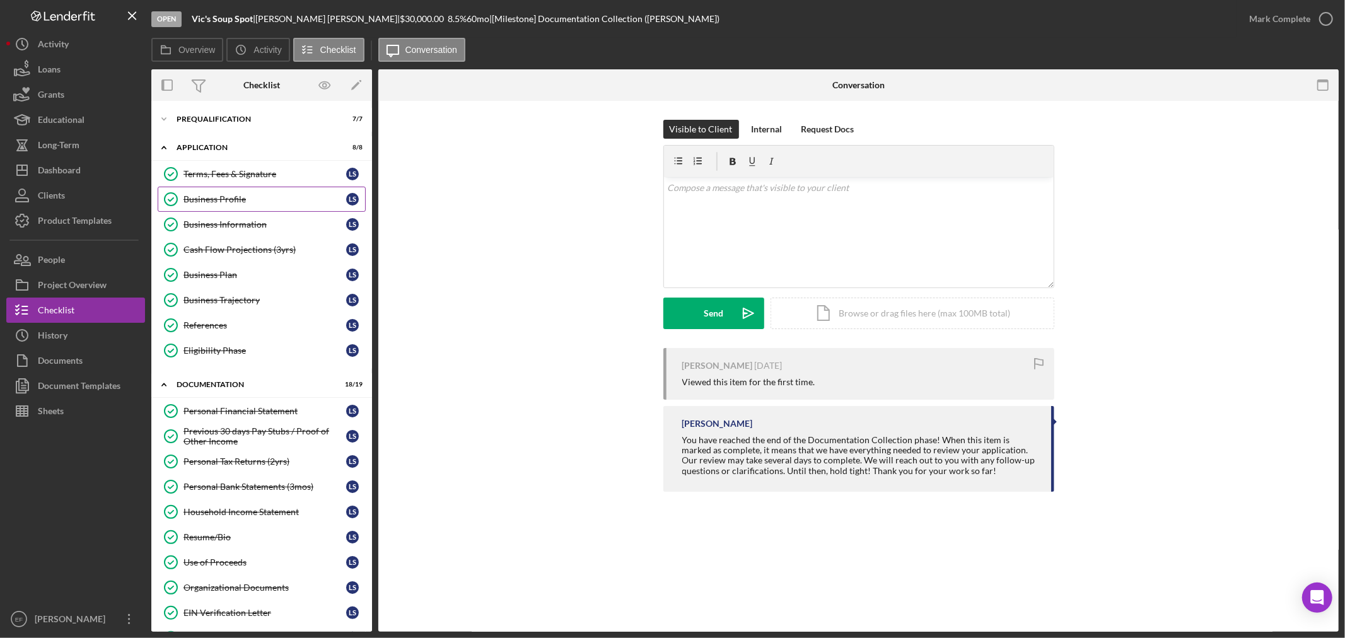
click at [208, 202] on div "Business Profile" at bounding box center [264, 199] width 163 height 10
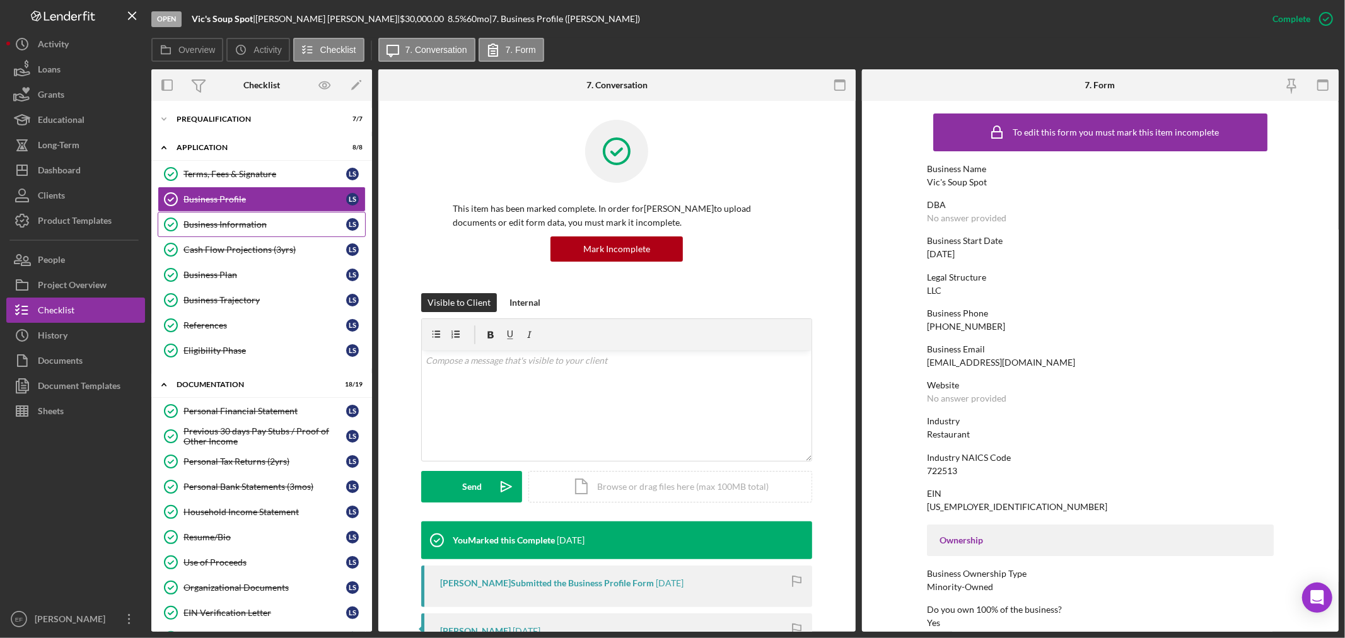
click at [196, 226] on div "Business Information" at bounding box center [264, 224] width 163 height 10
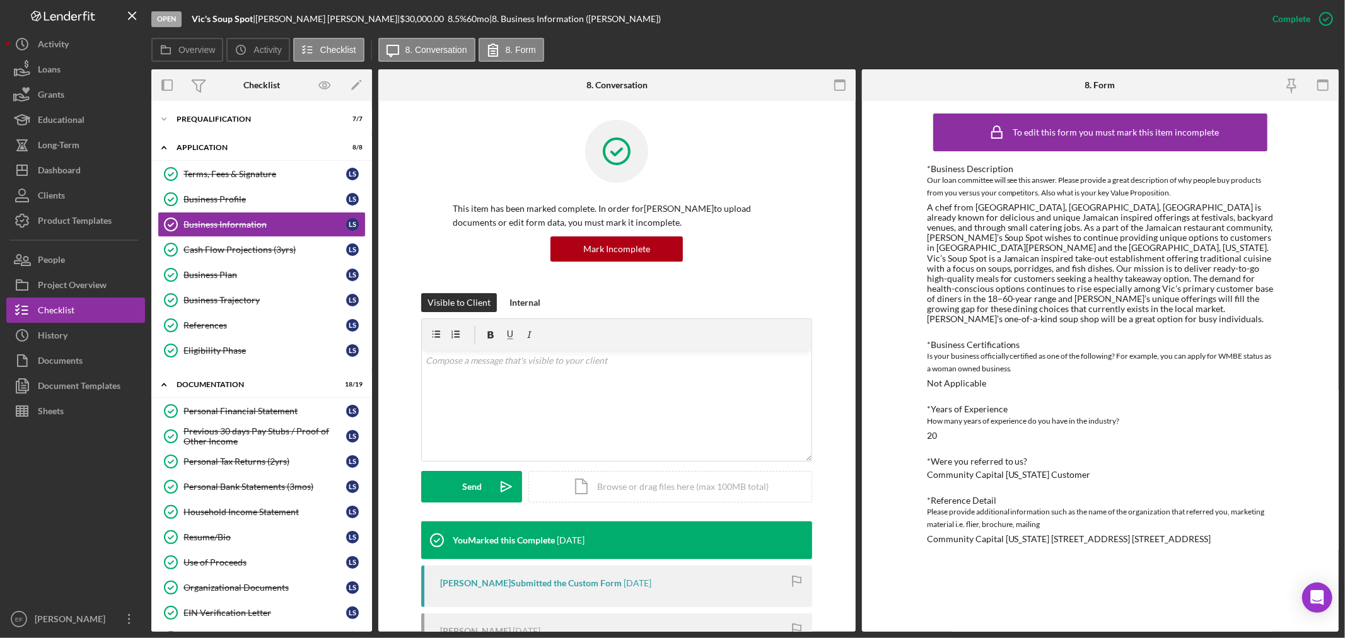
click at [927, 205] on div "To edit this form you must mark this item incomplete *Business Description Our …" at bounding box center [1100, 366] width 477 height 531
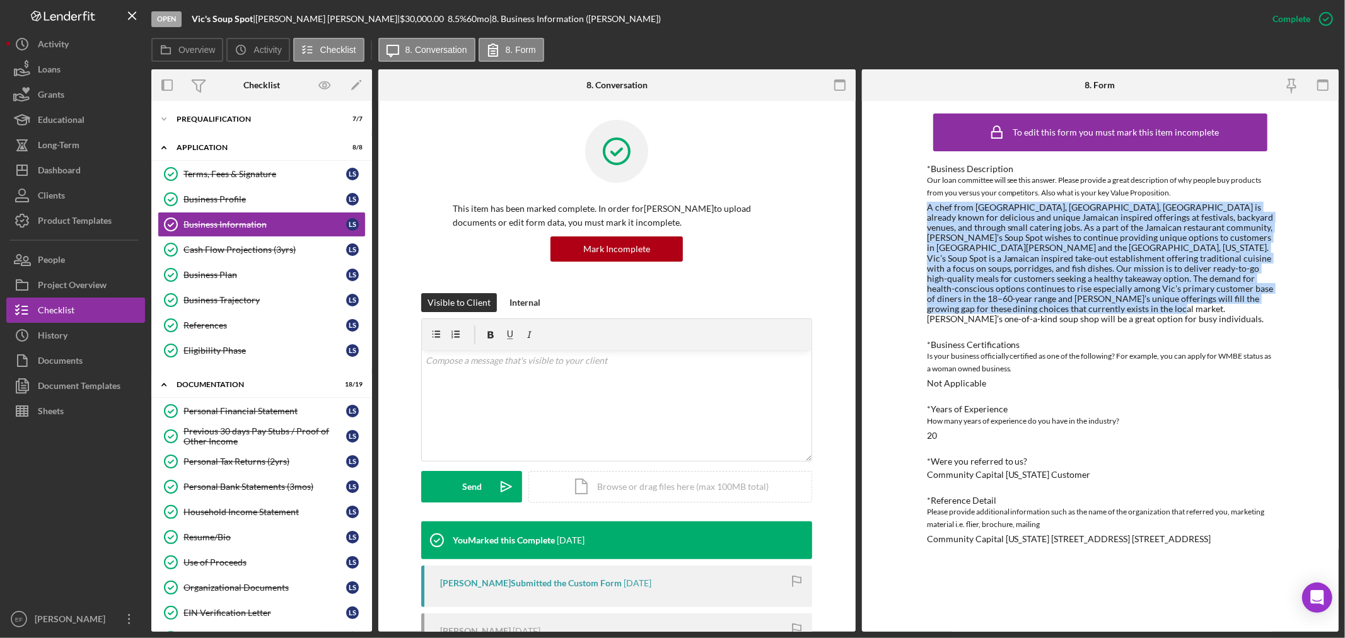
drag, startPoint x: 927, startPoint y: 205, endPoint x: 1089, endPoint y: 312, distance: 194.2
click at [1089, 312] on div "A chef from [GEOGRAPHIC_DATA], [GEOGRAPHIC_DATA], [GEOGRAPHIC_DATA] is already …" at bounding box center [1100, 263] width 347 height 122
copy div "A chef from [GEOGRAPHIC_DATA], [GEOGRAPHIC_DATA], [GEOGRAPHIC_DATA] is already …"
